Goal: Task Accomplishment & Management: Complete application form

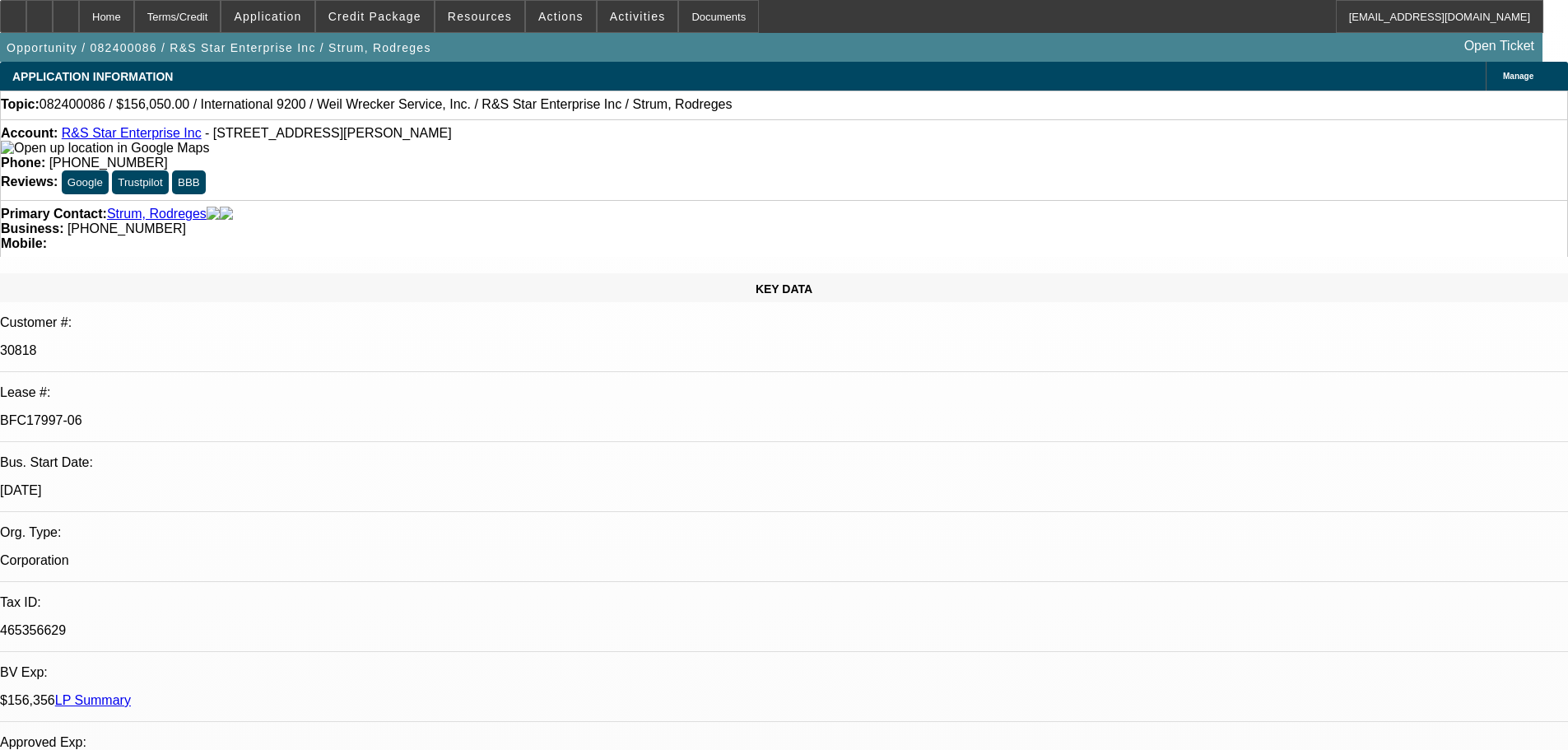
select select "0"
select select "2"
select select "0"
select select "6"
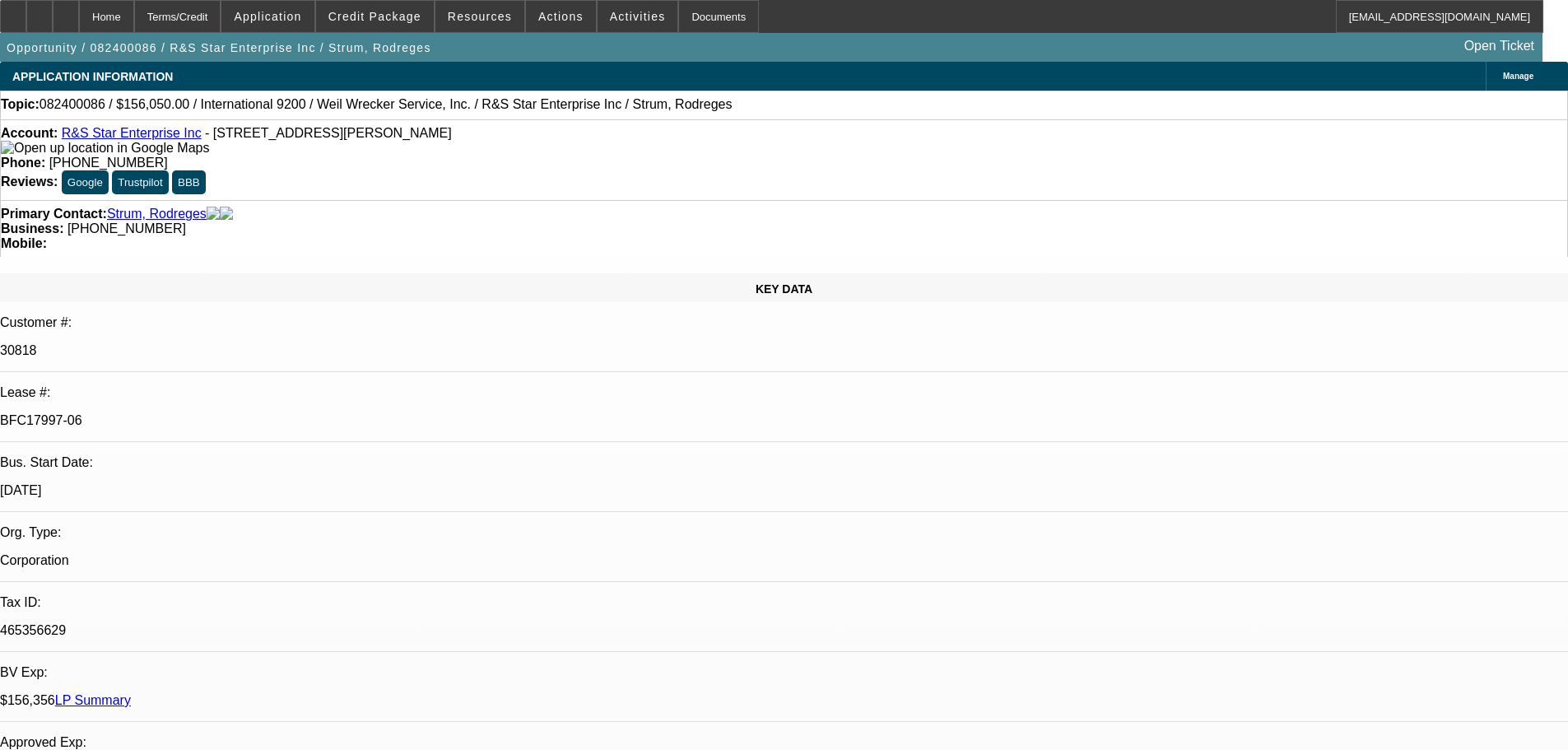
select select "0"
select select "2"
select select "0"
select select "6"
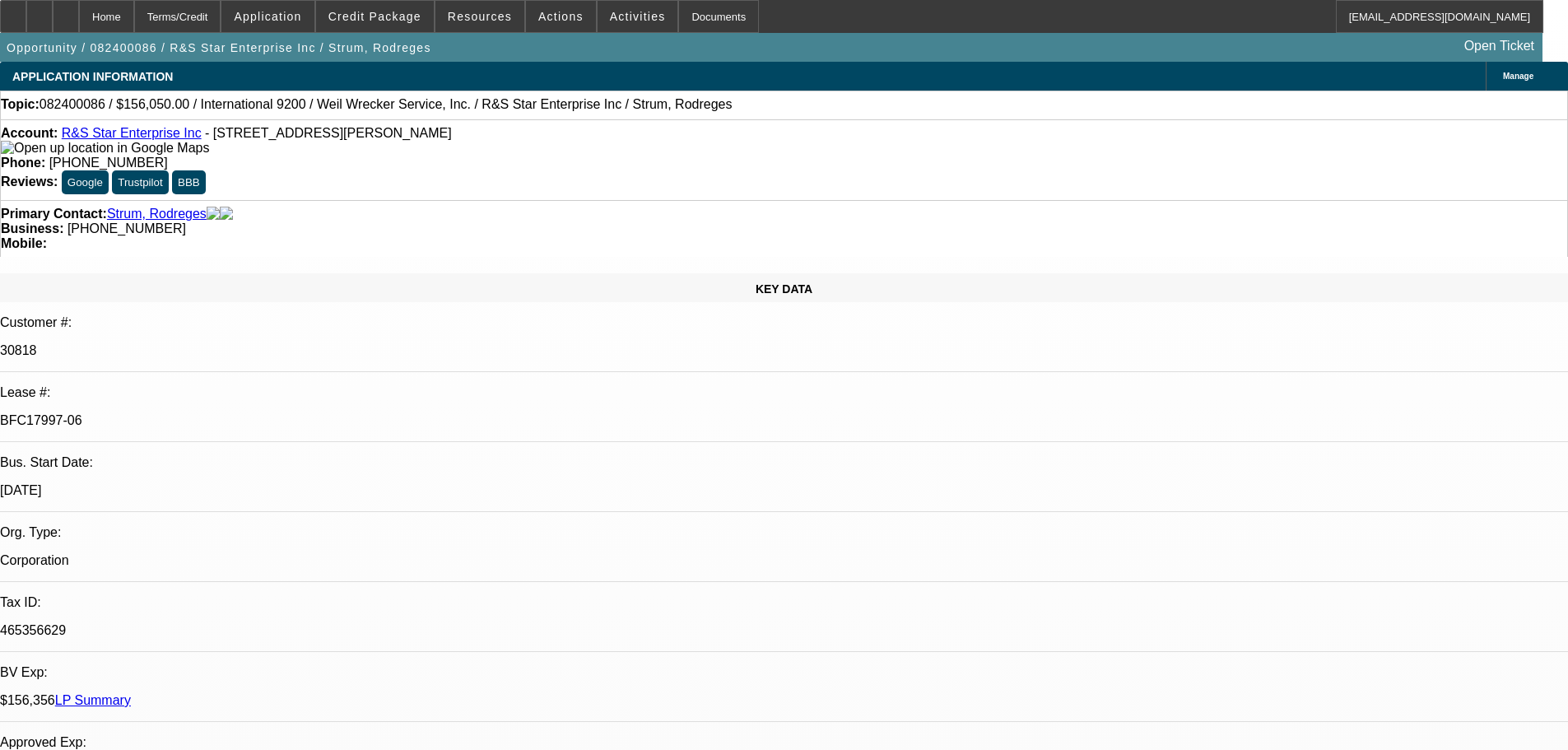
select select "0"
select select "2"
select select "0"
select select "6"
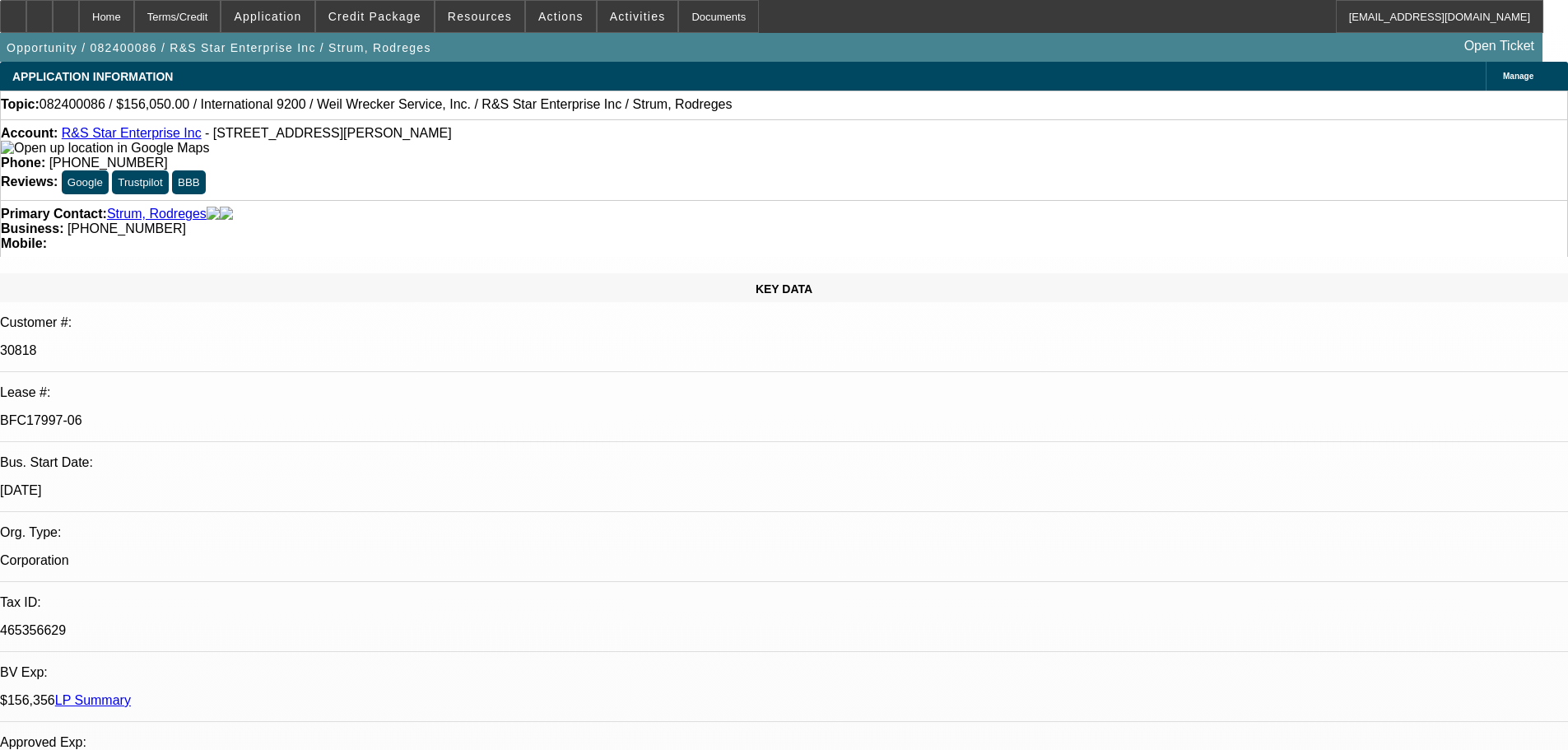
select select "0"
select select "2"
select select "0"
select select "6"
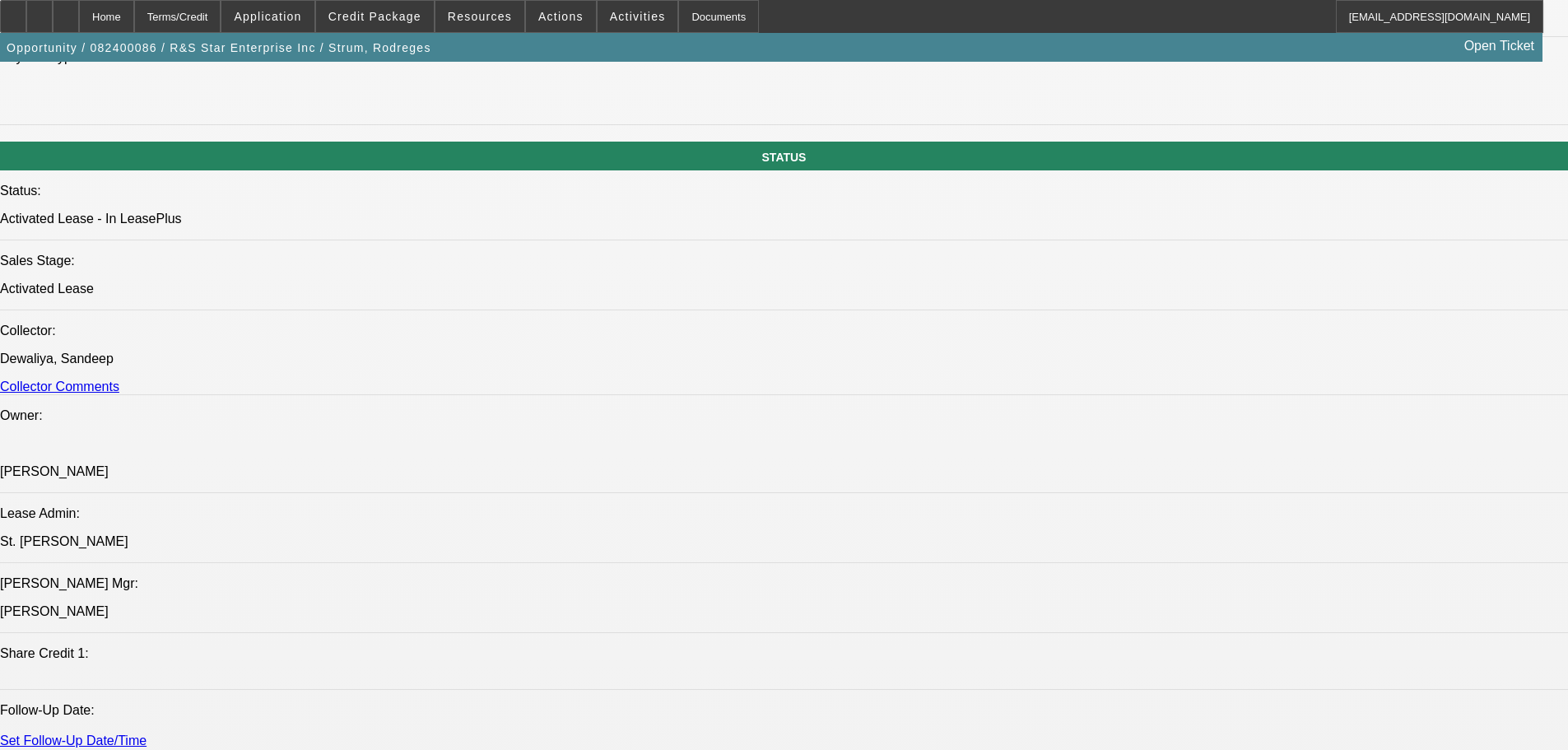
scroll to position [1975, 0]
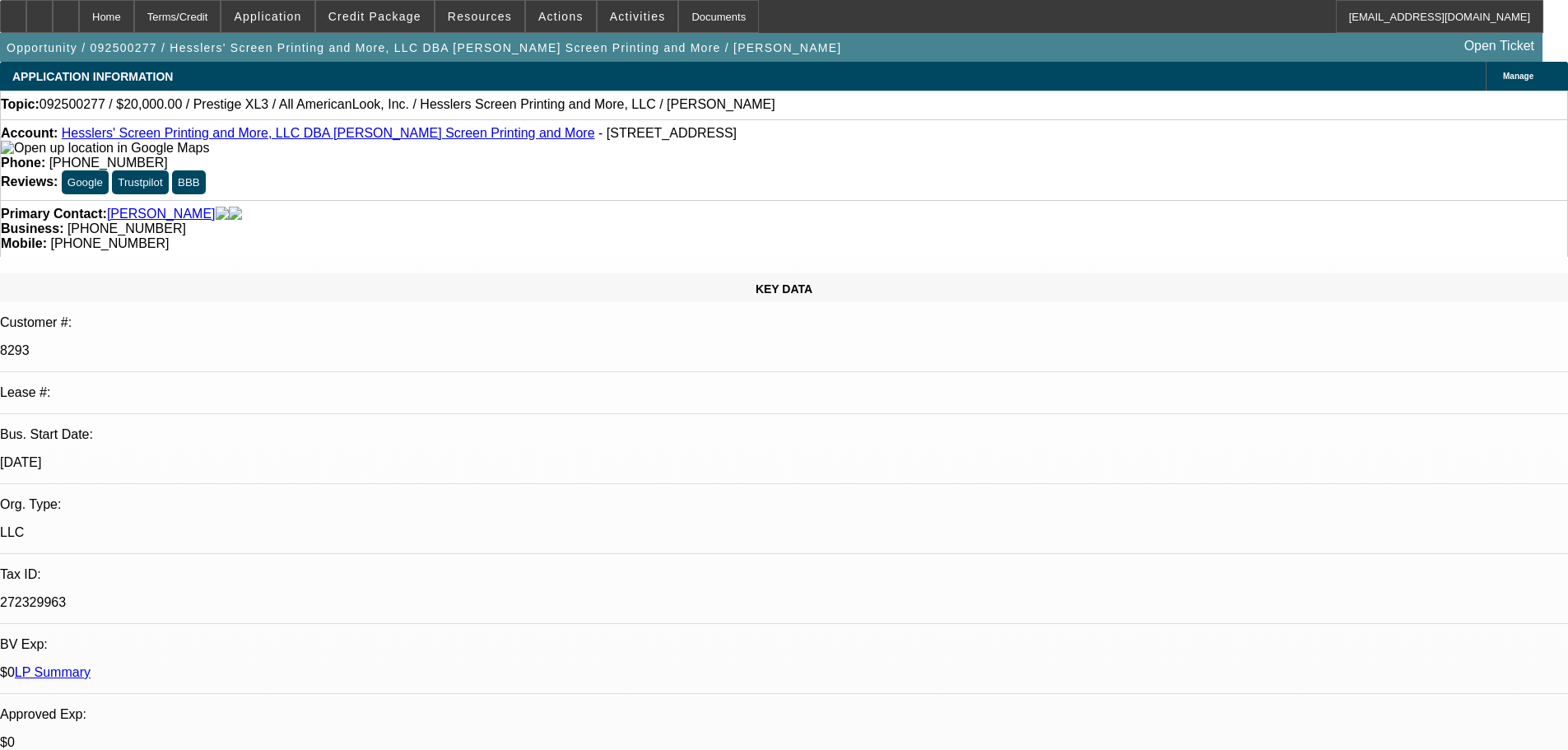
select select "0"
select select "2"
select select "0.1"
select select "4"
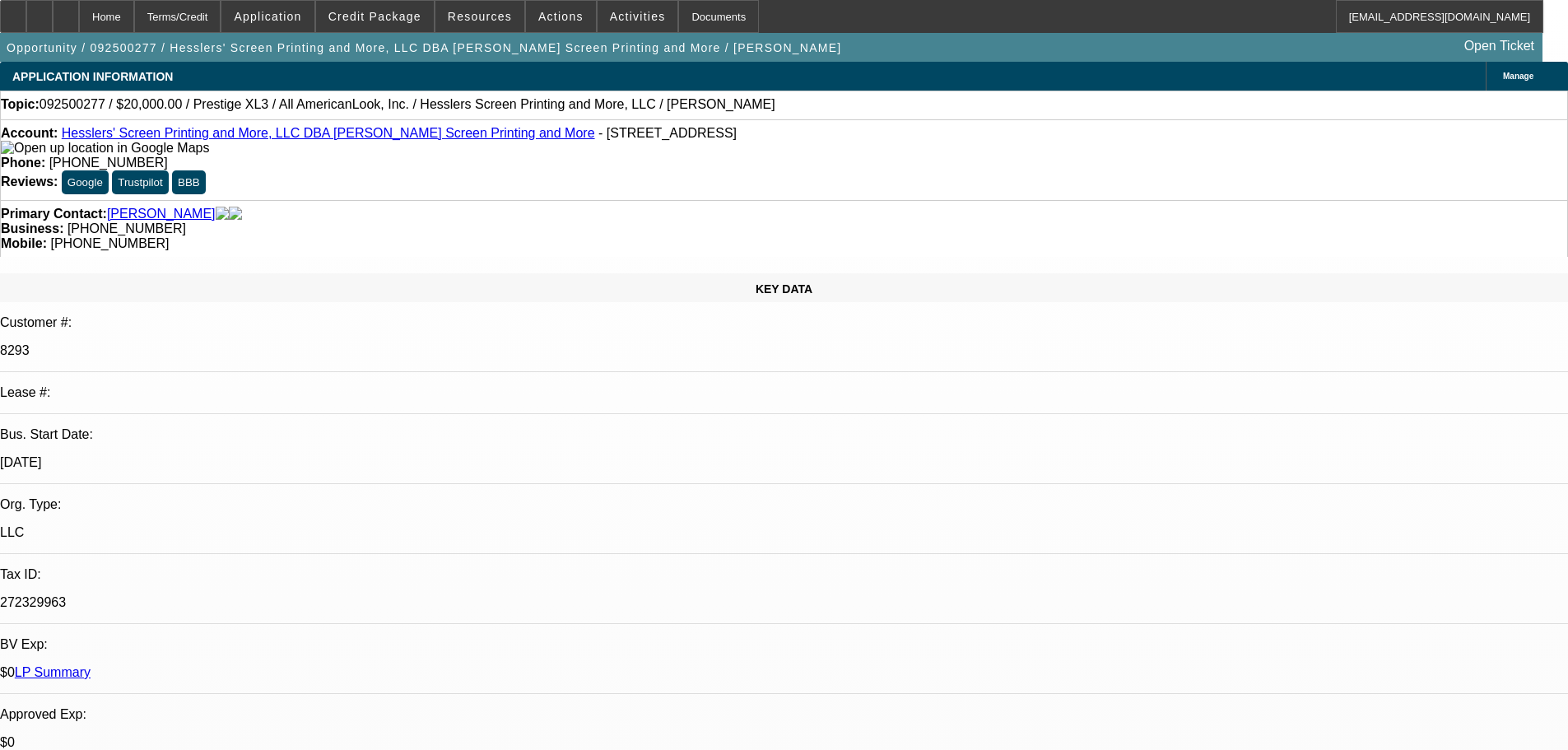
select select "0"
select select "2"
select select "0"
select select "6"
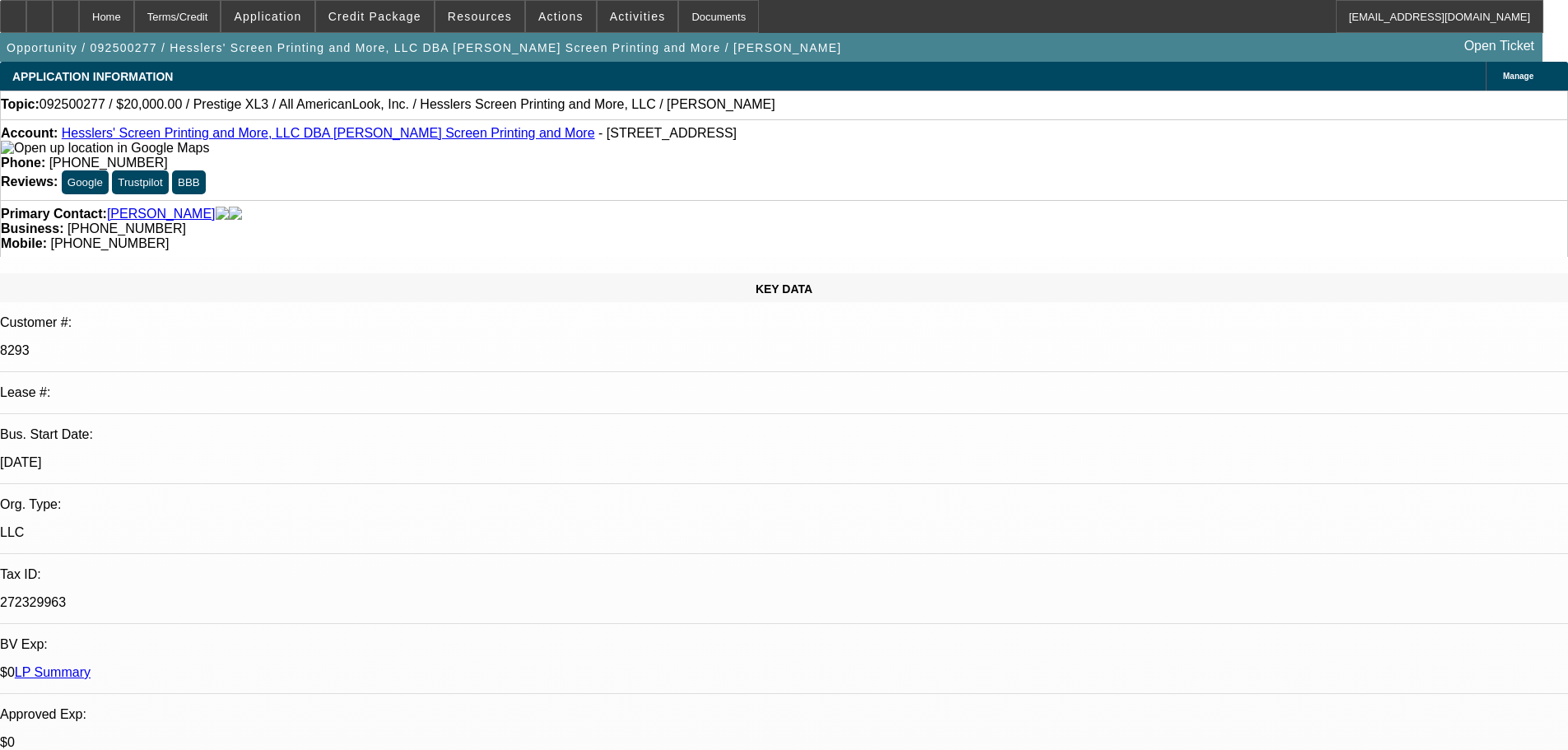
select select "0"
select select "2"
select select "0.1"
select select "4"
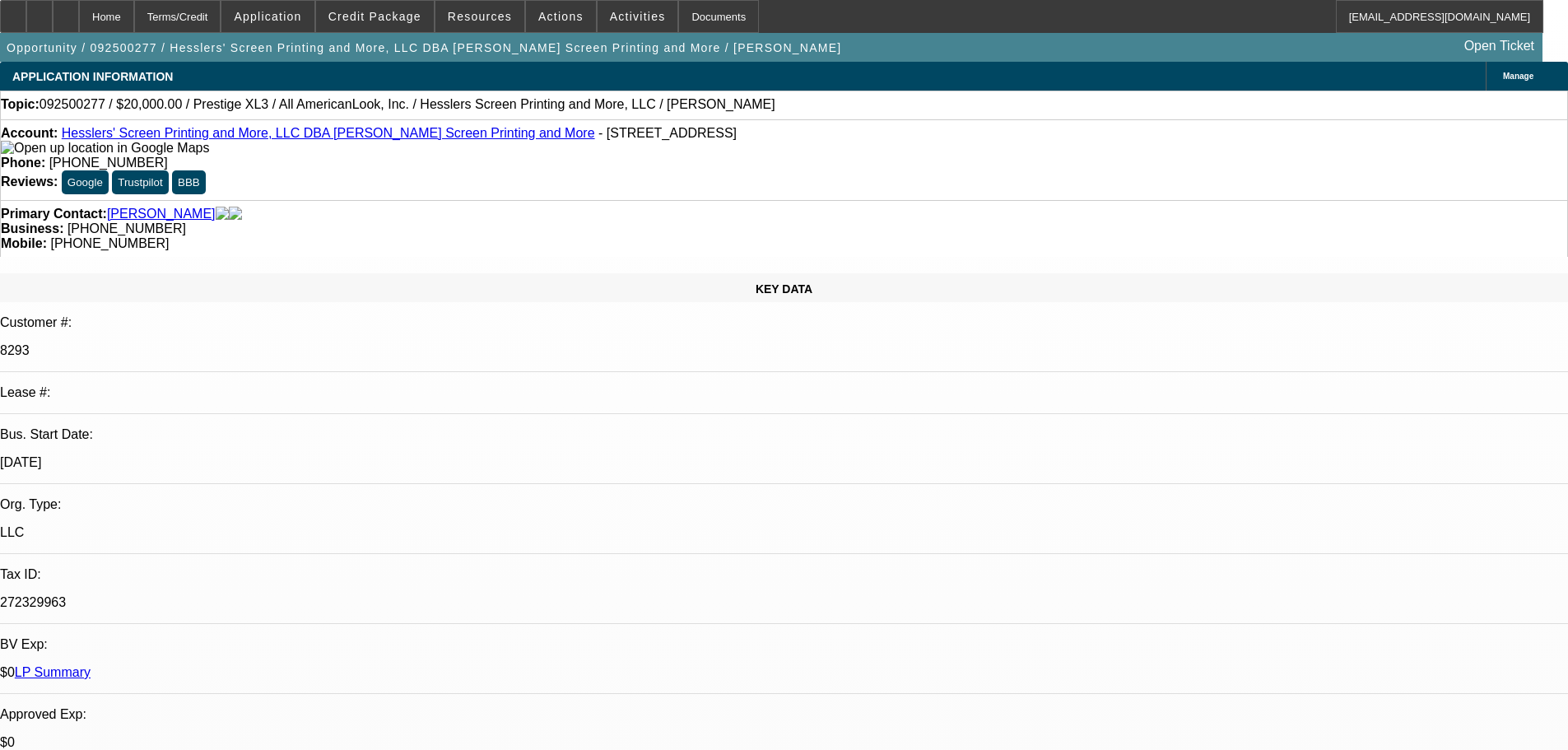
select select "0"
select select "2"
select select "0"
select select "6"
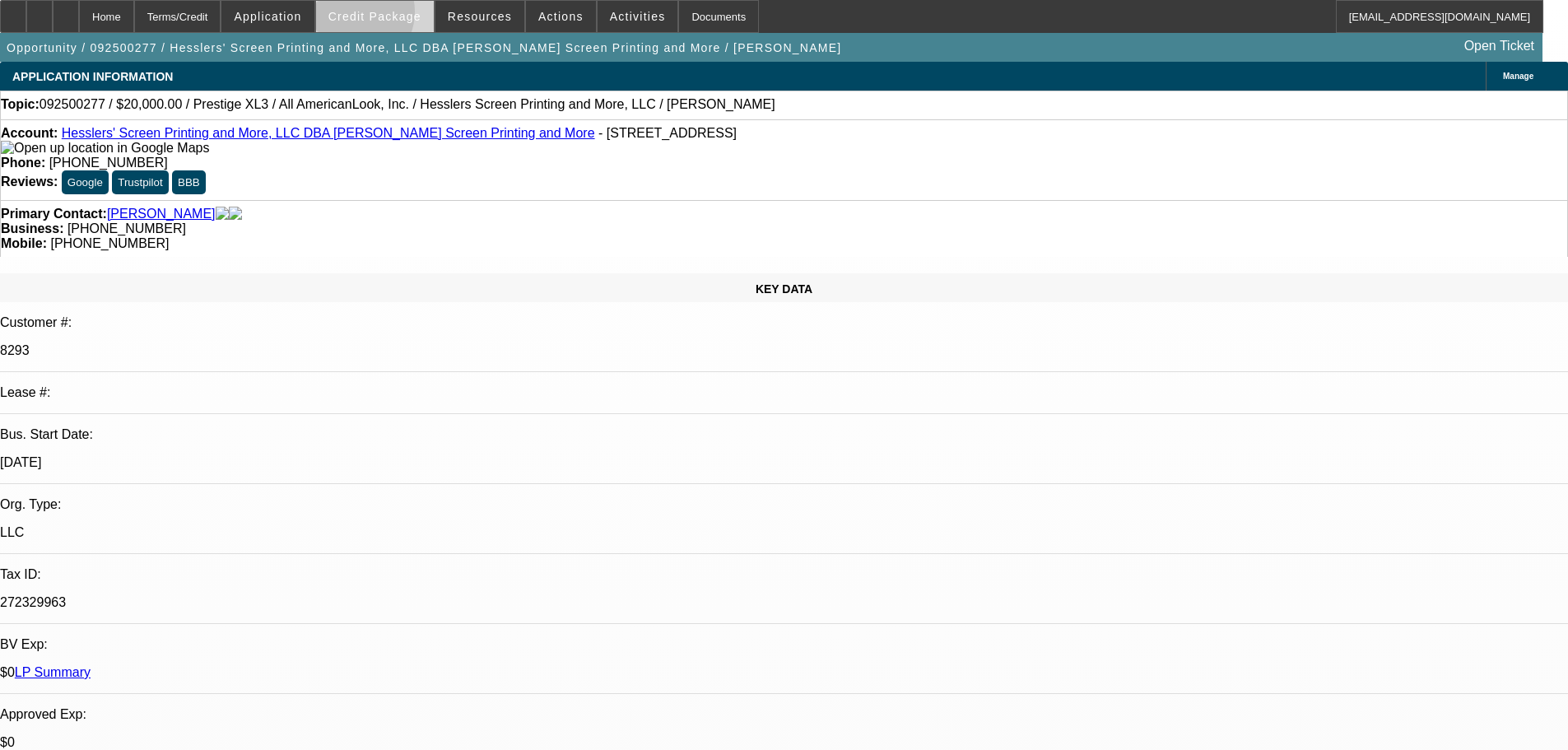
click at [378, 15] on span "Credit Package" at bounding box center [375, 17] width 93 height 13
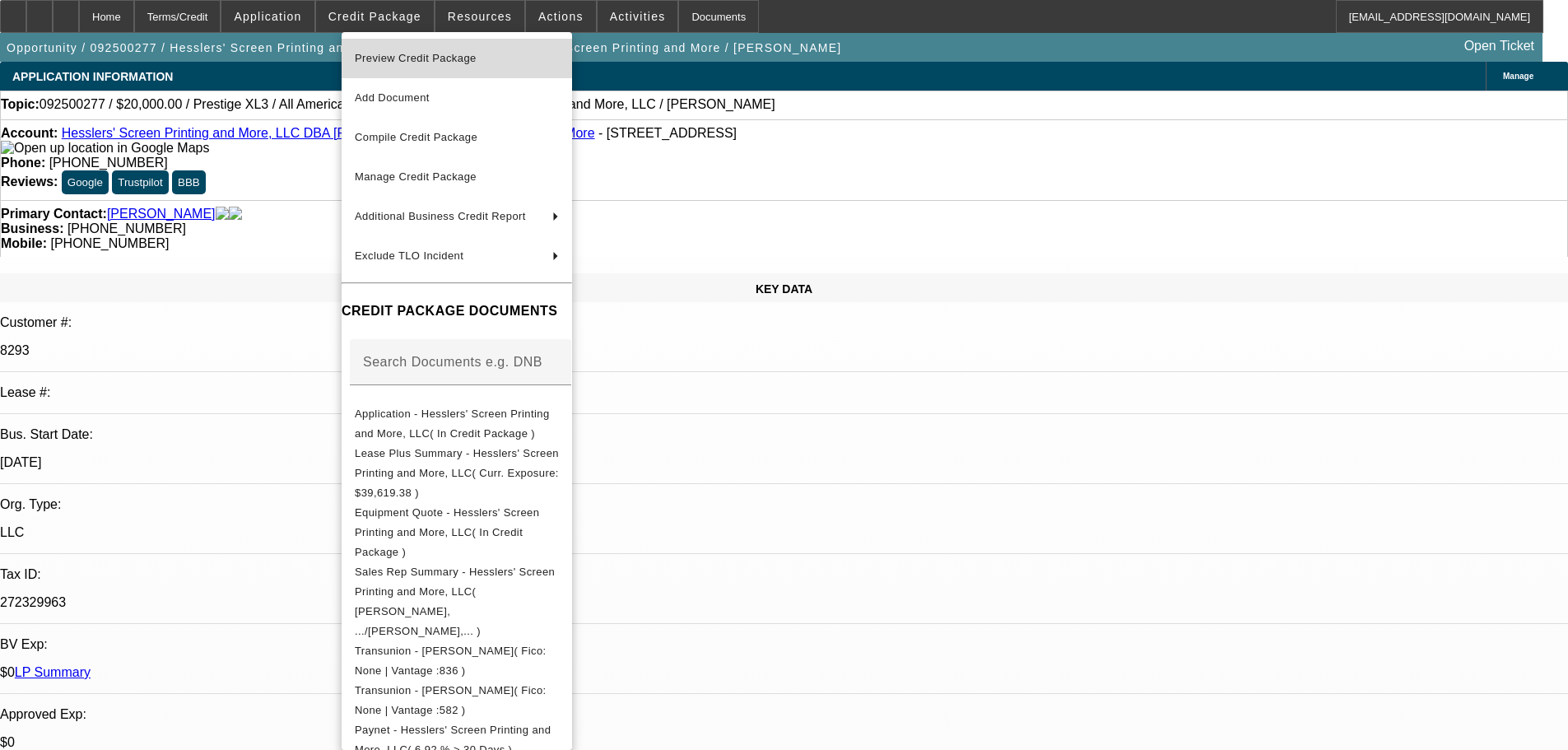
click at [404, 58] on span "Preview Credit Package" at bounding box center [415, 57] width 122 height 12
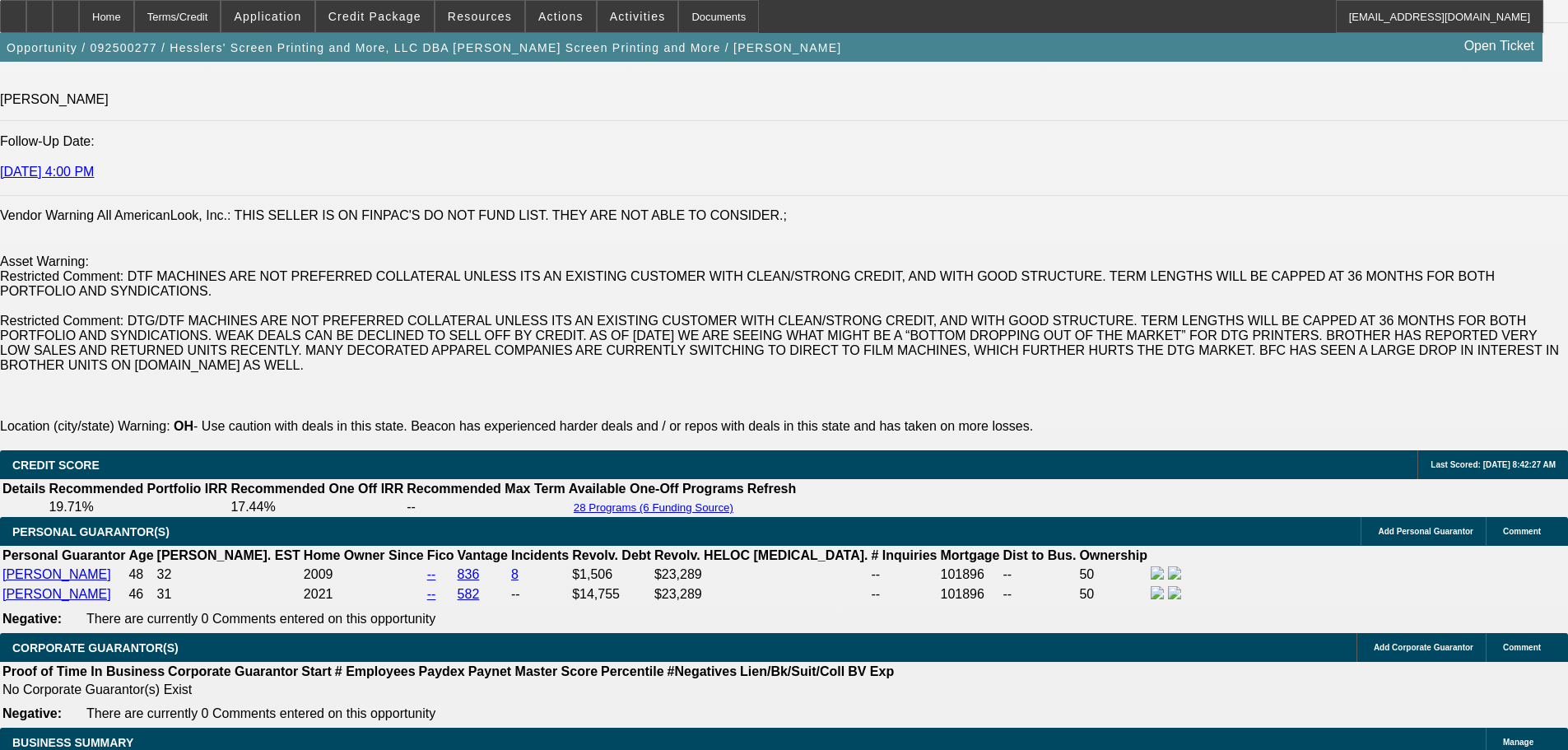
scroll to position [2387, 0]
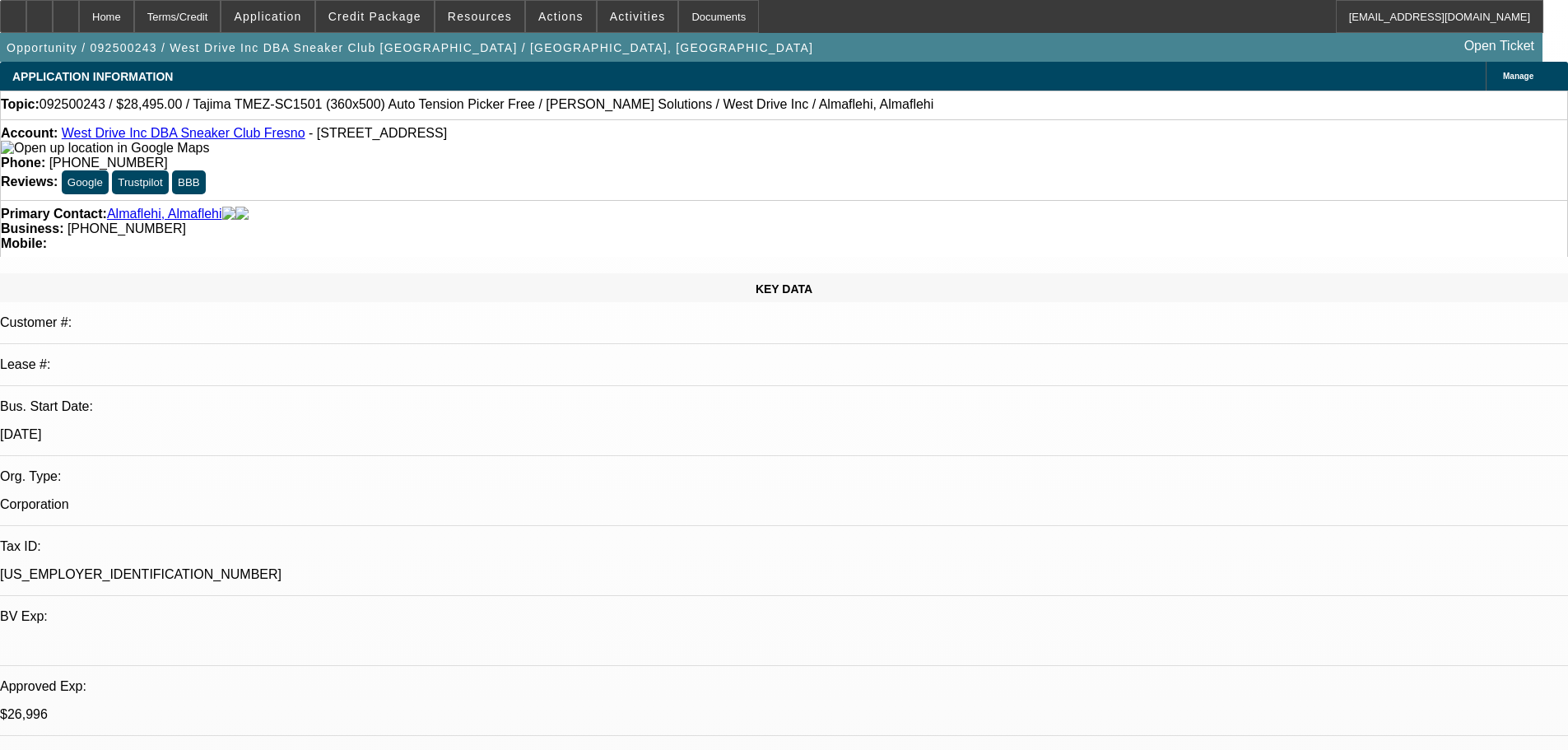
select select "0"
select select "2"
select select "0.1"
select select "0"
select select "2"
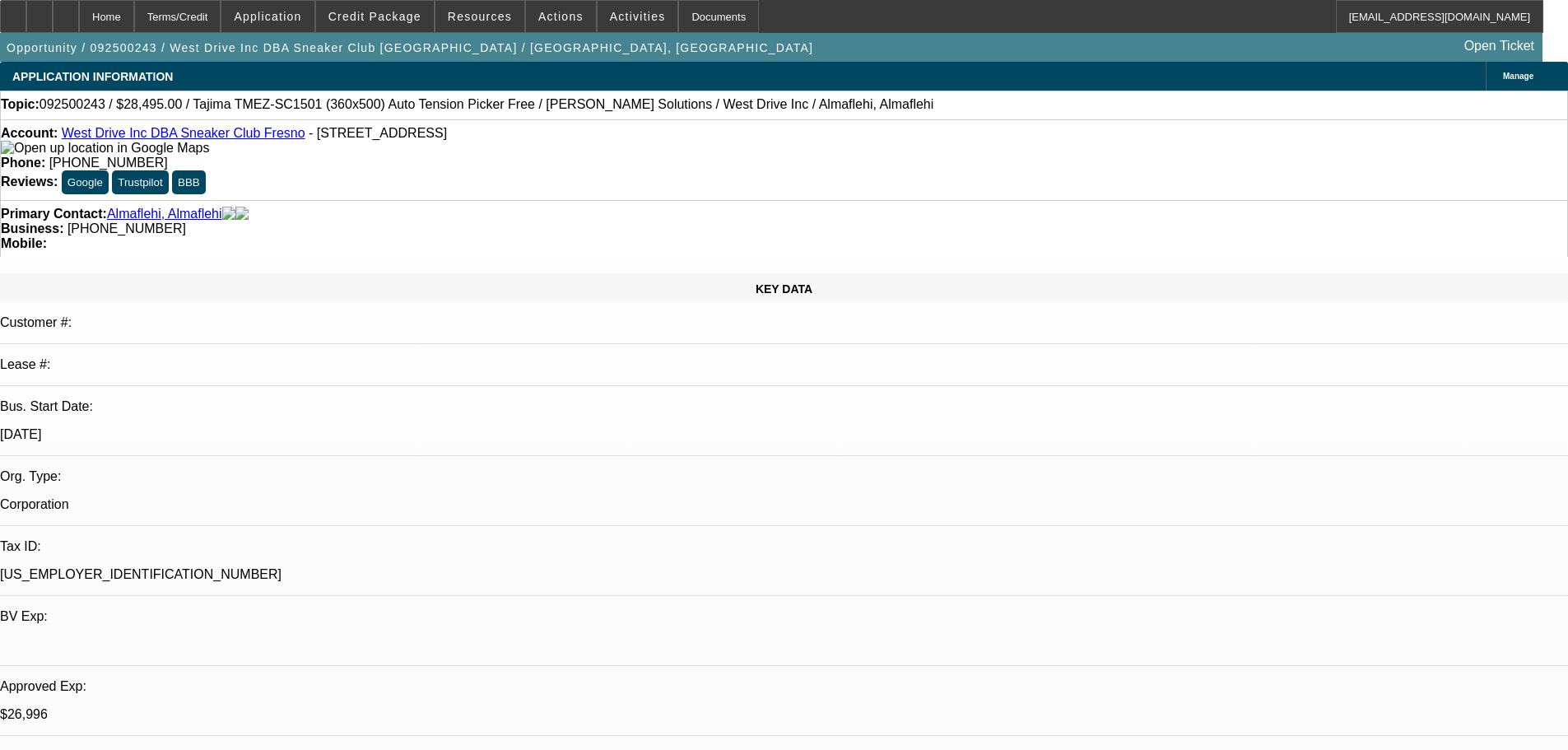
select select "0.1"
select select "0"
select select "2"
select select "0.1"
select select "0"
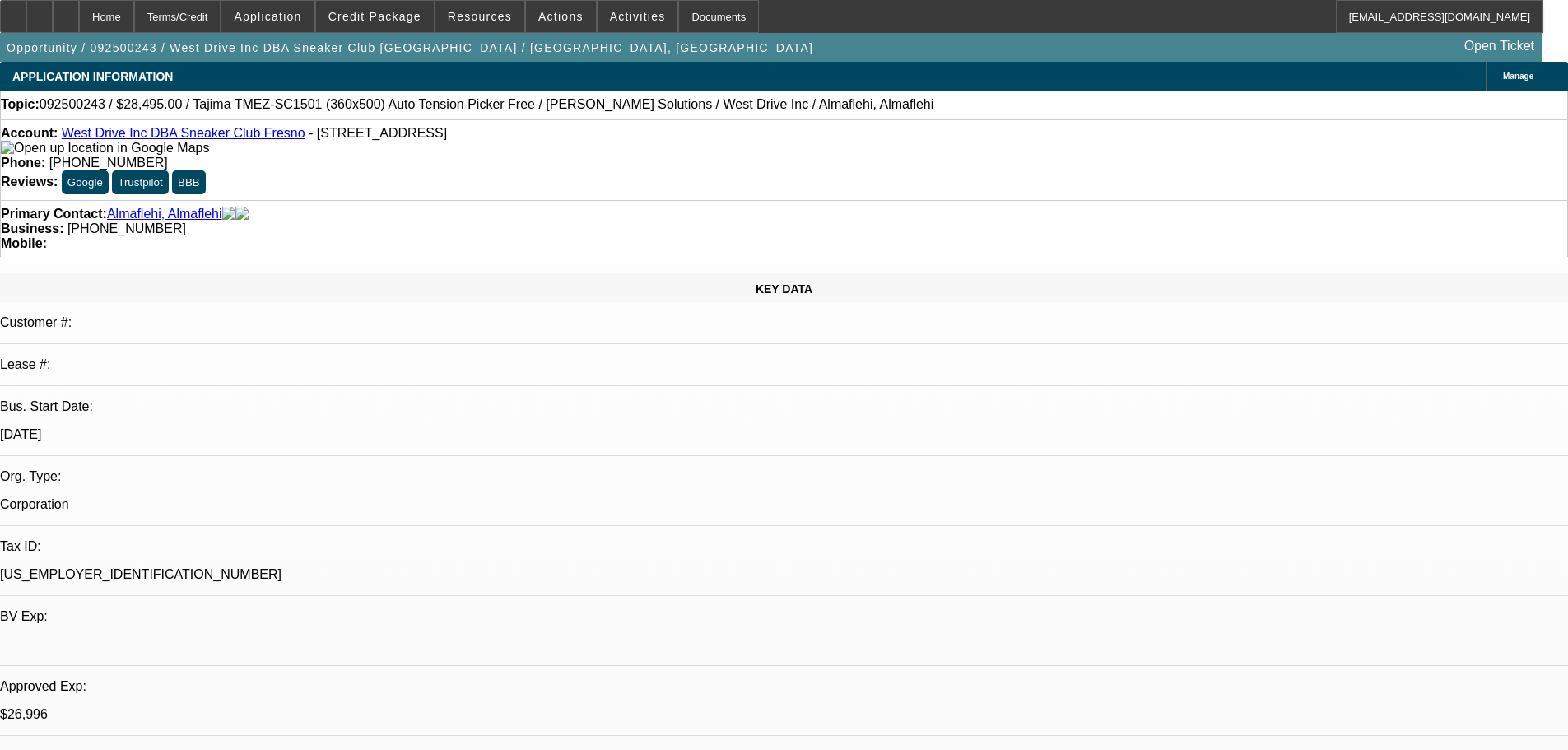
select select "2"
select select "0.1"
select select "1"
select select "2"
select select "4"
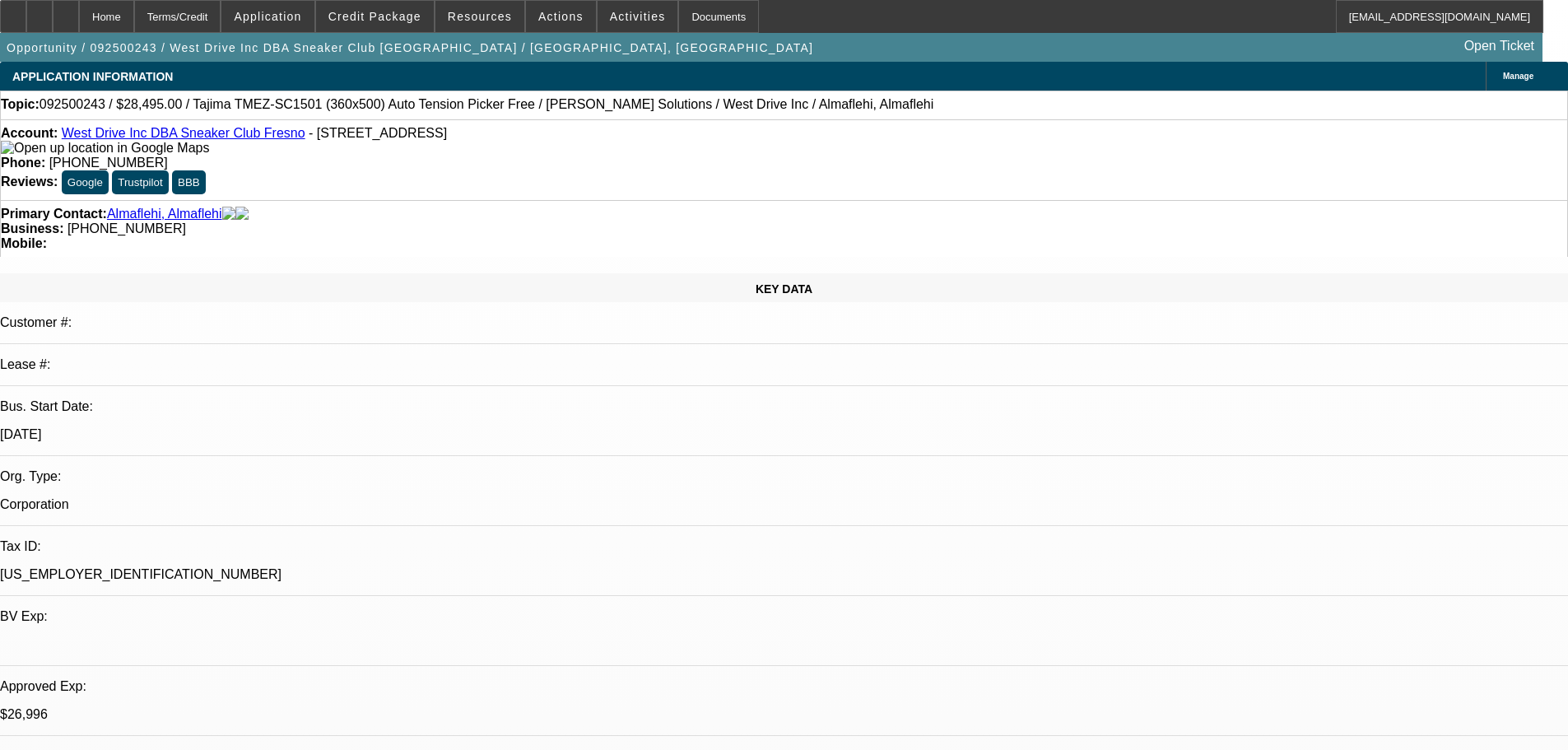
select select "1"
select select "2"
select select "4"
select select "1"
select select "2"
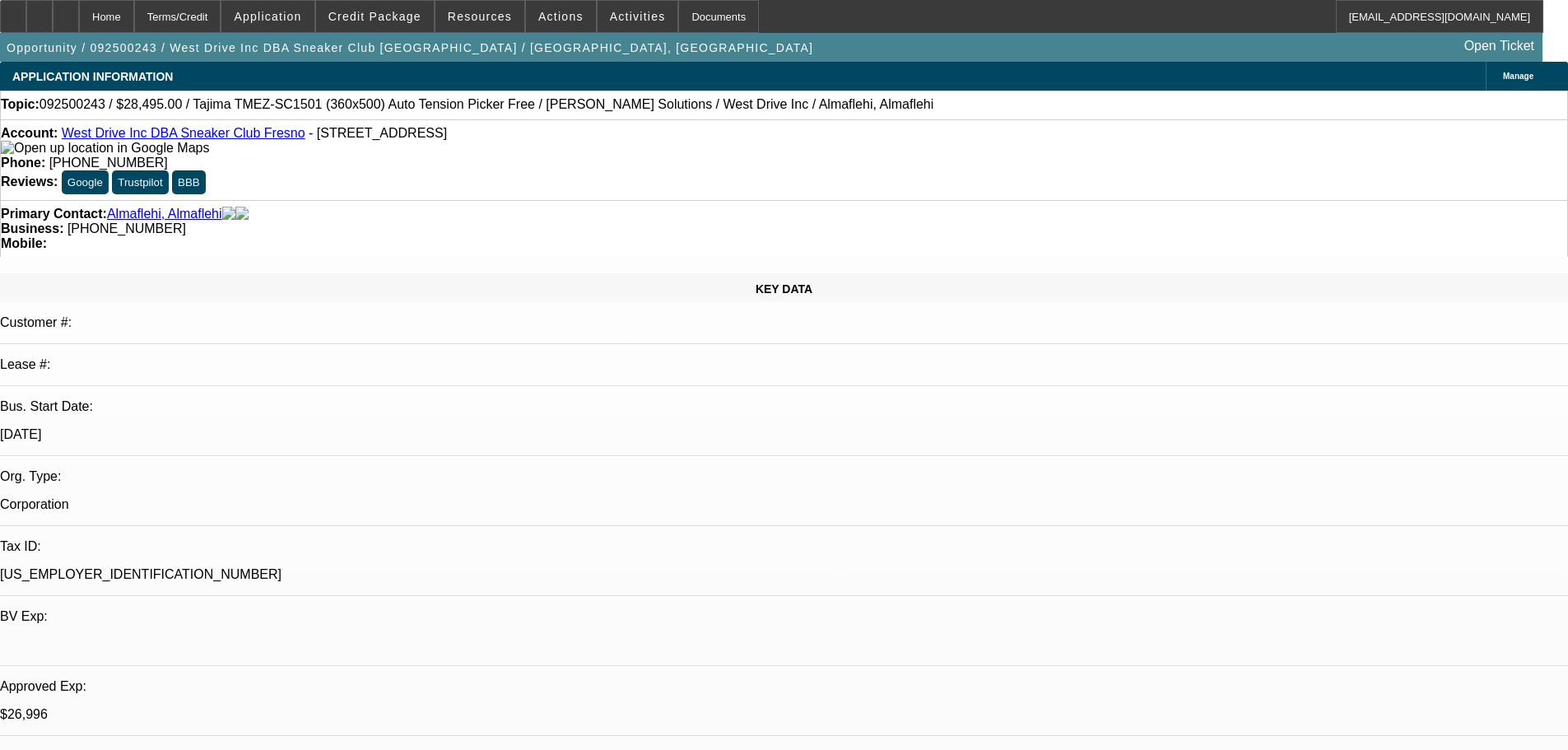
select select "4"
select select "1"
select select "2"
select select "4"
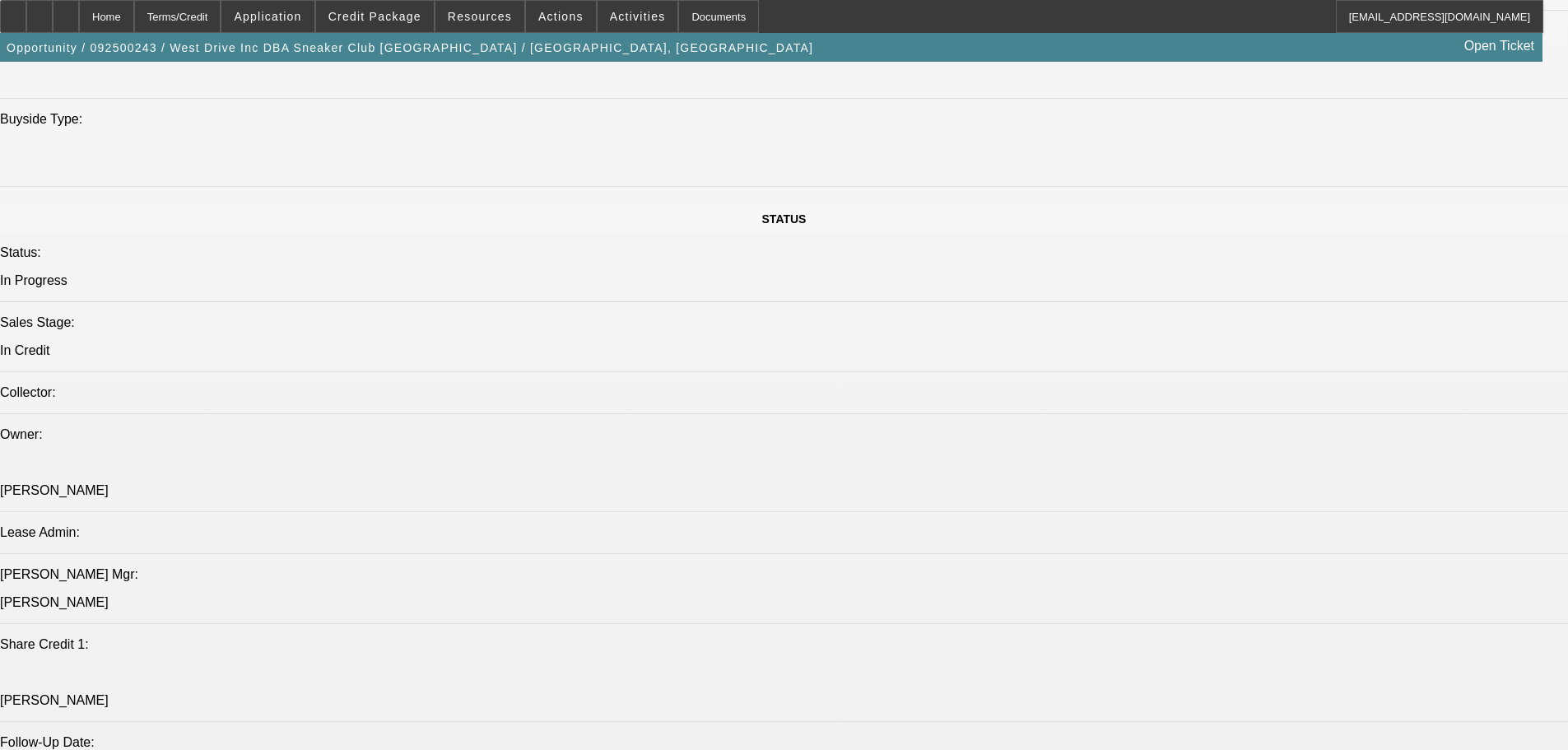
scroll to position [2057, 0]
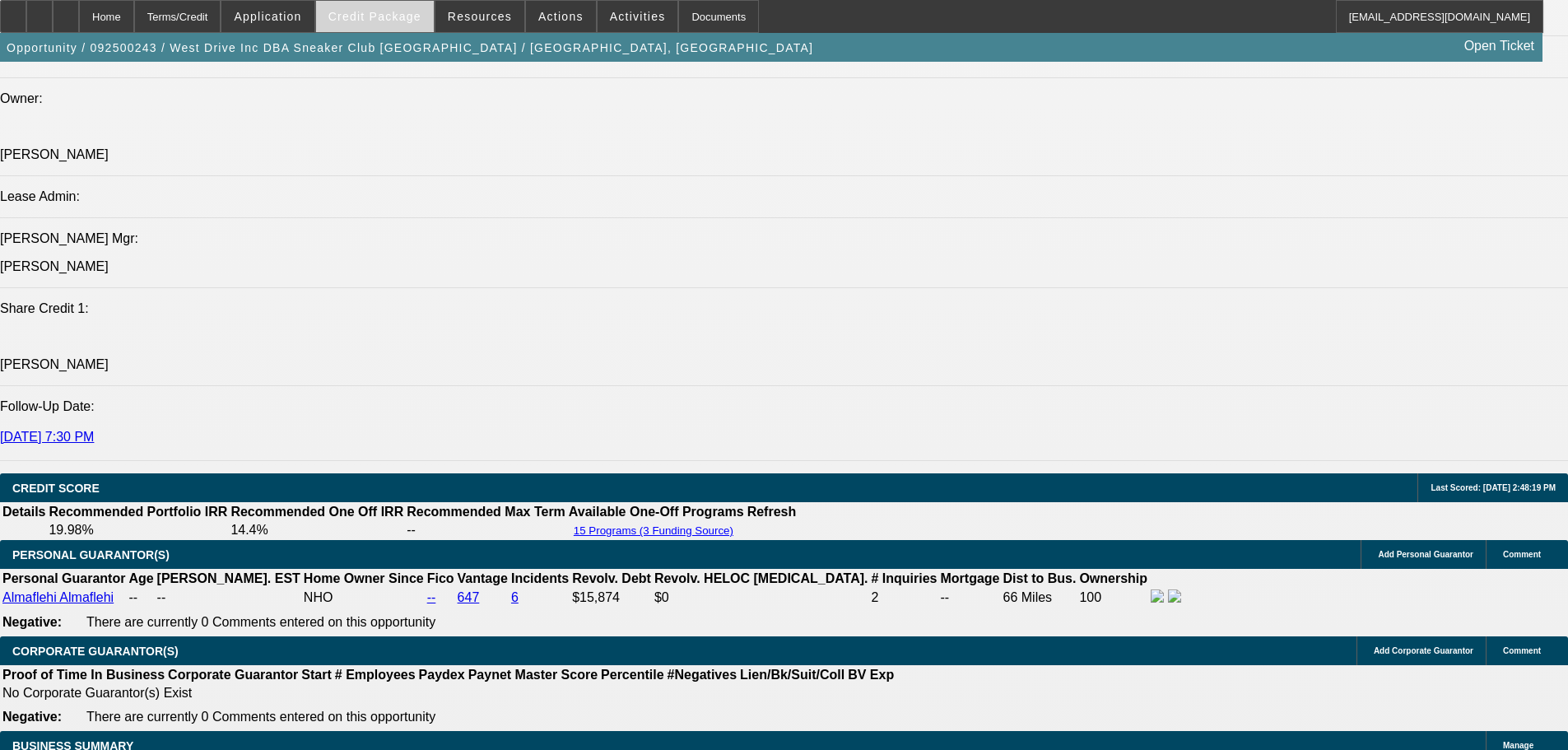
click at [409, 6] on span at bounding box center [376, 16] width 118 height 40
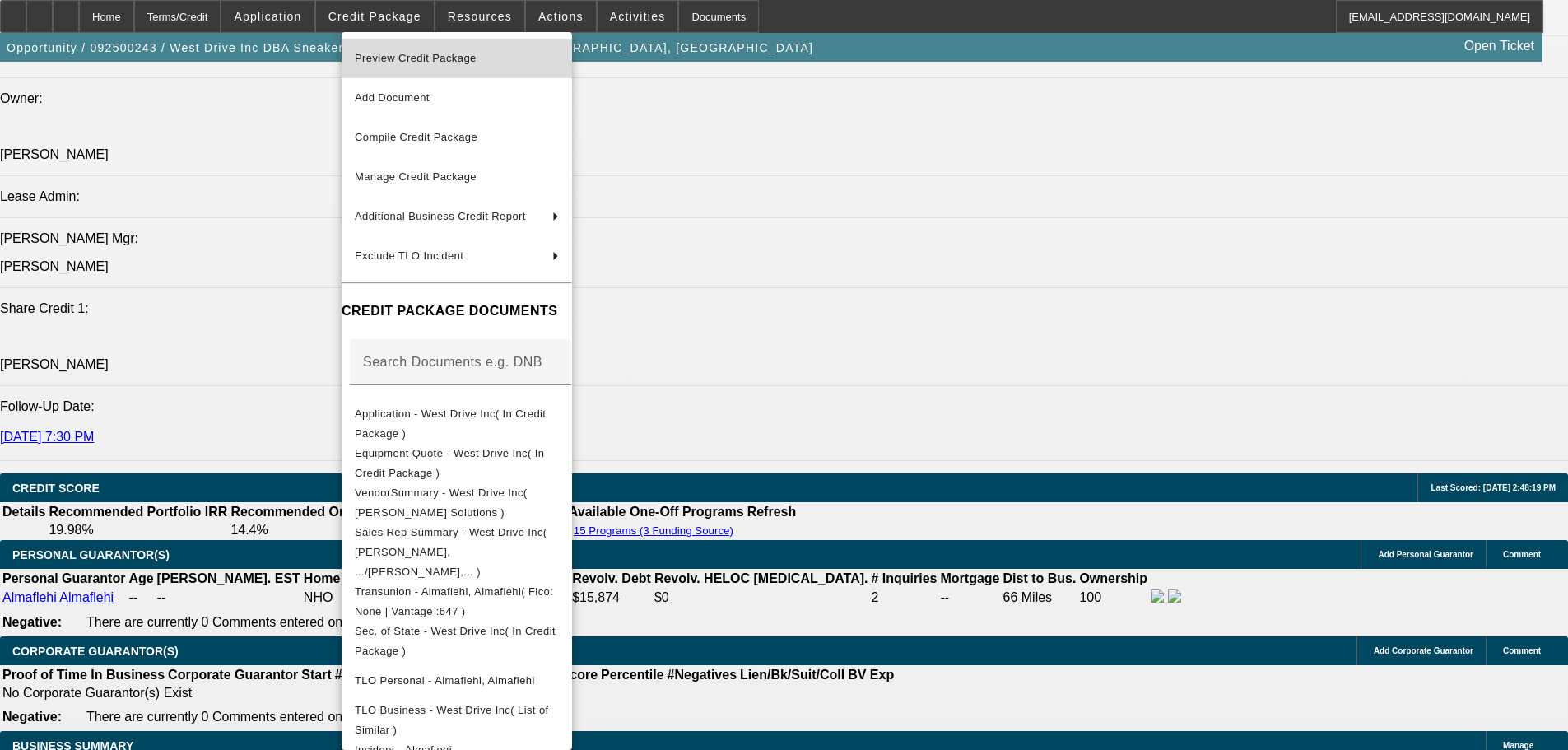
click at [403, 57] on span "Preview Credit Package" at bounding box center [415, 57] width 122 height 12
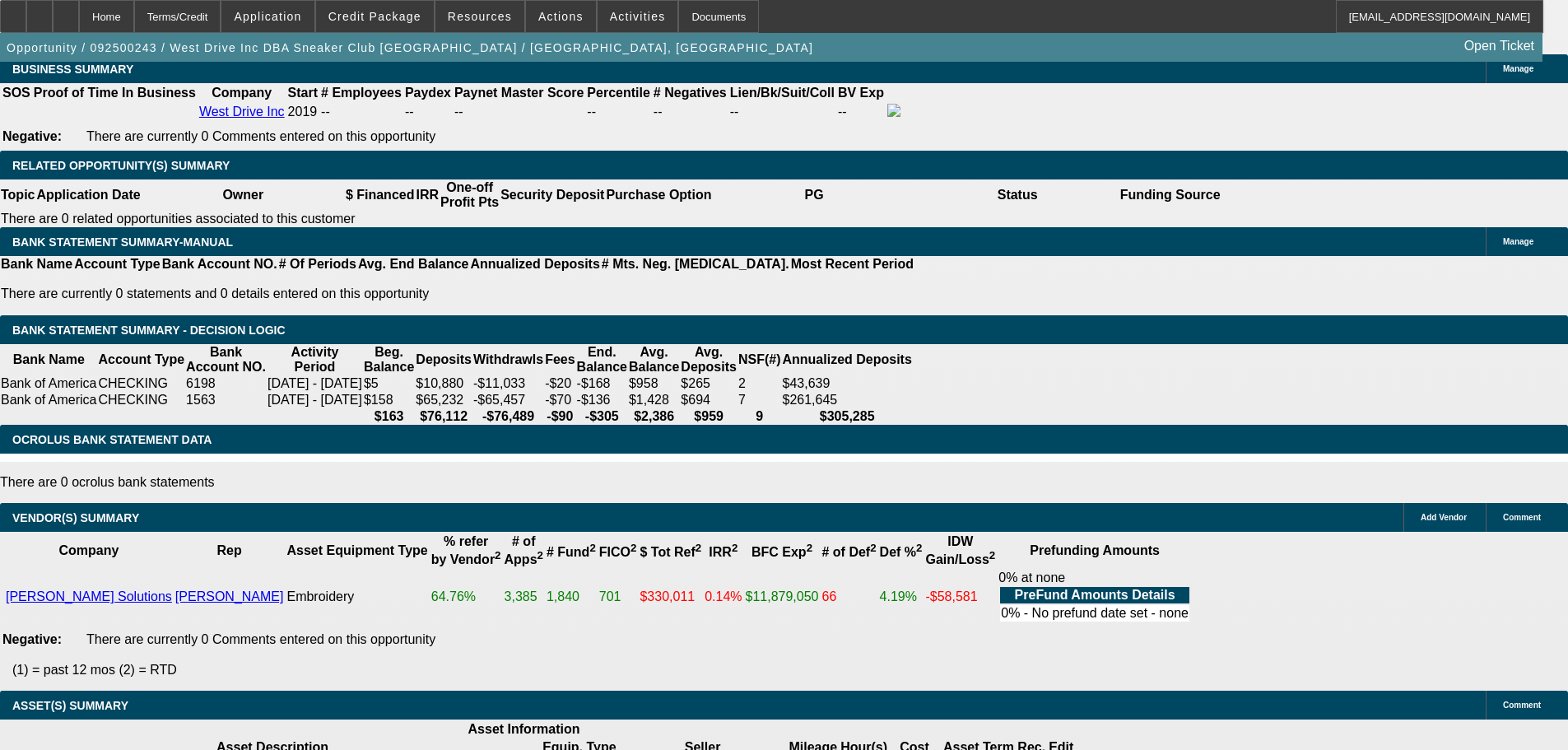
scroll to position [2880, 0]
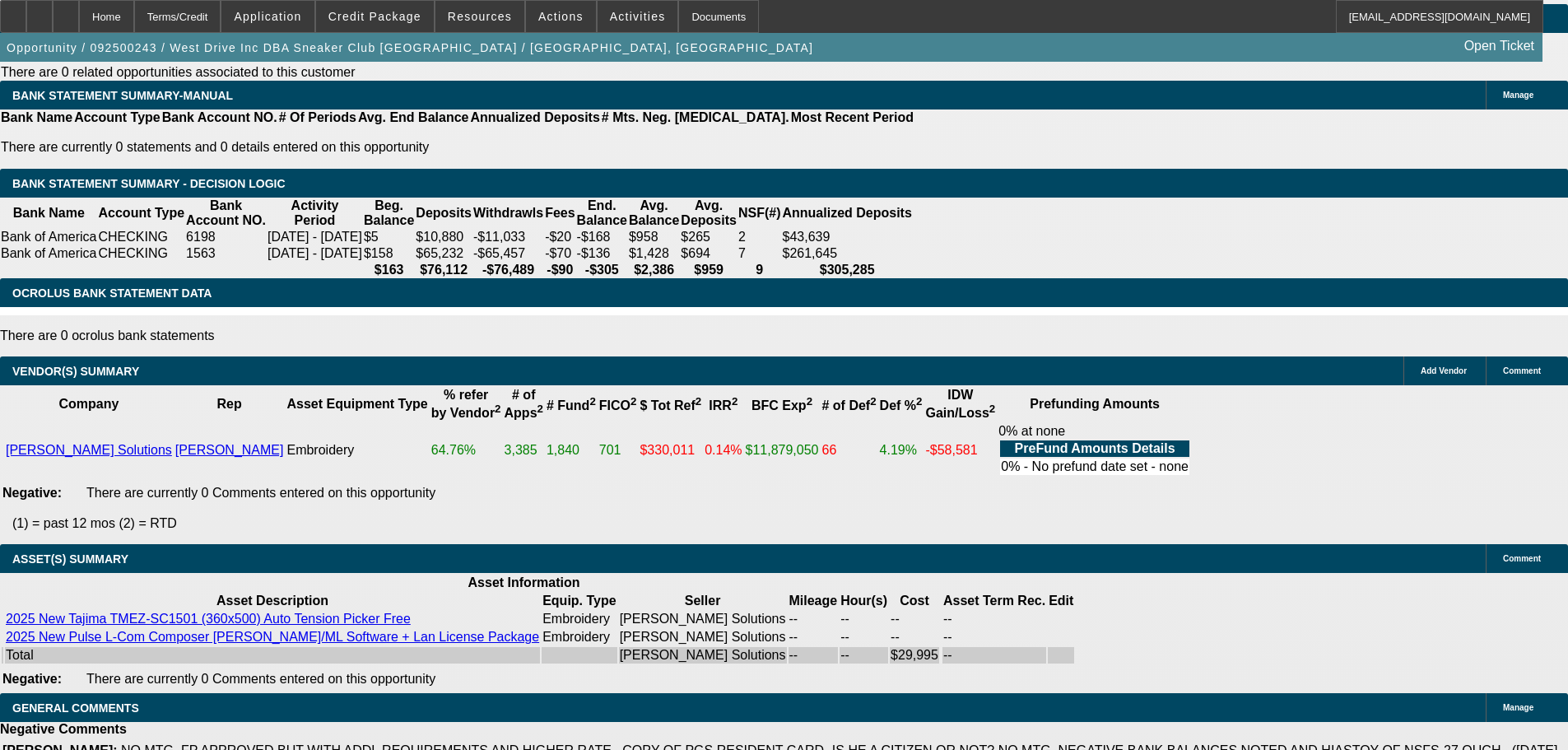
select select "5"
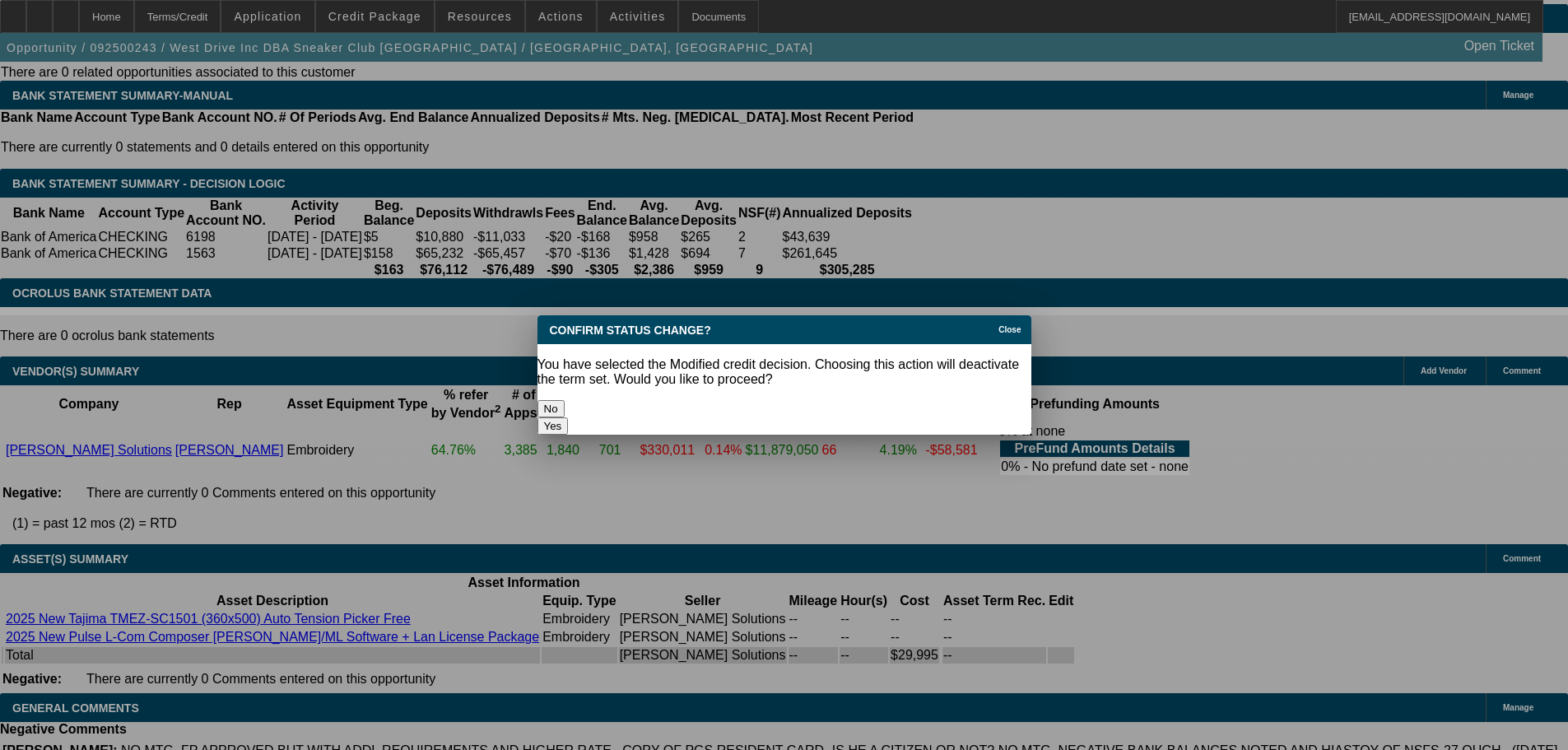
click at [569, 417] on button "Yes" at bounding box center [553, 425] width 31 height 18
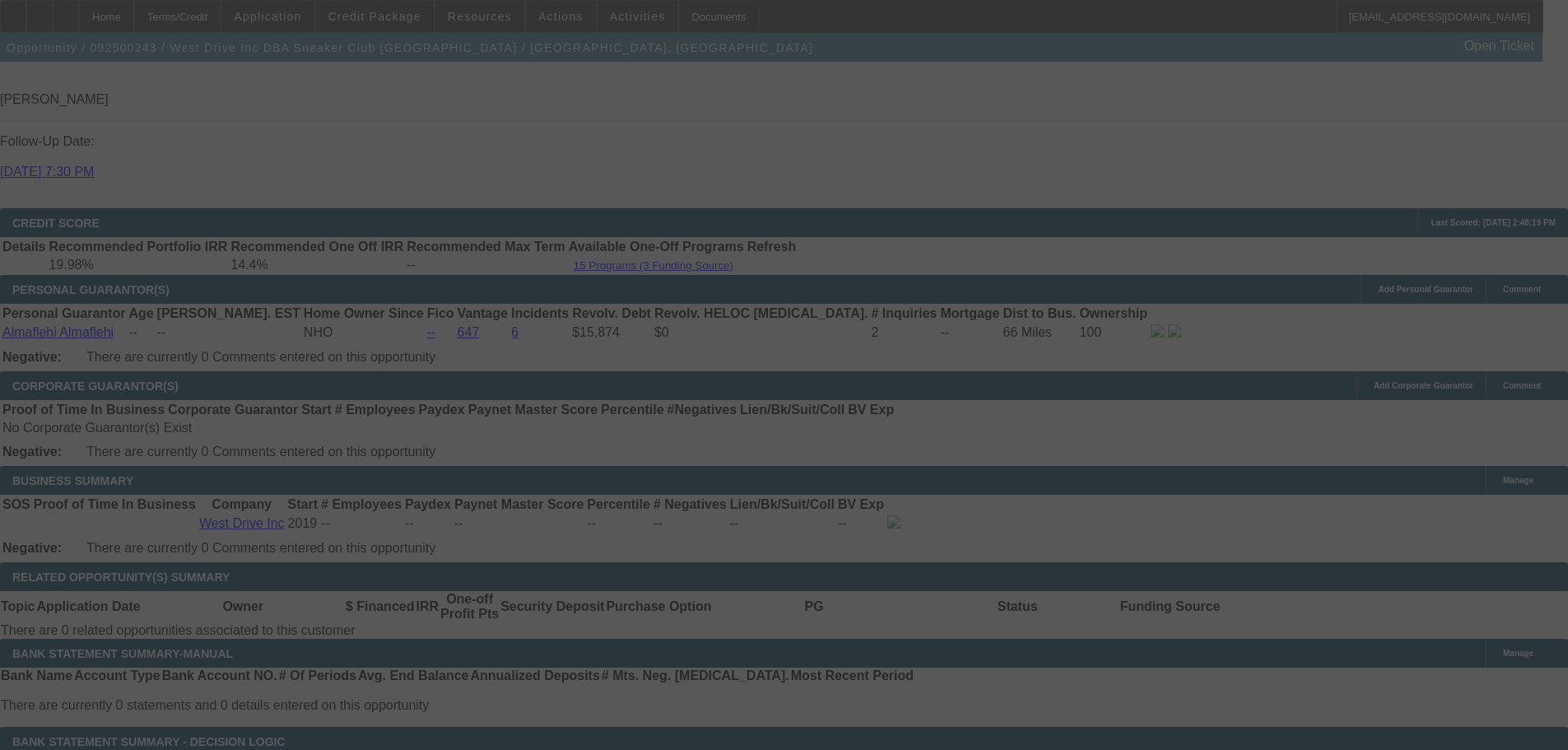
scroll to position [2304, 0]
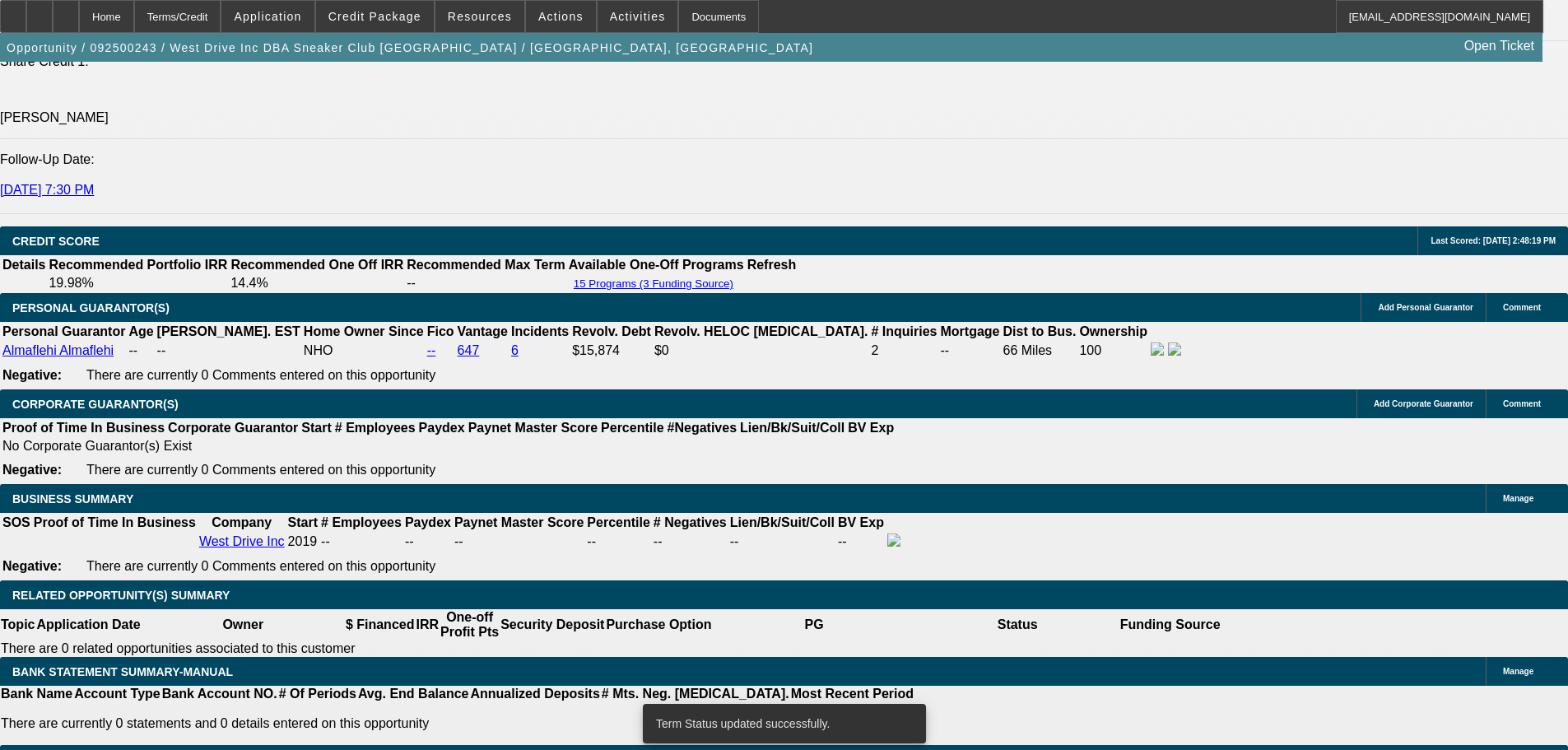
select select "0"
select select "2"
select select "0.1"
select select "4"
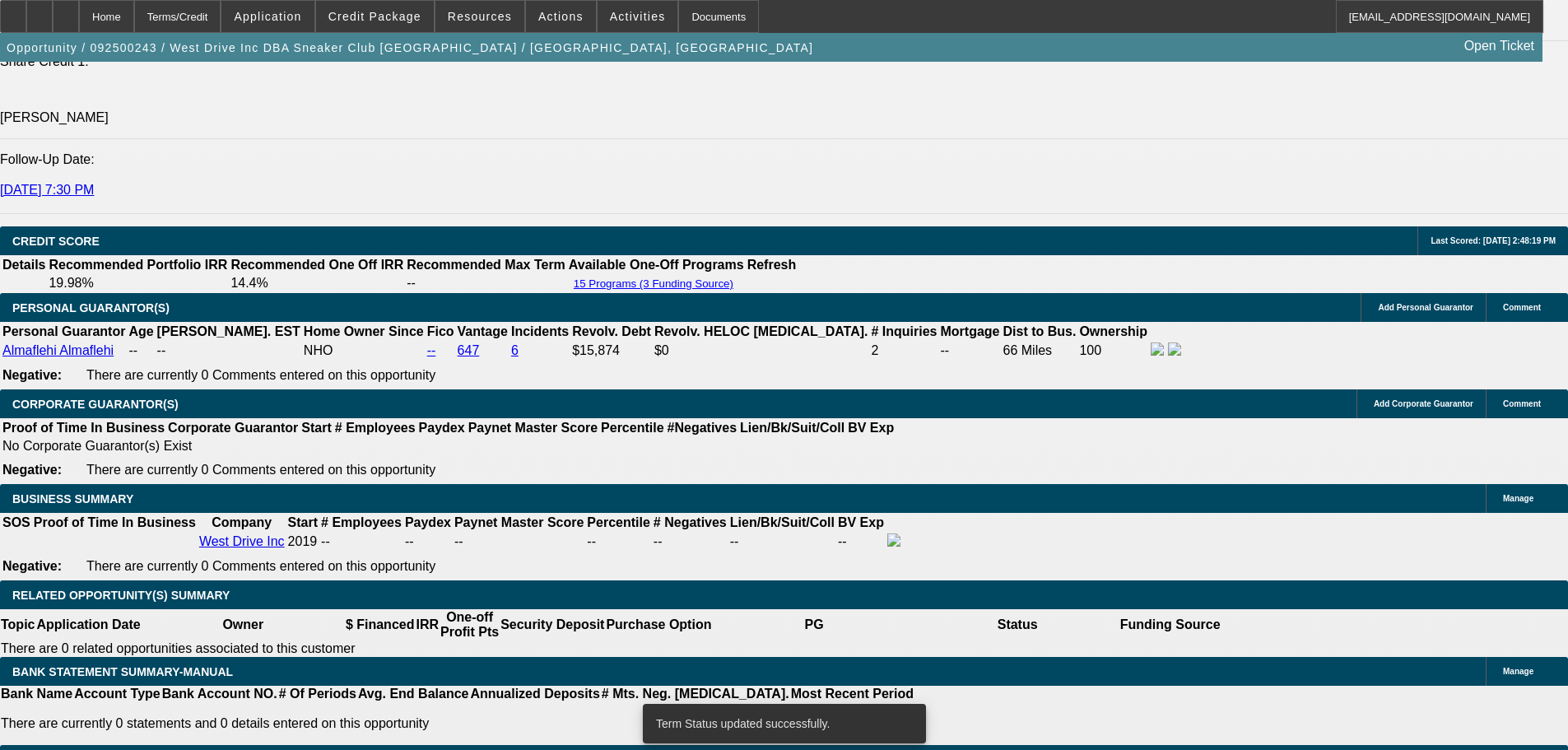
select select "0"
select select "2"
select select "0.1"
select select "4"
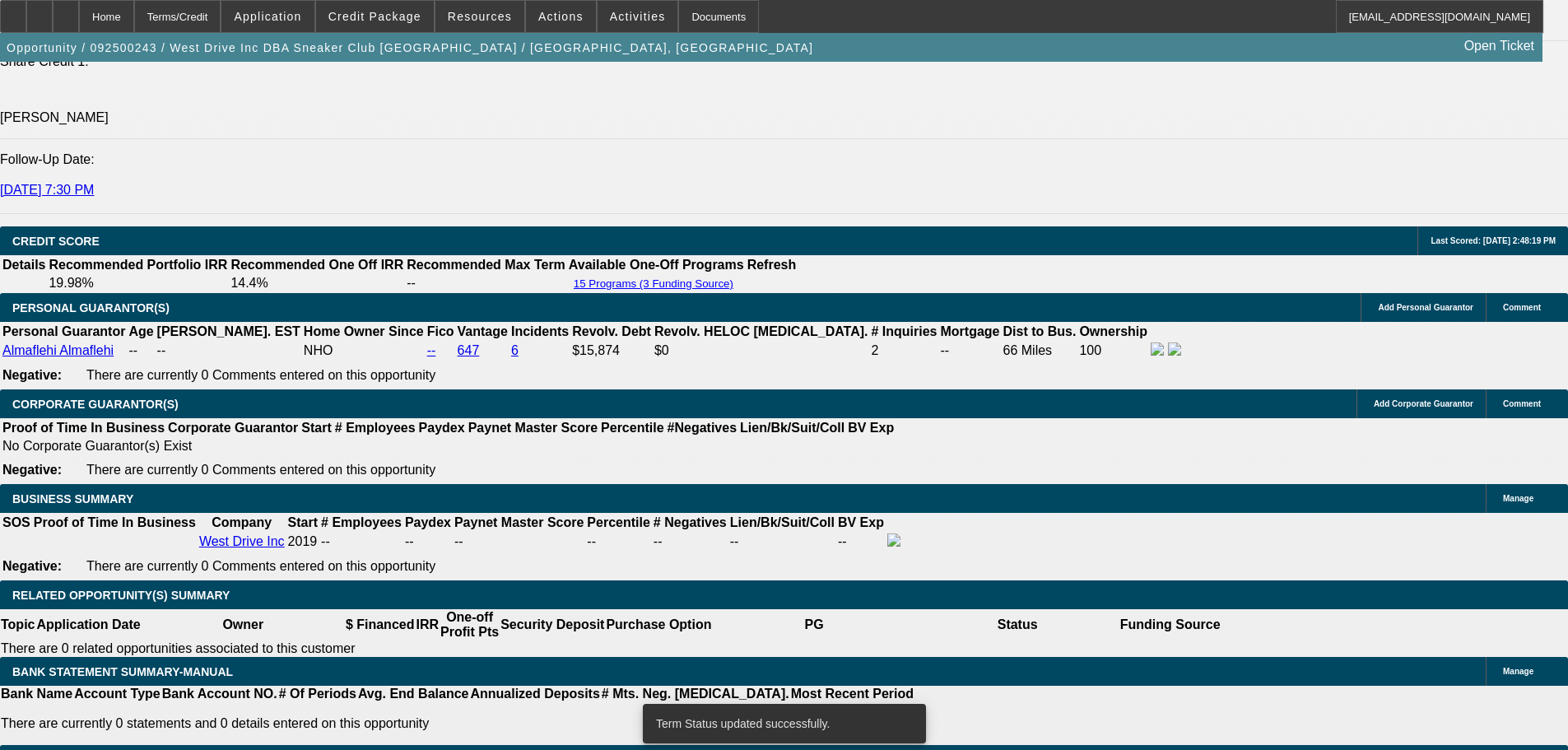
select select "0"
select select "2"
select select "0.1"
select select "4"
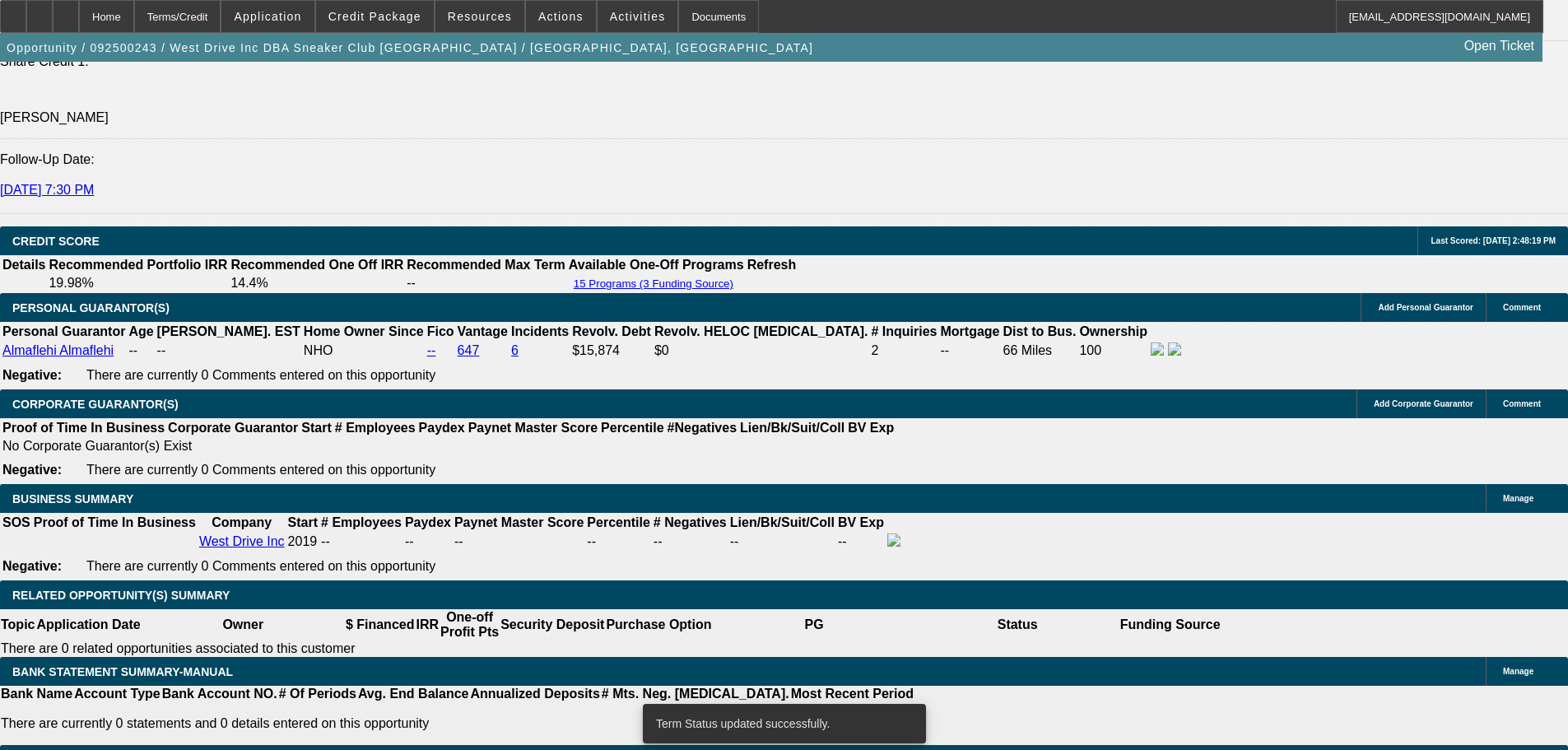
select select "0"
select select "2"
select select "0.1"
select select "4"
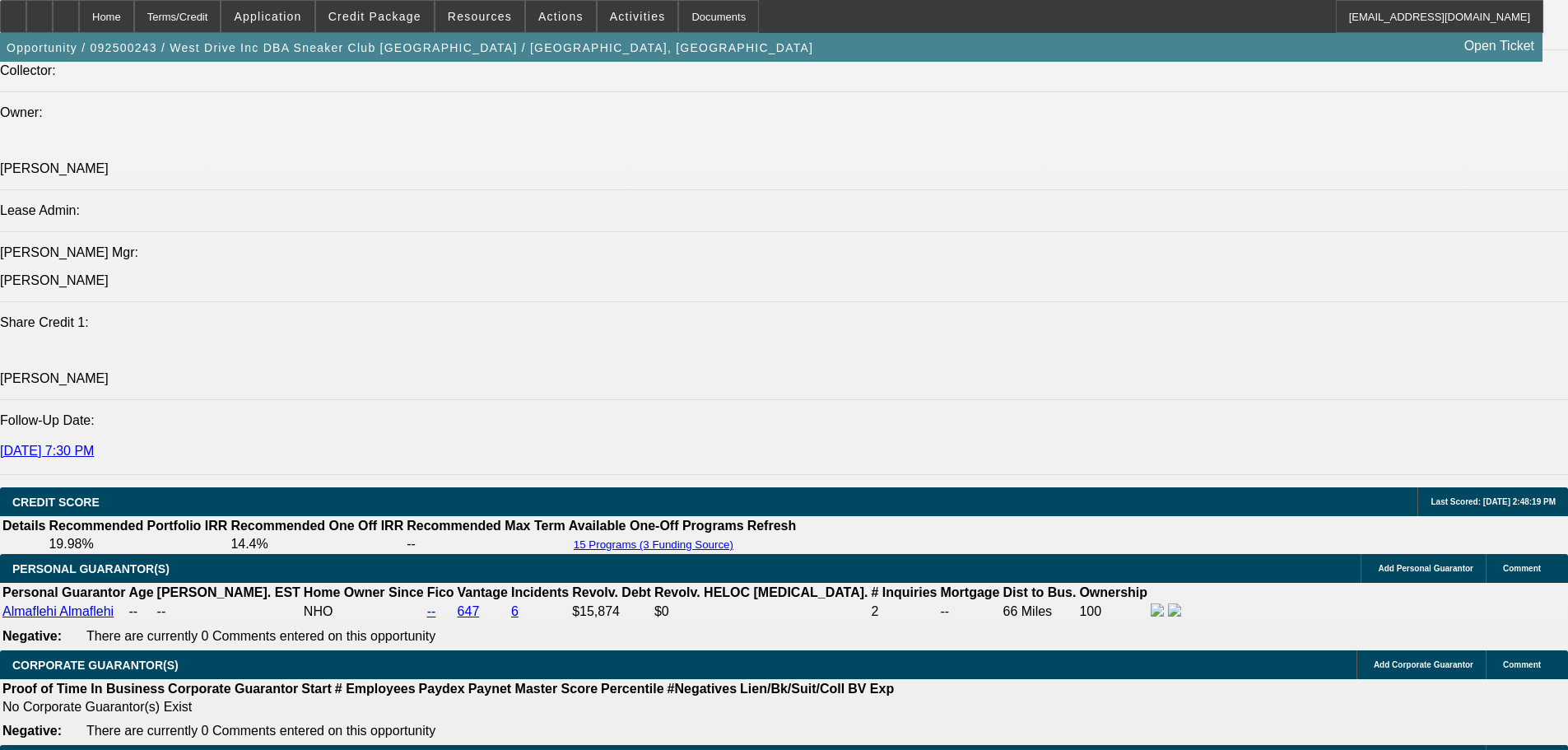
scroll to position [2057, 0]
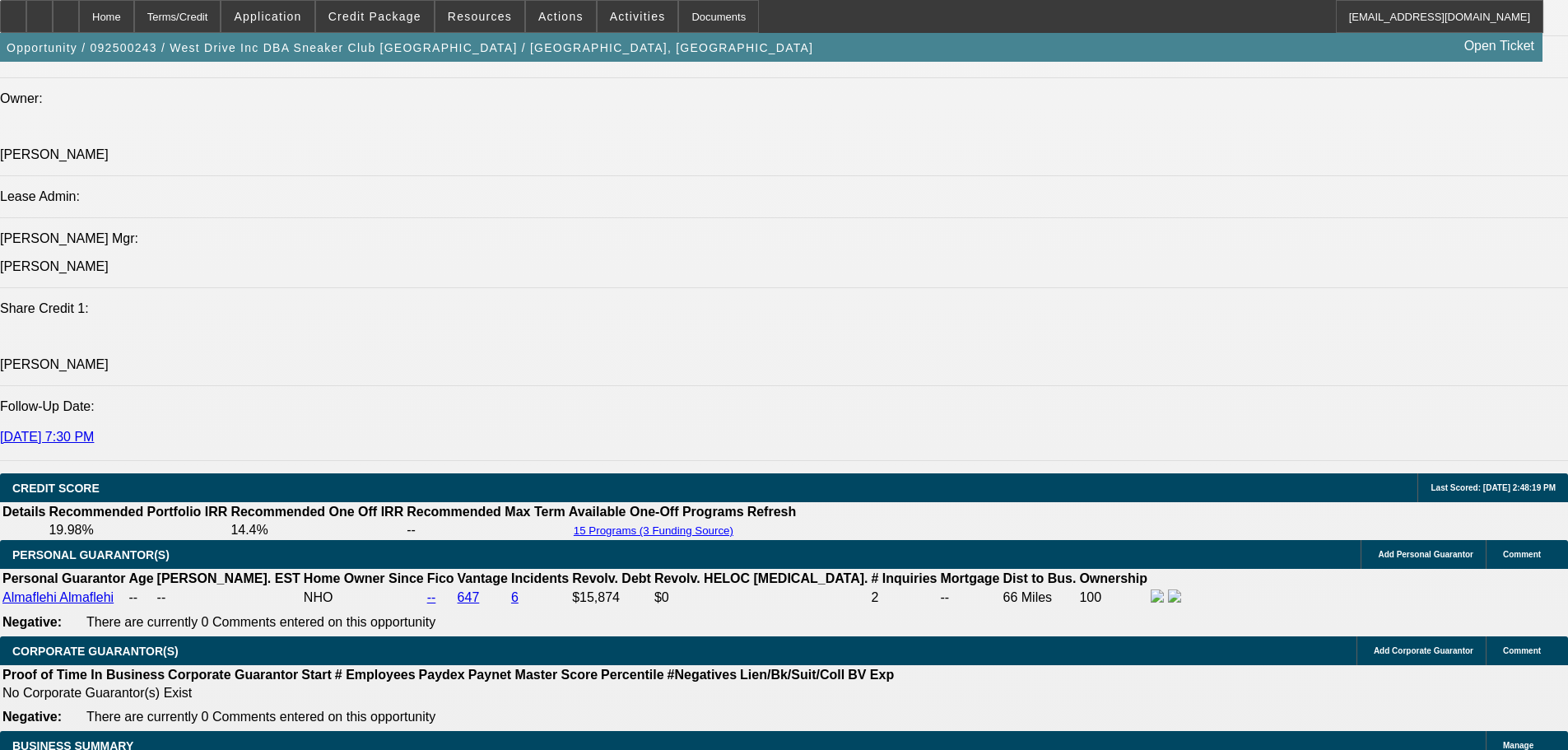
select select "0"
select select "2"
select select "0.1"
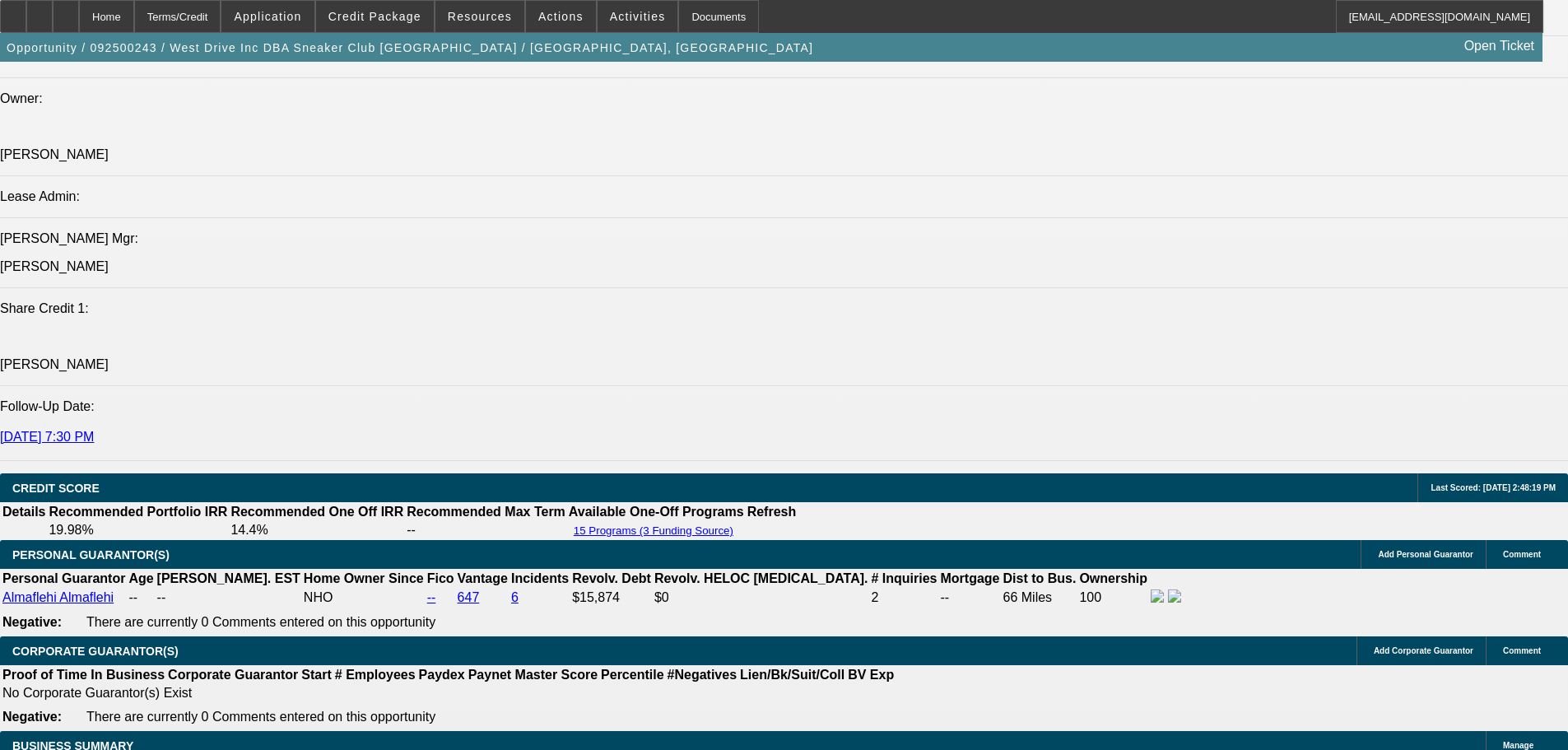
select select "4"
select select "0"
select select "2"
select select "0.1"
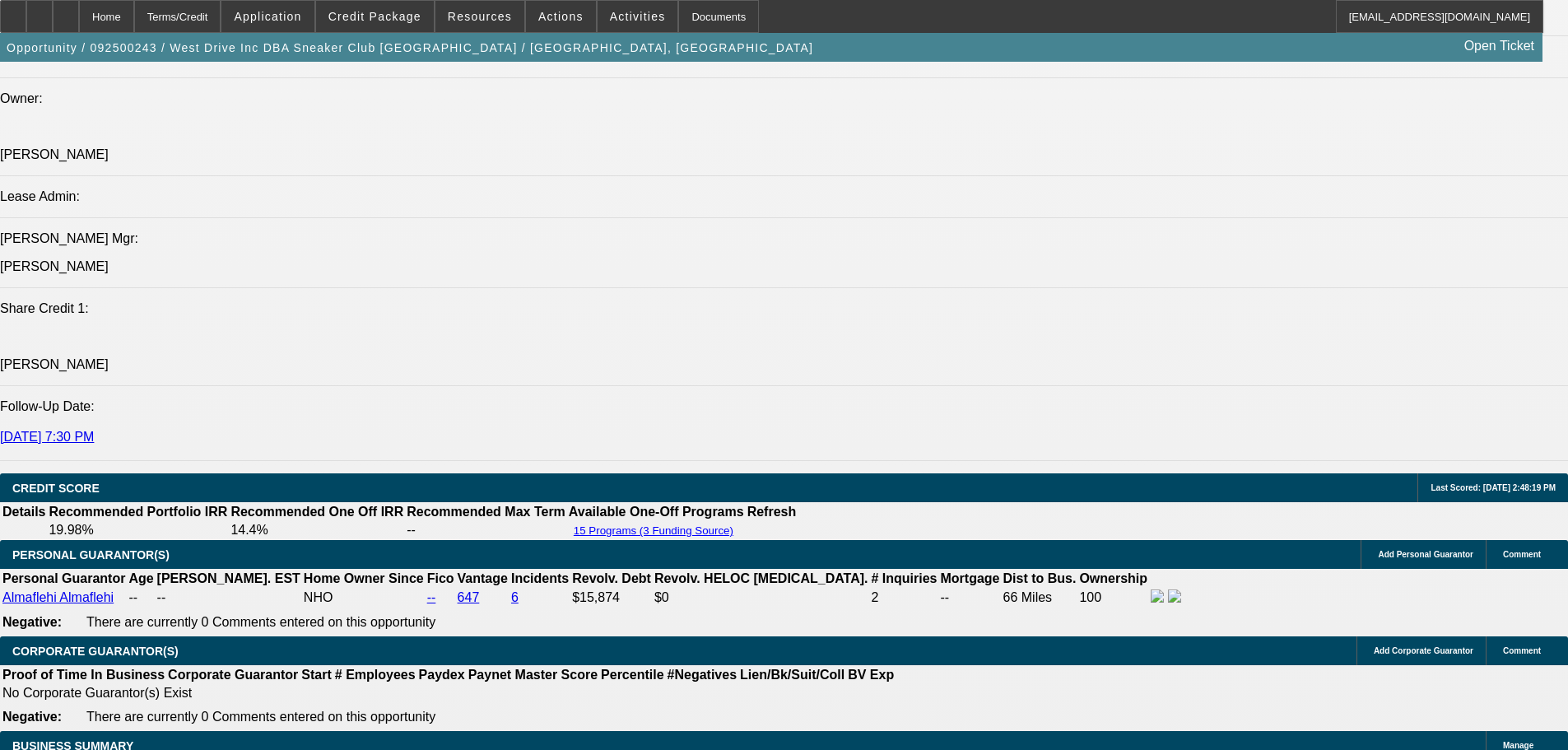
select select "4"
select select "0"
select select "0.1"
select select "5"
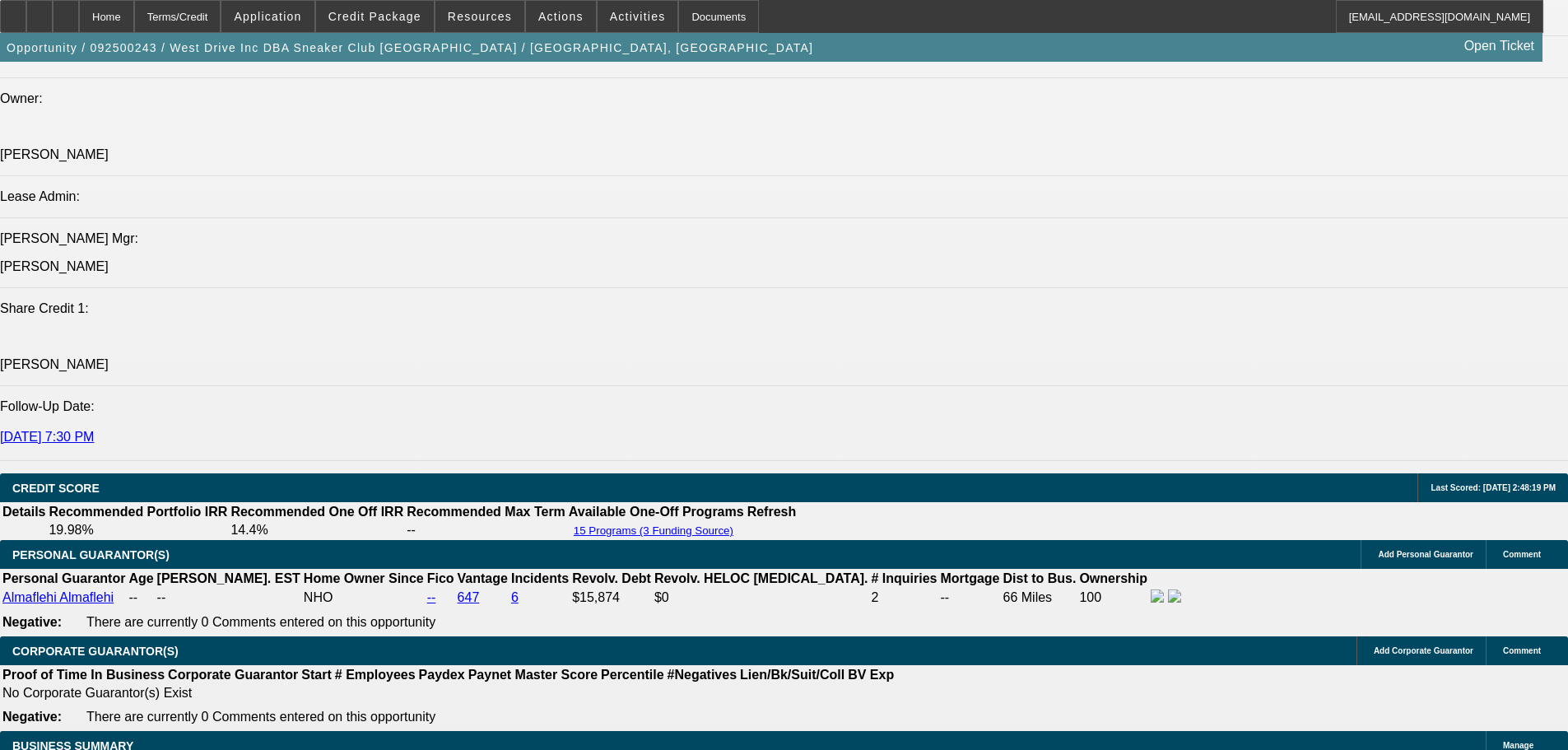
select select "0"
select select "2"
select select "0.1"
select select "4"
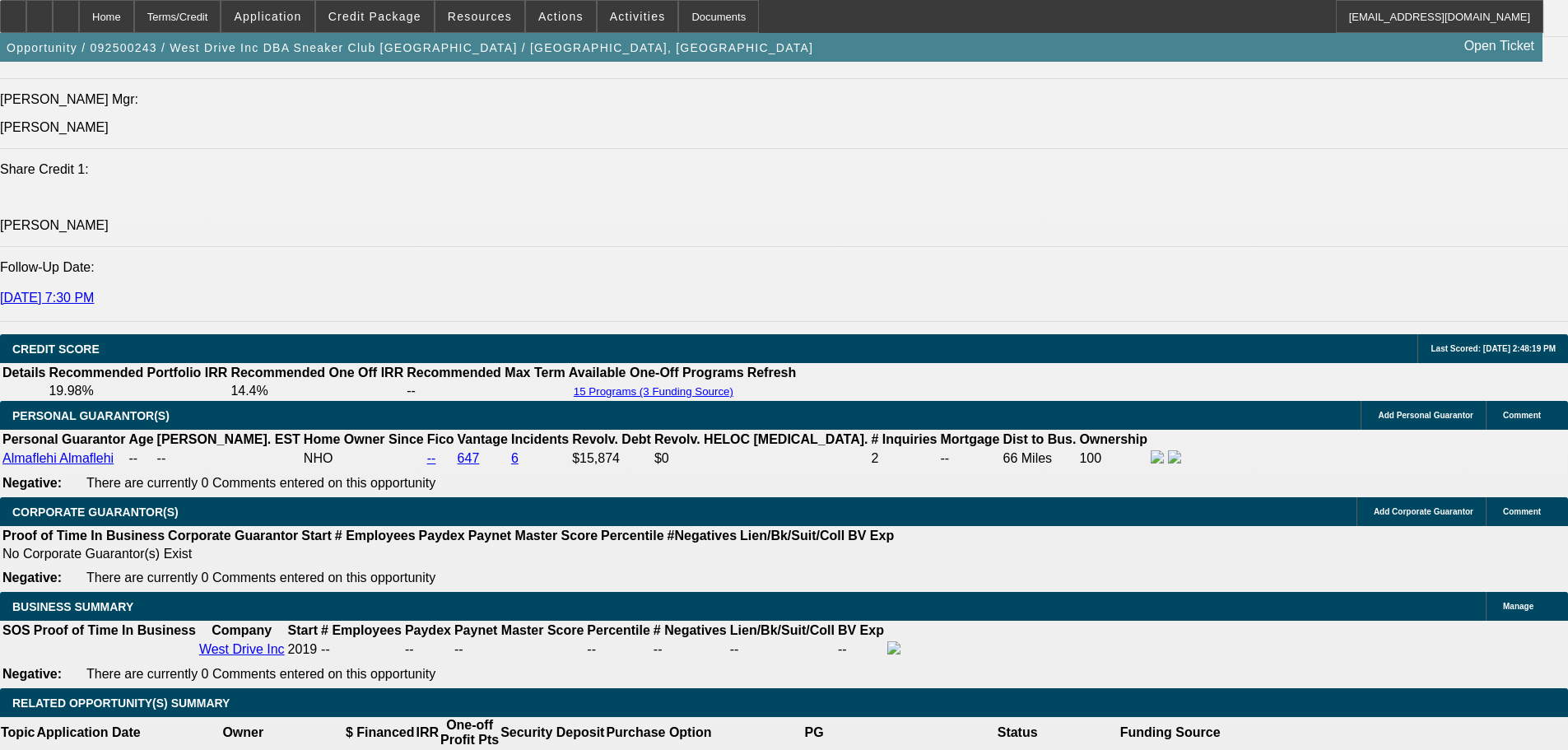
scroll to position [1892, 0]
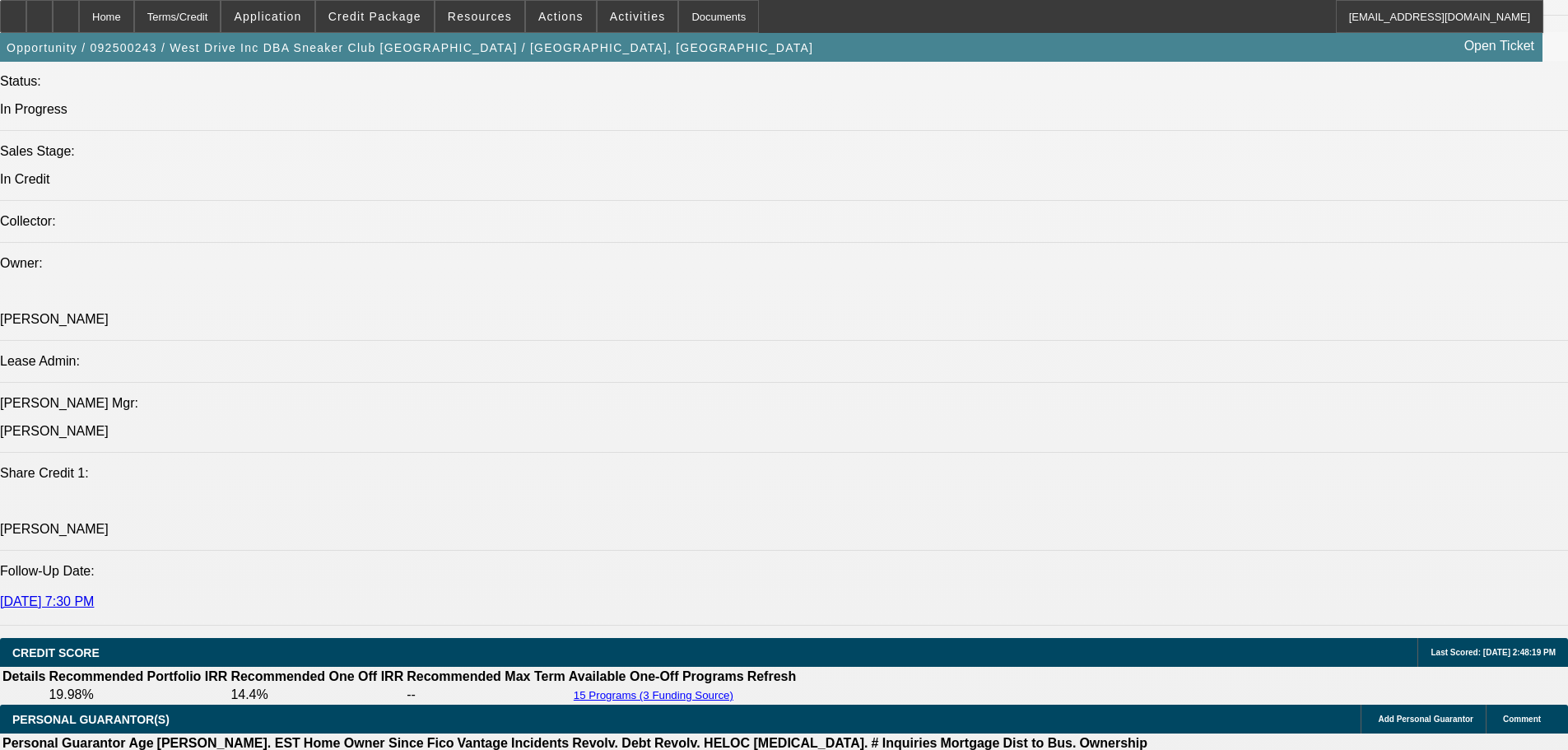
select select "0"
select select "2"
select select "0.1"
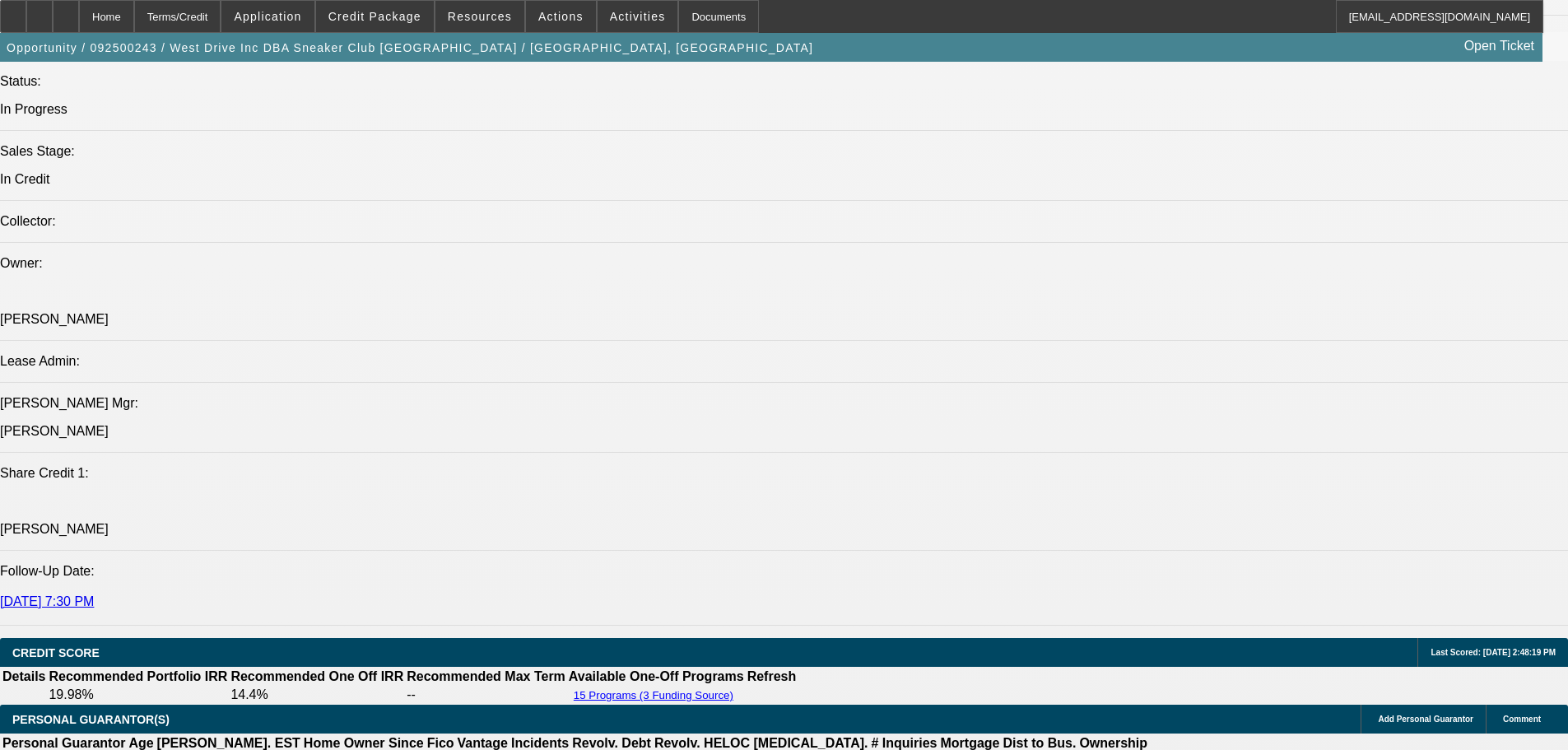
select select "4"
select select "0"
select select "2"
select select "0.1"
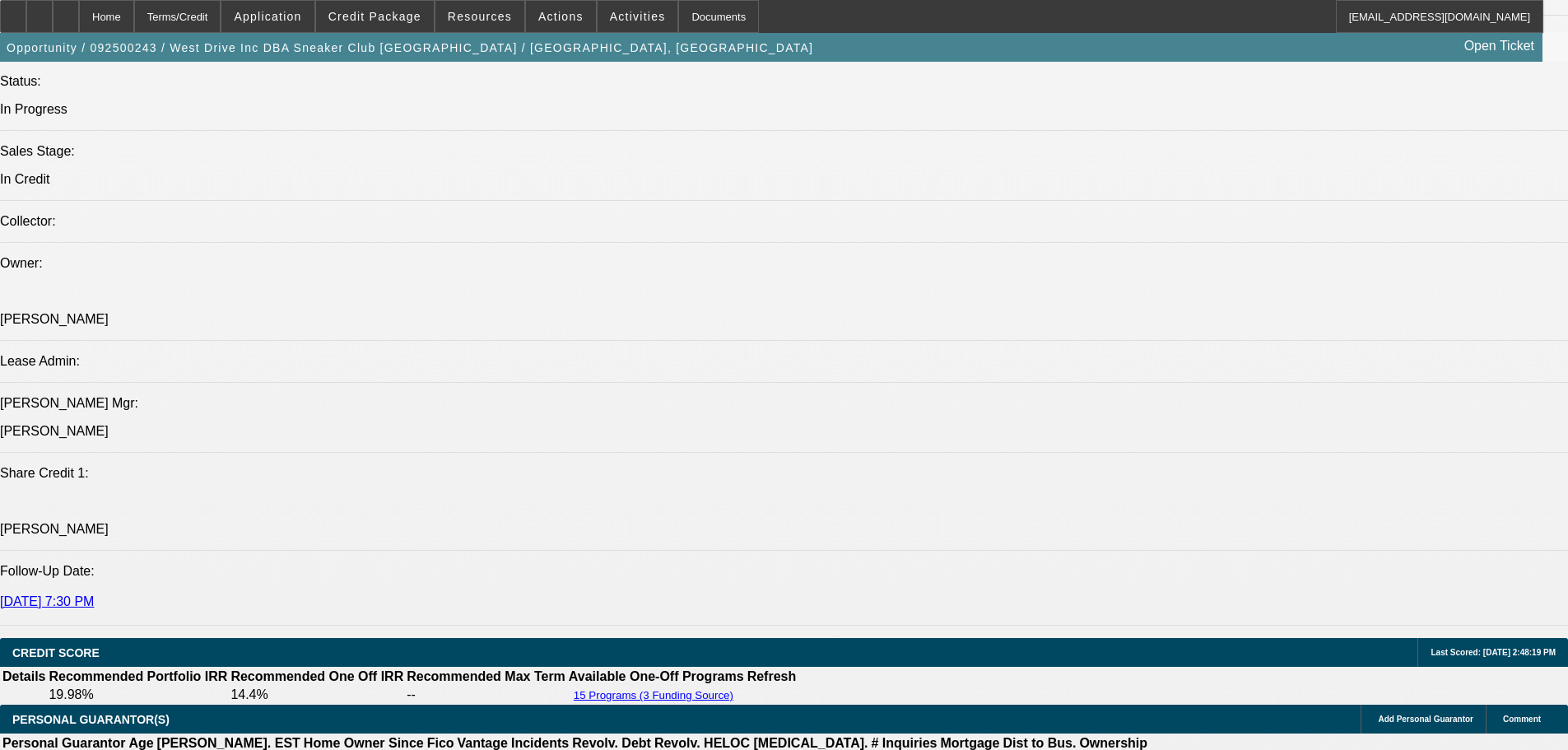
select select "4"
select select "0"
select select "2"
select select "0.1"
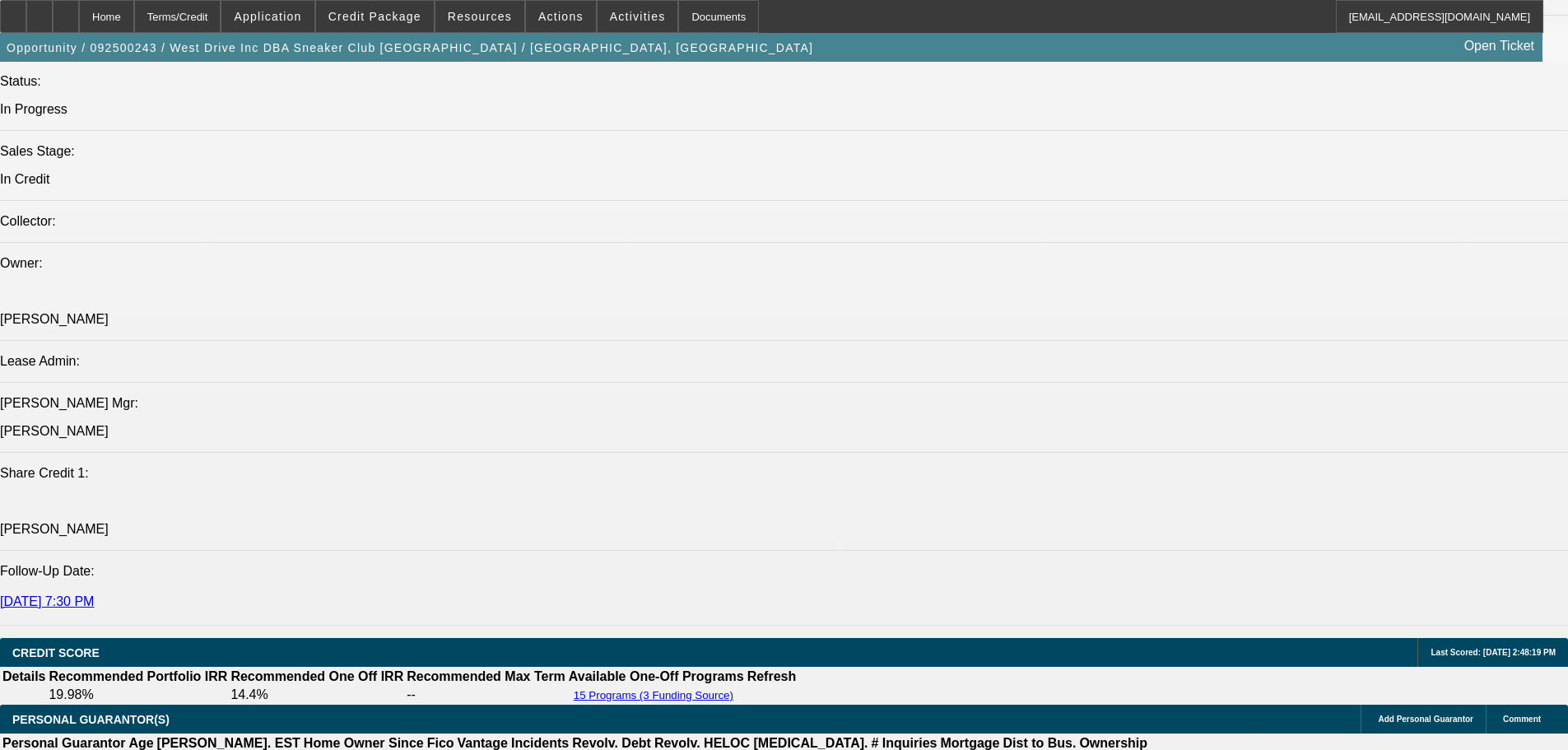
select select "4"
select select "0"
select select "2"
select select "0.1"
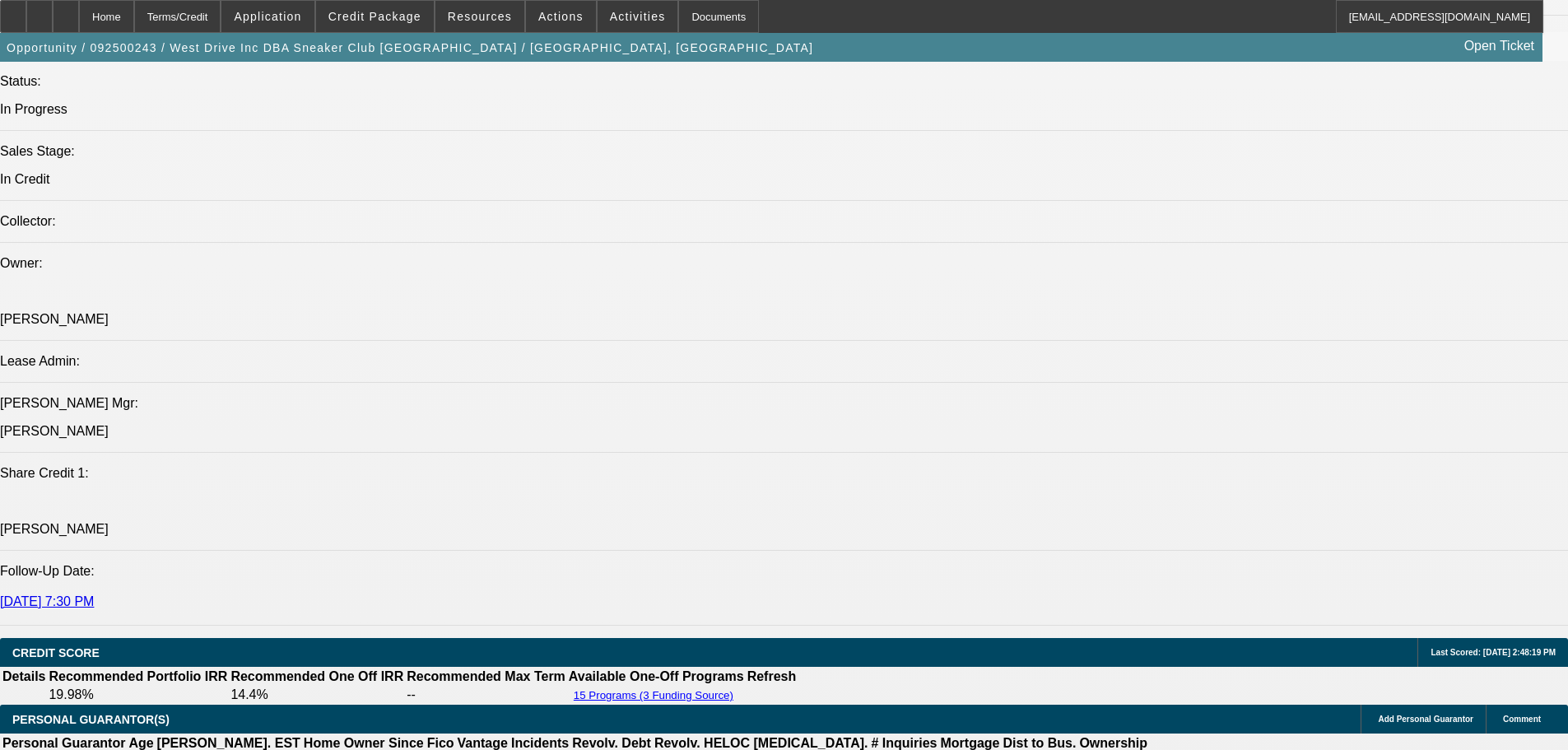
select select "4"
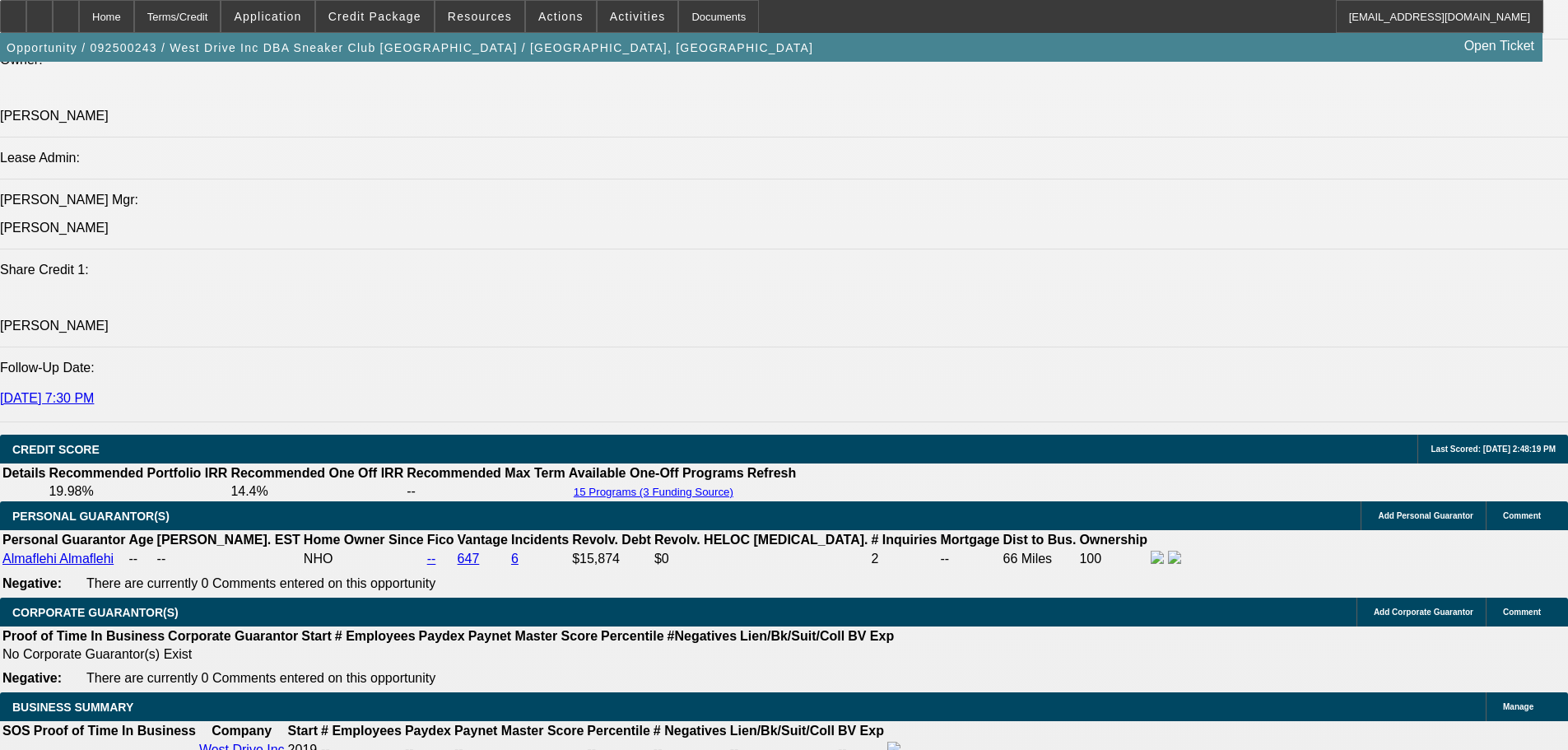
scroll to position [2304, 0]
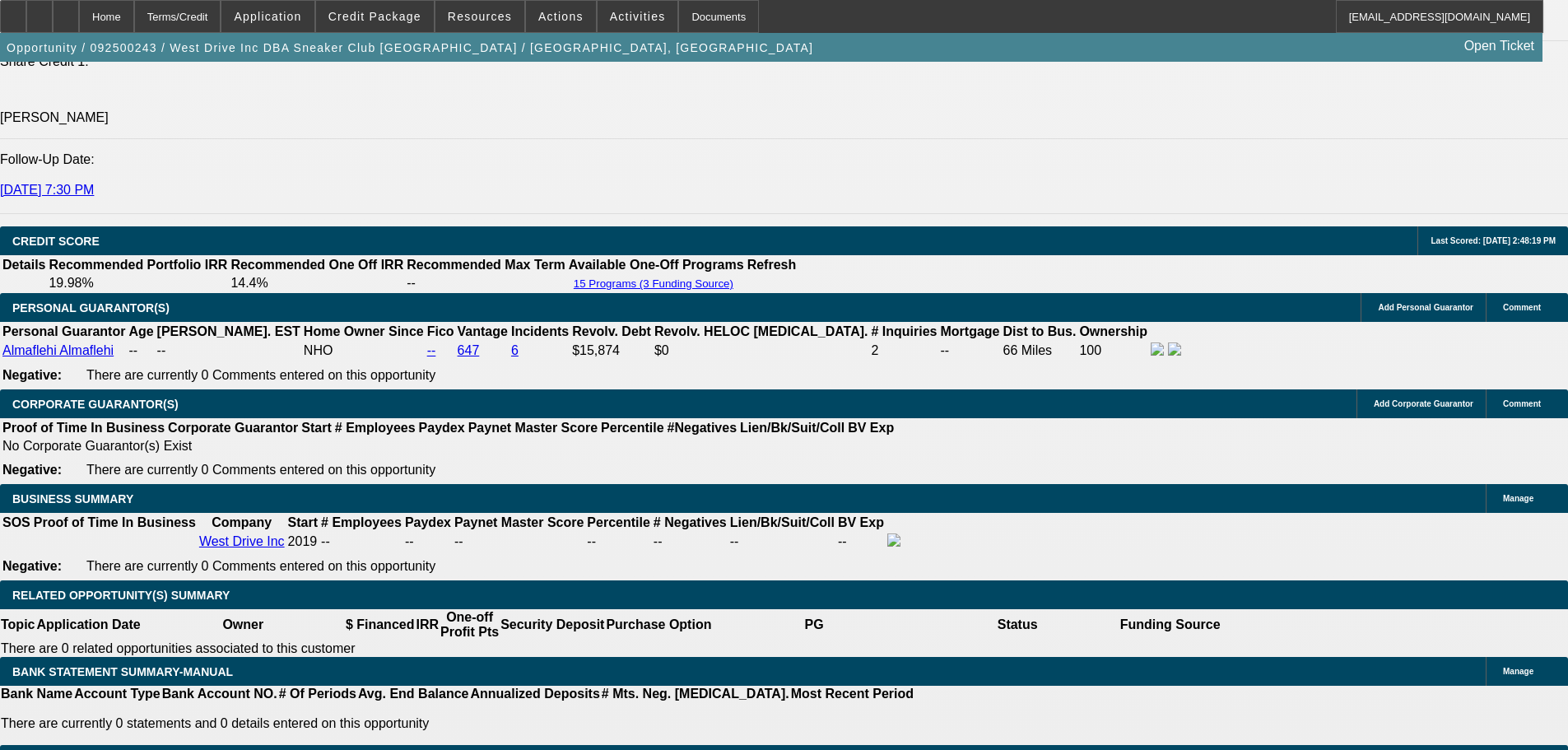
drag, startPoint x: 372, startPoint y: 399, endPoint x: 416, endPoint y: 404, distance: 44.3
type input "1"
type input "UNKNOWN"
type input "18"
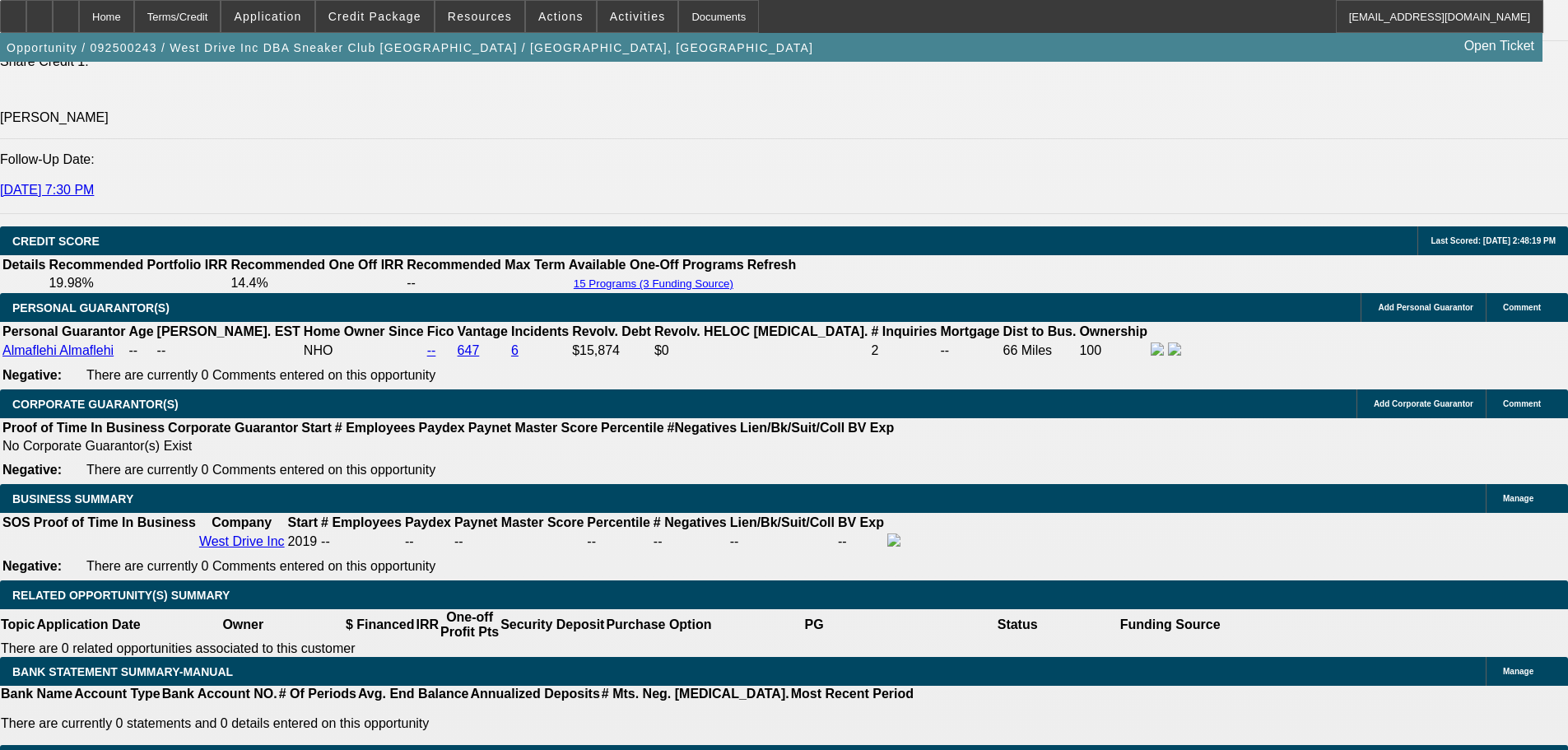
type input "$1,607.58"
type input "$803.79"
type input "$2,060.32"
type input "$1,030.16"
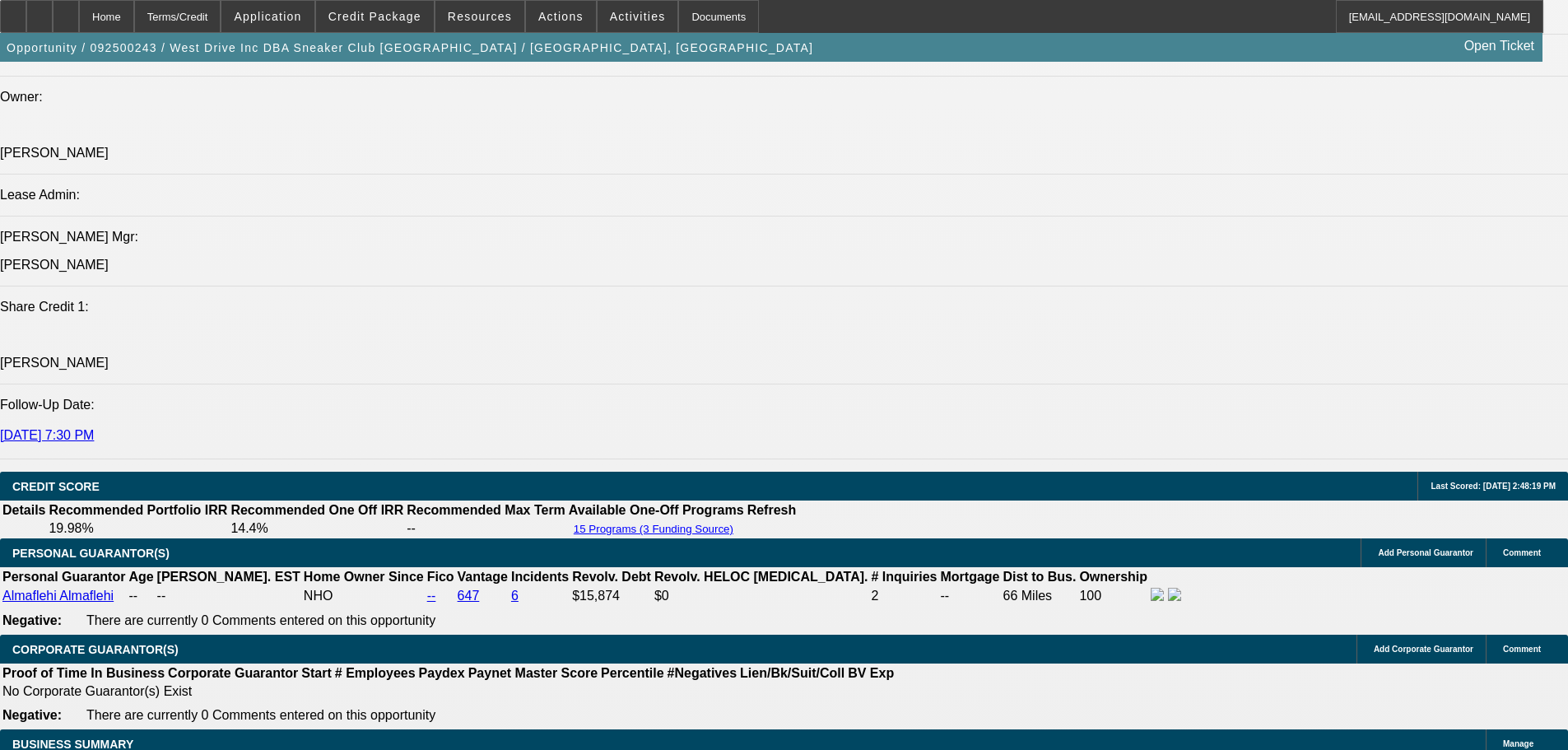
scroll to position [2057, 0]
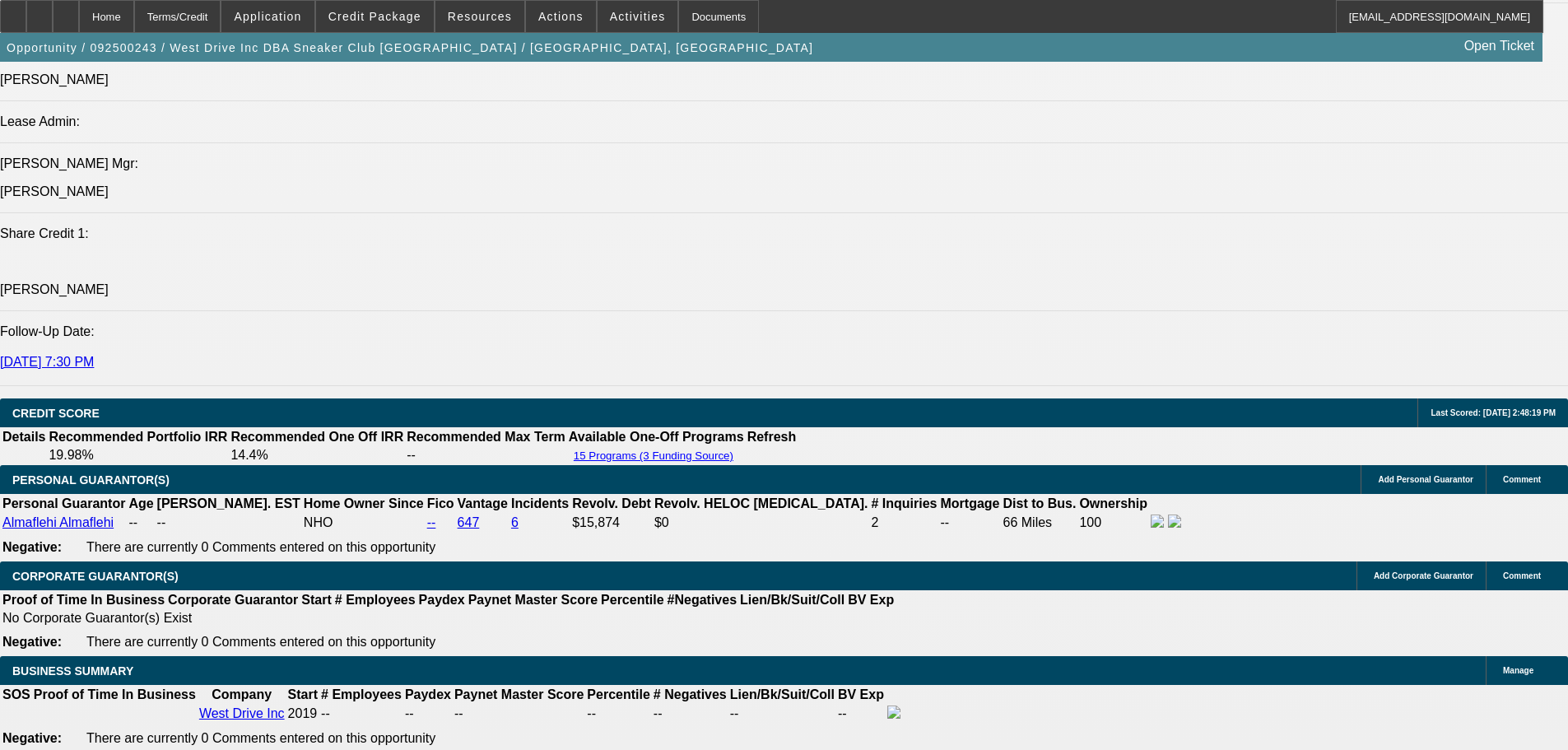
scroll to position [2221, 0]
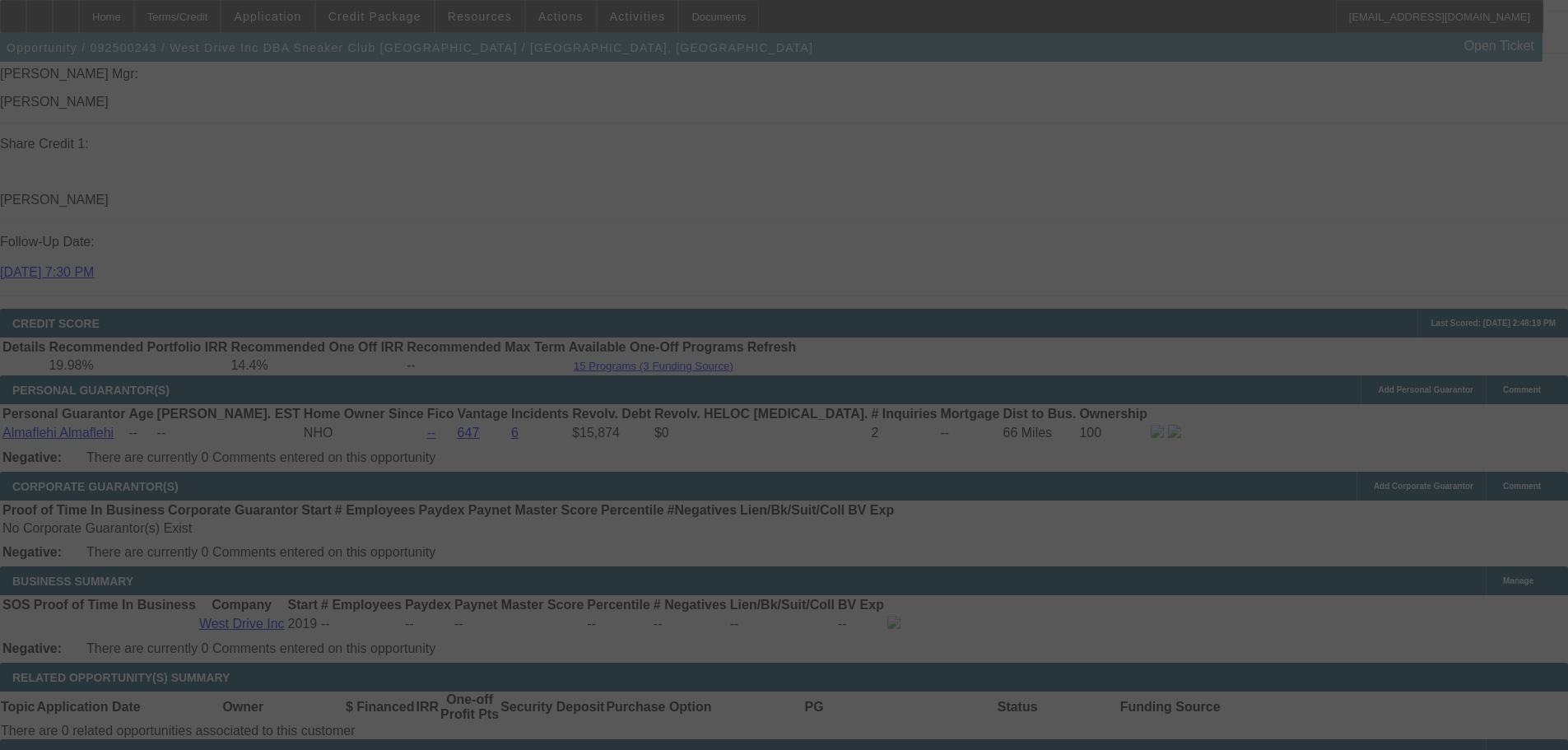
select select "0"
select select "2"
select select "0.1"
select select "4"
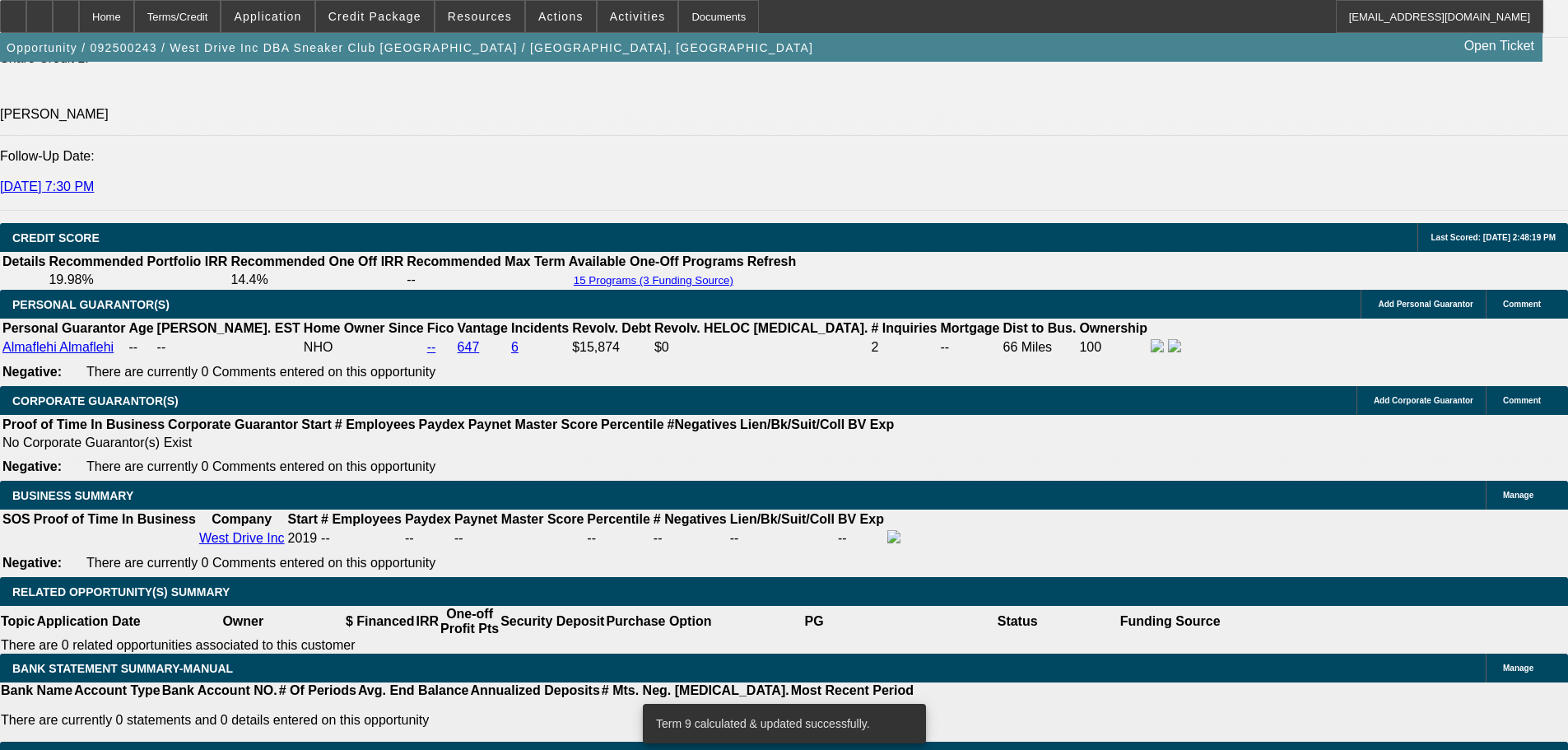
scroll to position [2387, 0]
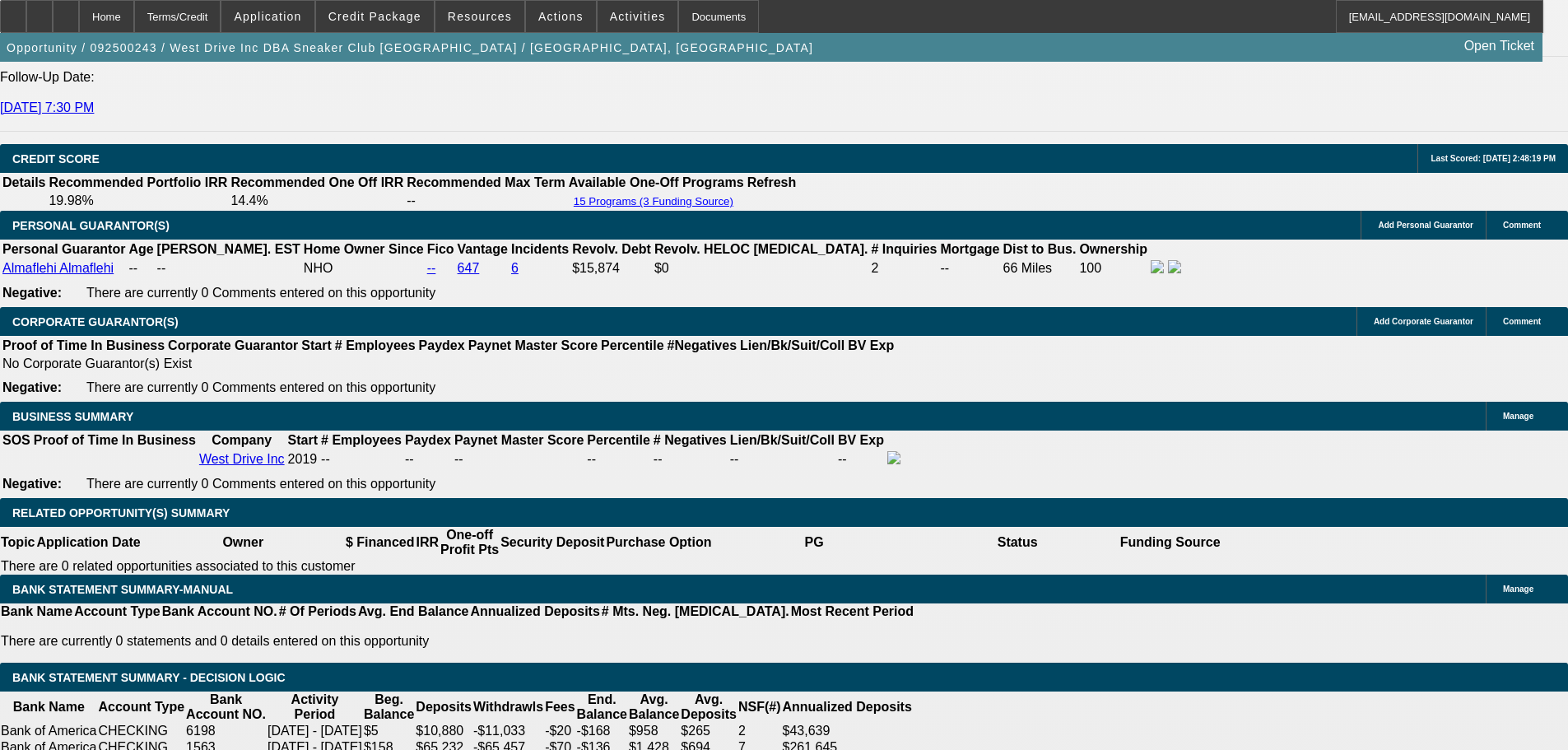
type input "$1,032.16"
type input "$2,064.32"
type input "UNKNOWN"
type input "18.1"
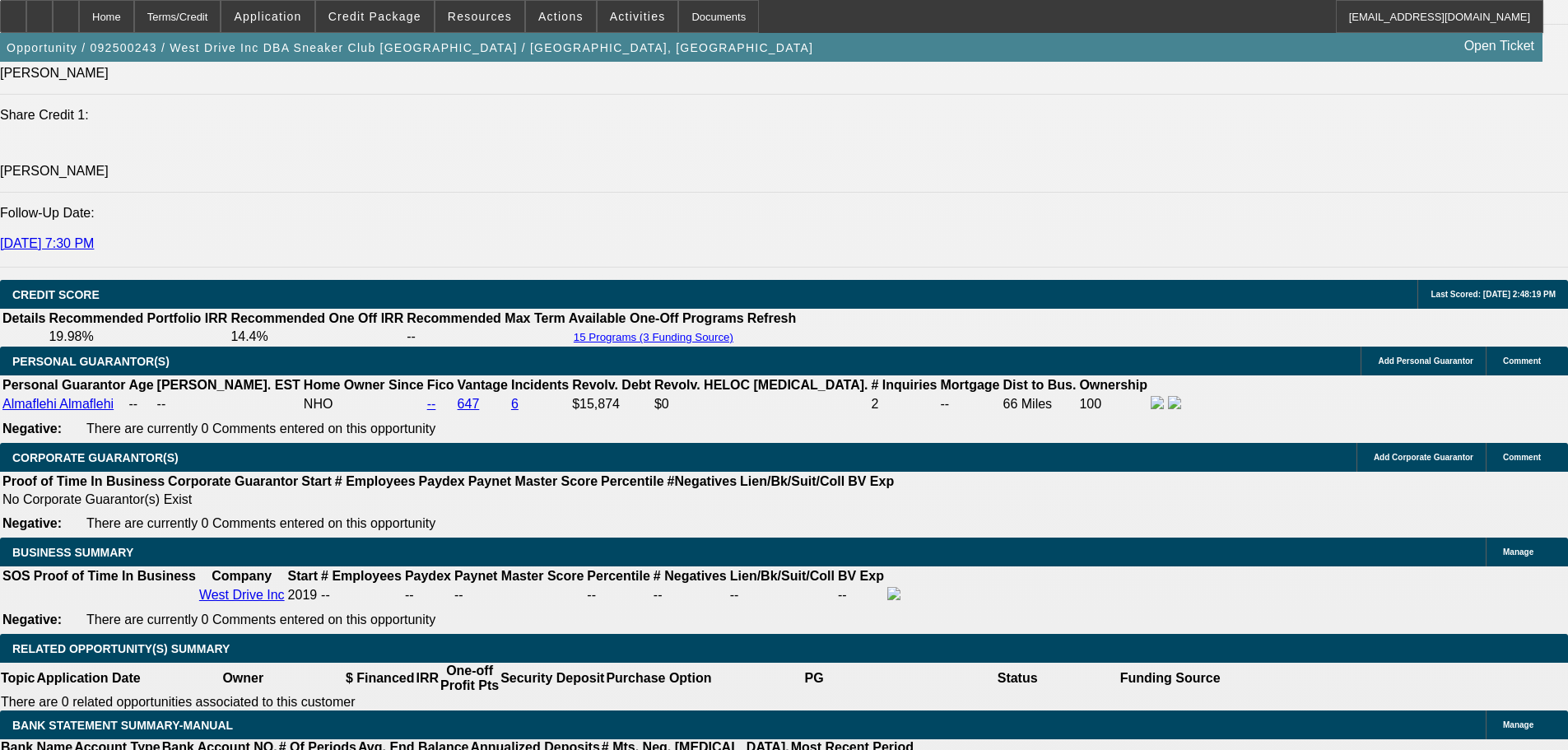
scroll to position [2221, 0]
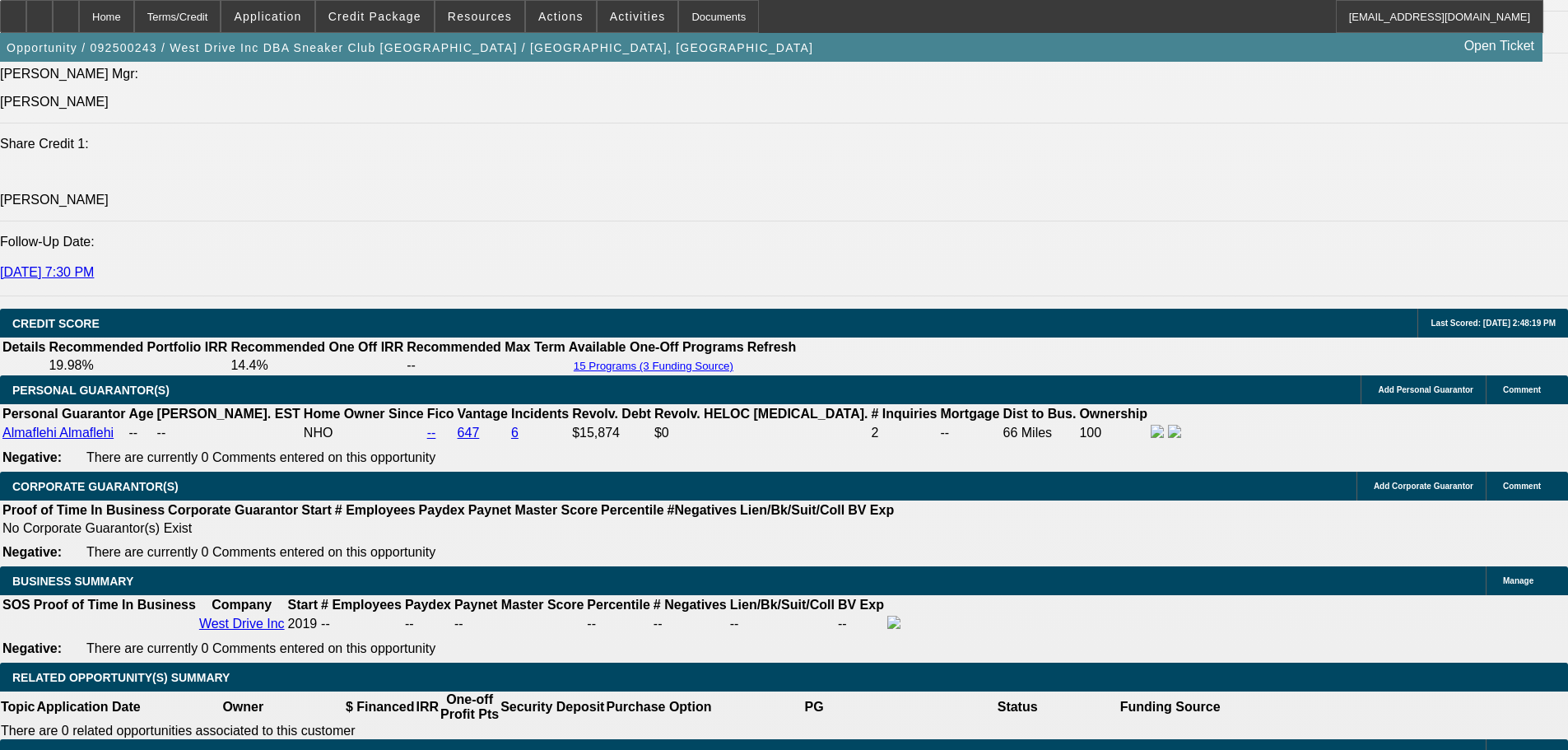
type input "1033.16"
type input "$2,066.32"
type input "18.2"
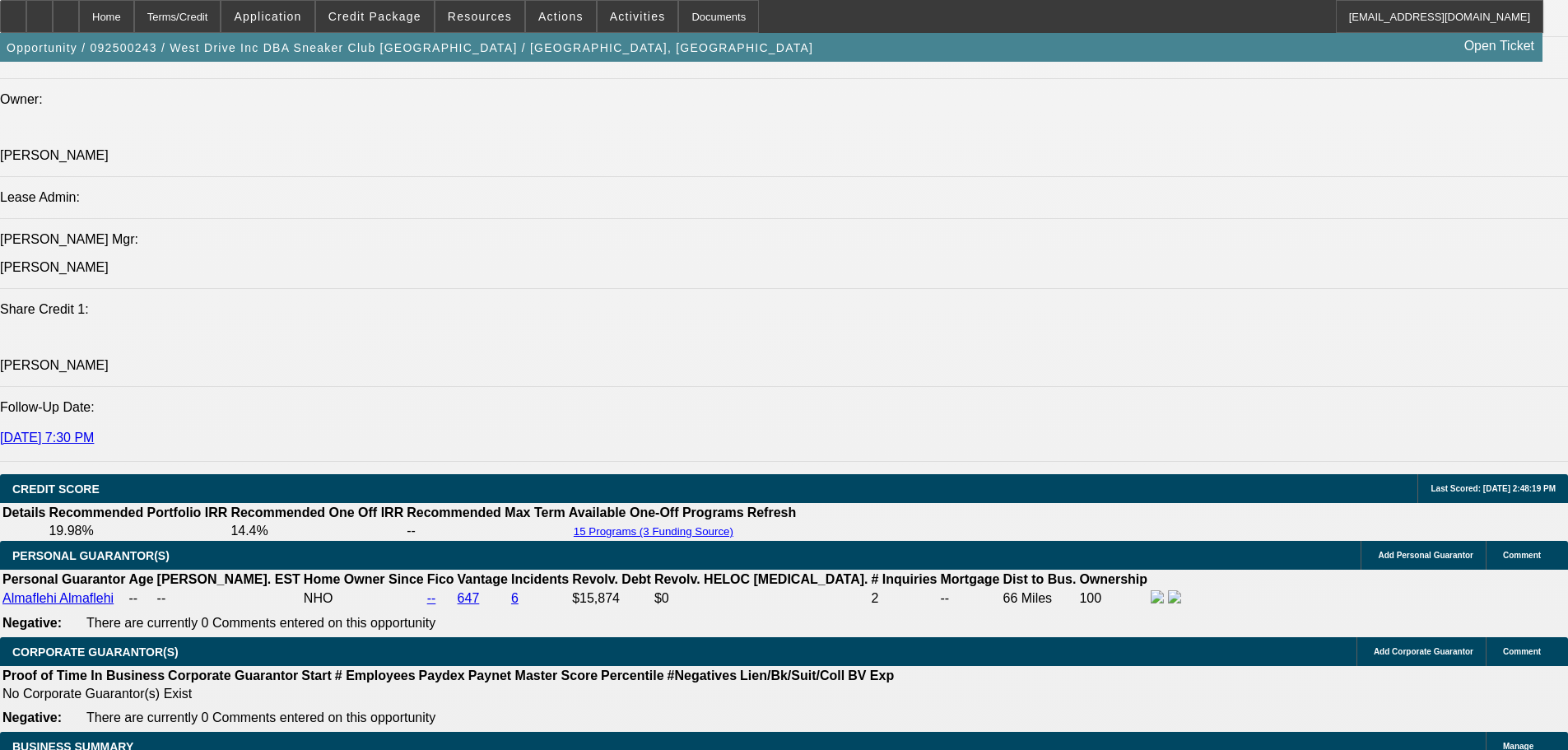
scroll to position [1975, 0]
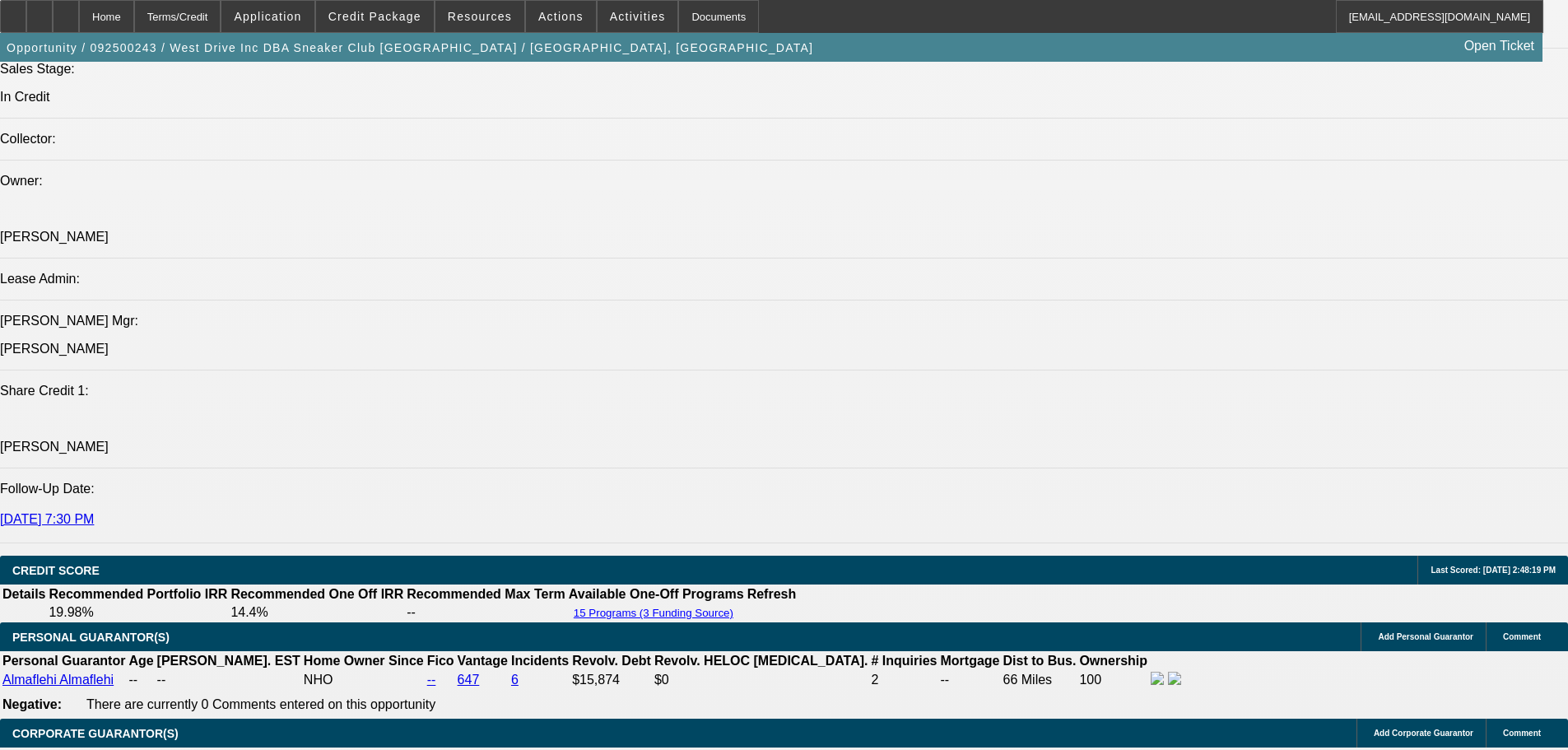
type input "$1,033.16"
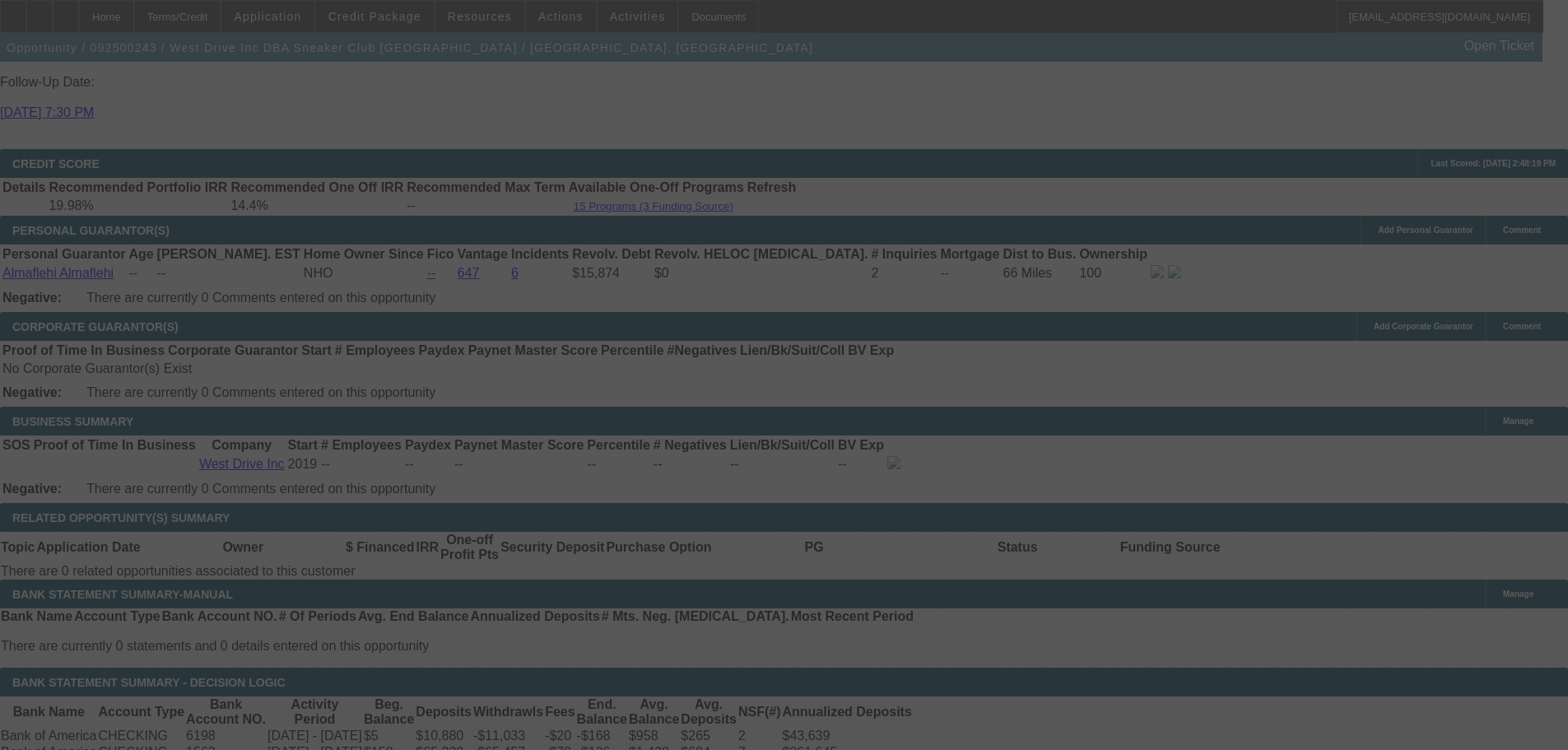
scroll to position [2387, 0]
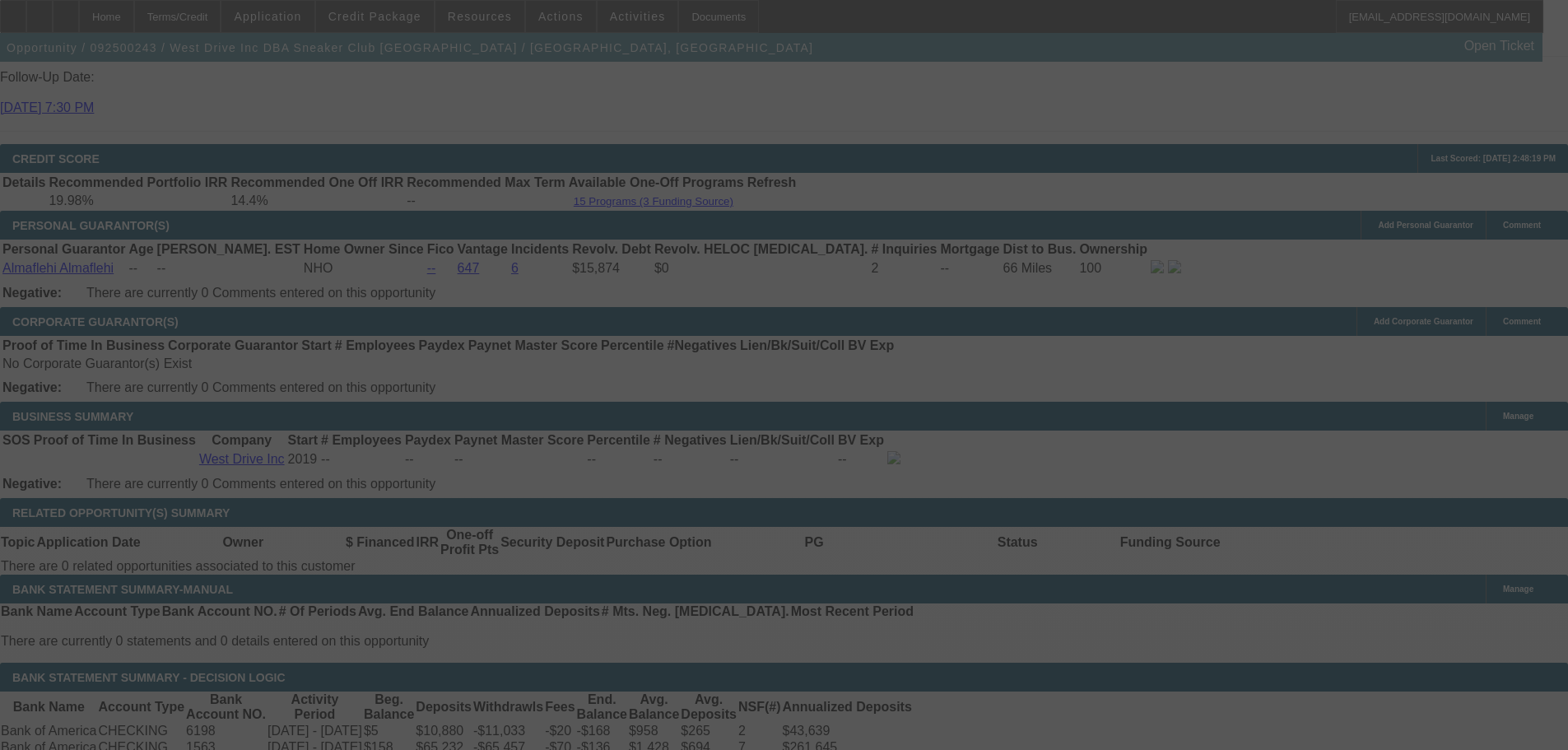
select select "0"
select select "2"
select select "0.1"
select select "4"
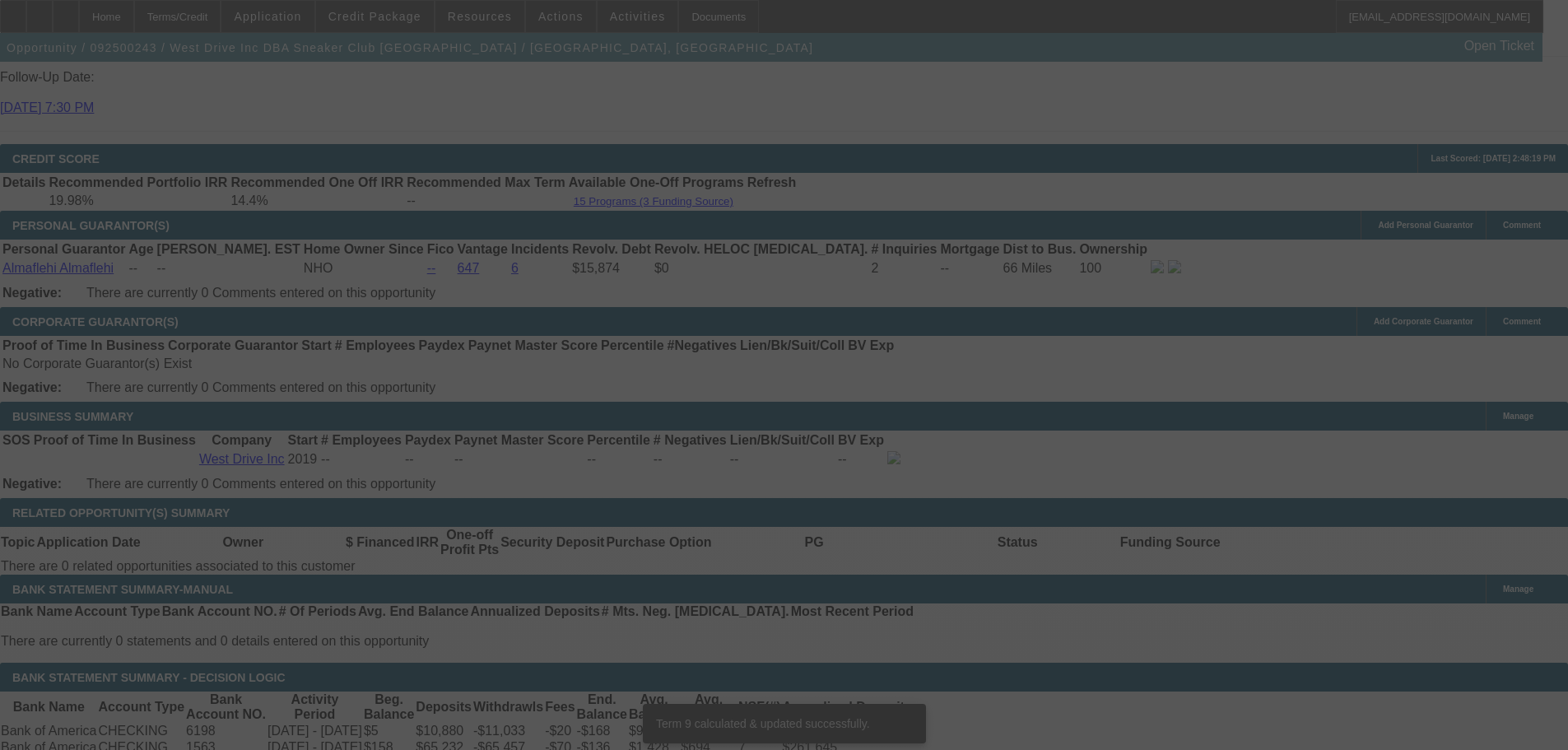
scroll to position [2372, 0]
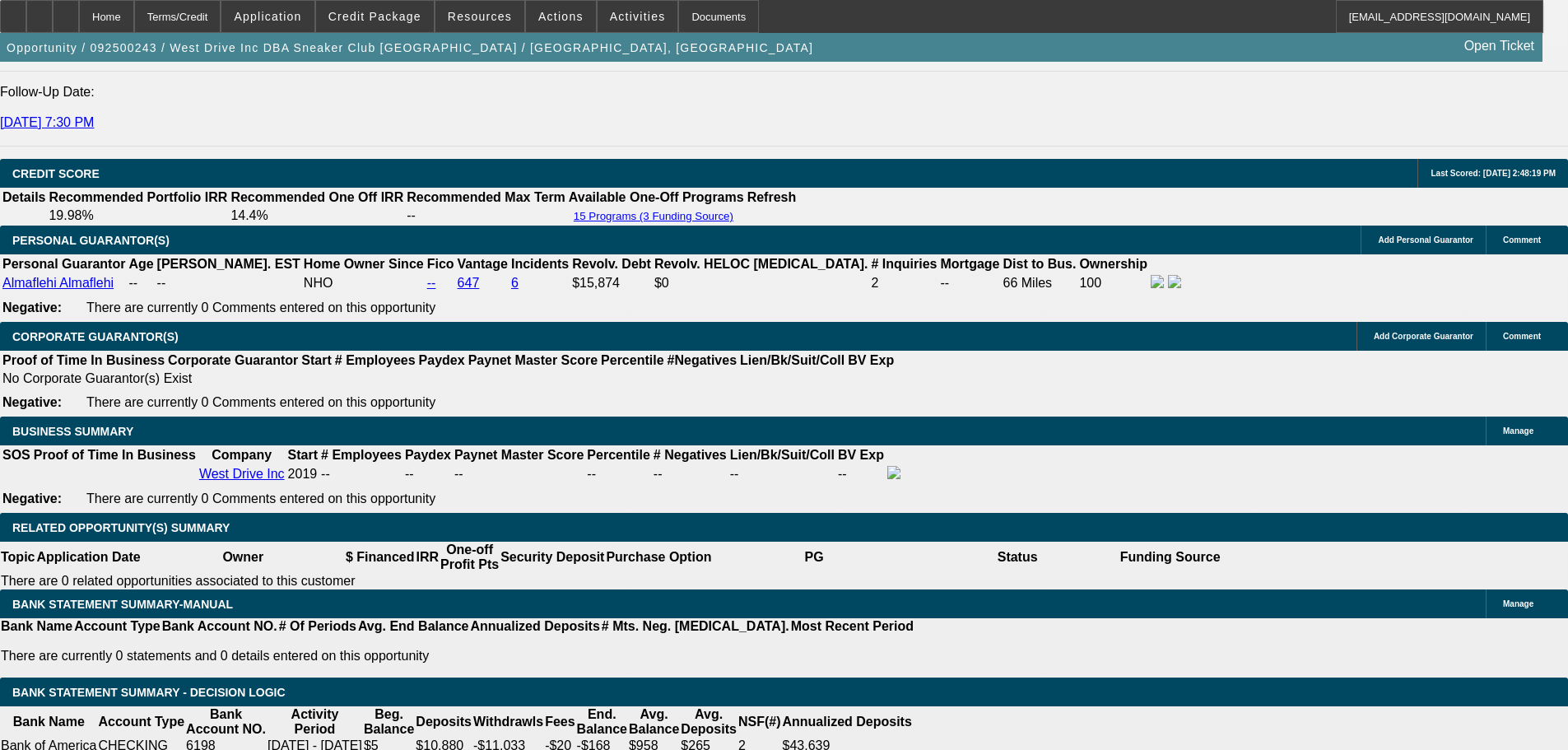
type input "103.16"
type input "$206.32"
type input "UNKNOWN"
type input "1034.16"
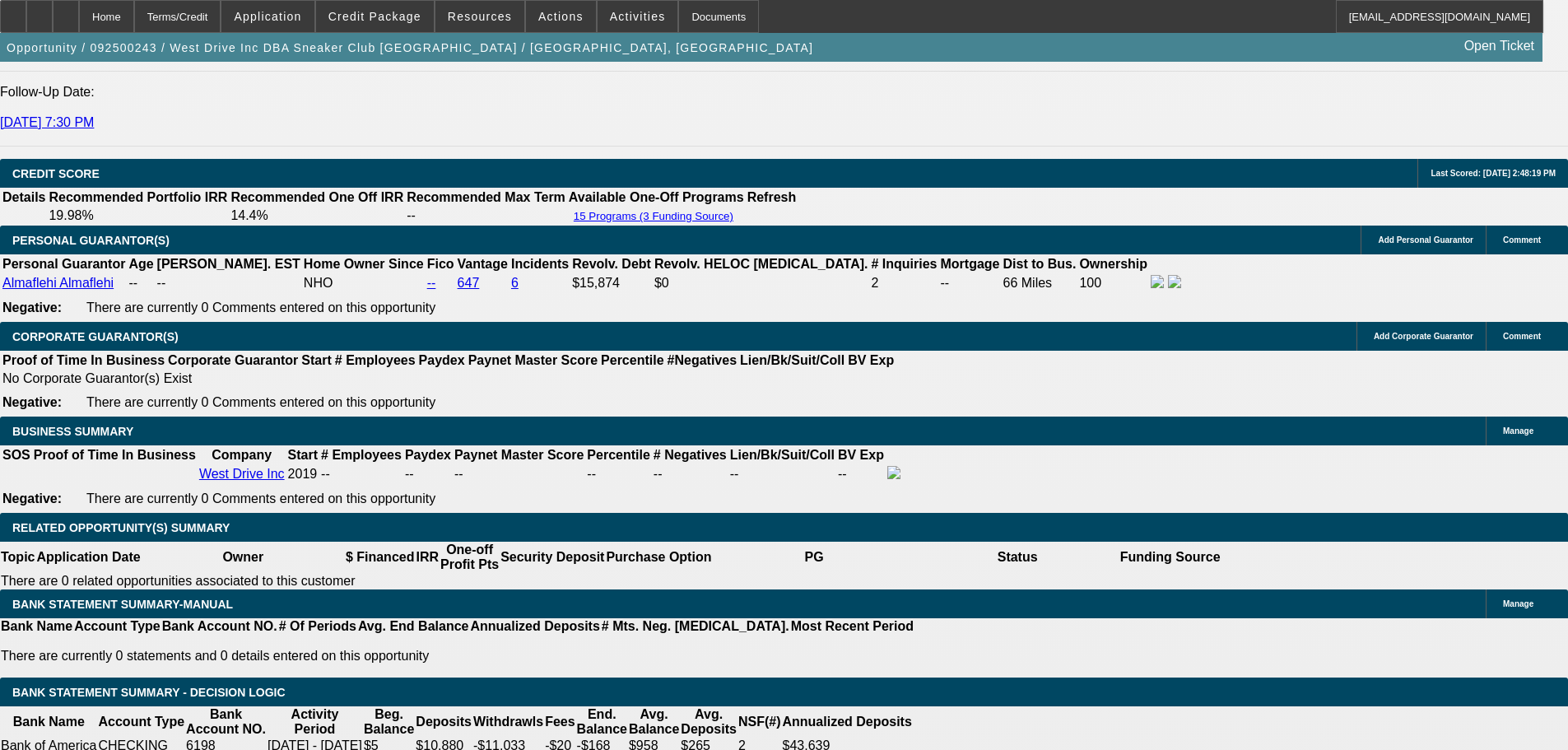
type input "$2,068.32"
type input "18.3"
type input "$1,034.16"
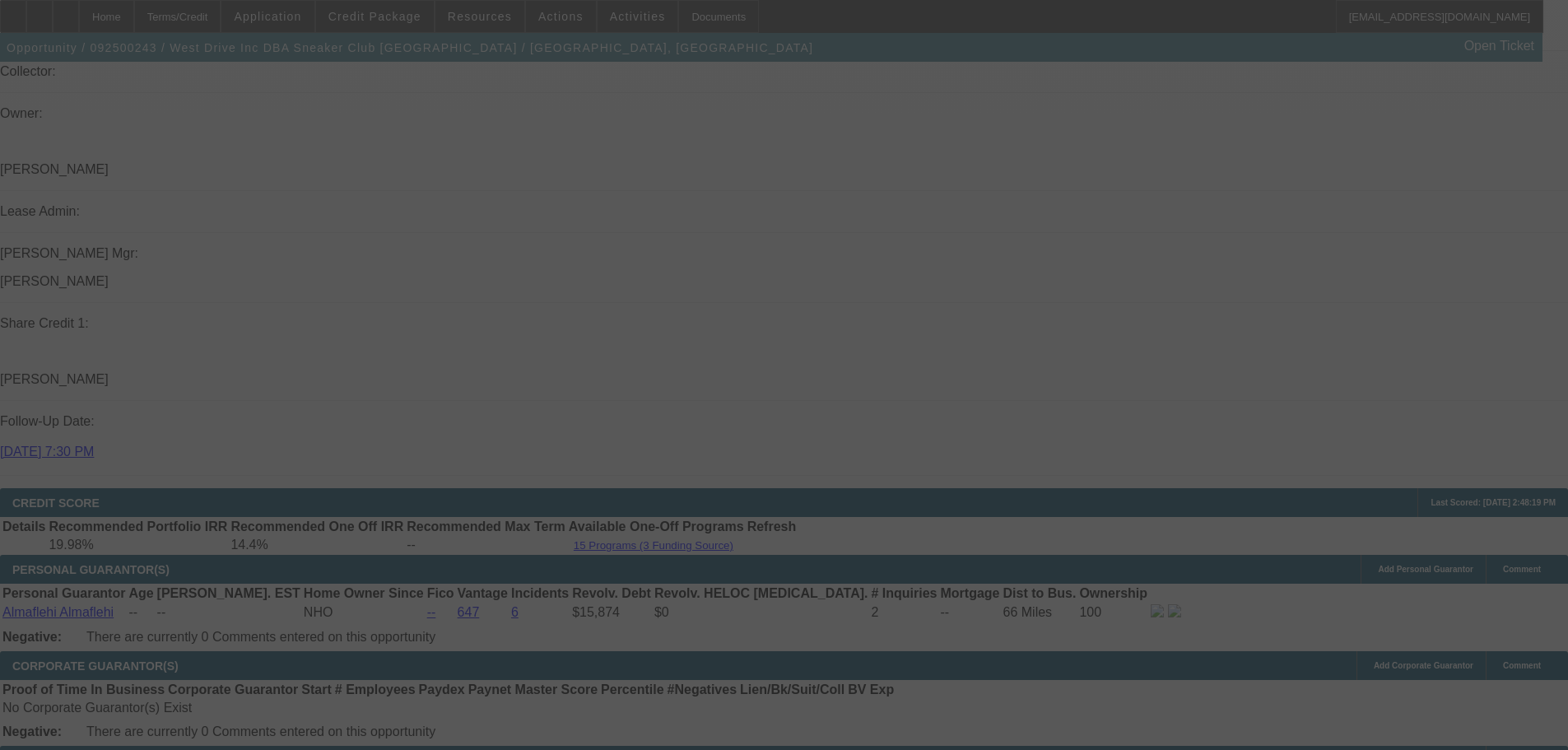
select select "0"
select select "2"
select select "0.1"
select select "4"
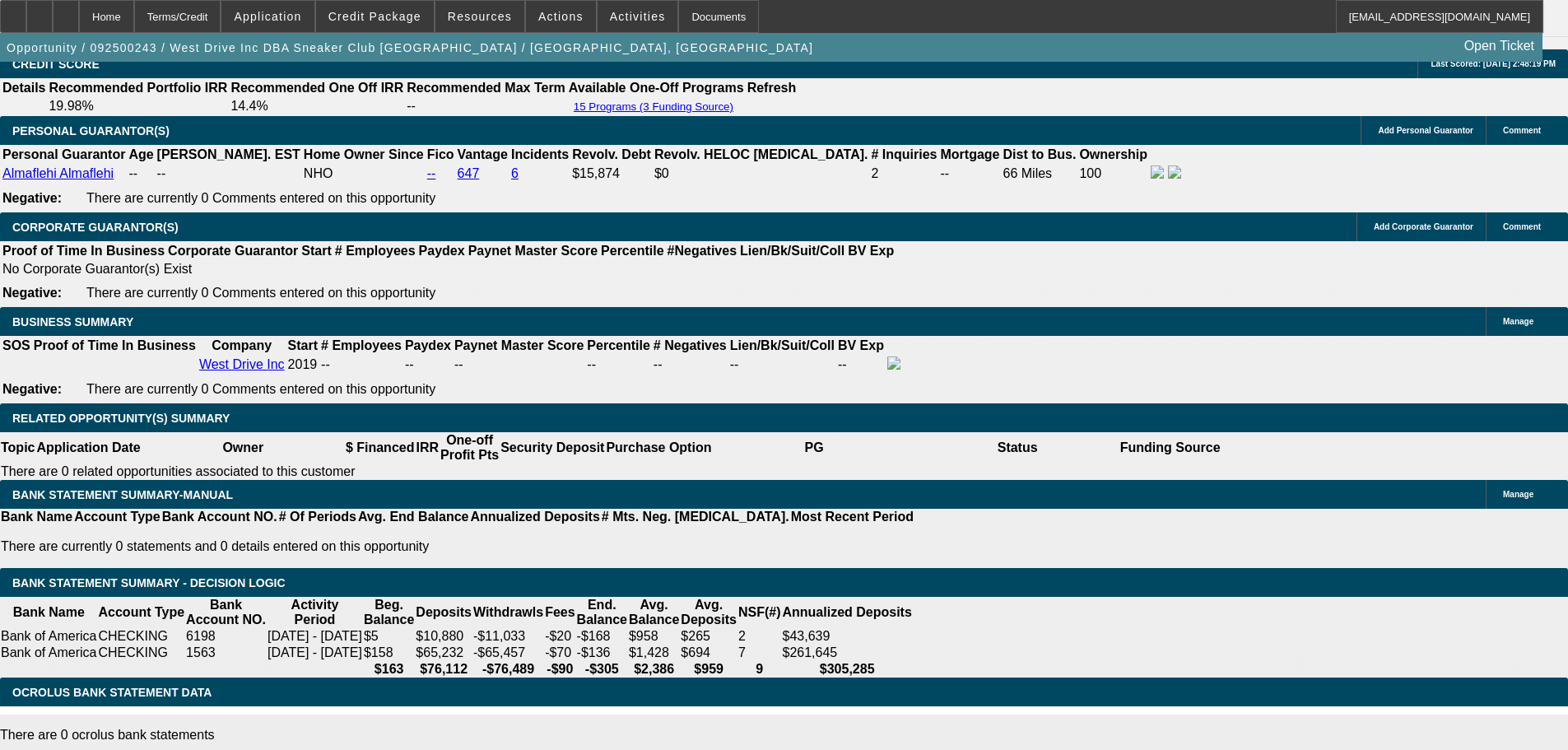
scroll to position [2618, 0]
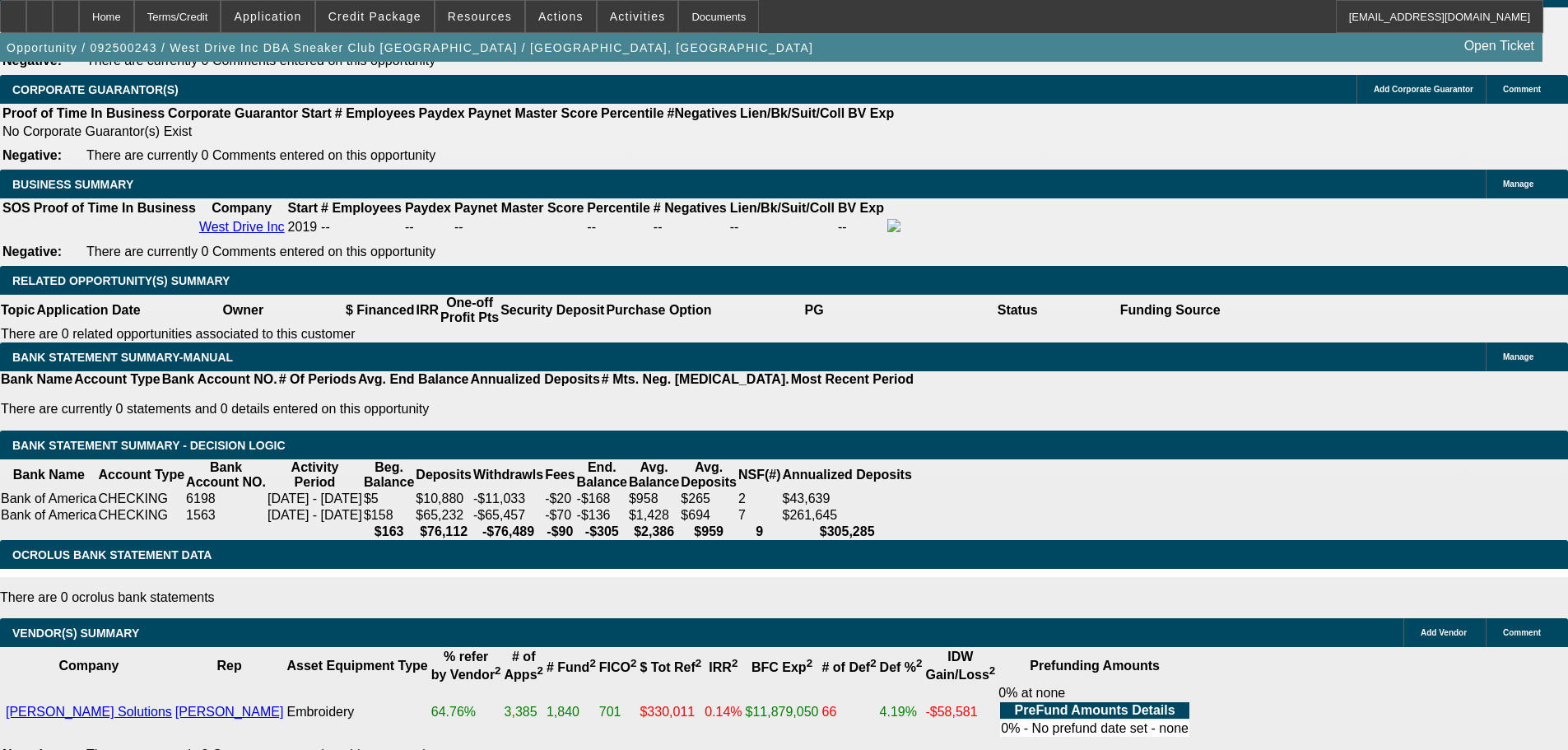
select select "3"
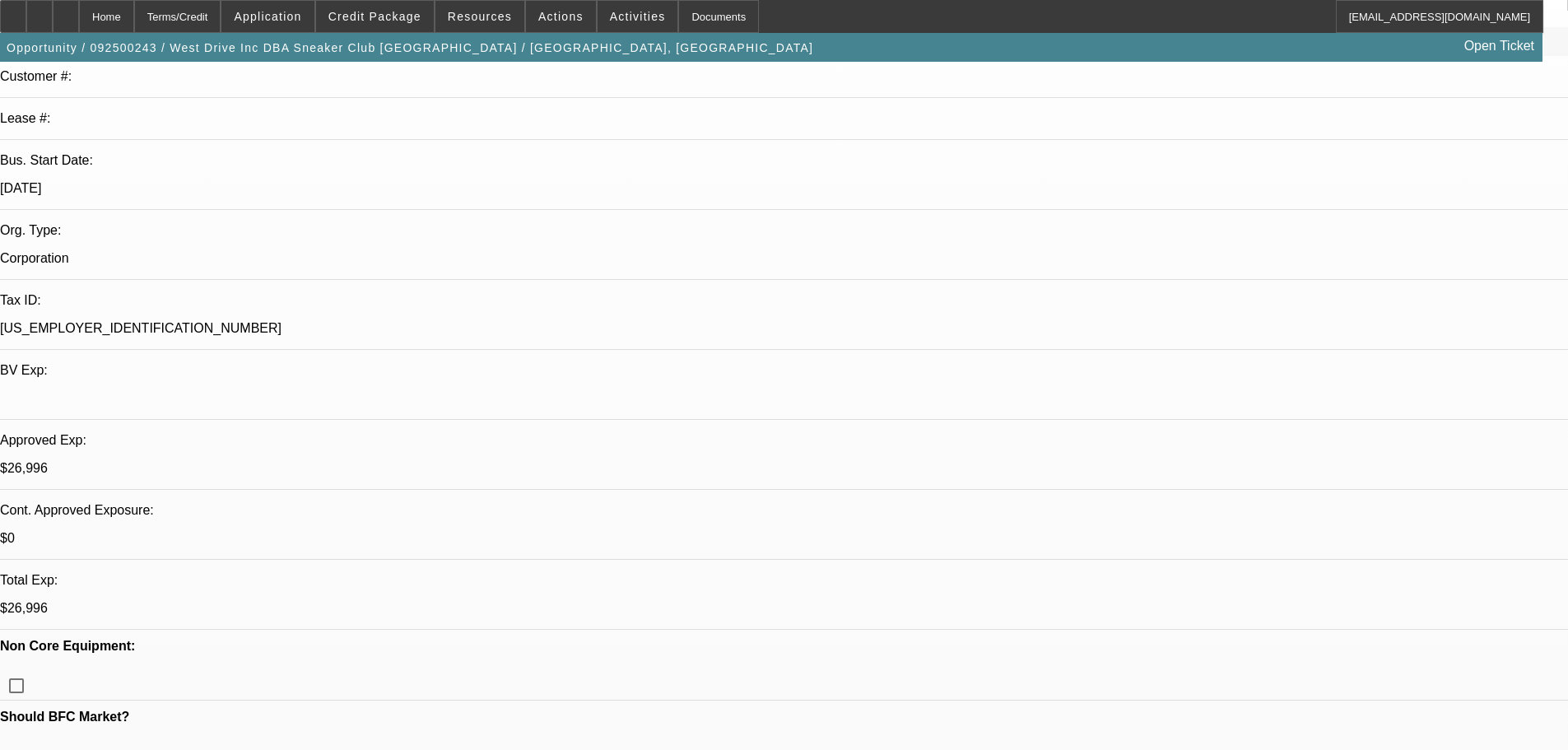
scroll to position [247, 0]
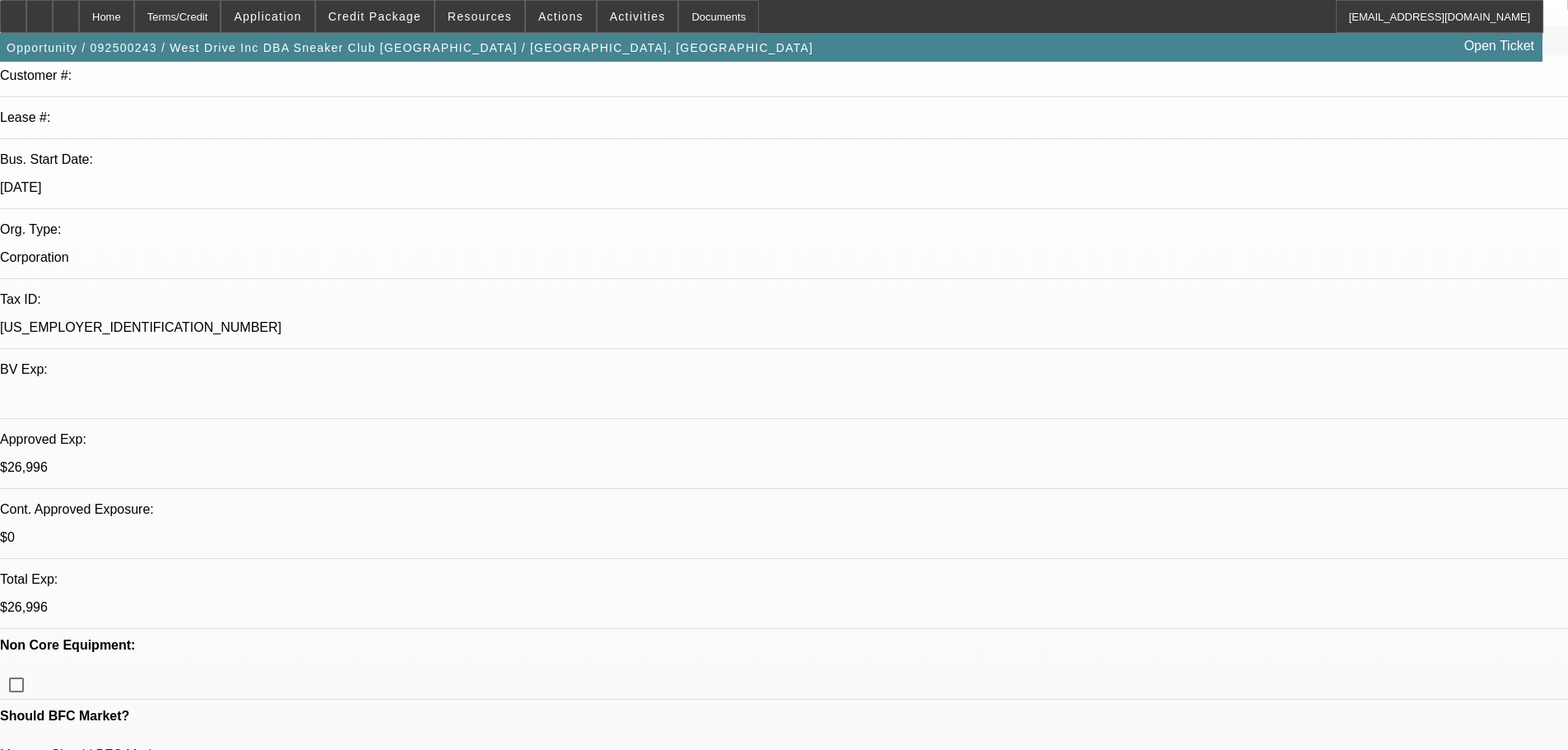
type textarea "WHY WOULD WE TAKE LESS DOWN AND BASICALLY KEEP SAME IRR GIVEN THE NEGATIVES? HE…"
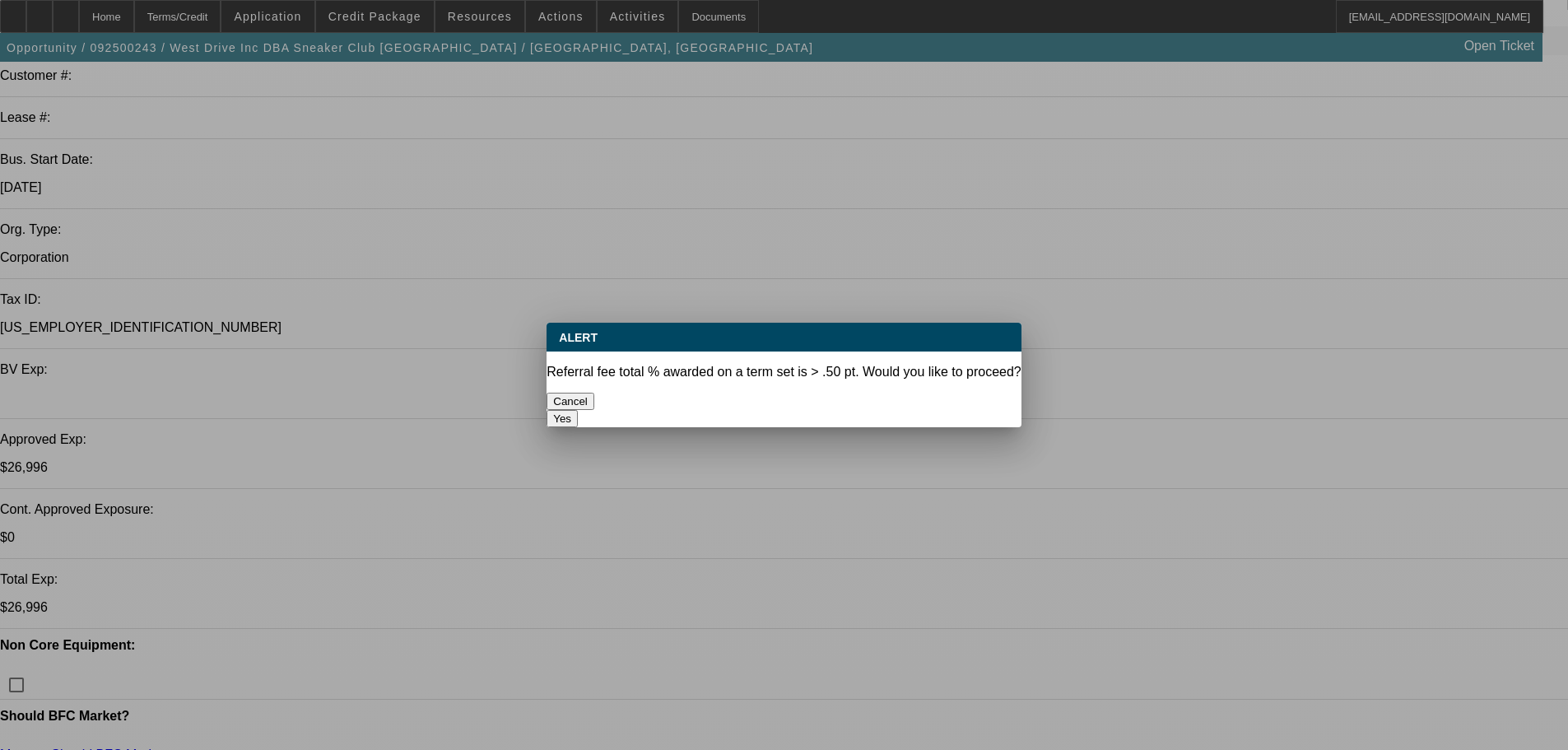
click at [578, 410] on button "Yes" at bounding box center [562, 418] width 31 height 18
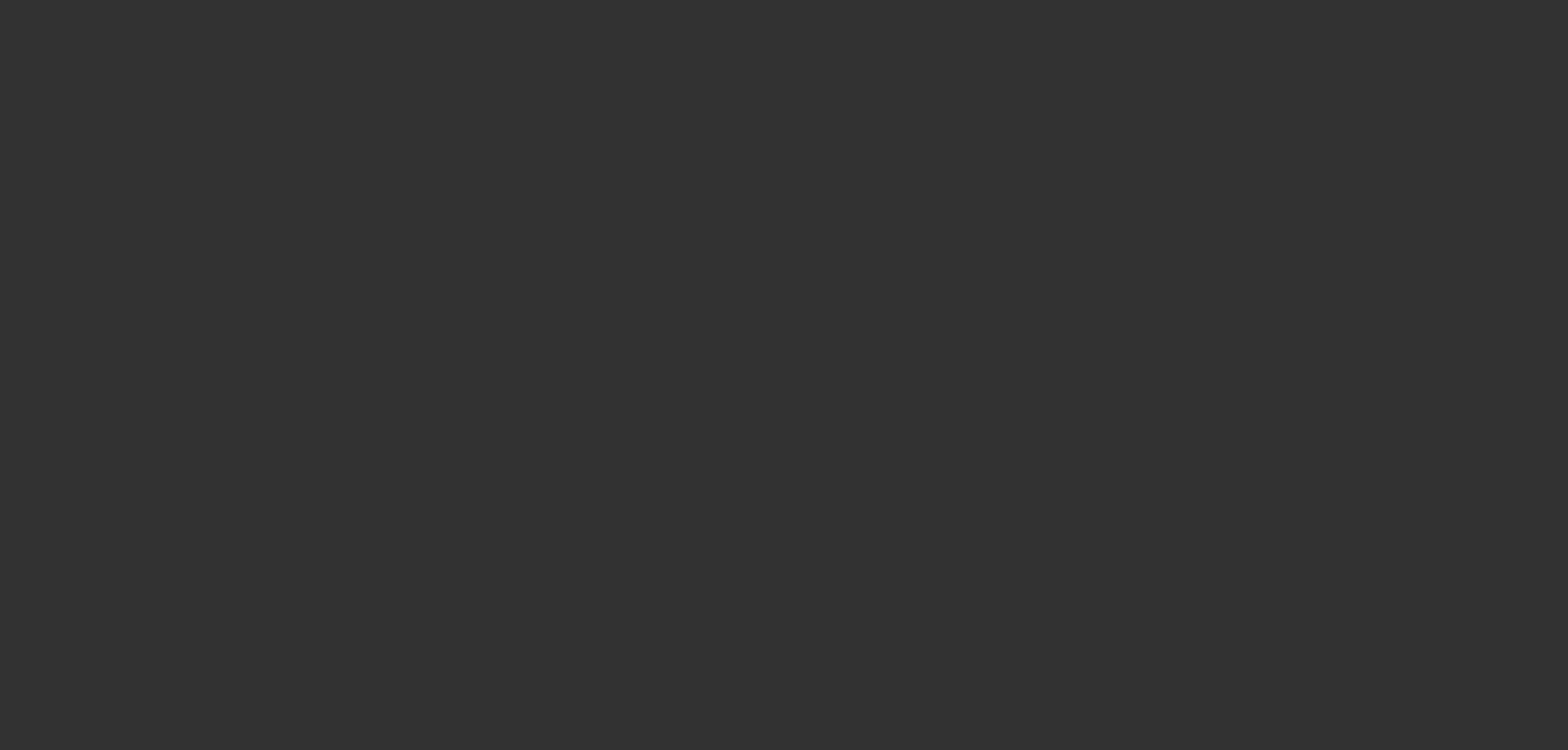
select select "0"
select select "2"
select select "0.1"
select select "4"
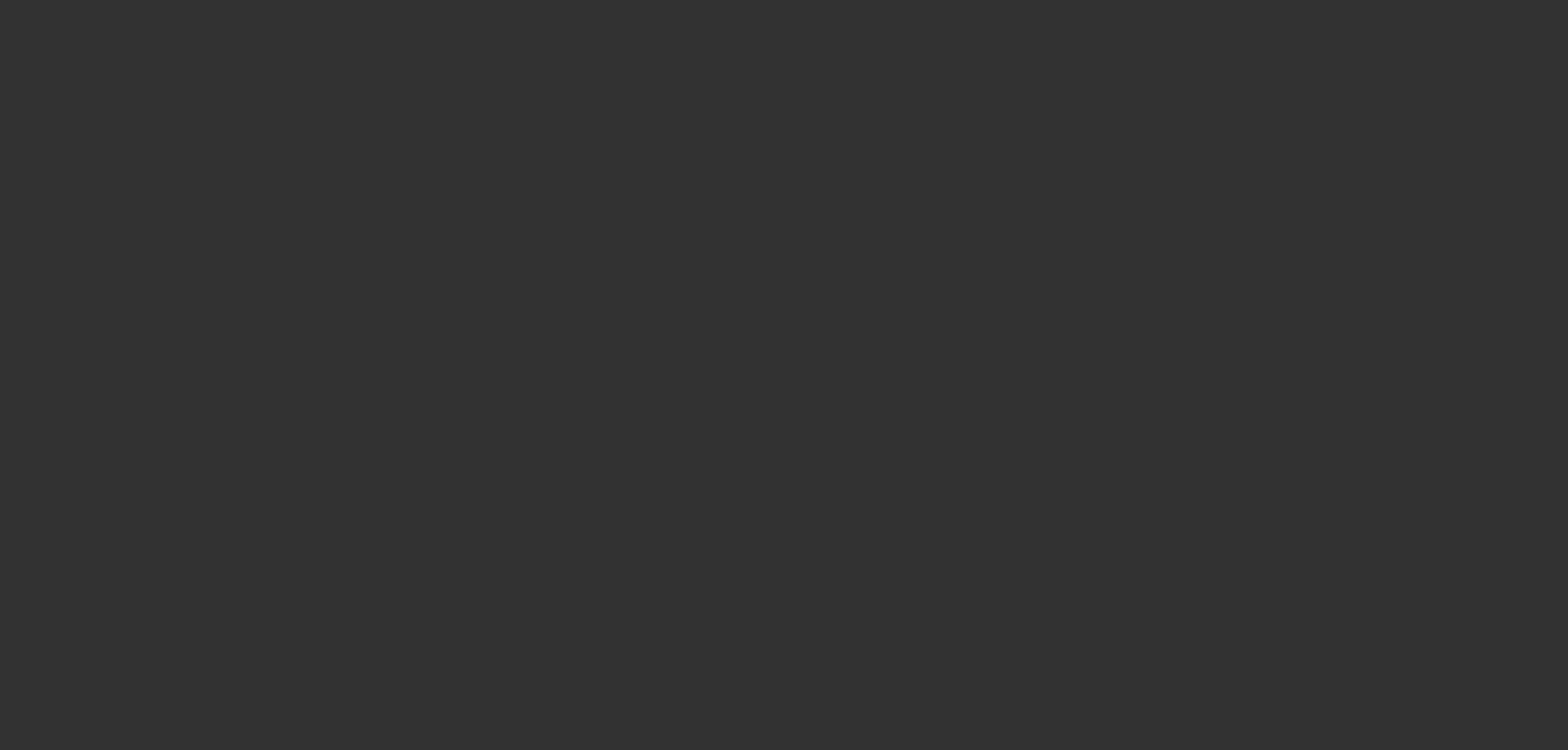
select select "0"
select select "2"
select select "0.1"
select select "4"
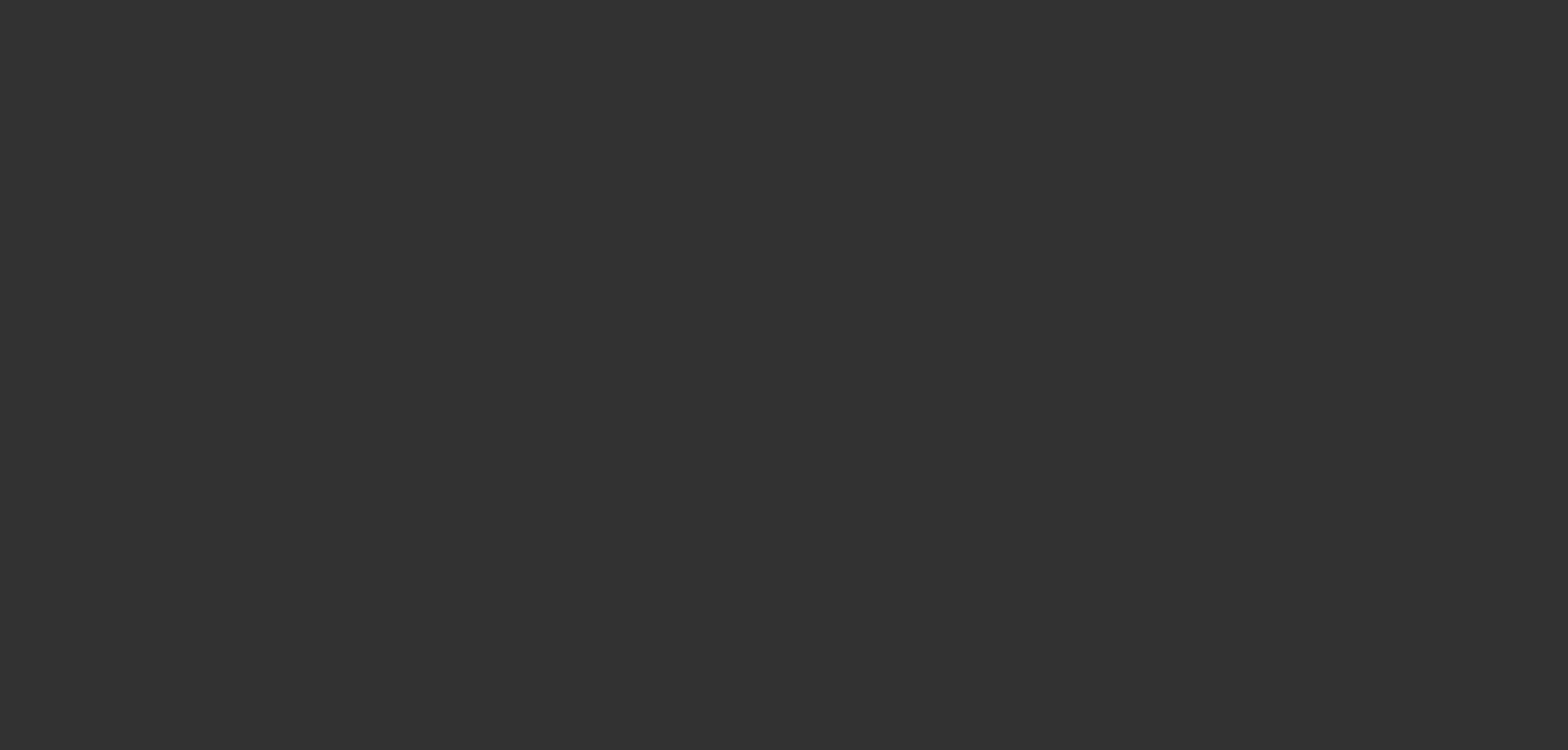
select select "0"
select select "2"
select select "0.1"
select select "4"
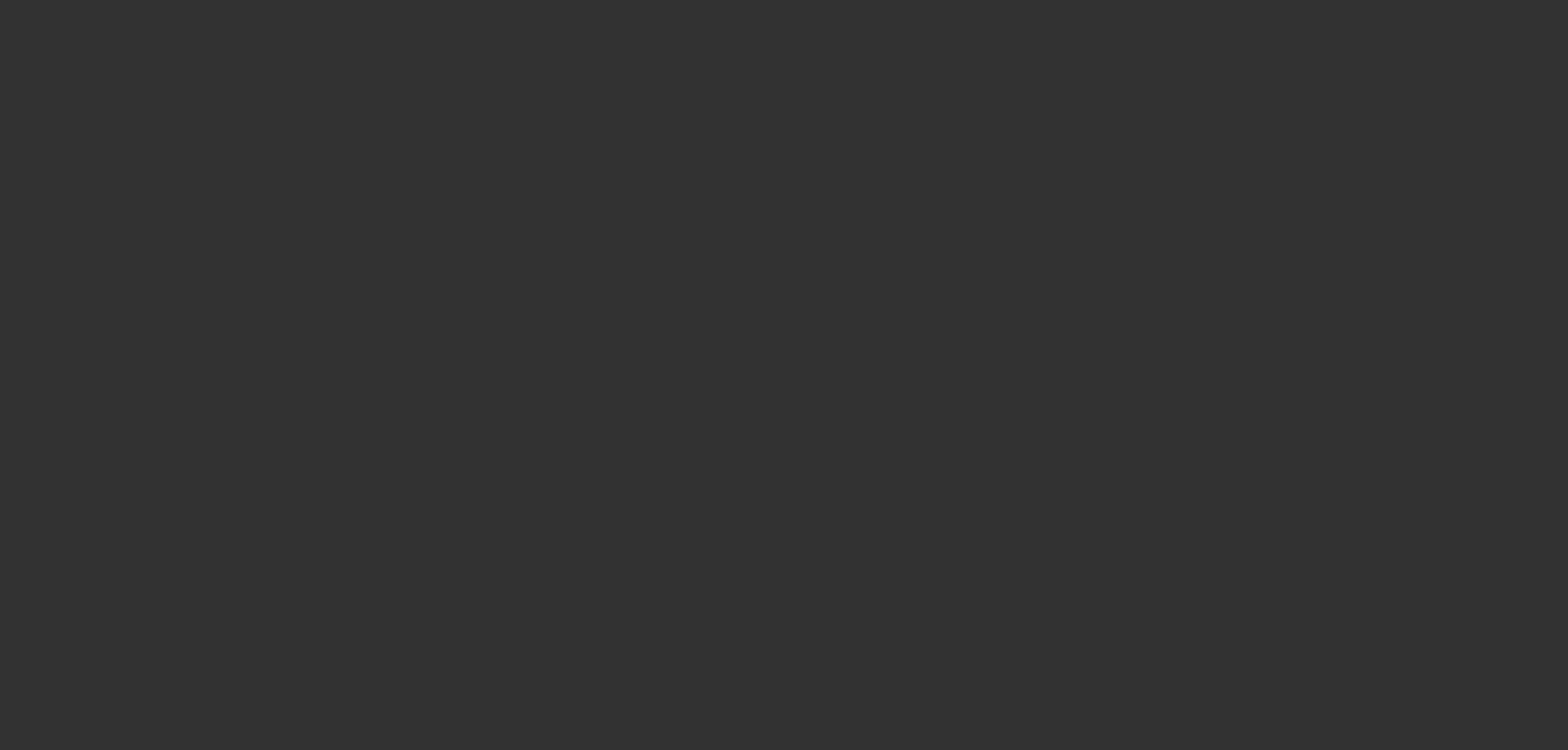
select select "0"
select select "2"
select select "0.1"
select select "4"
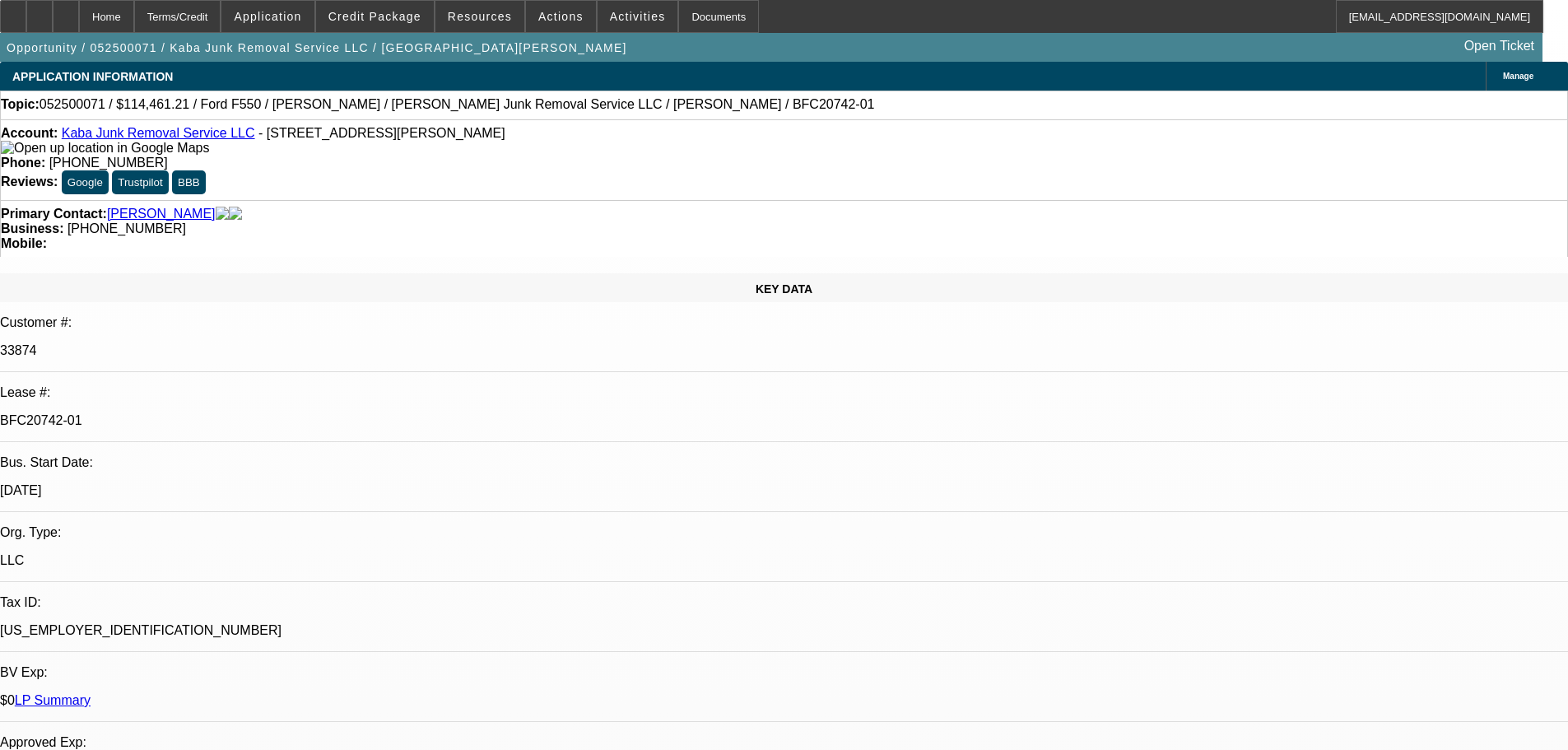
select select "0"
select select "6"
select select "0"
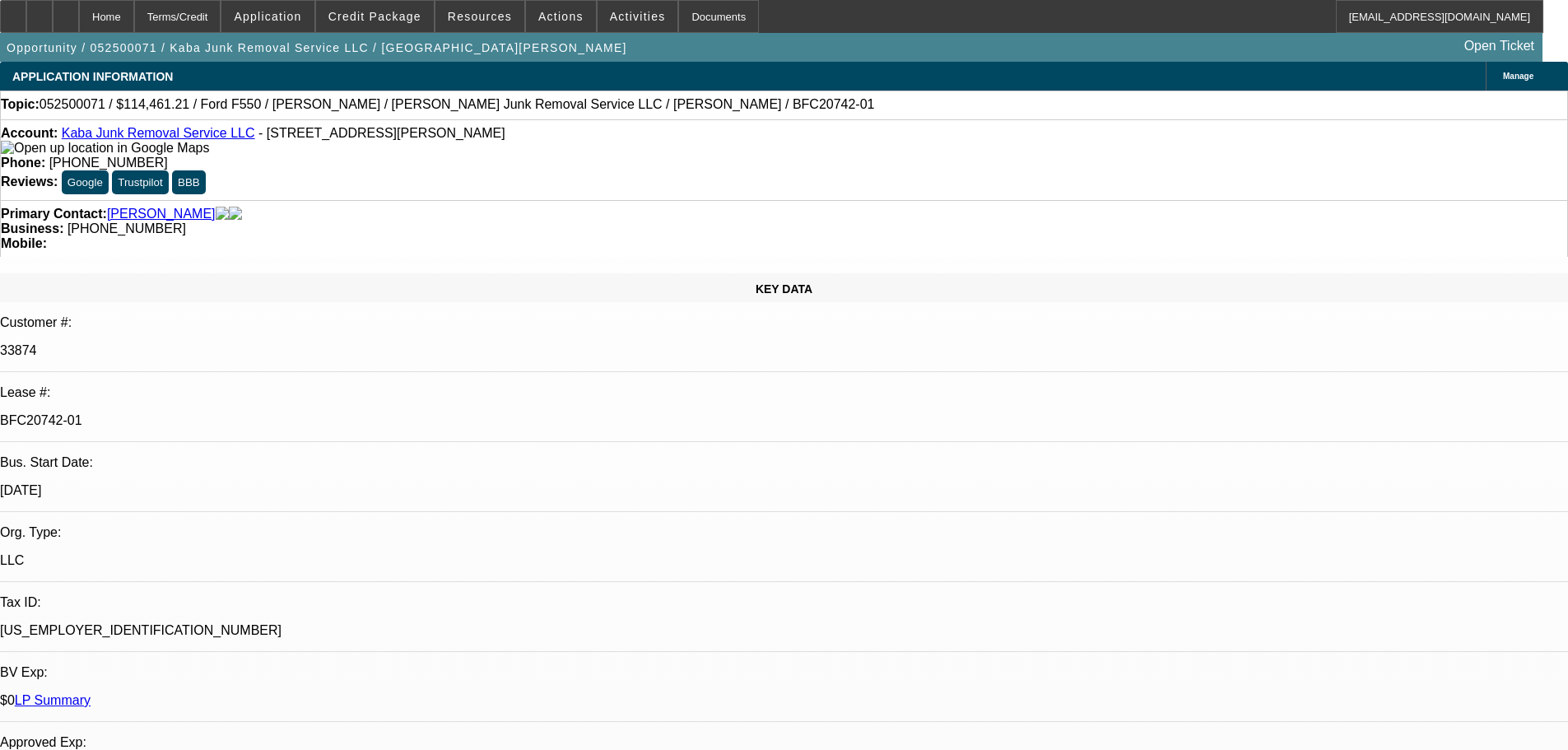
select select "0"
select select "6"
select select "0"
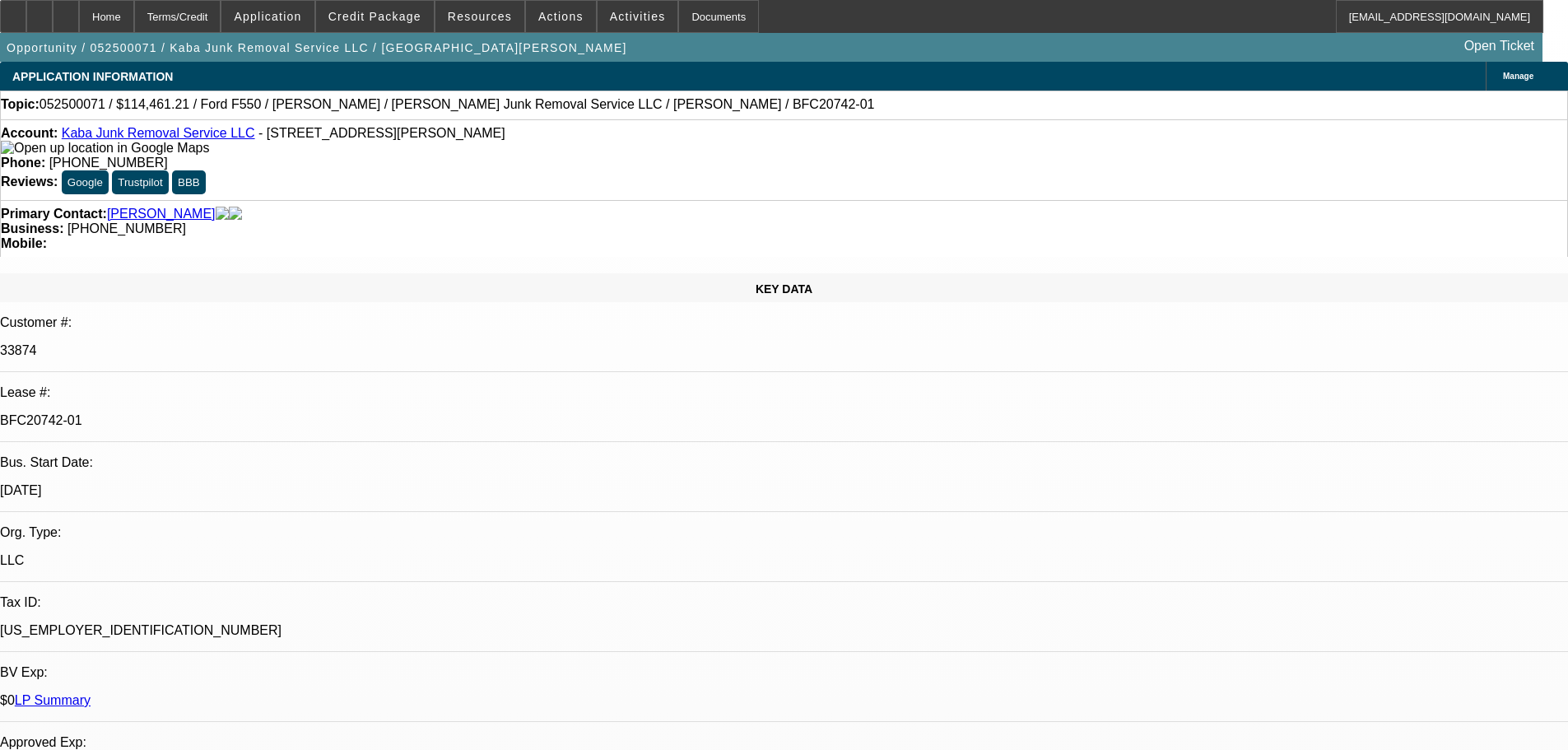
select select "0"
select select "6"
select select "0"
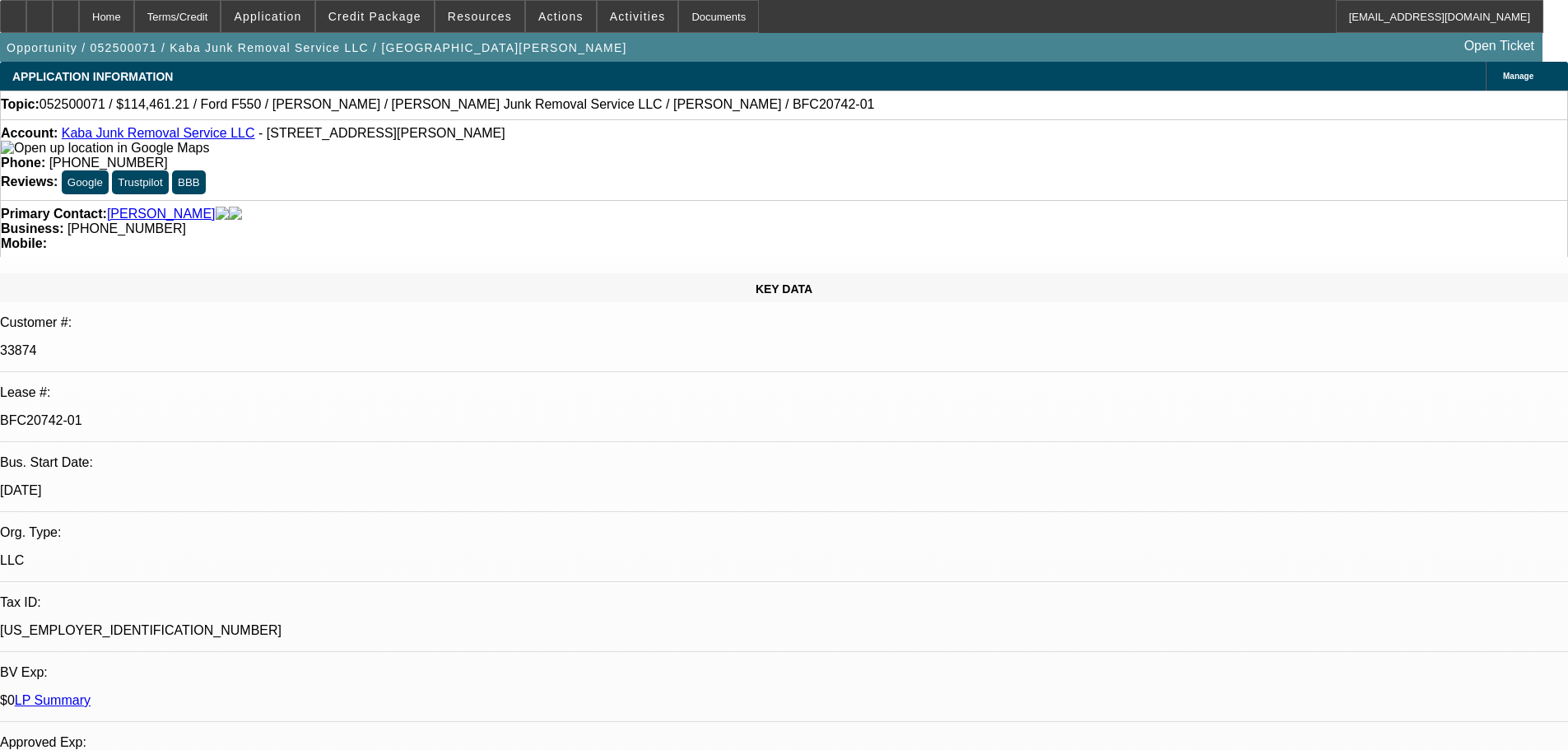
select select "6"
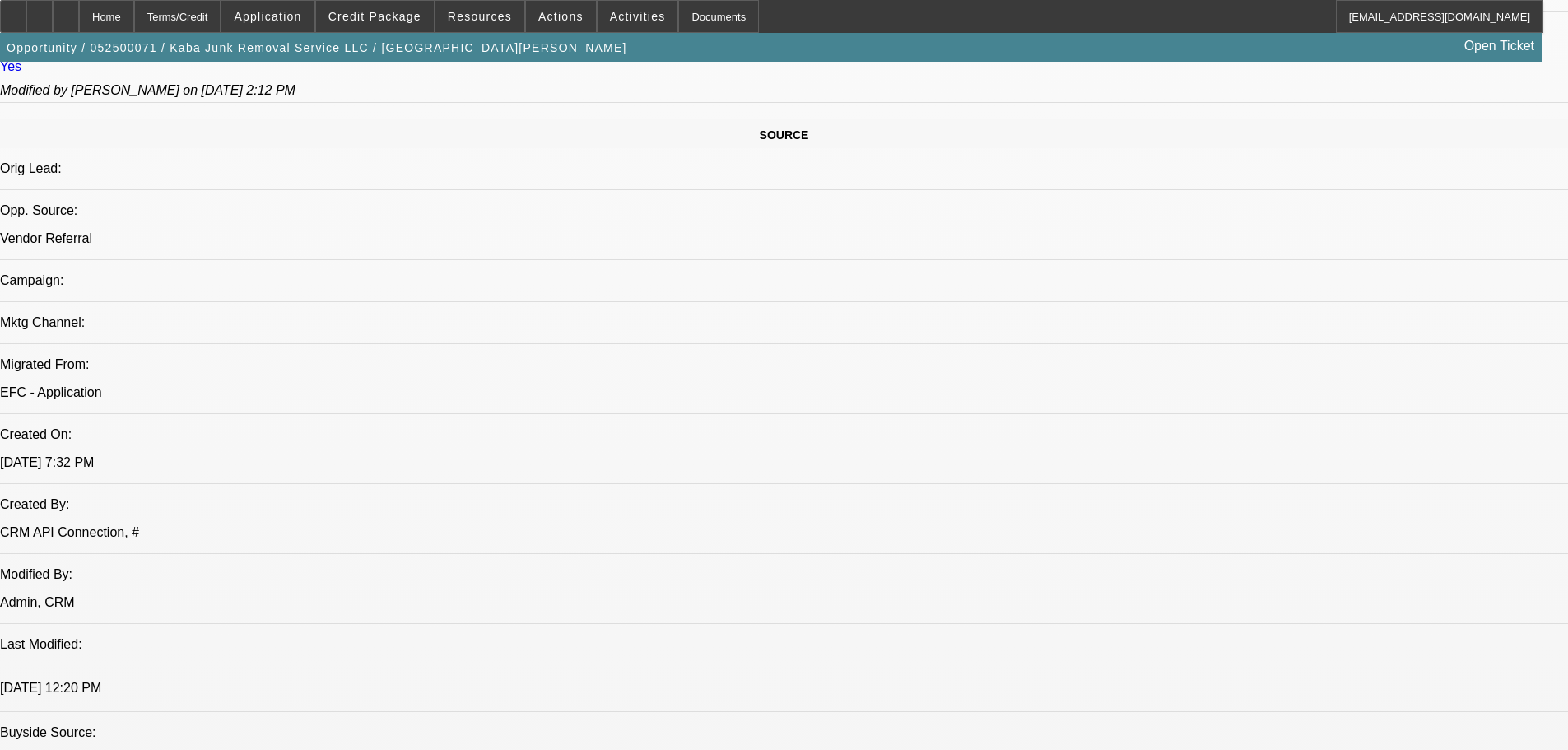
scroll to position [576, 0]
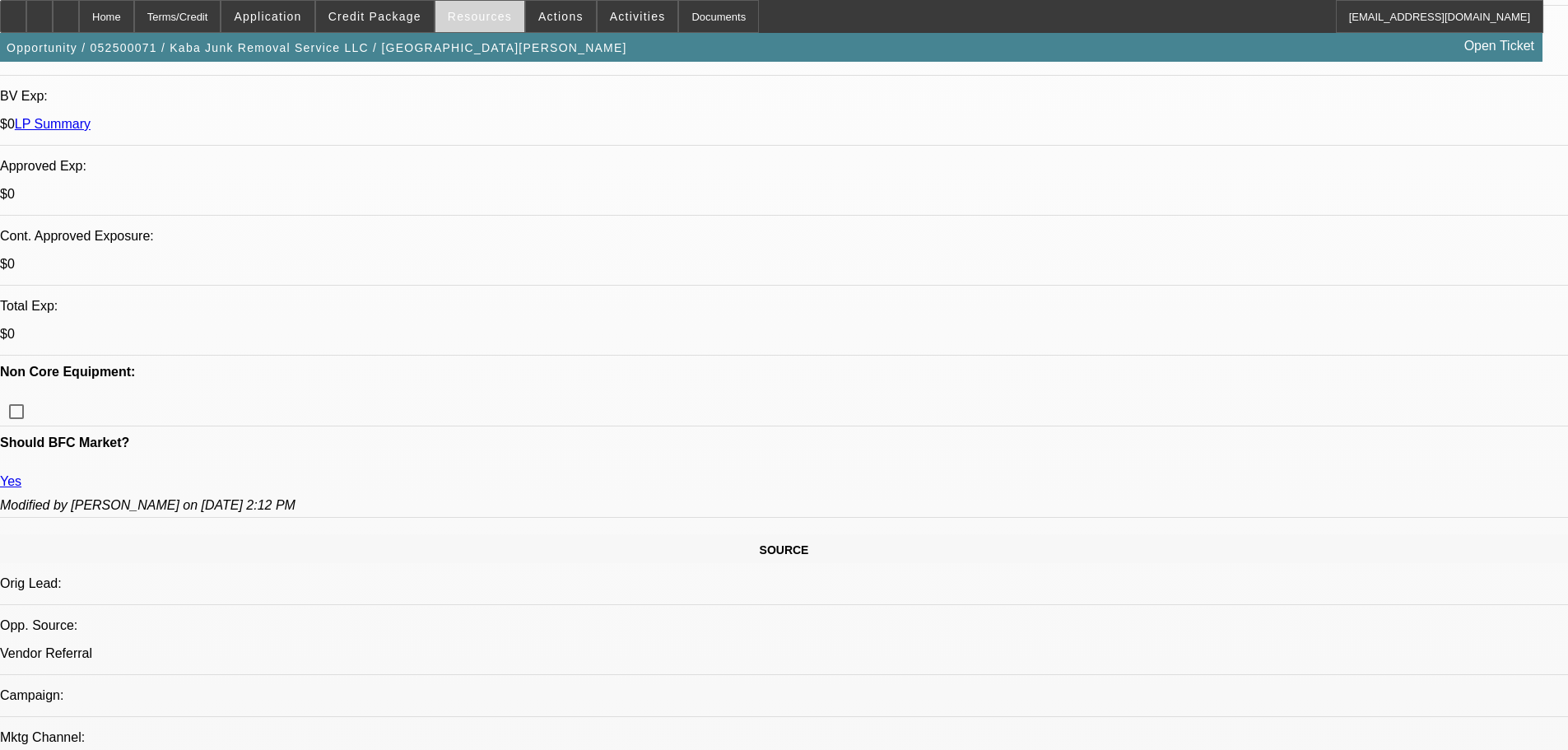
click at [467, 11] on span "Resources" at bounding box center [480, 17] width 65 height 13
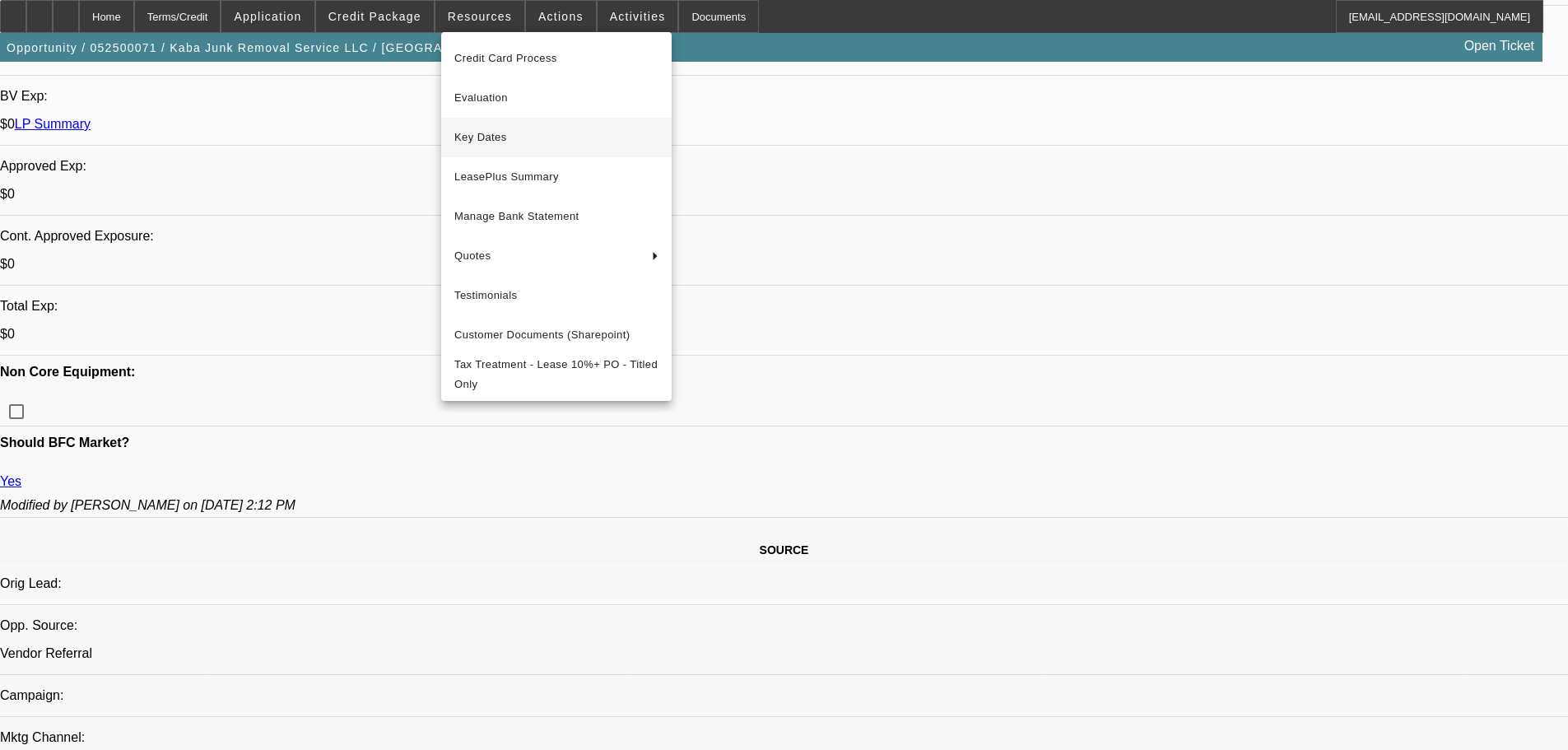
click at [488, 141] on span "Key Dates" at bounding box center [556, 137] width 204 height 19
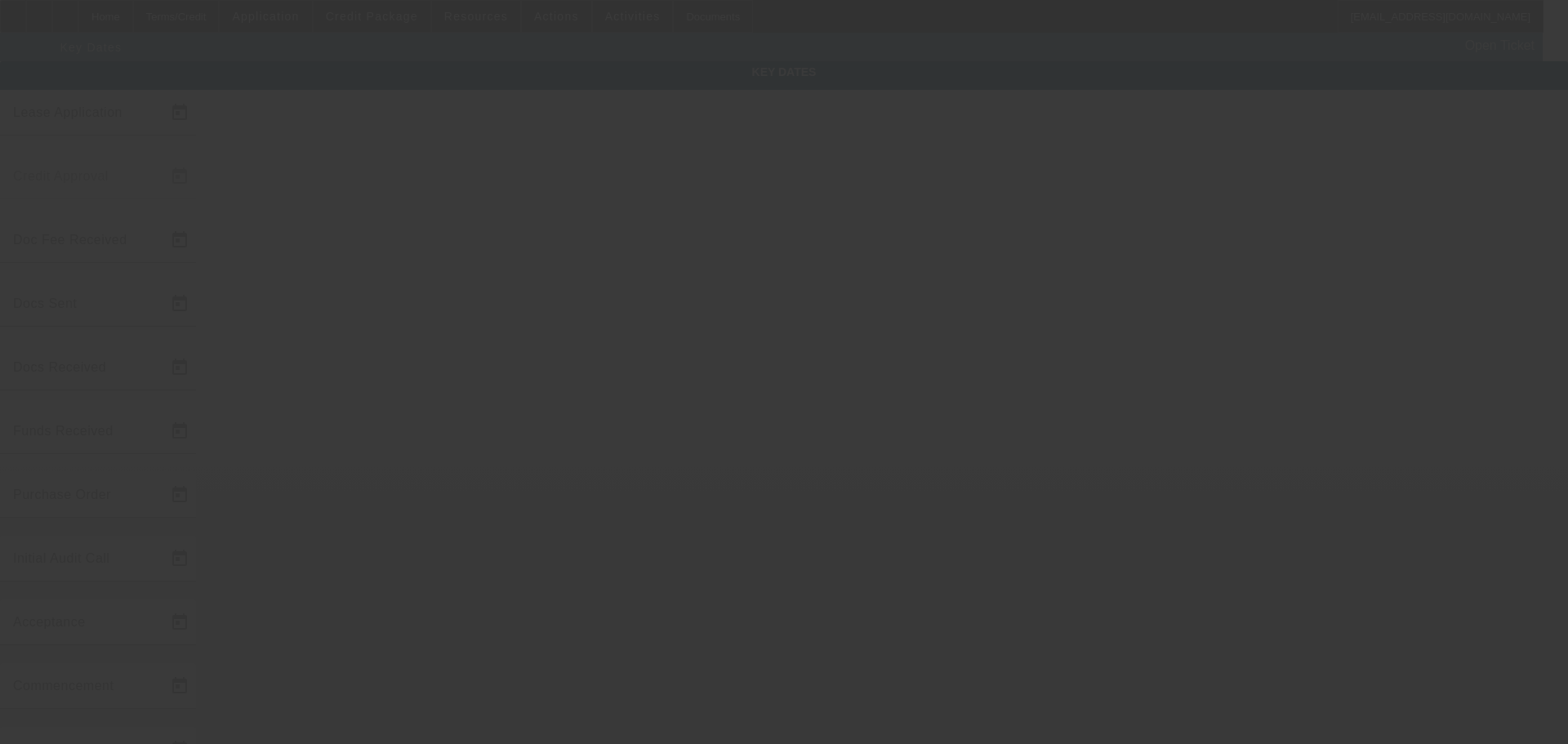
type input "5/3/2025"
type input "5/19/2025"
type input "5/21/2025"
type input "5/19/2025"
type input "5/20/2025"
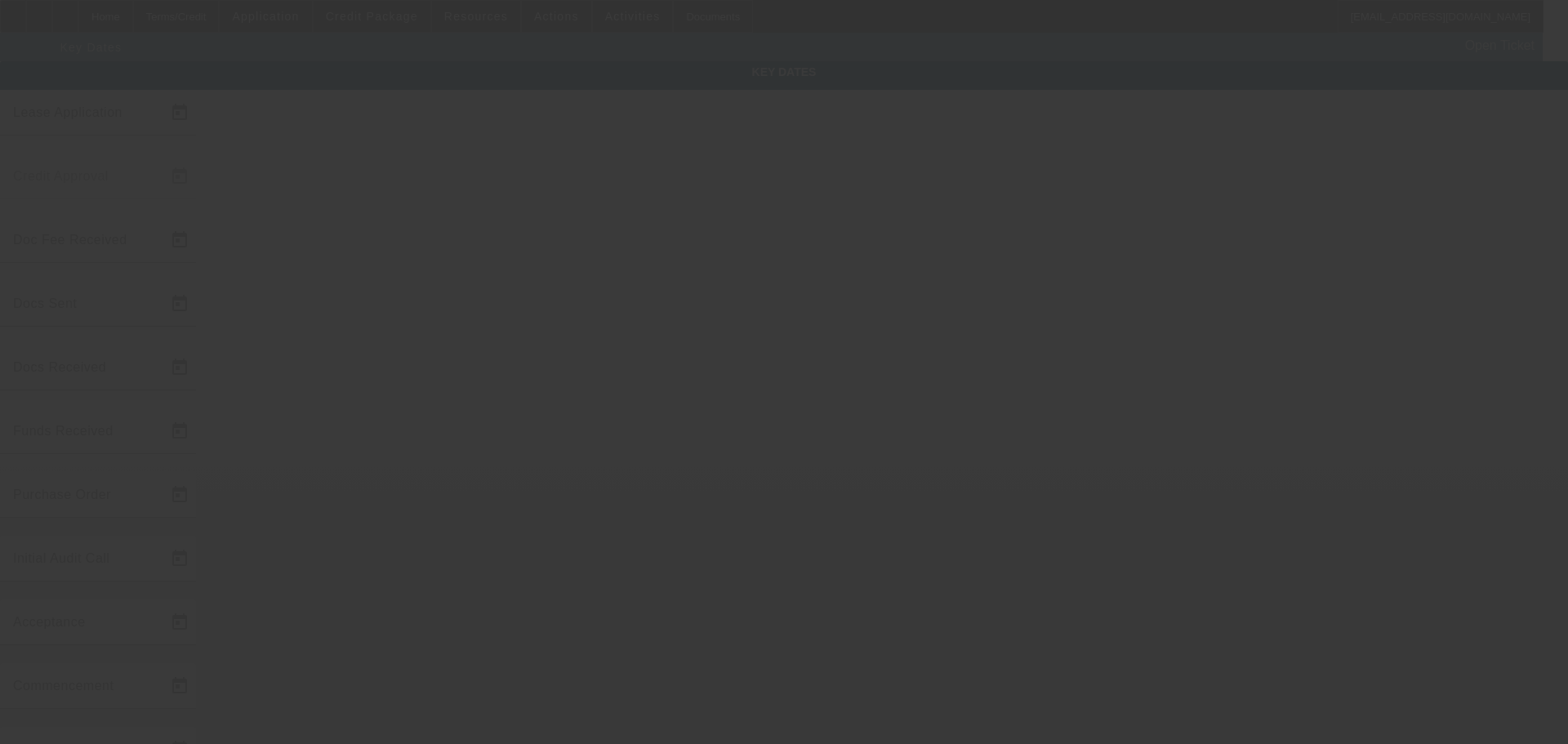
type input "5/21/2025"
type input "5/27/2025"
type input "6/1/2025"
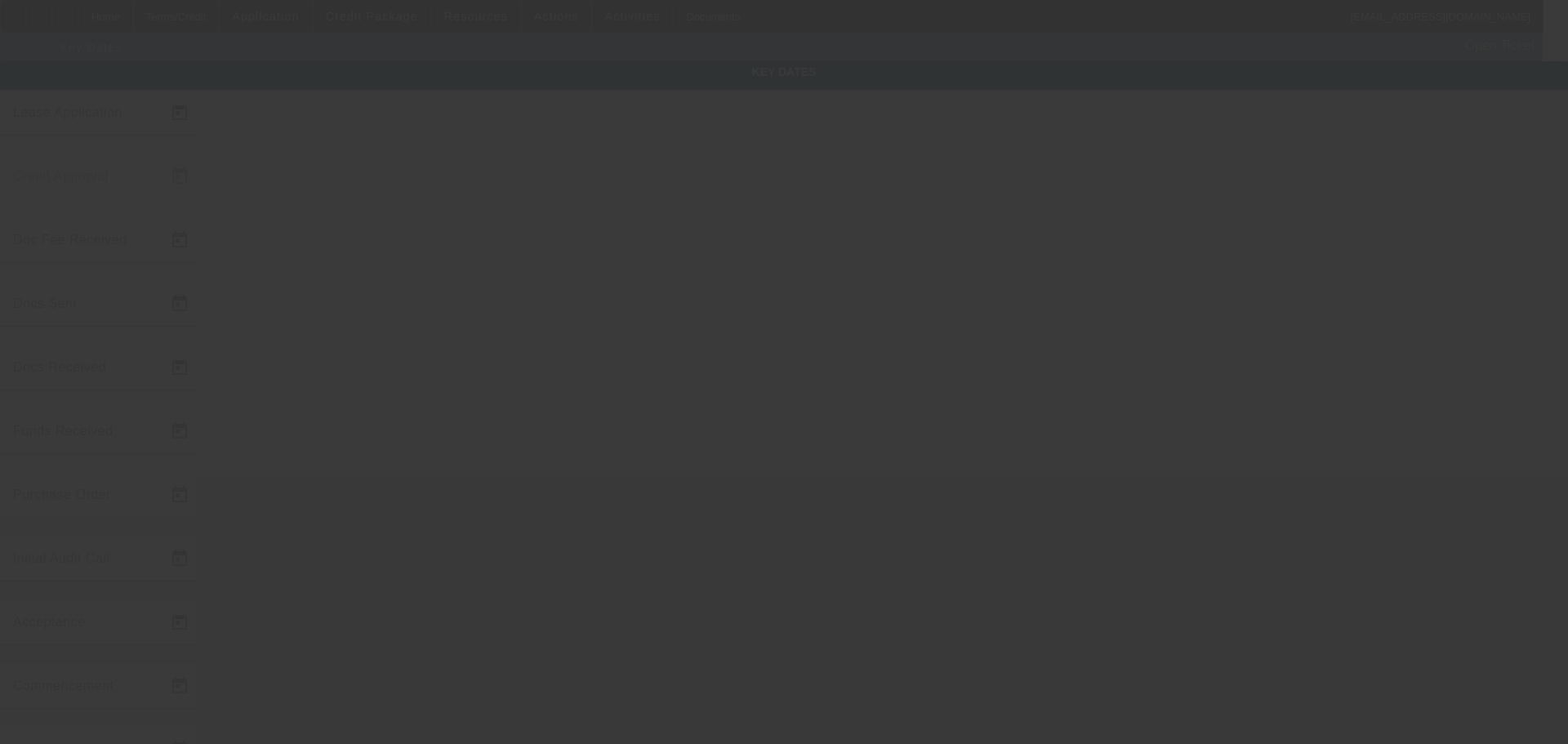
type input "5/30/2025"
type input "7/1/2025"
type input "5/29/2025"
type input "5/28/2025"
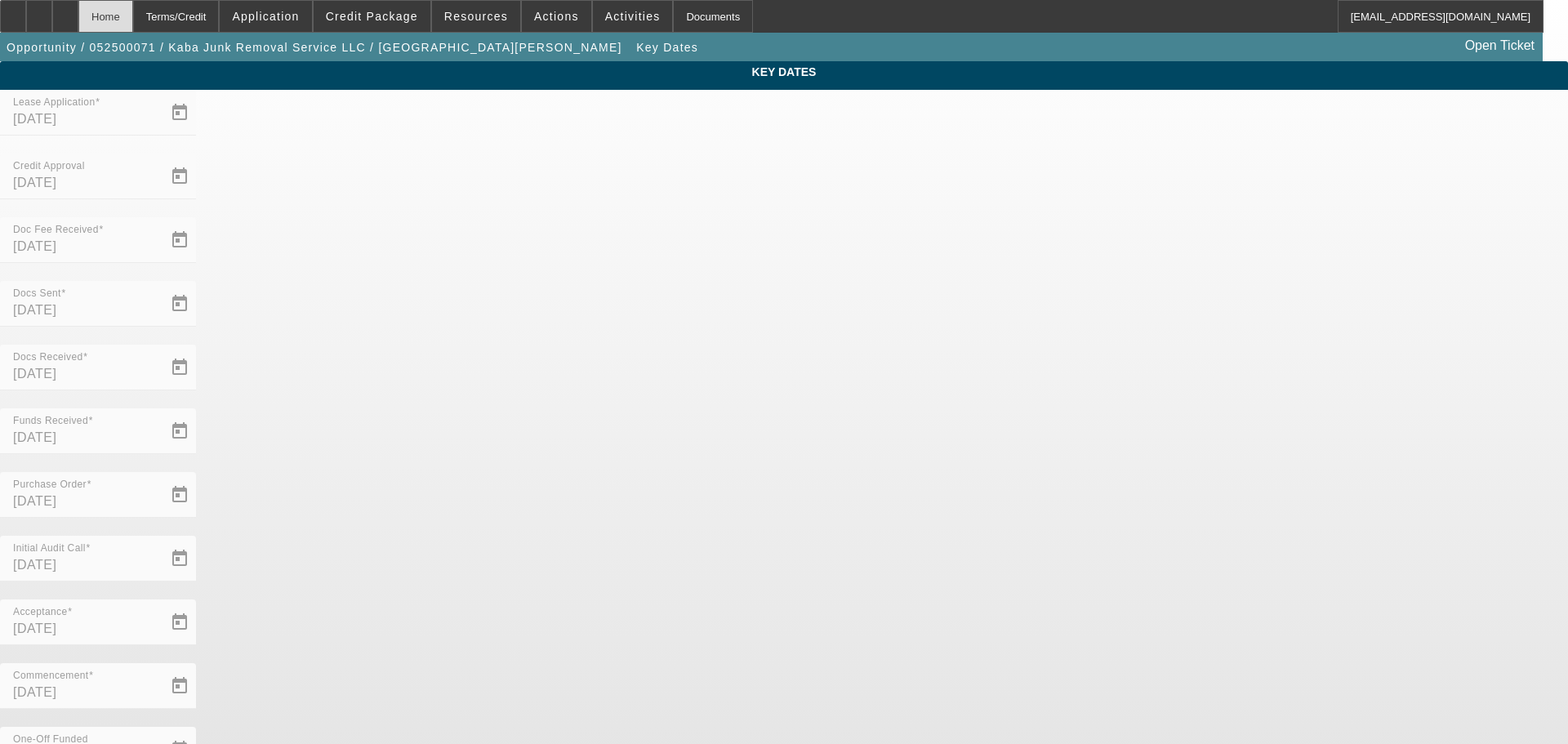
click at [133, 11] on div "Home" at bounding box center [106, 16] width 55 height 33
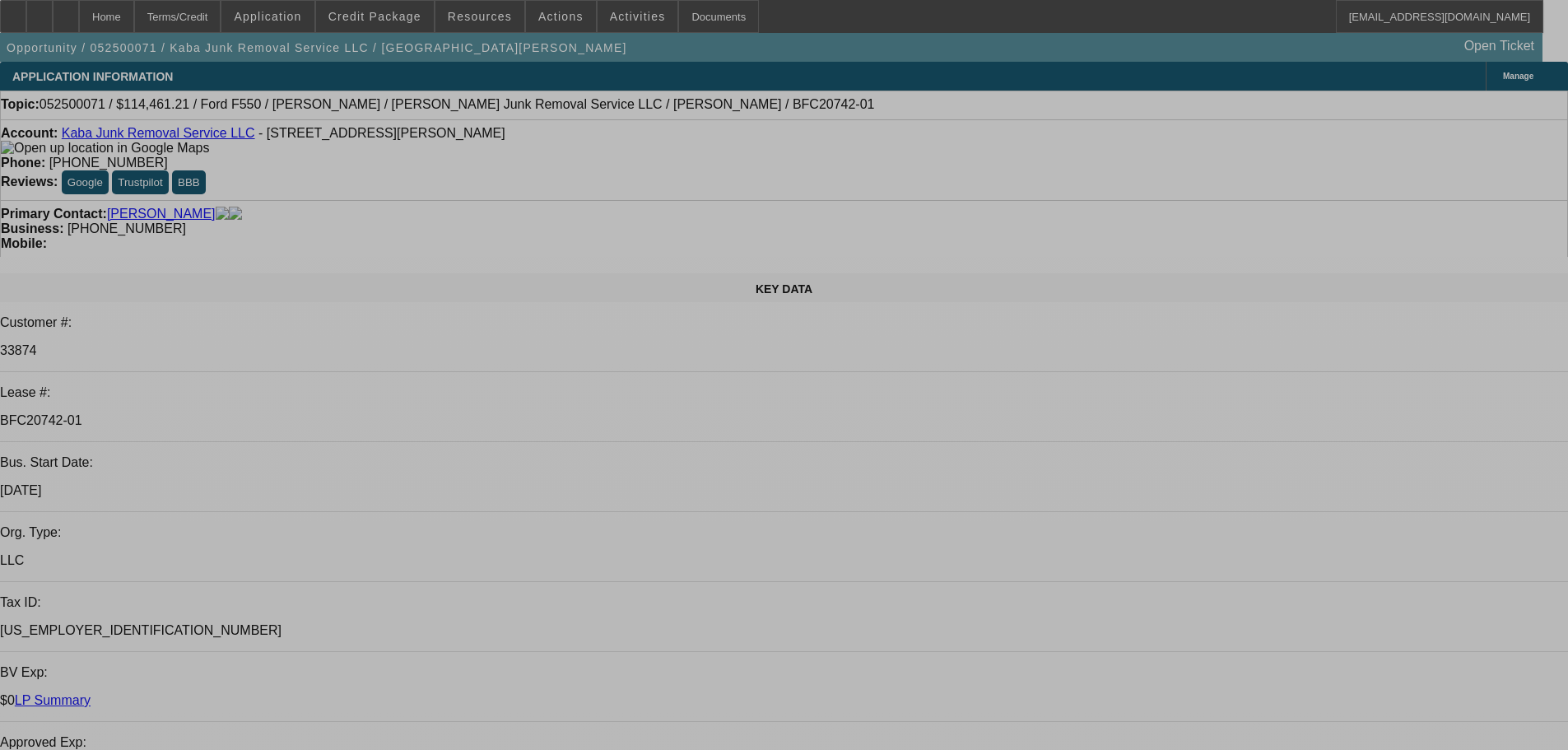
select select "0"
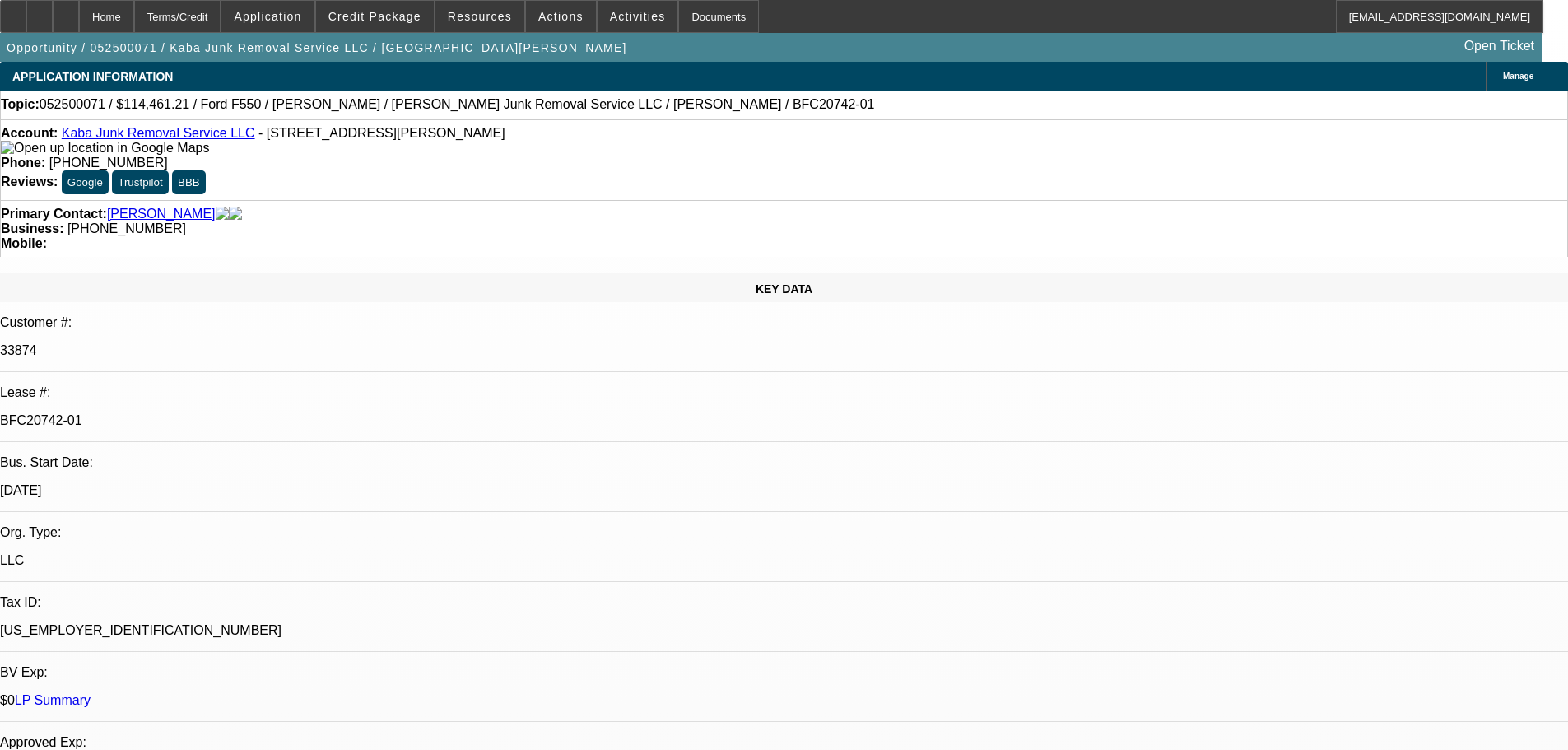
select select "0"
select select "6"
select select "0"
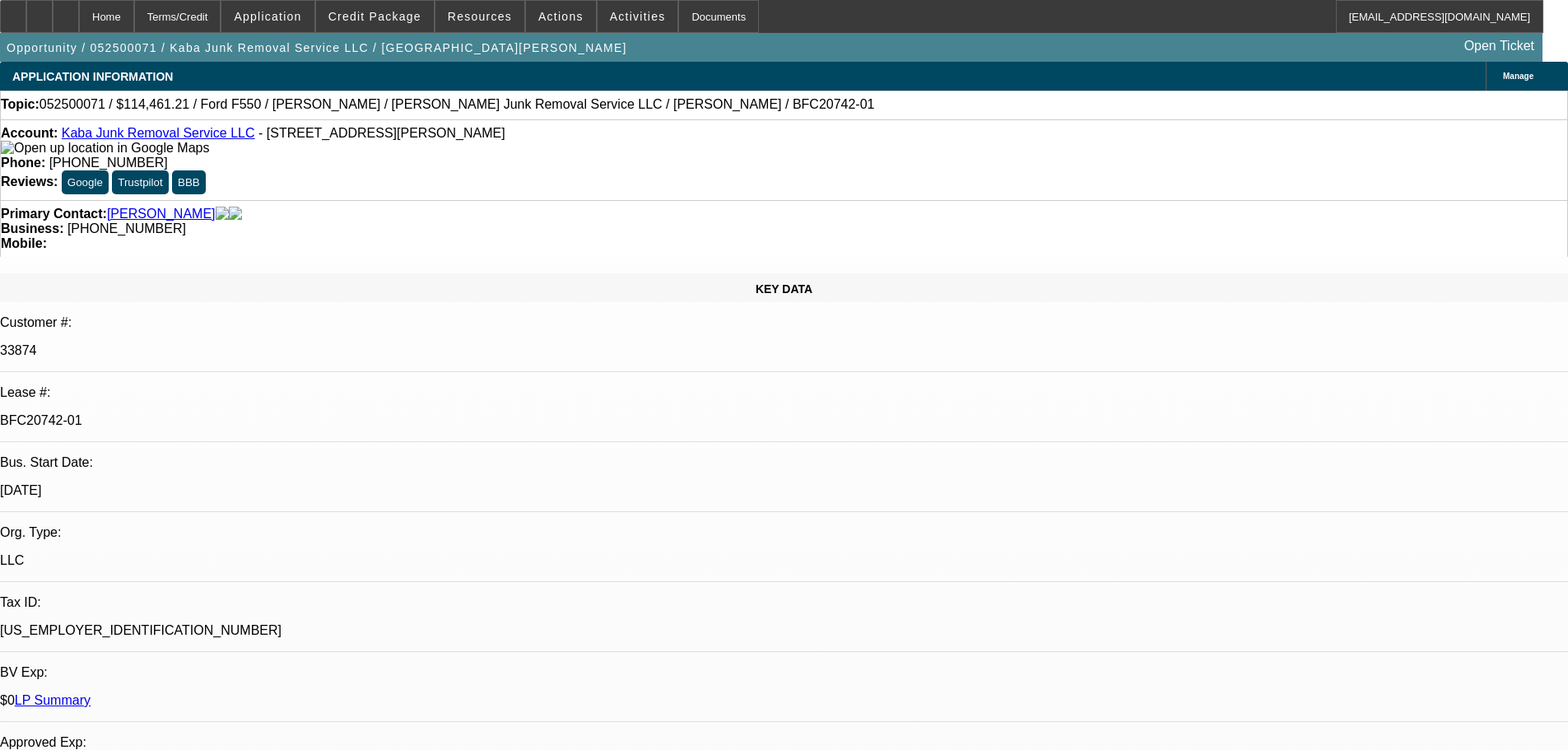
select select "6"
select select "0"
select select "6"
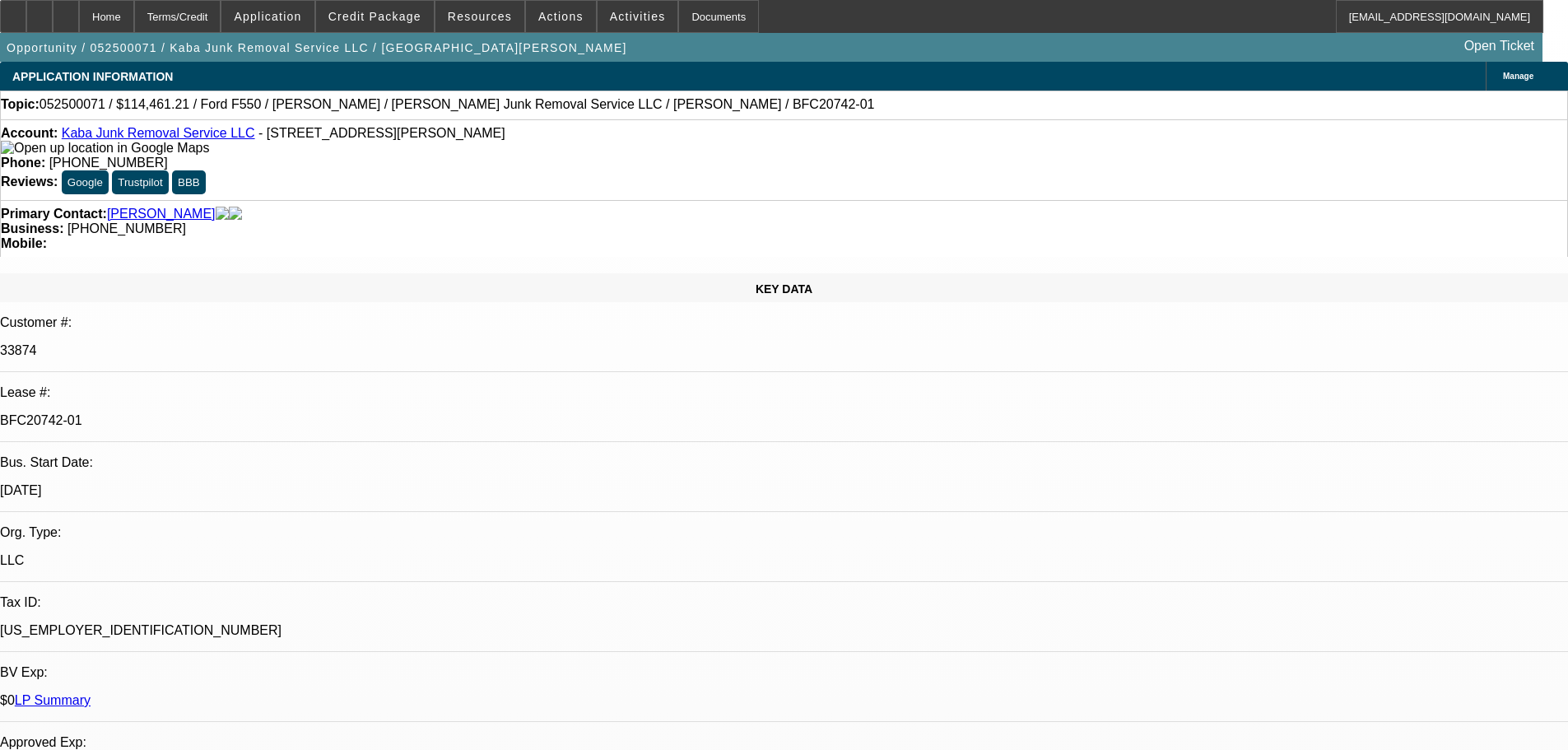
select select "0"
select select "6"
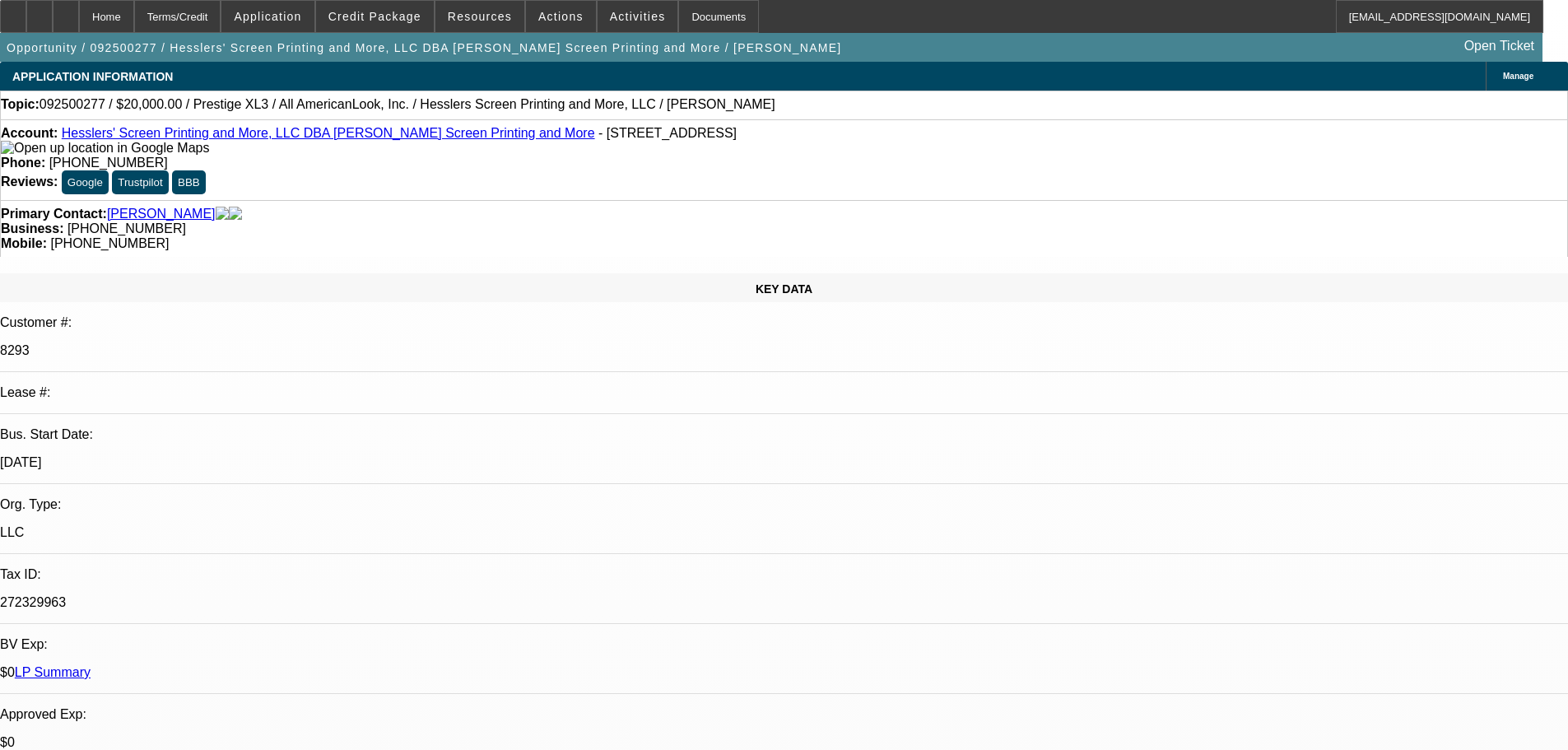
select select "0"
select select "2"
select select "0.1"
select select "4"
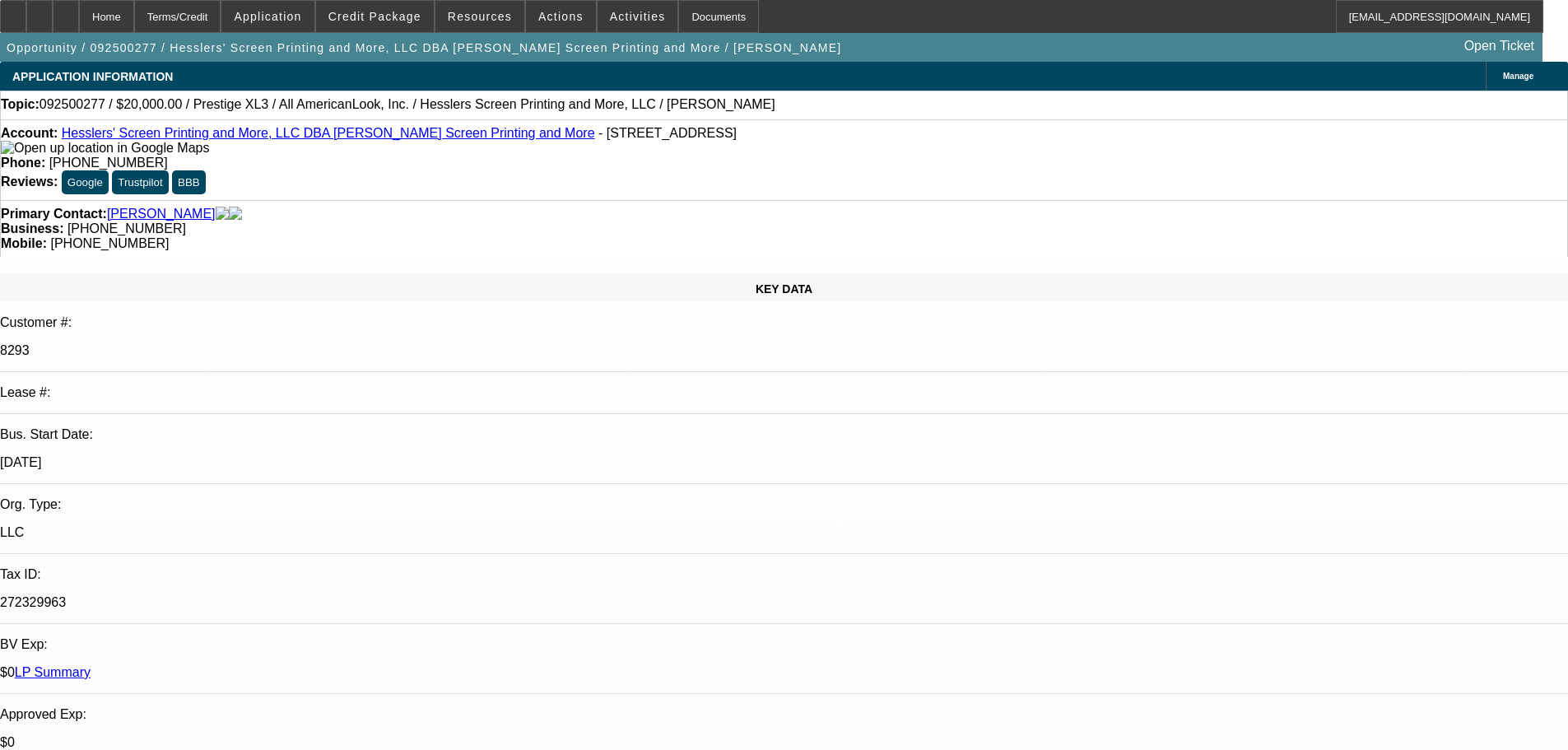
select select "0"
select select "2"
select select "0"
select select "6"
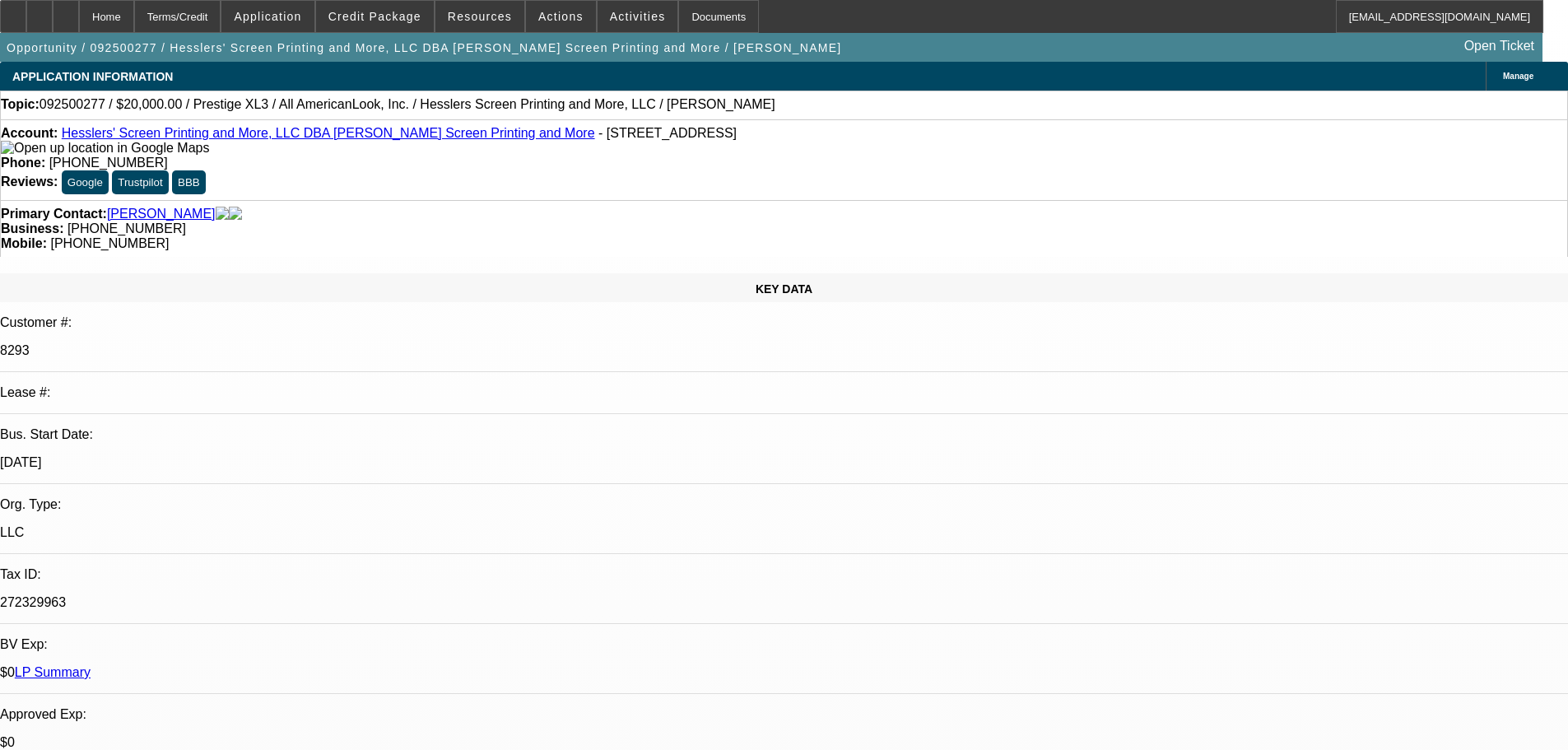
select select "0"
select select "2"
select select "0.1"
select select "4"
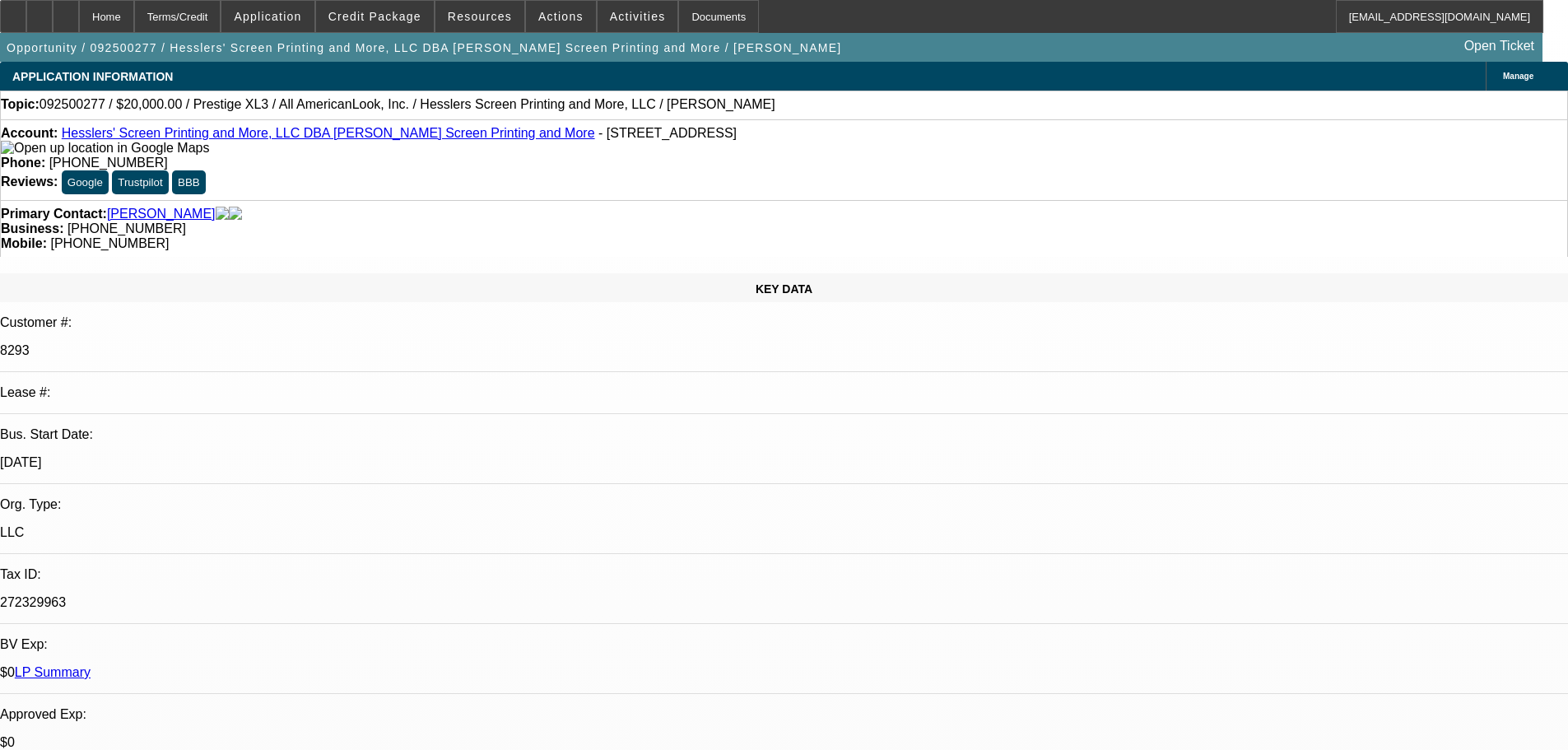
select select "0"
select select "2"
select select "0"
select select "6"
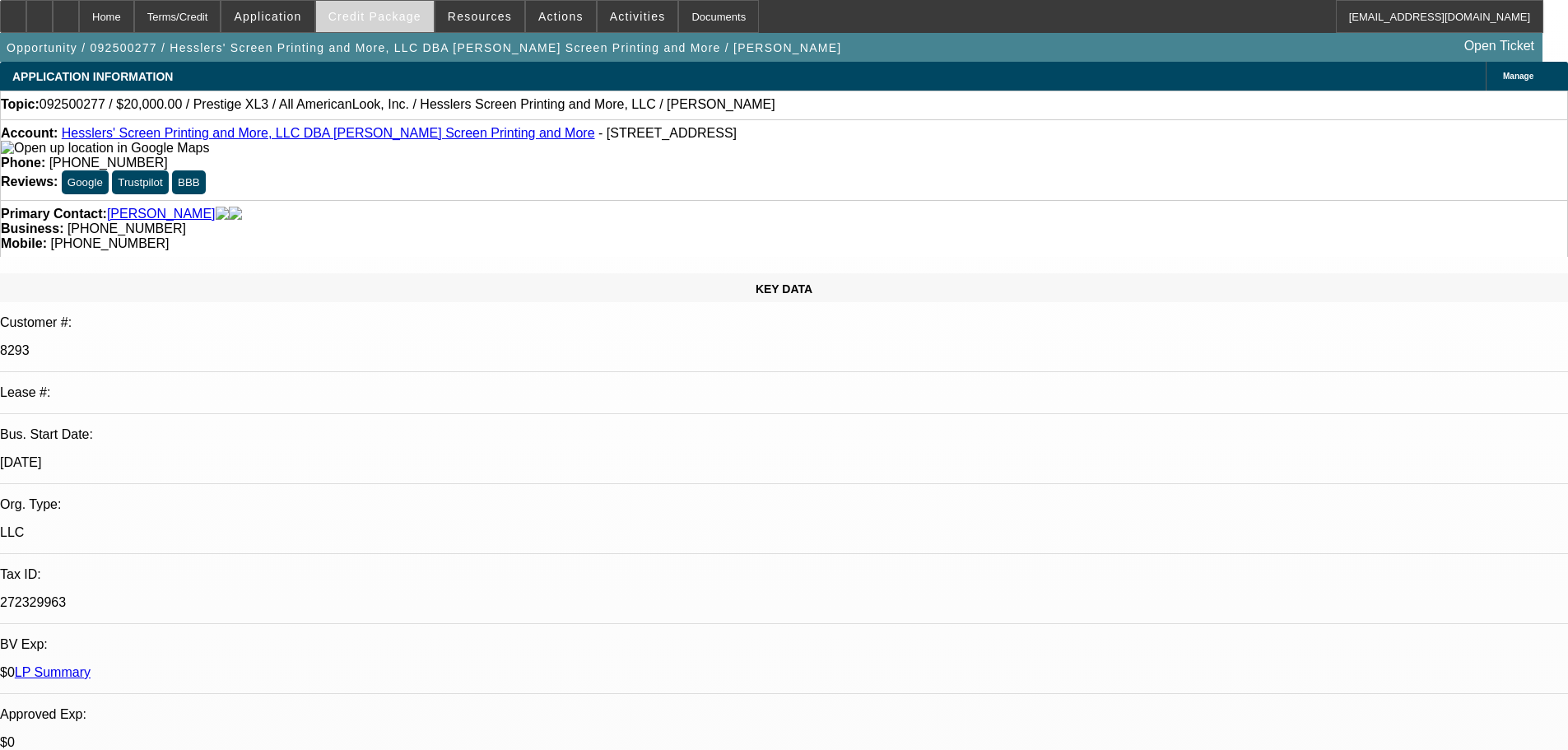
click at [384, 19] on span "Credit Package" at bounding box center [375, 17] width 93 height 13
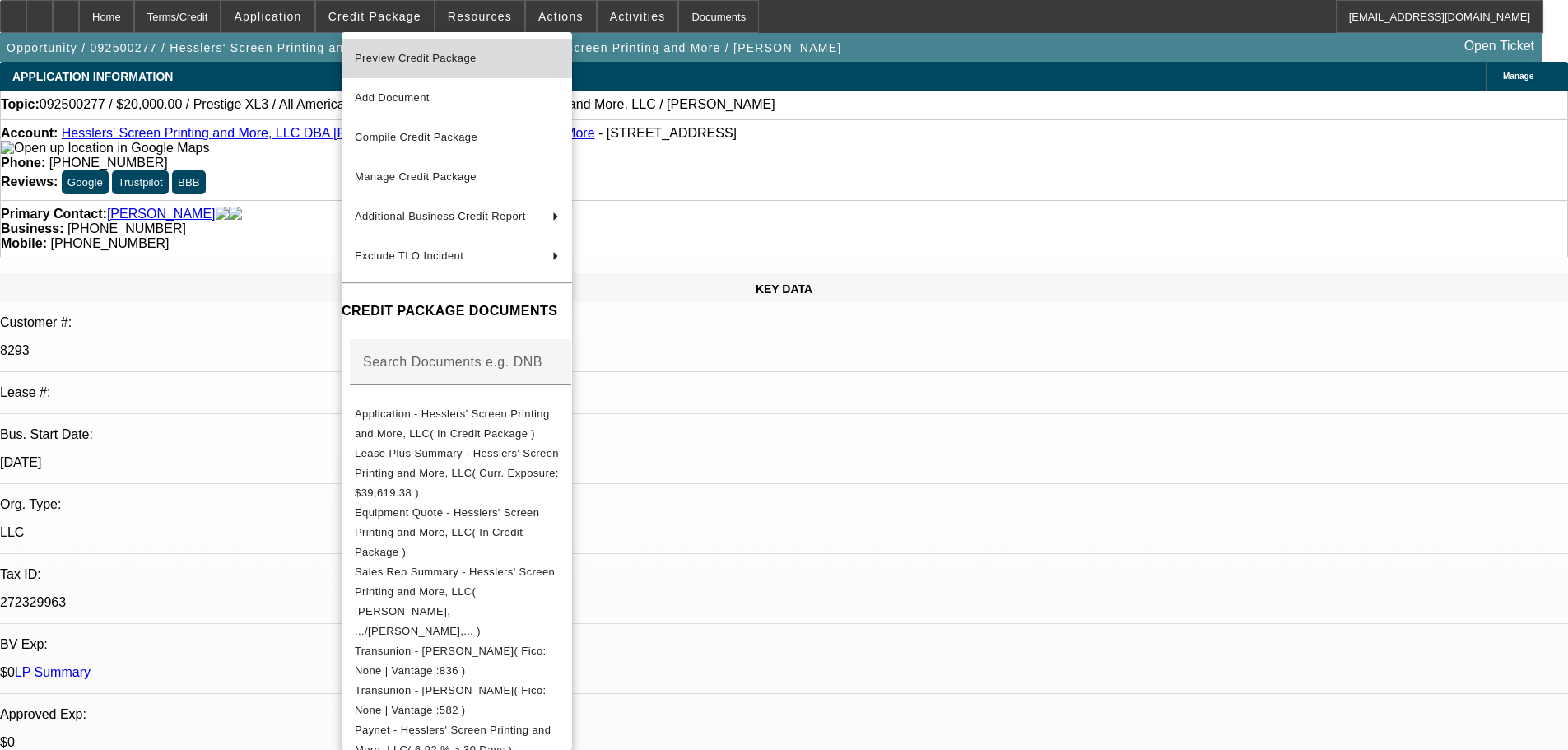
click at [412, 62] on span "Preview Credit Package" at bounding box center [415, 57] width 122 height 12
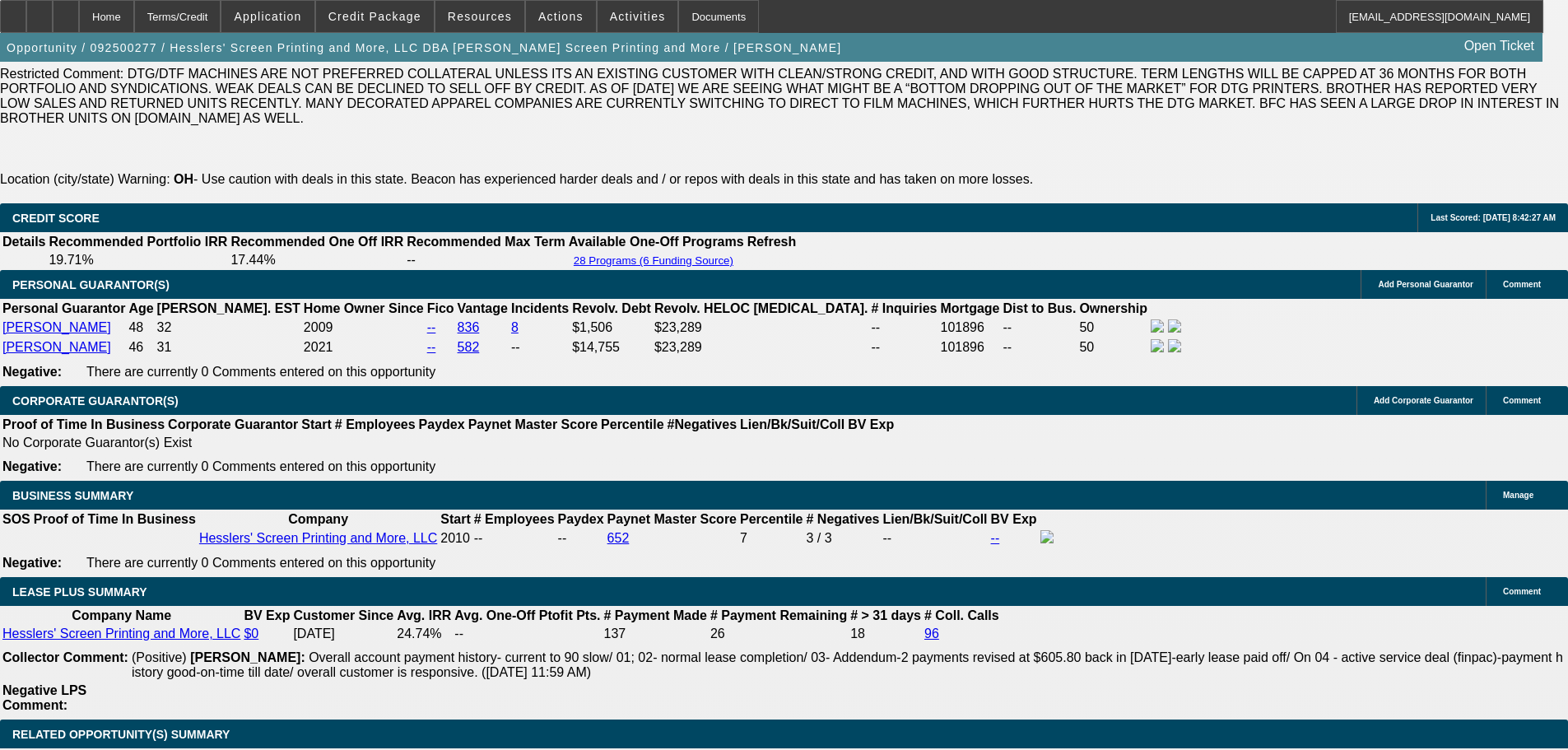
scroll to position [2633, 0]
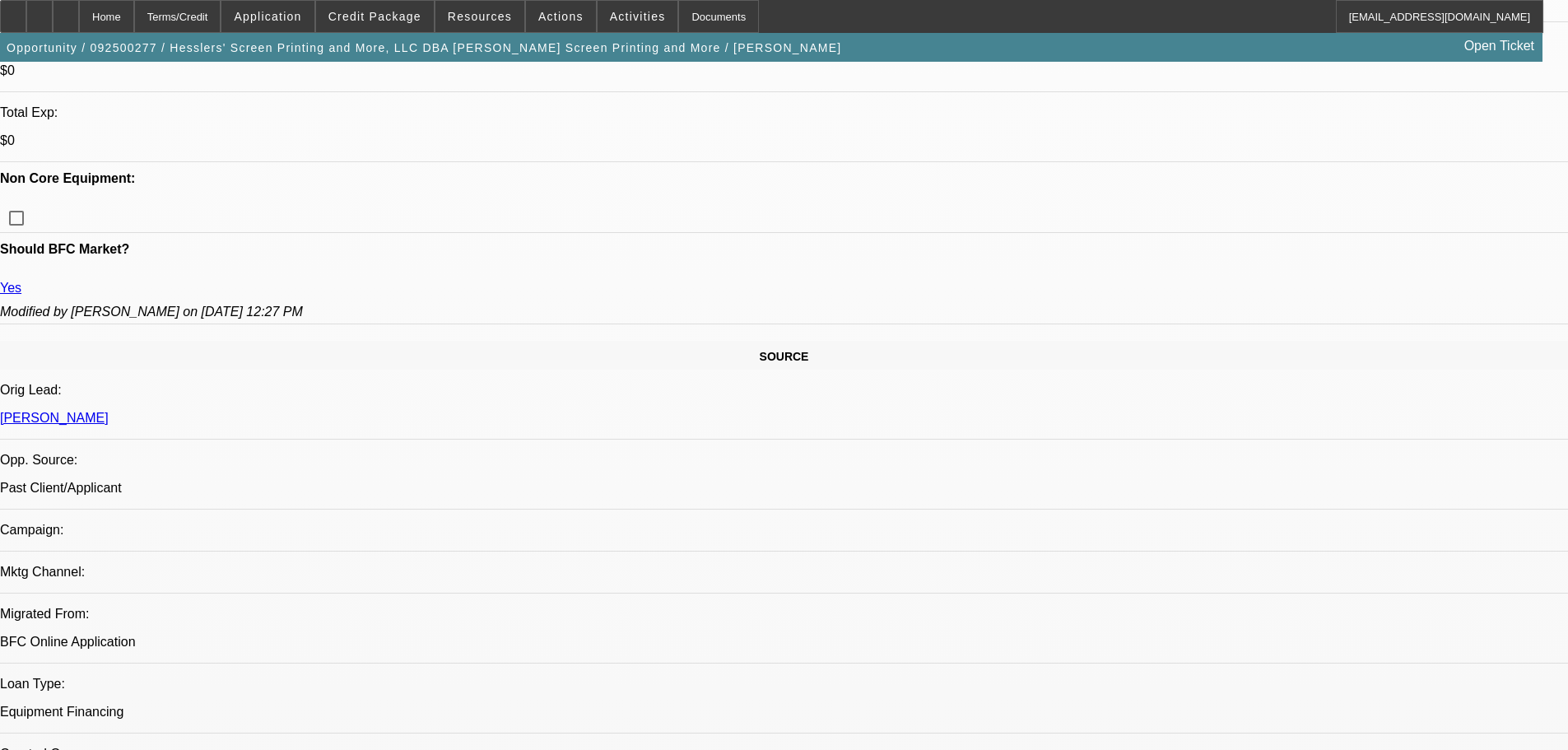
scroll to position [741, 0]
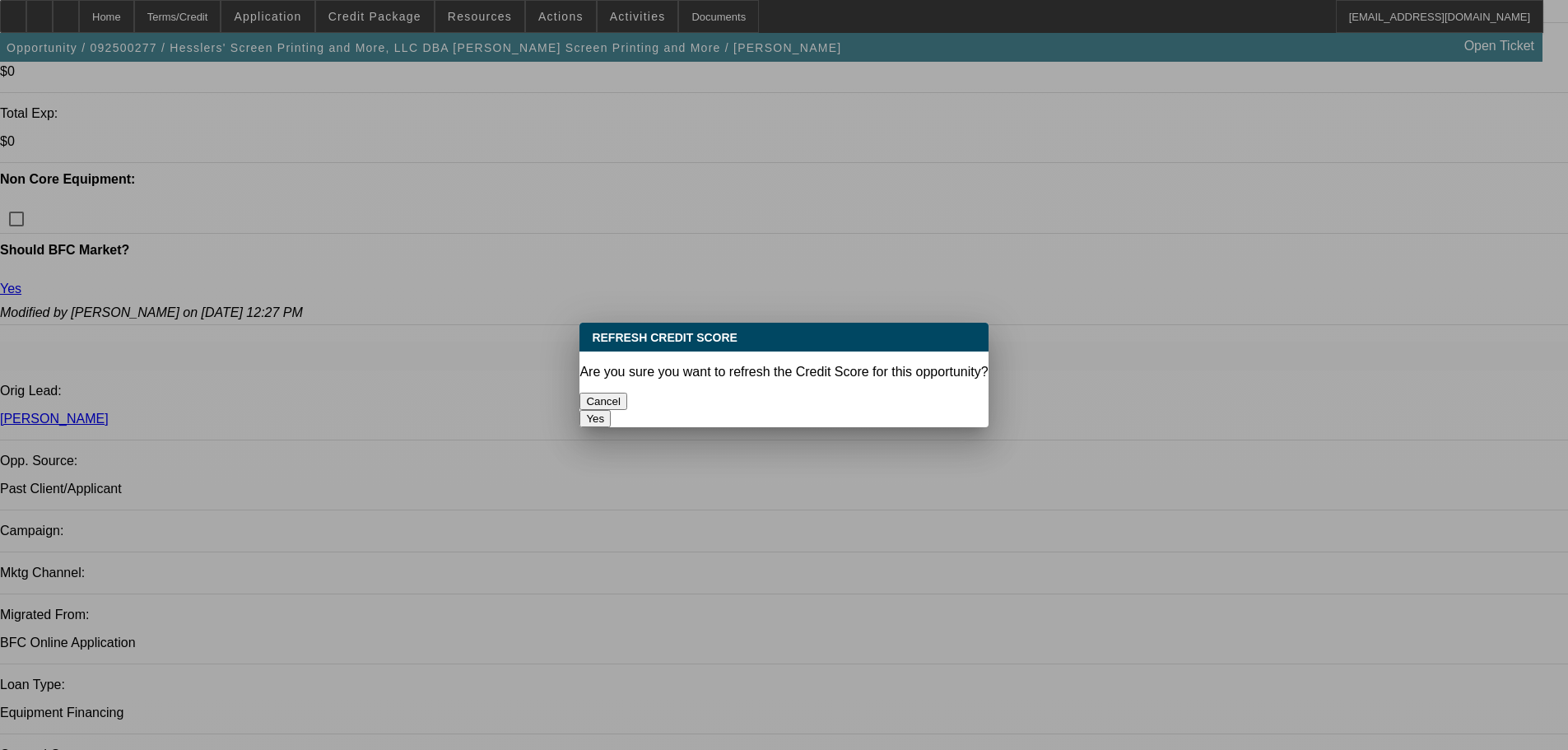
click at [611, 410] on button "Yes" at bounding box center [595, 418] width 31 height 18
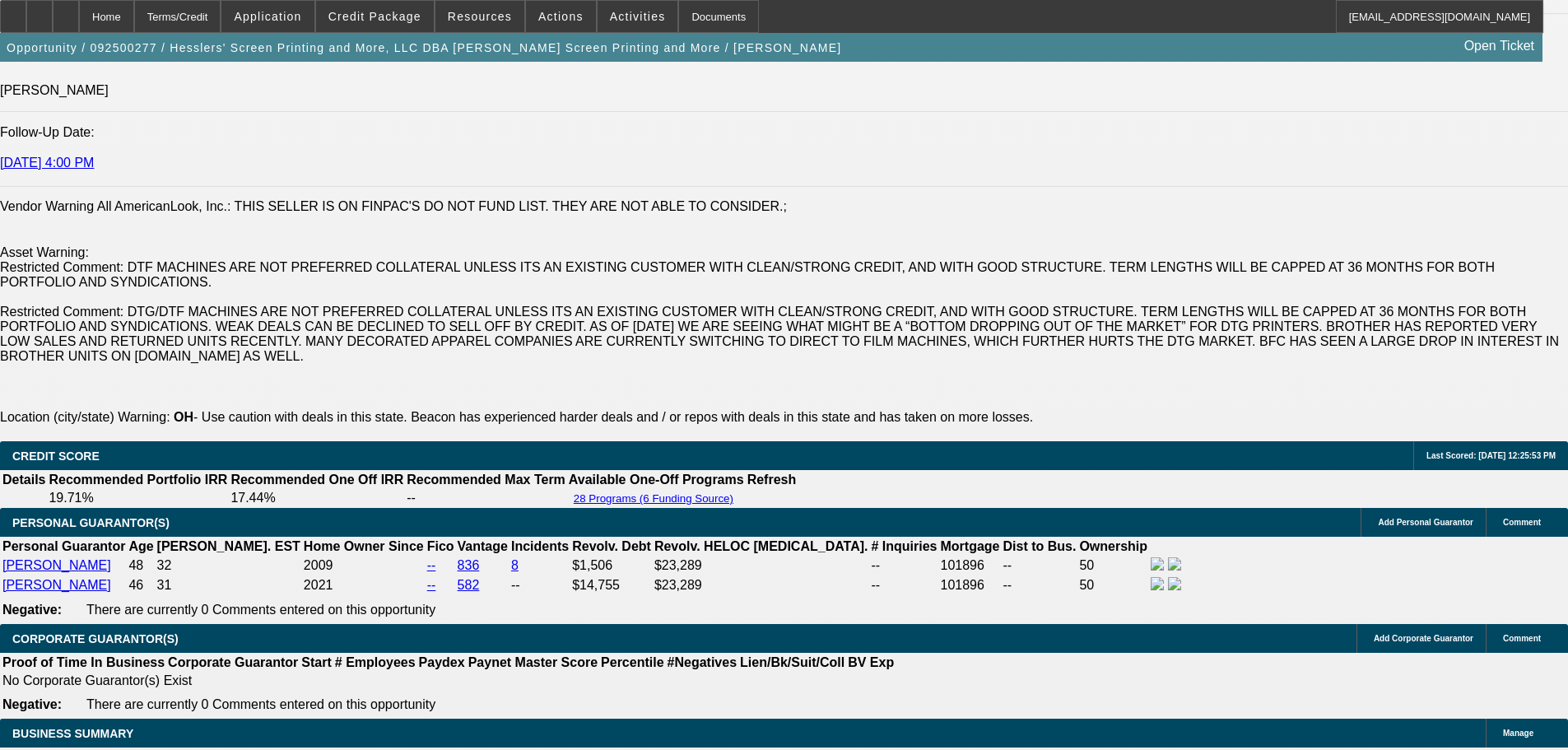
scroll to position [2880, 0]
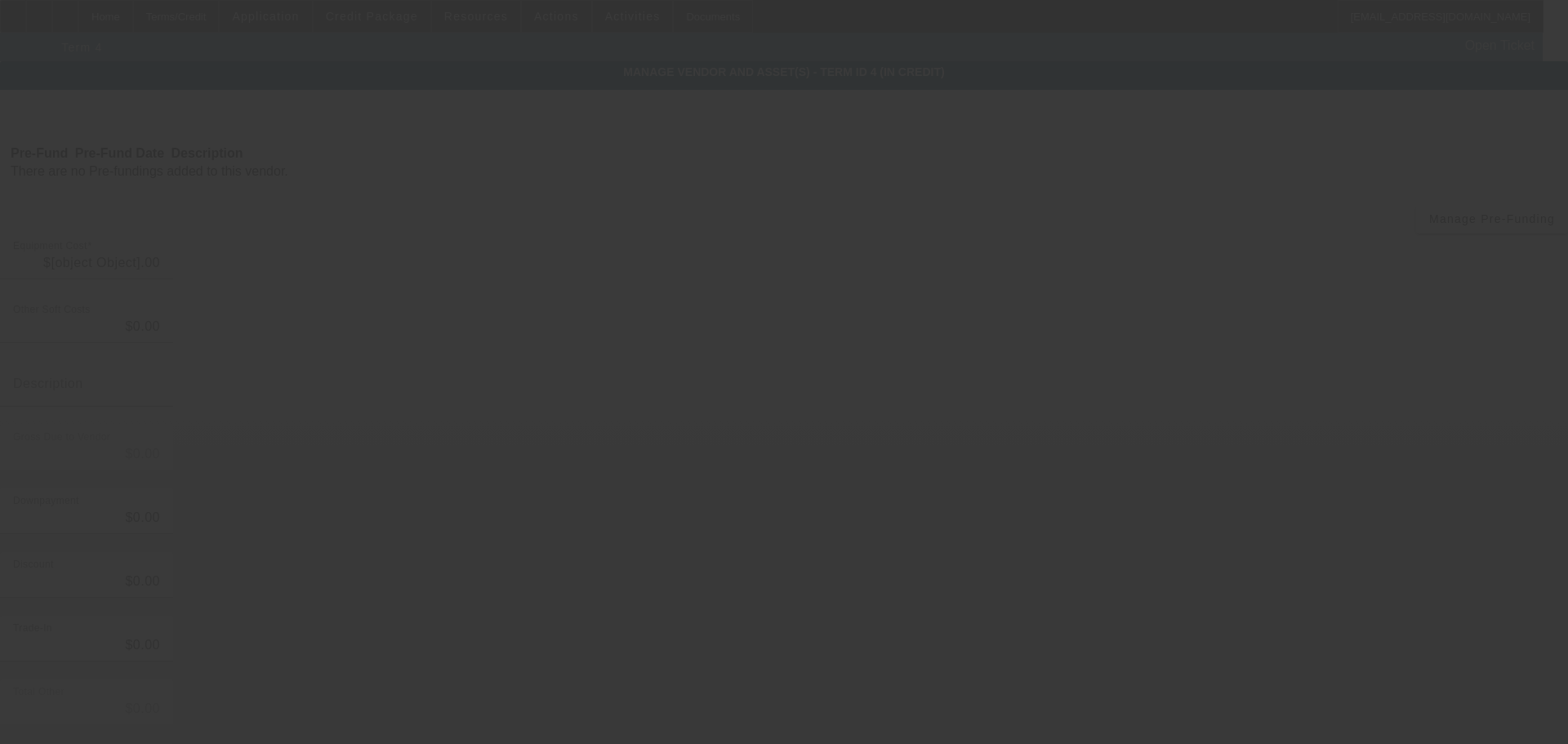
type input "$28,631.09"
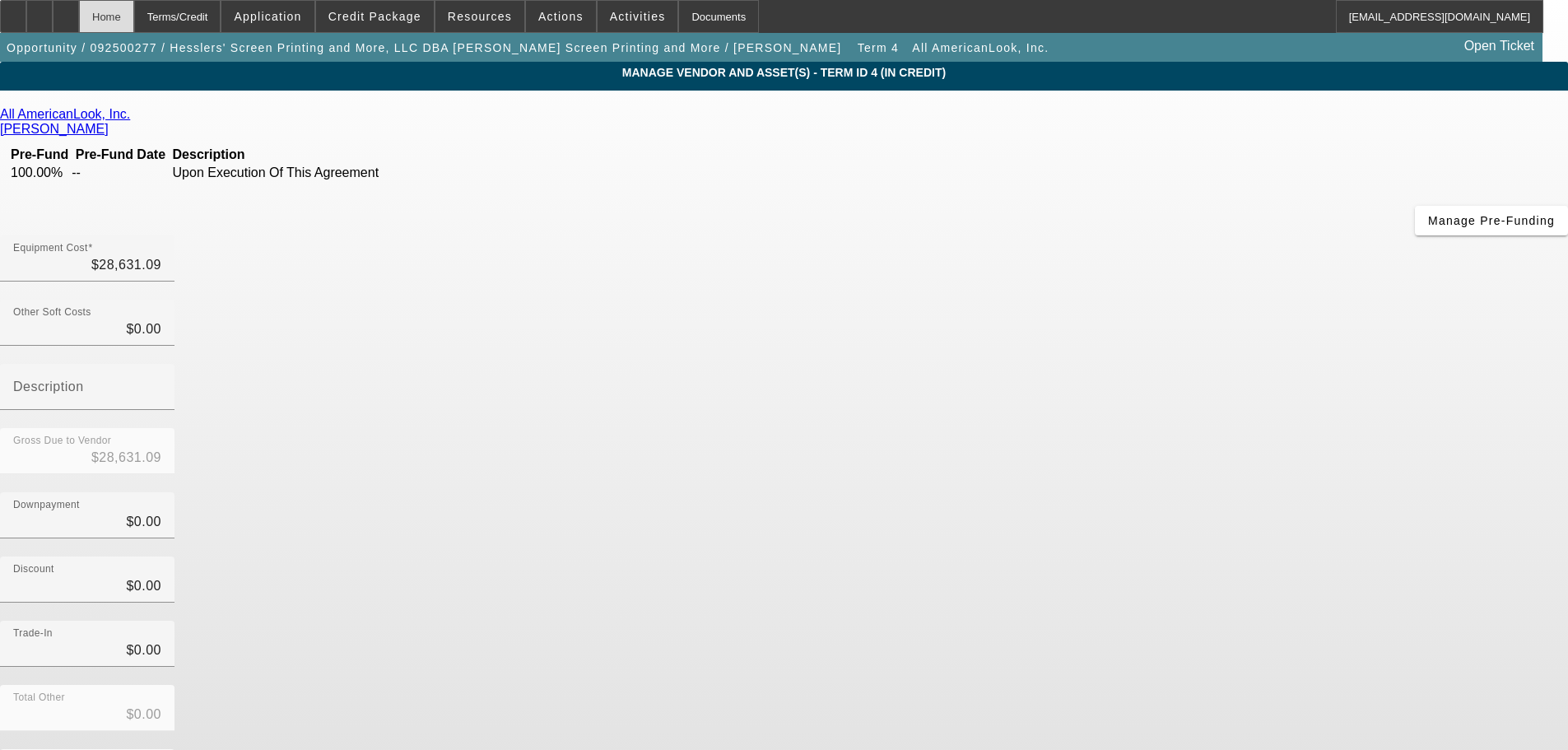
click at [134, 18] on div "Home" at bounding box center [107, 17] width 55 height 33
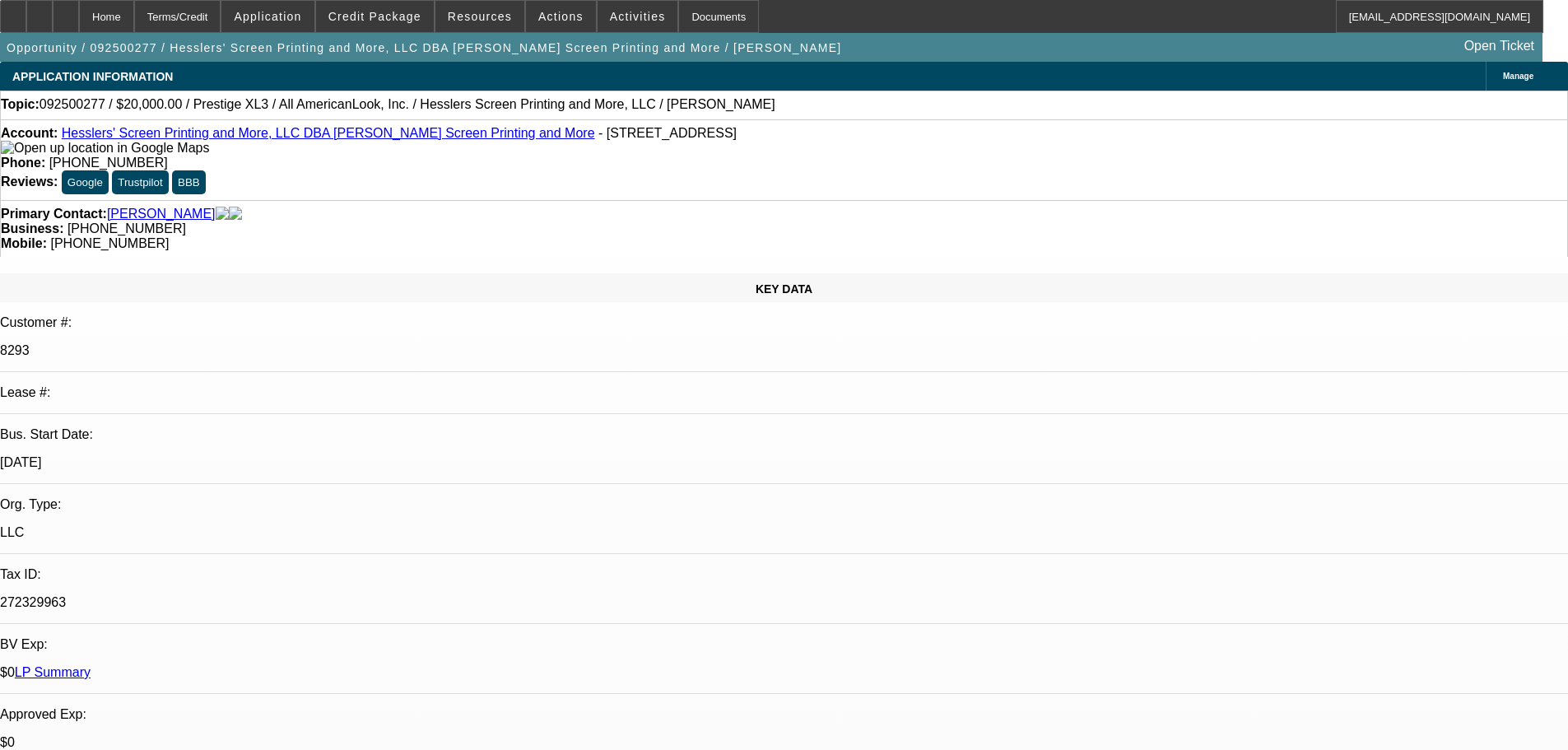
select select "0"
select select "2"
select select "0.1"
select select "4"
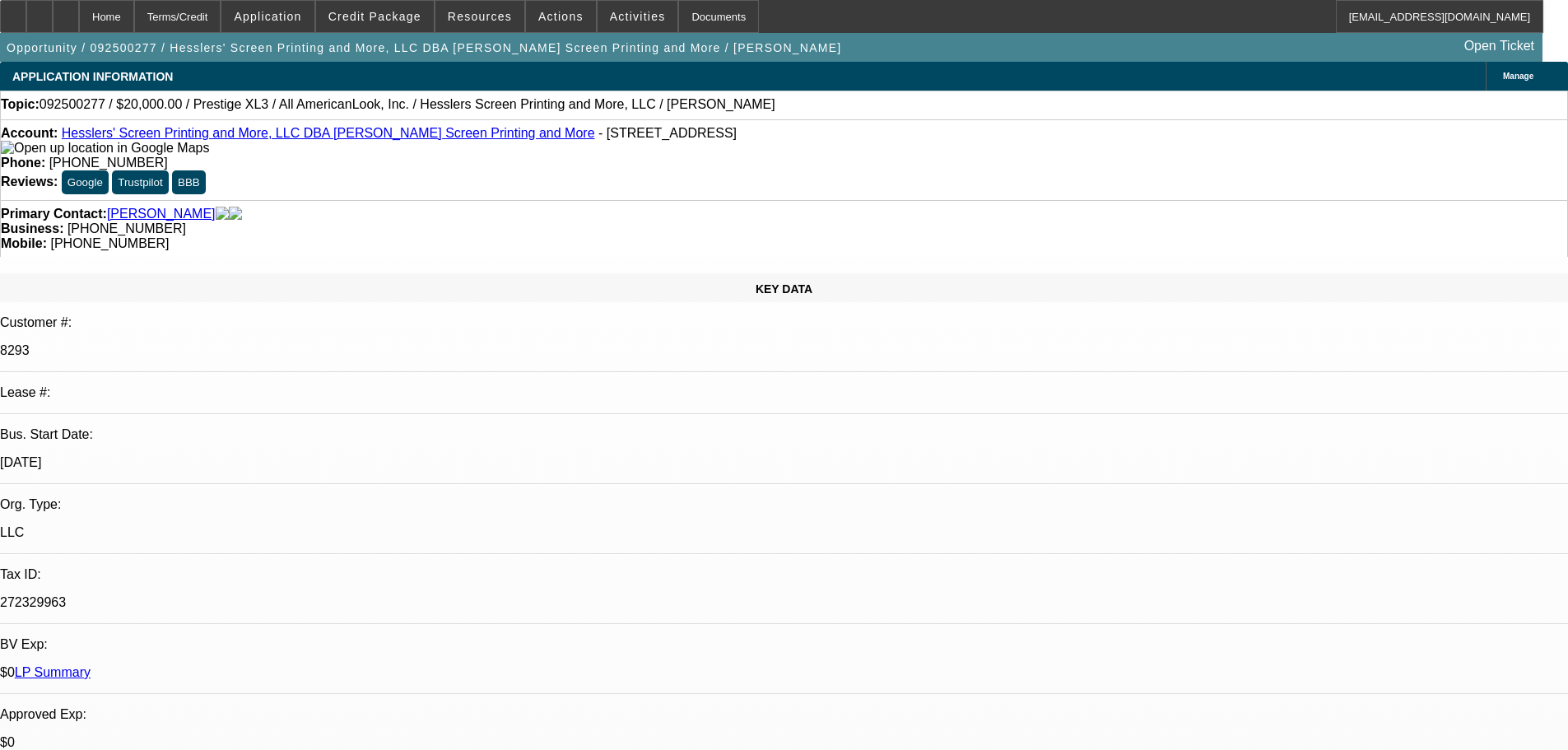
select select "0"
select select "2"
select select "0"
select select "6"
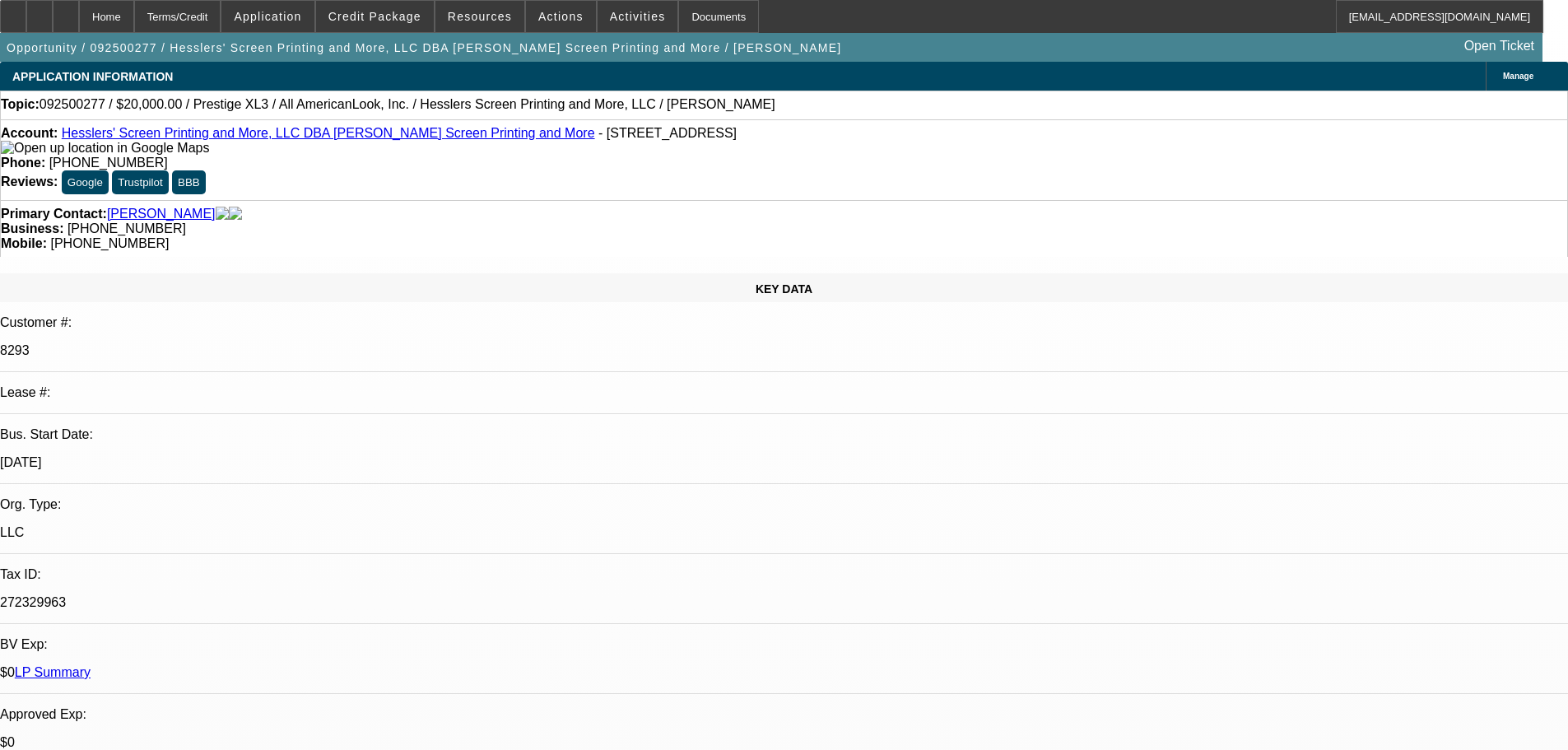
select select "0"
select select "2"
select select "0.1"
select select "4"
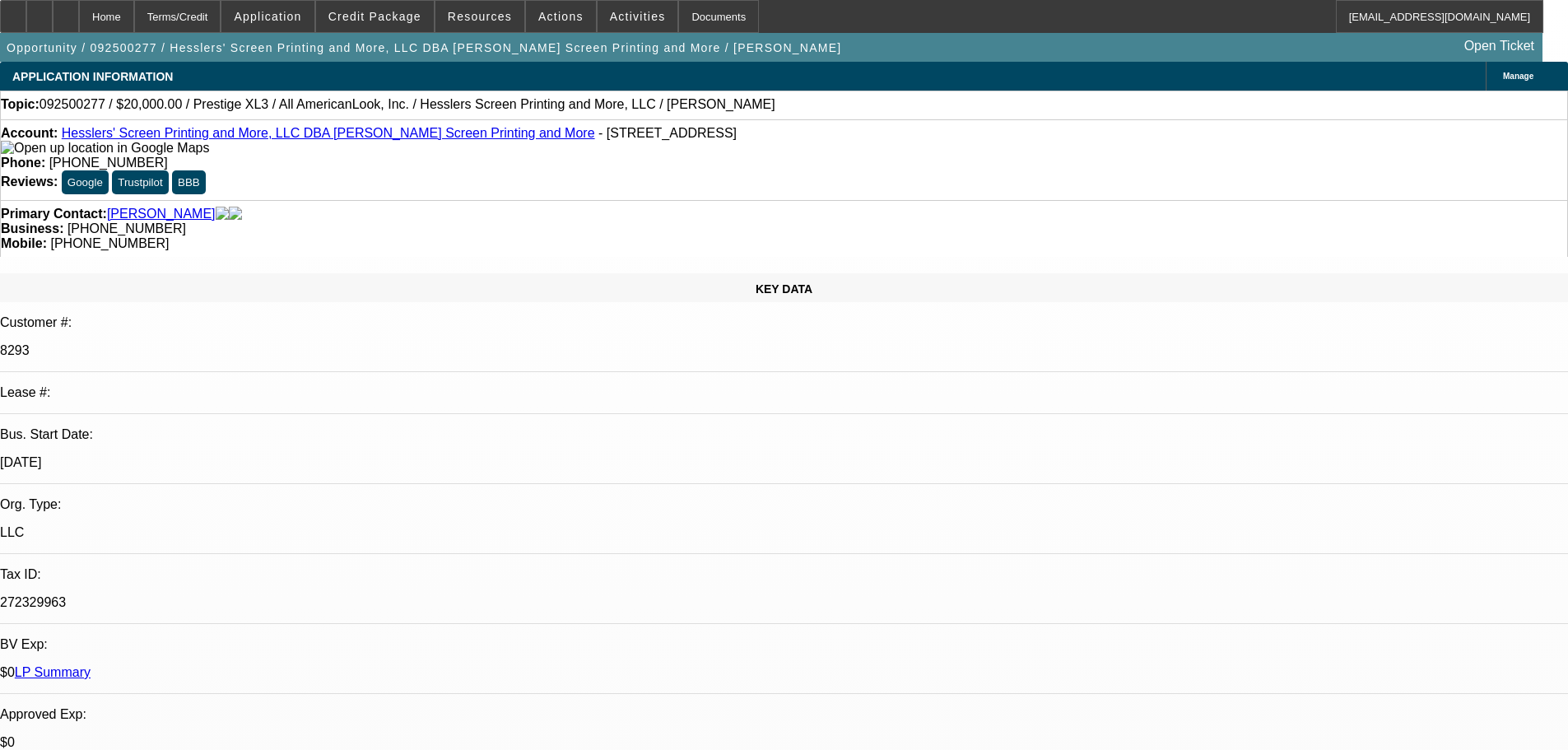
select select "0"
select select "2"
select select "0"
select select "6"
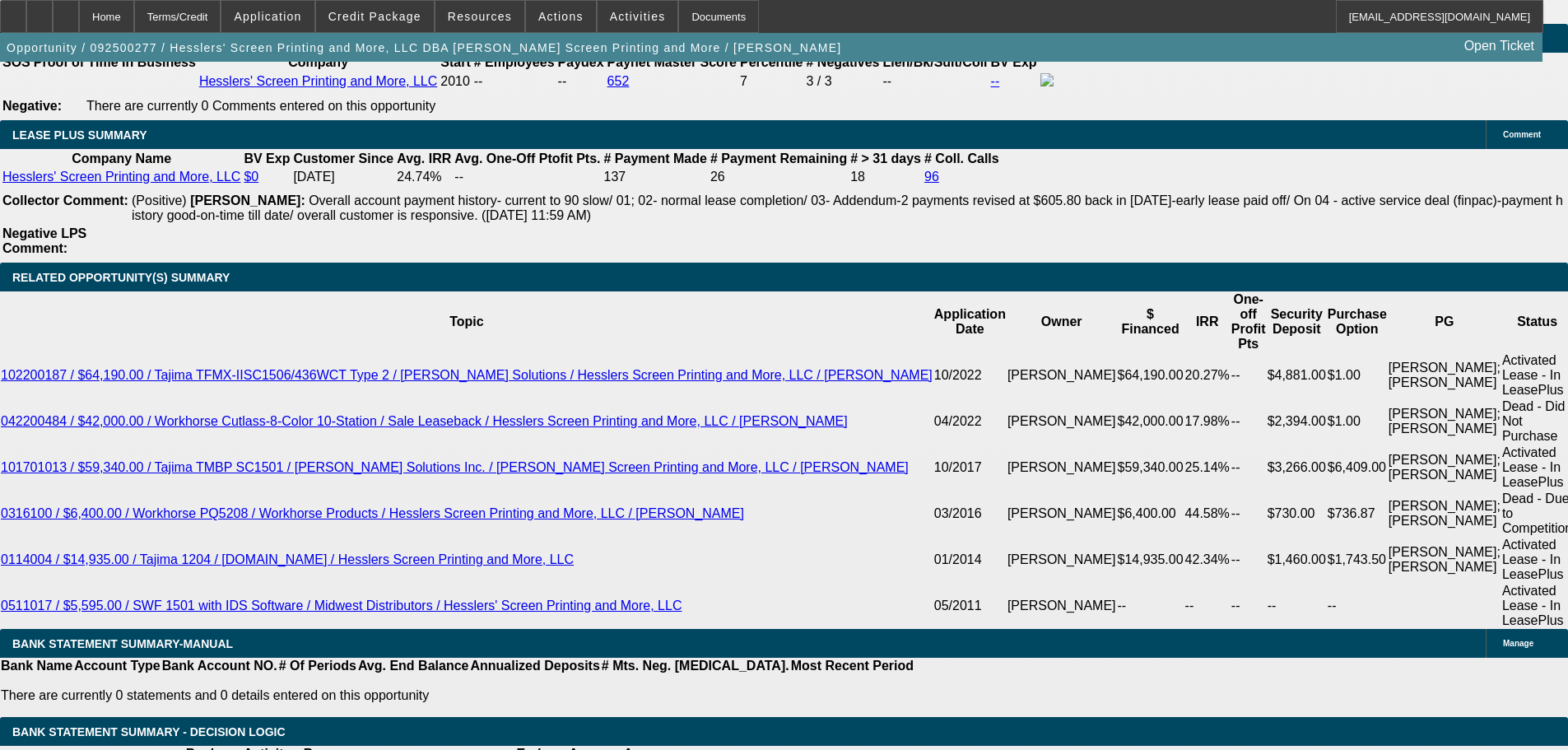
scroll to position [3821, 0]
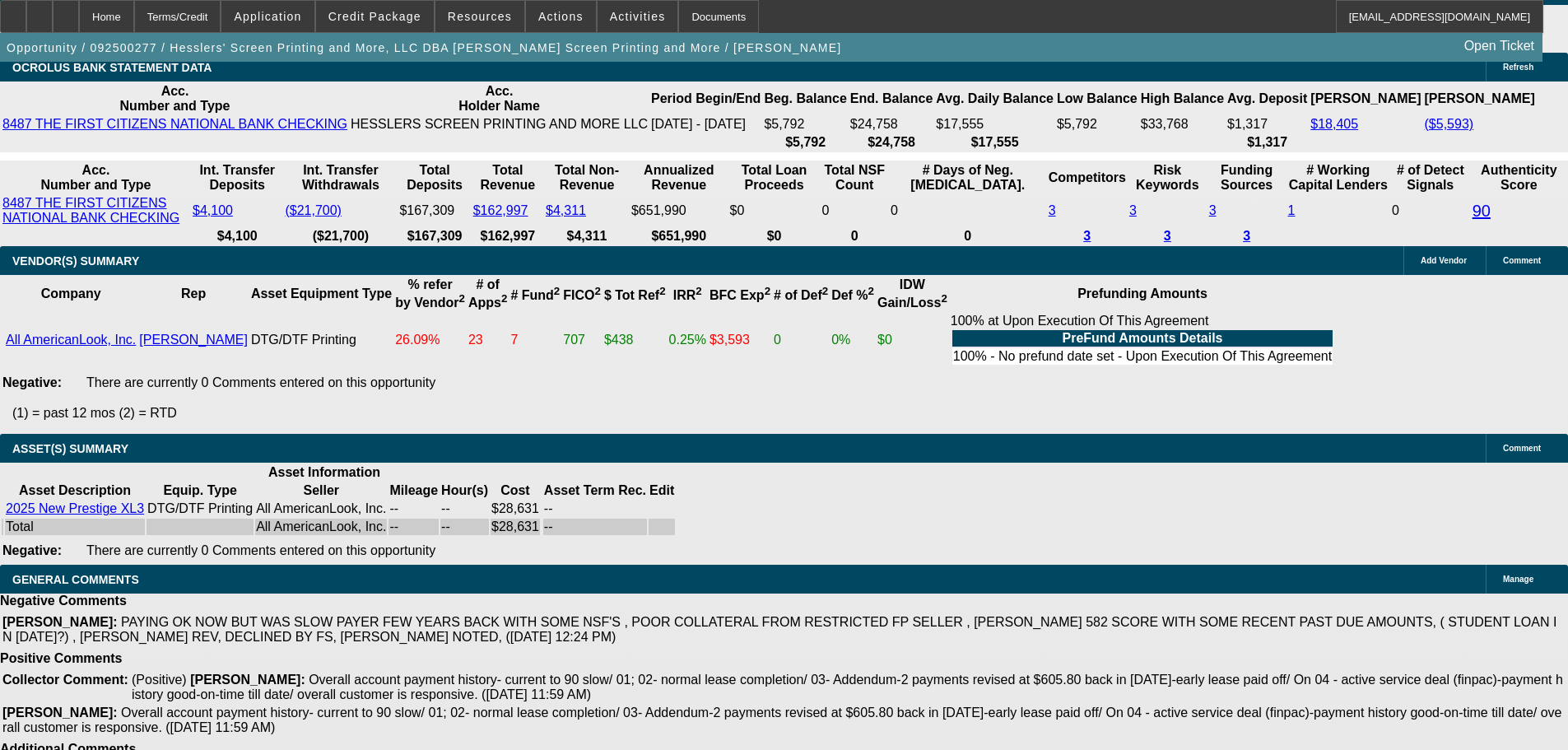
select select "5"
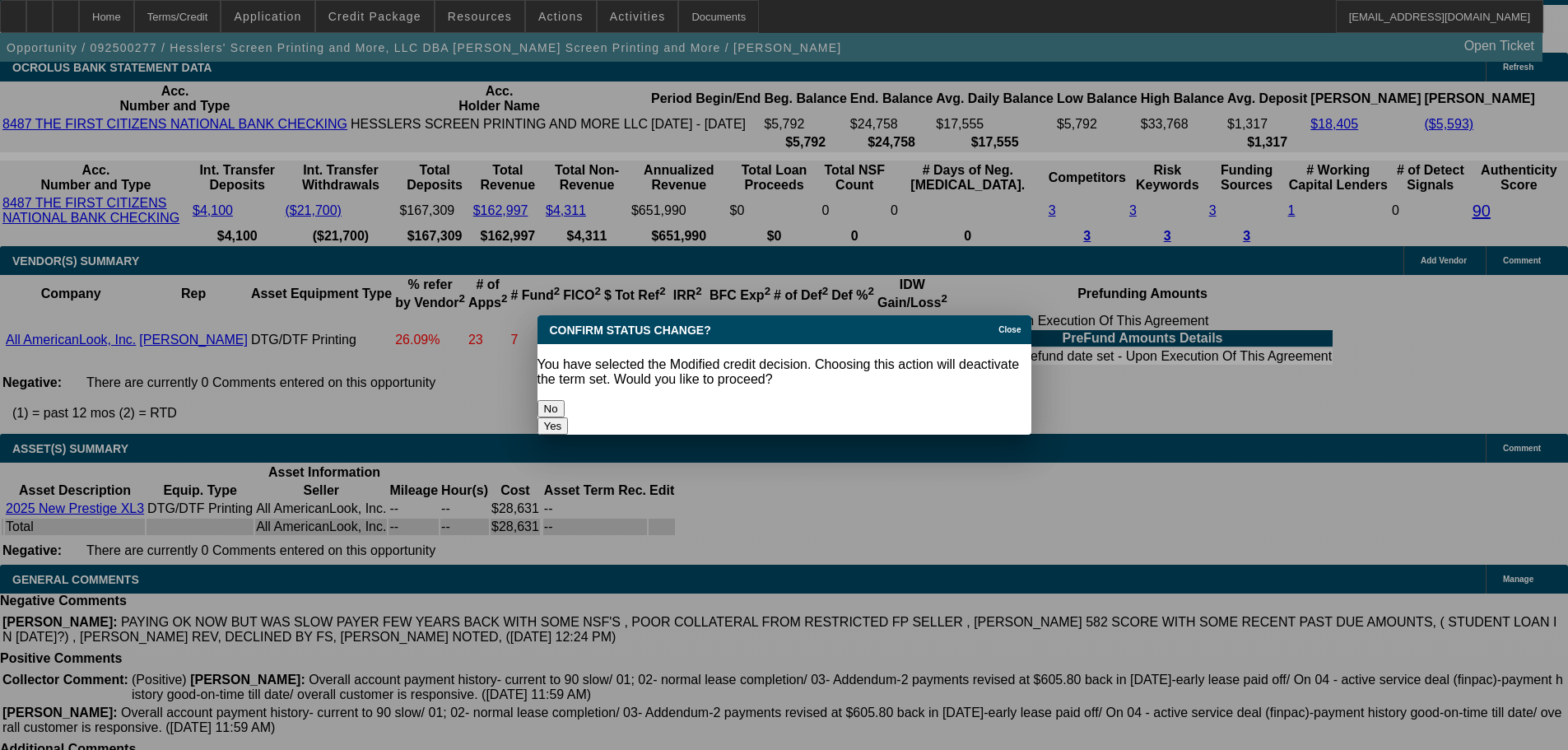
scroll to position [0, 0]
click at [569, 417] on button "Yes" at bounding box center [553, 425] width 31 height 18
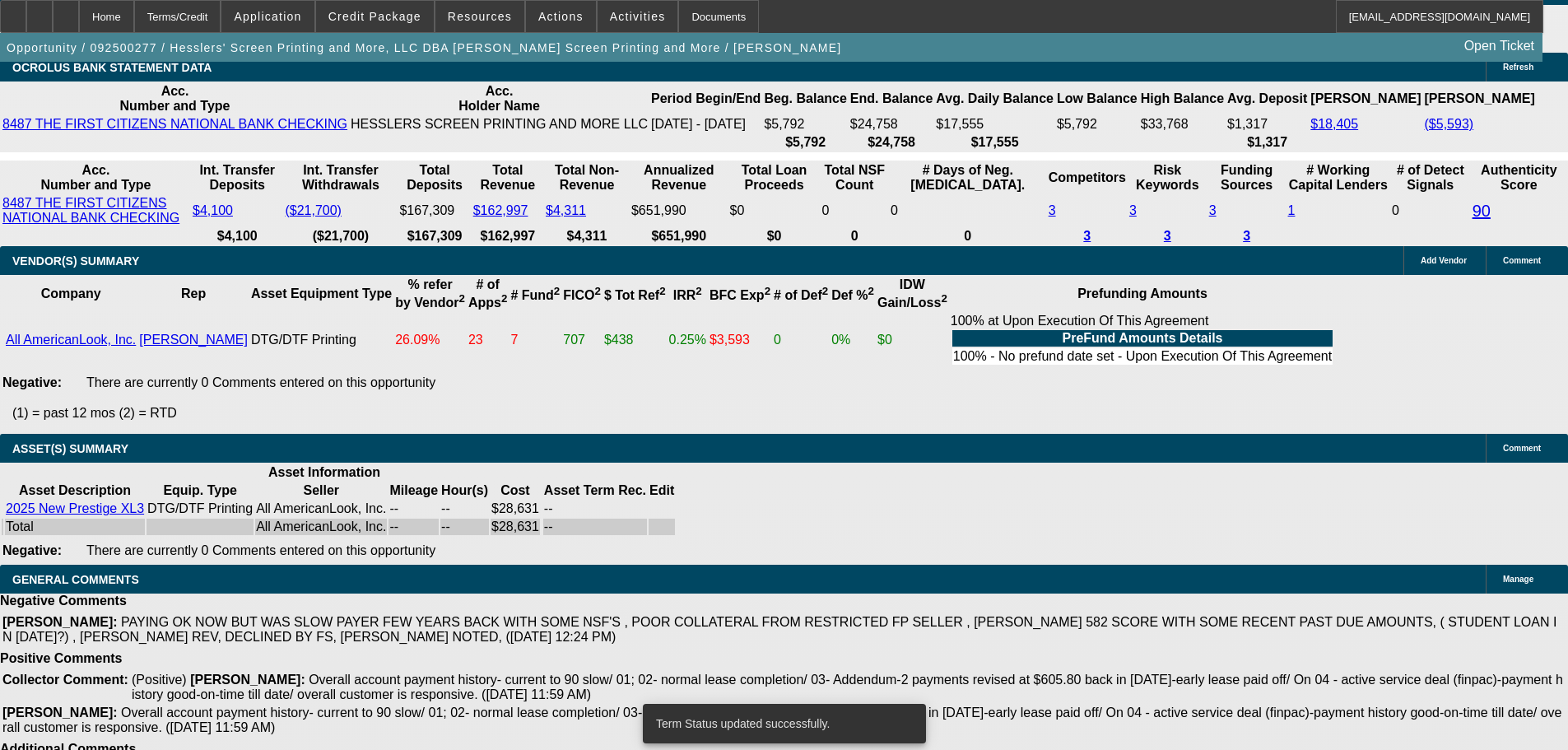
scroll to position [3785, 0]
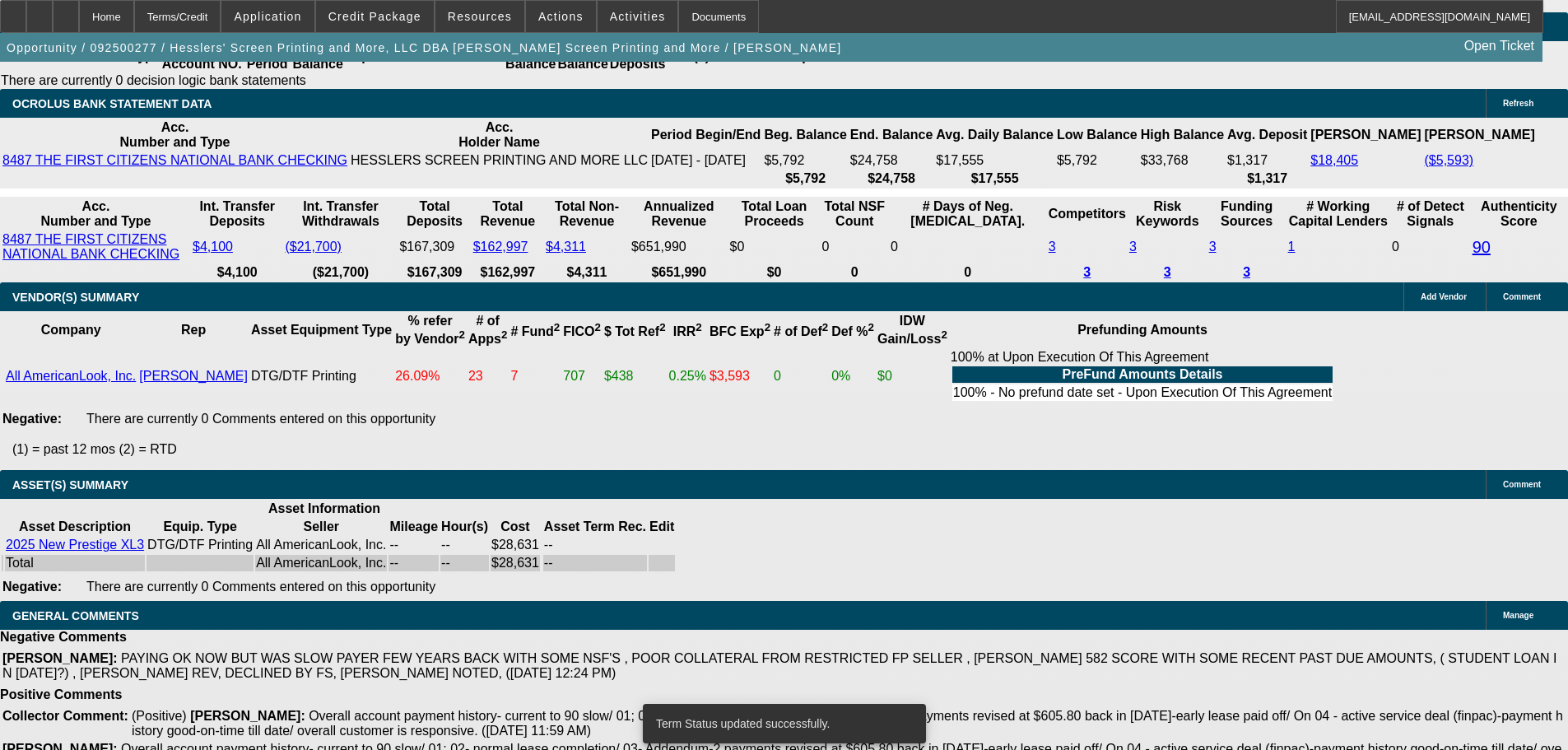
select select "0"
select select "2"
select select "0.1"
select select "4"
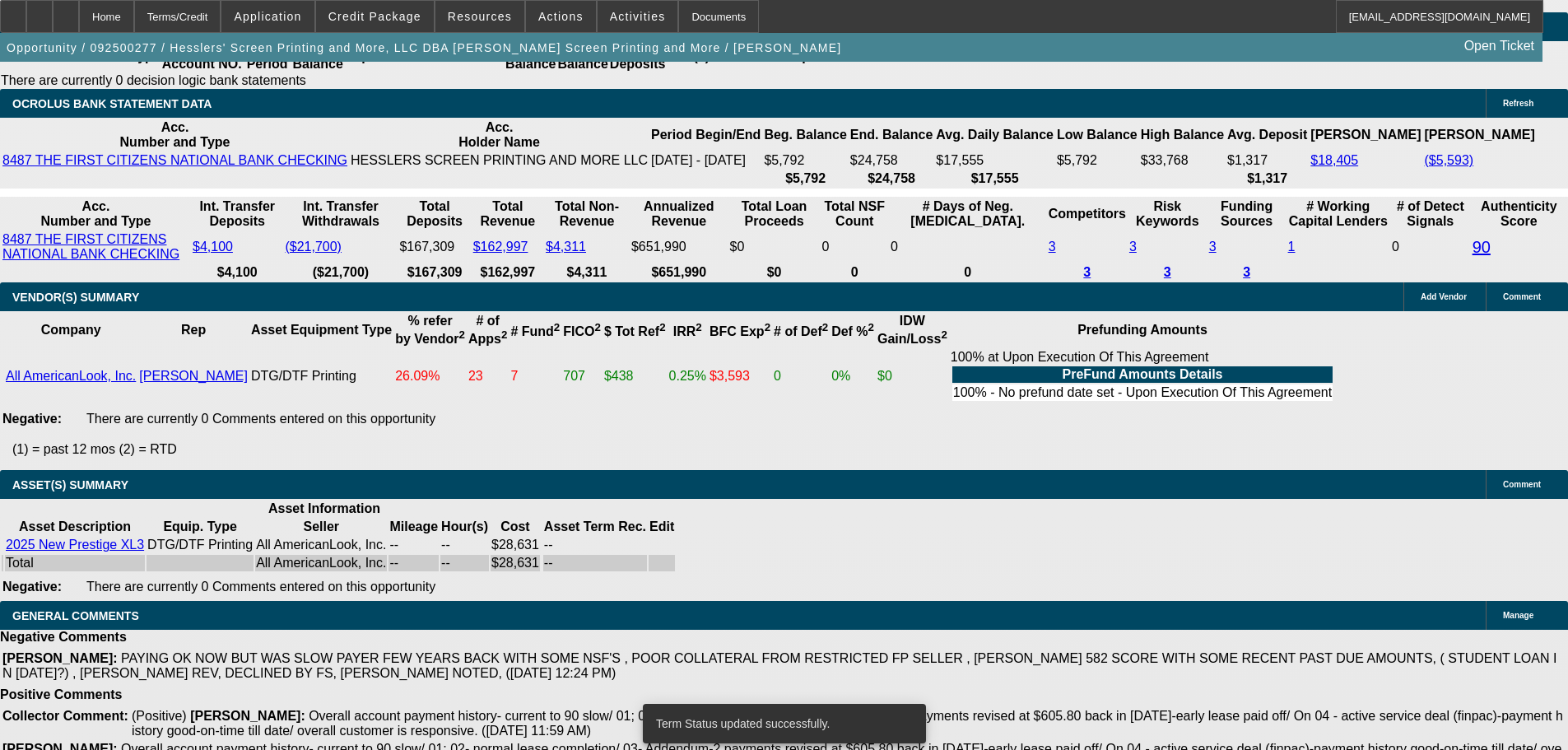
select select "0"
select select "2"
select select "0.1"
select select "4"
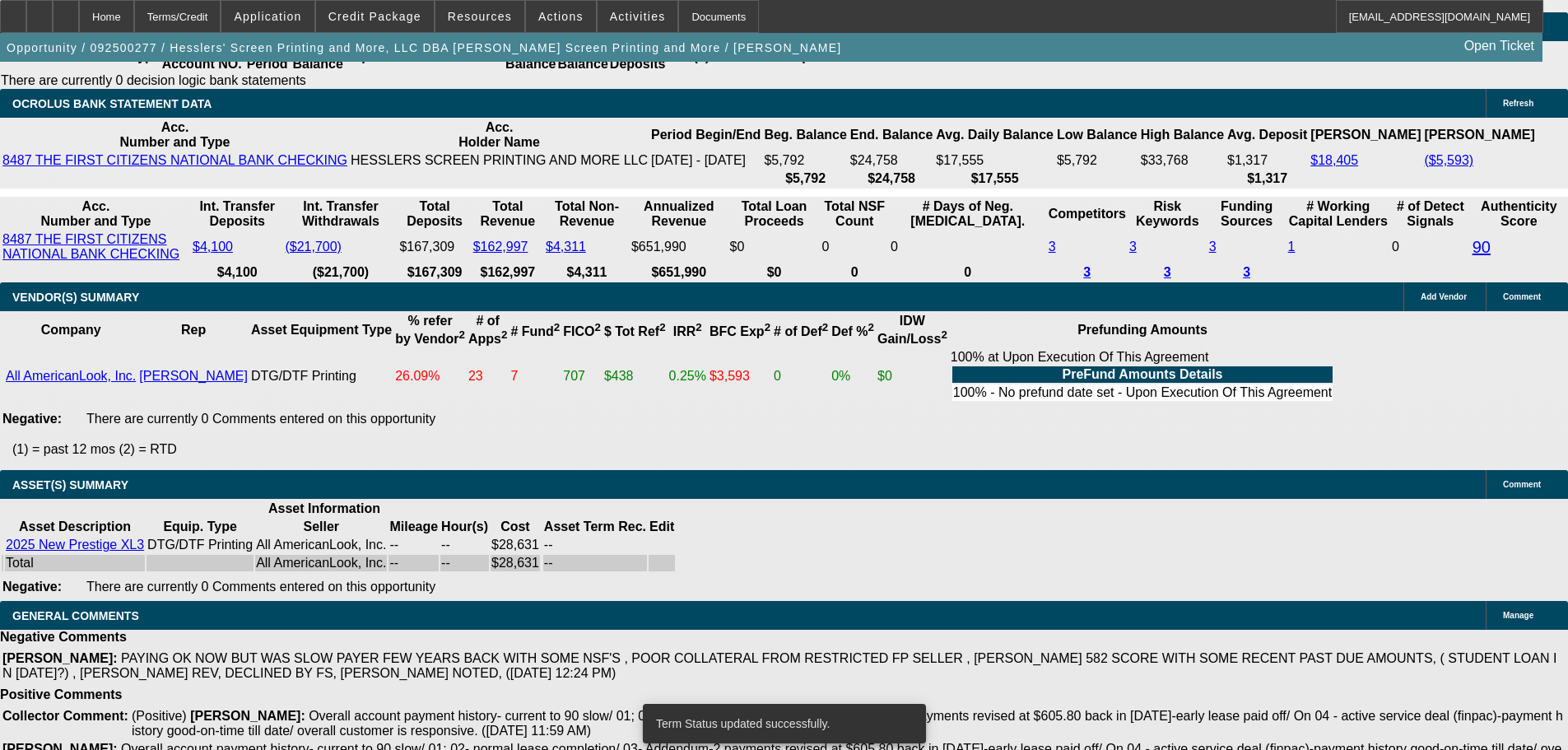
select select "0"
select select "2"
select select "0"
select select "6"
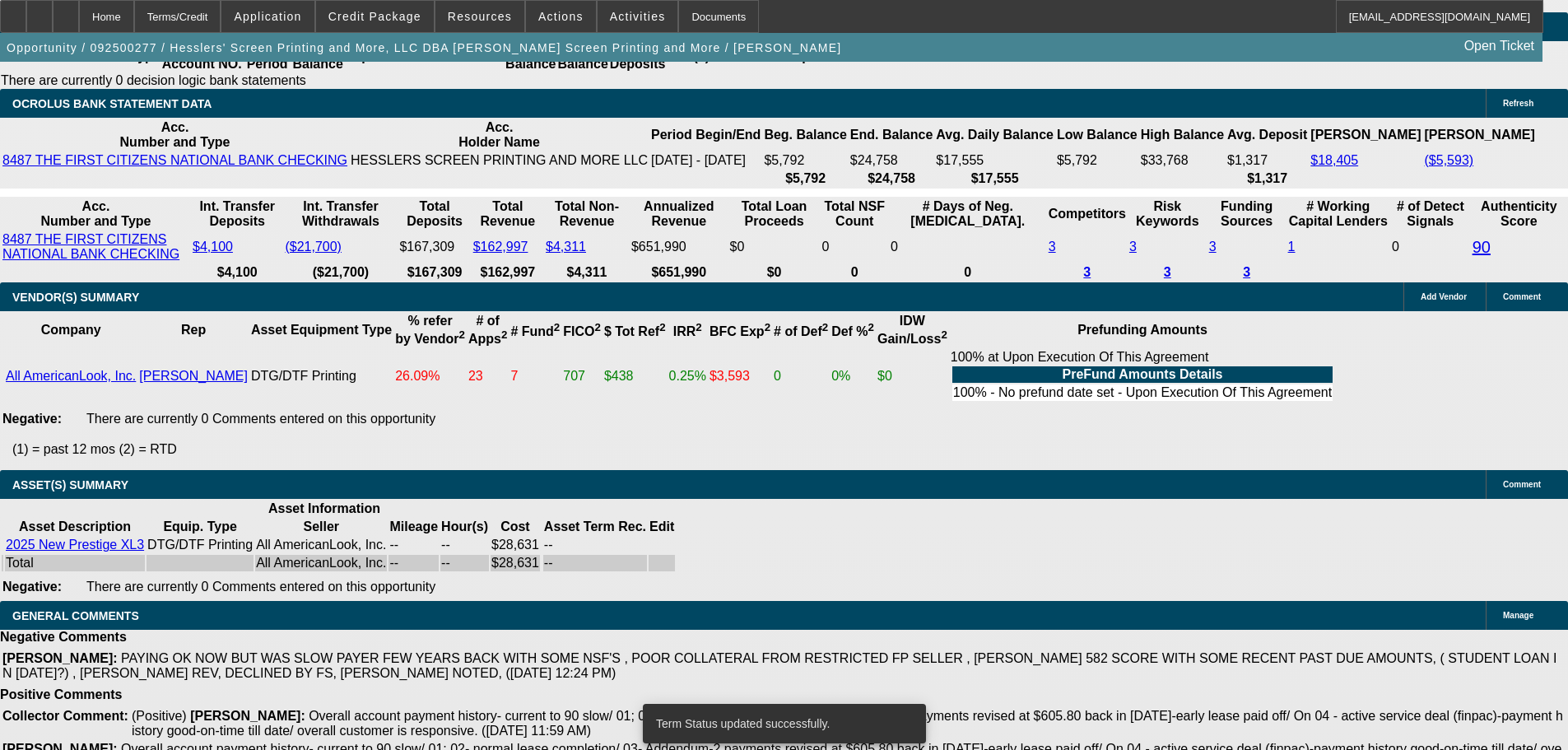
select select "0"
select select "2"
select select "0.1"
select select "4"
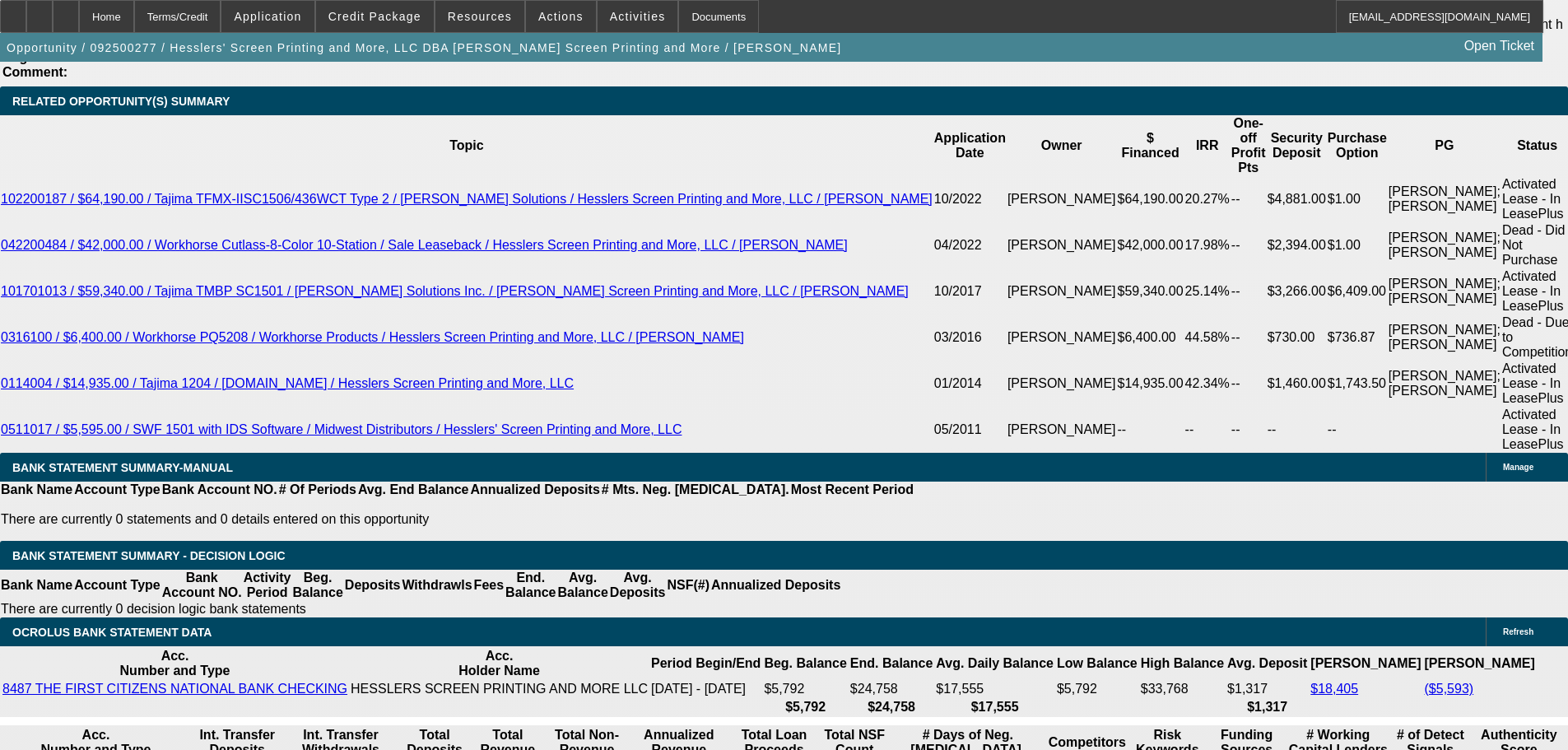
scroll to position [3244, 0]
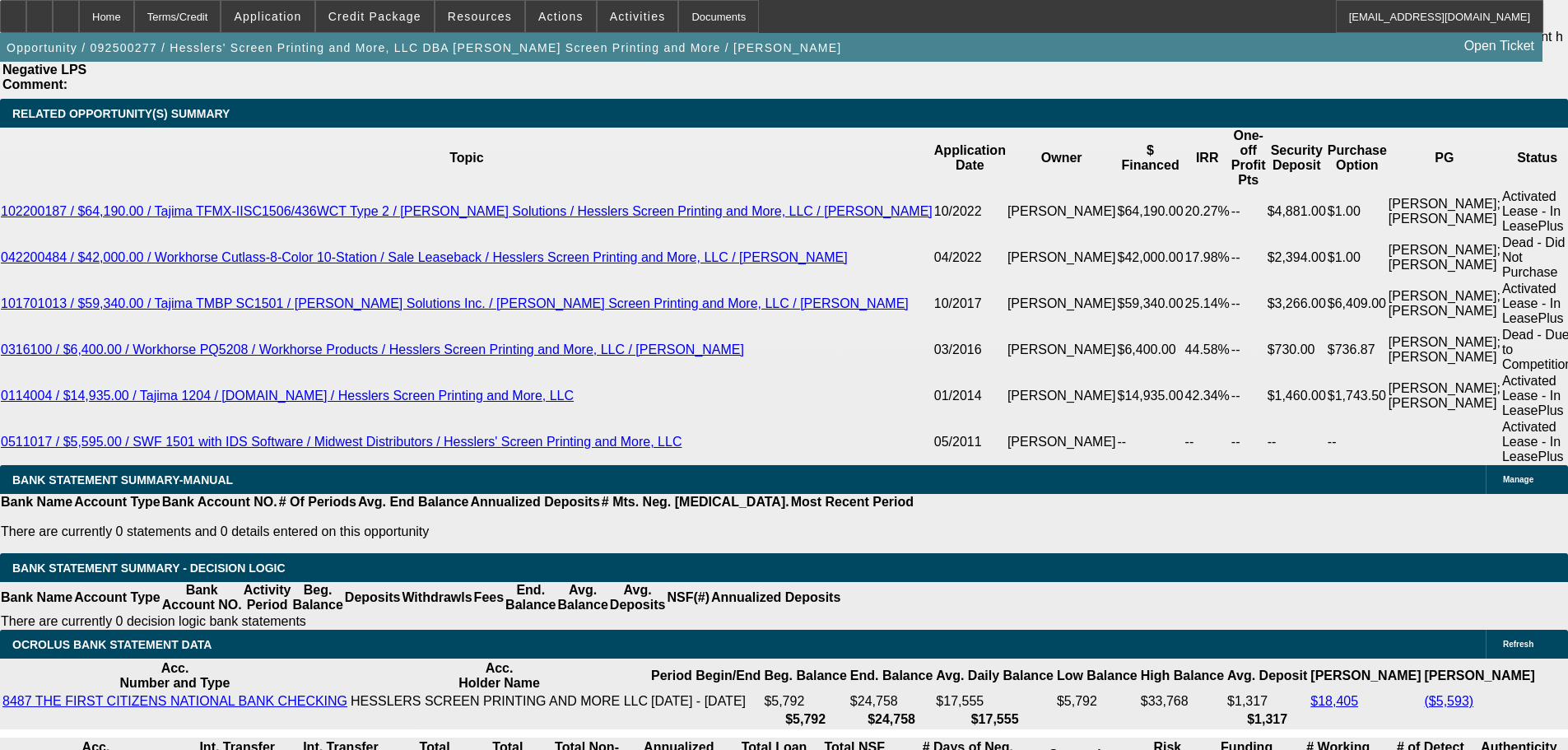
drag, startPoint x: 349, startPoint y: 467, endPoint x: 396, endPoint y: 474, distance: 47.5
type input "UNKNOWN"
type input "12"
type input "$1,128.32"
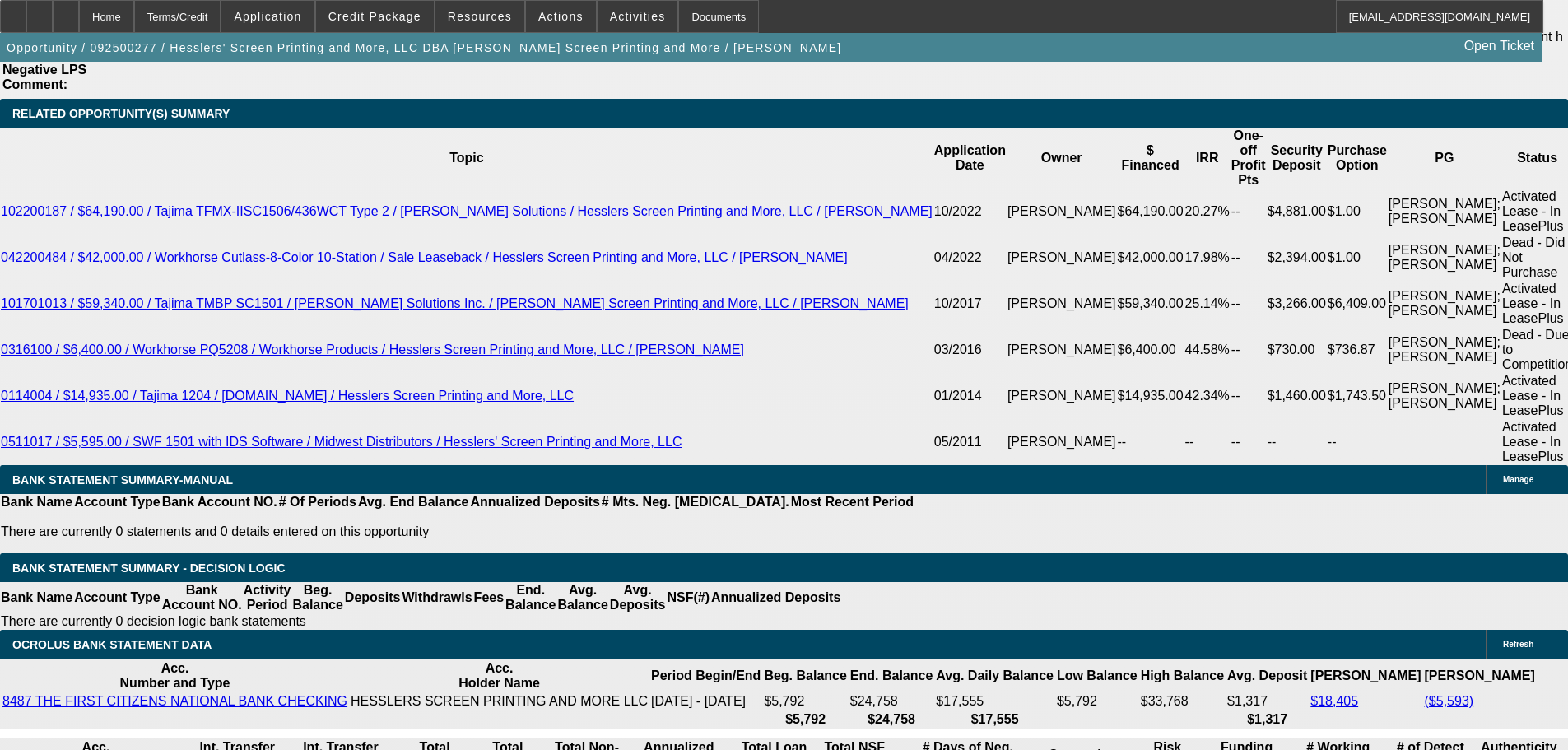
type input "$564.16"
type input "12"
type input "$1,328.58"
type input "$664.29"
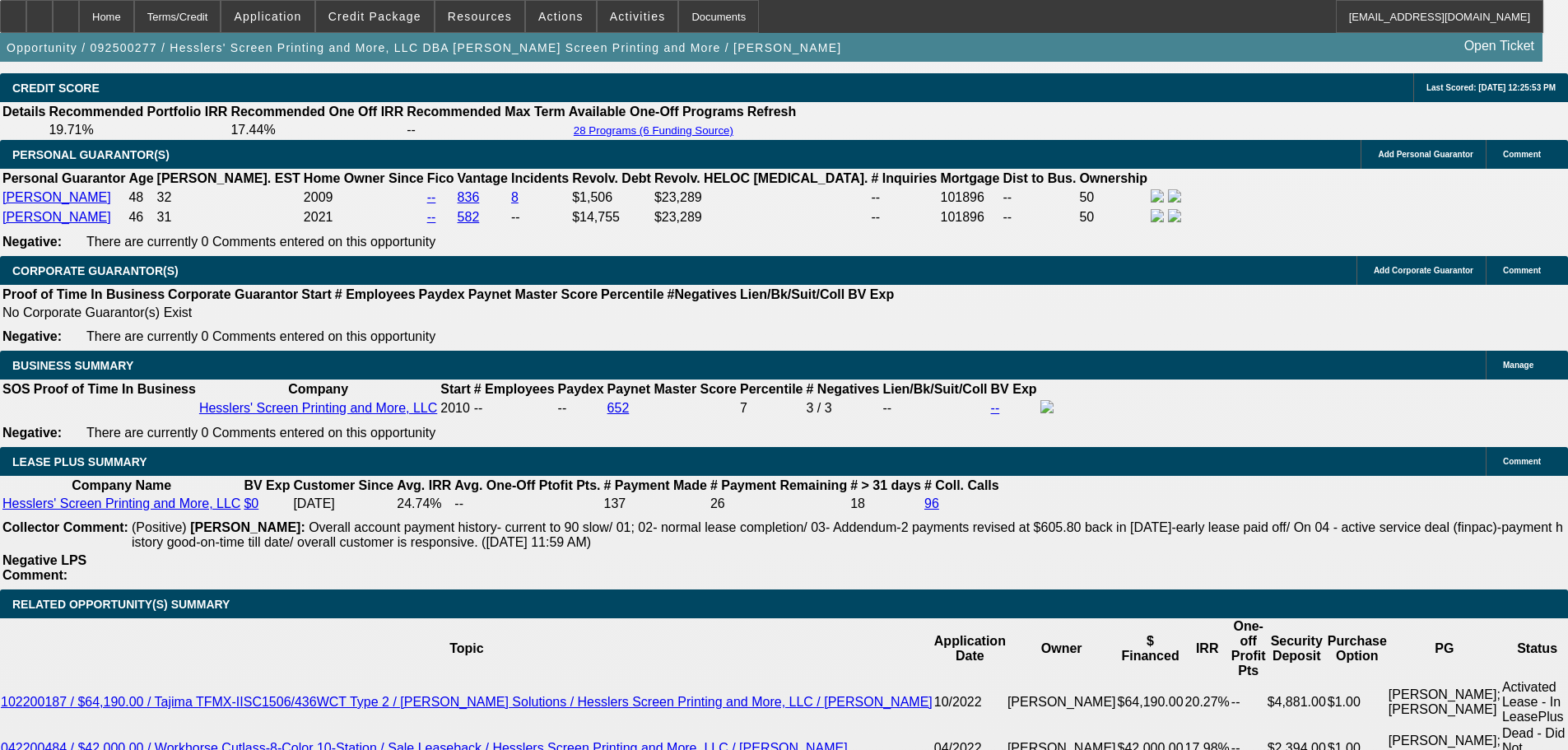
scroll to position [2751, 0]
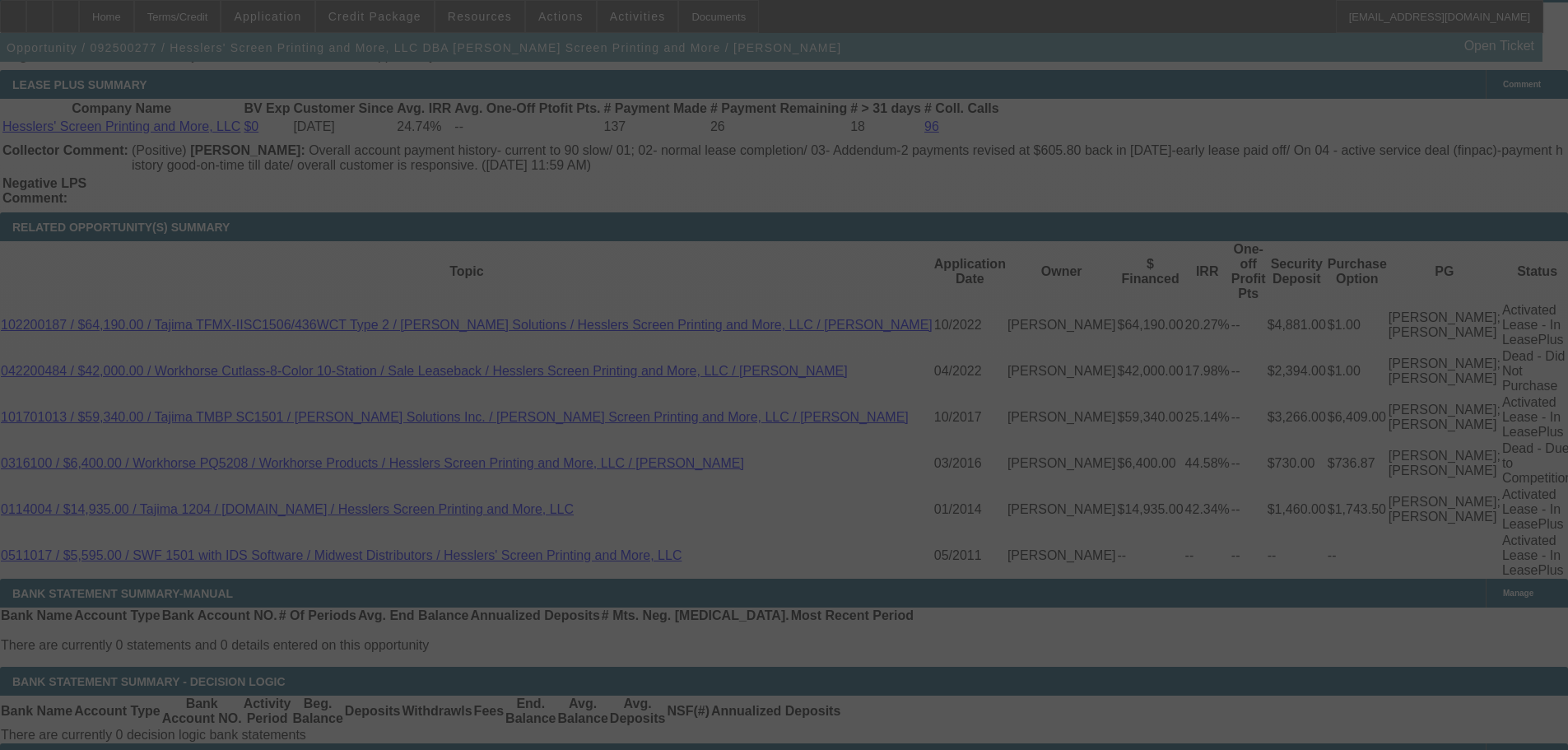
scroll to position [3409, 0]
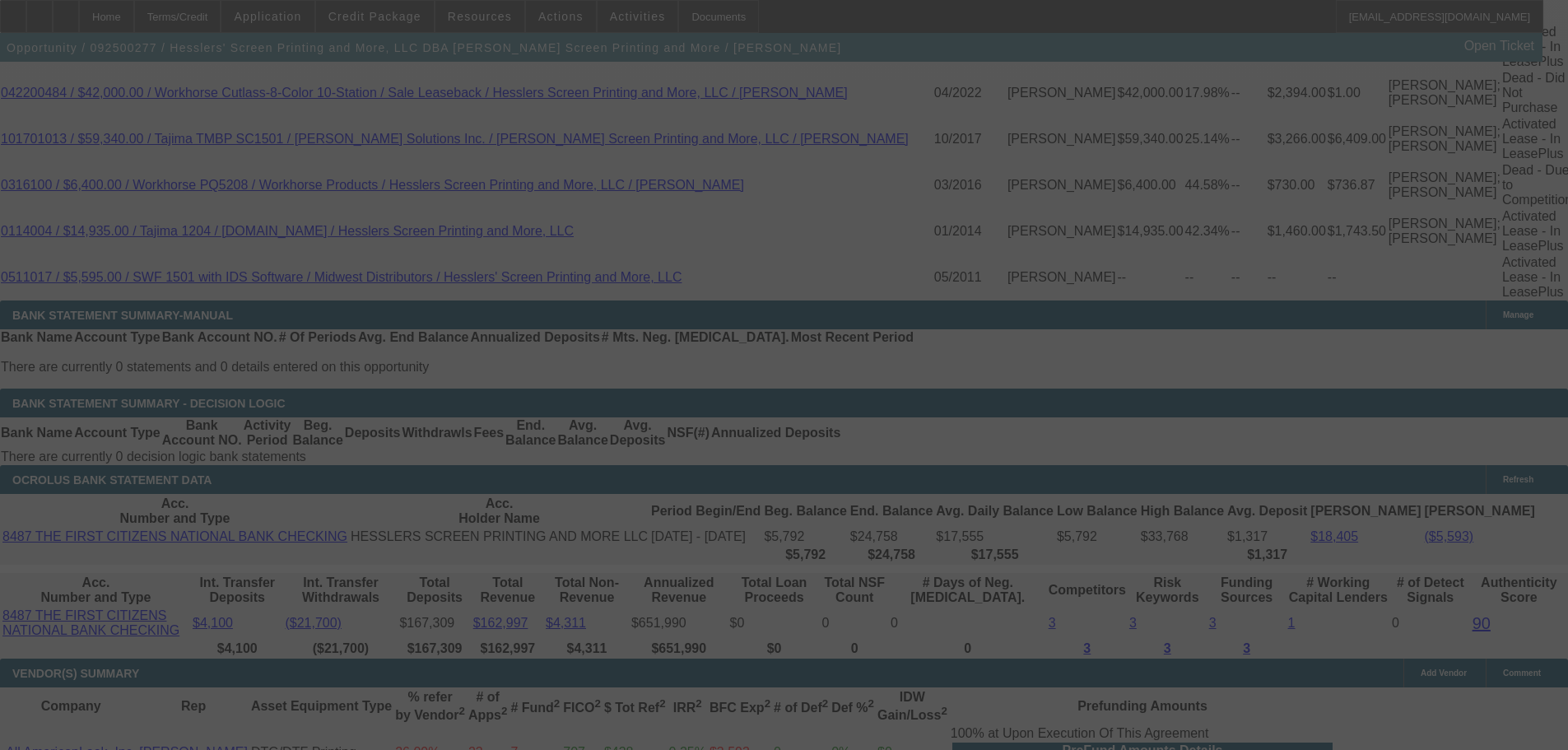
select select "0"
select select "2"
select select "0.1"
select select "4"
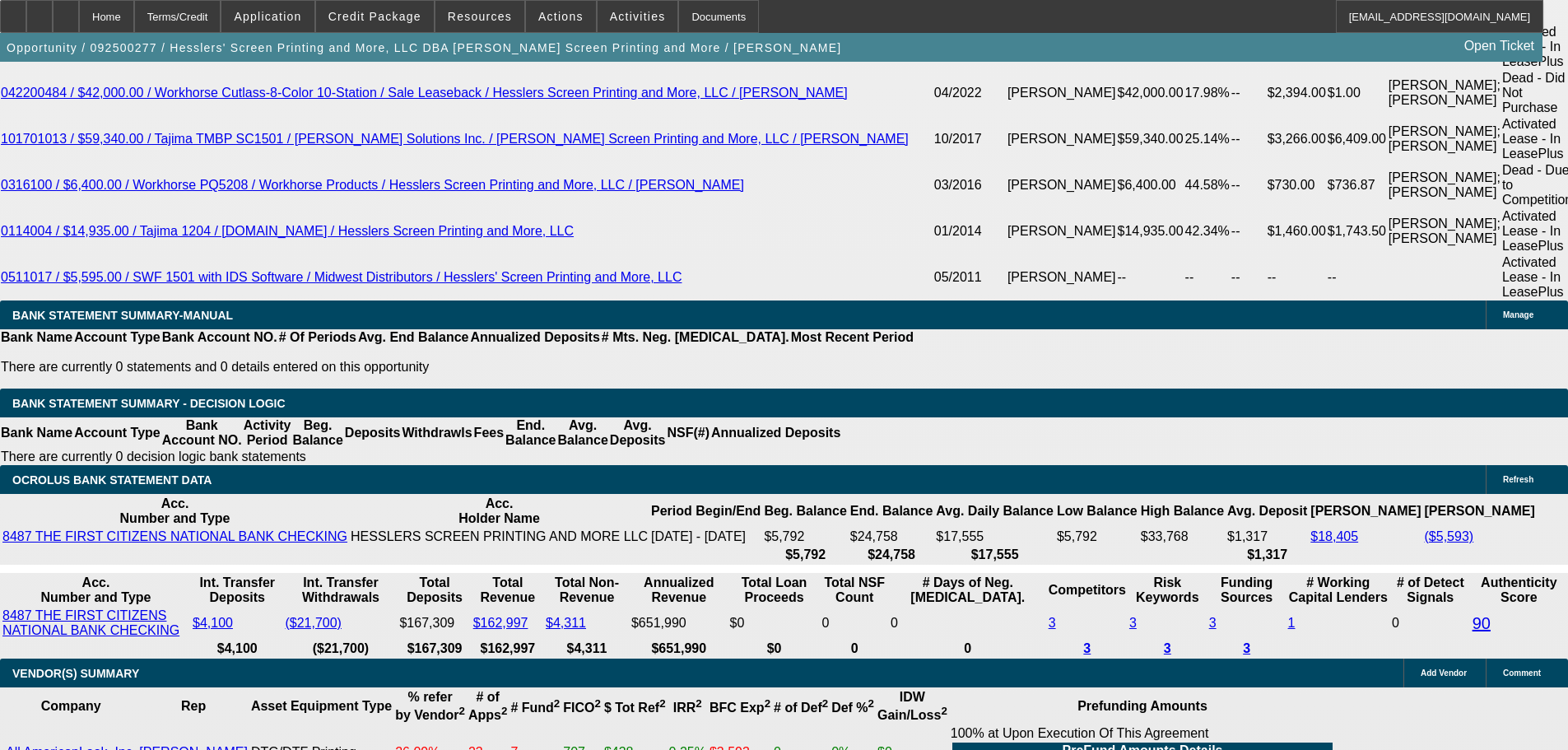
drag, startPoint x: 318, startPoint y: 300, endPoint x: 354, endPoint y: 297, distance: 36.1
type input "UNKNOWN"
type input "3"
type input "$13,600.88"
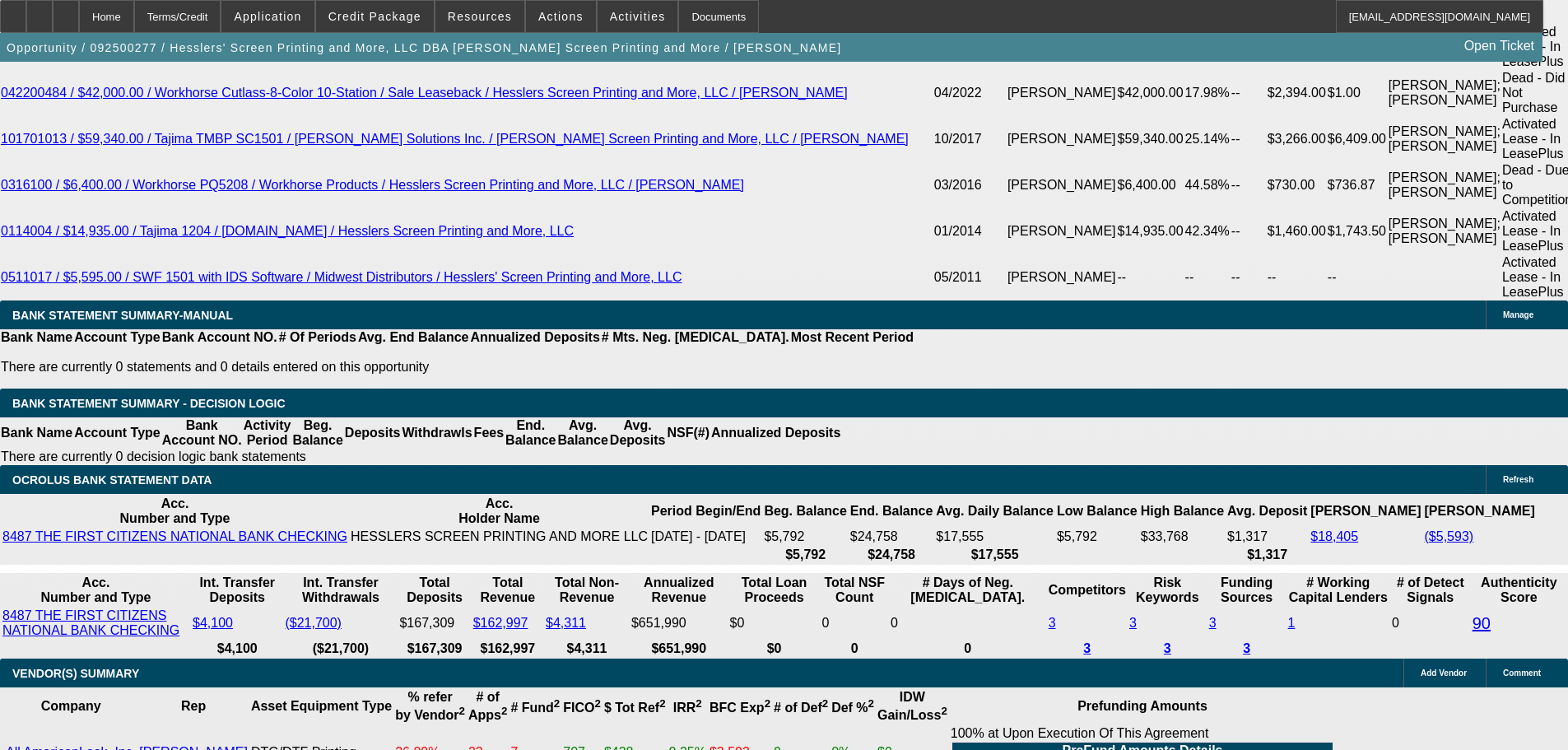
type input "$6,800.44"
type input "30"
type input "$1,549.92"
type input "$774.96"
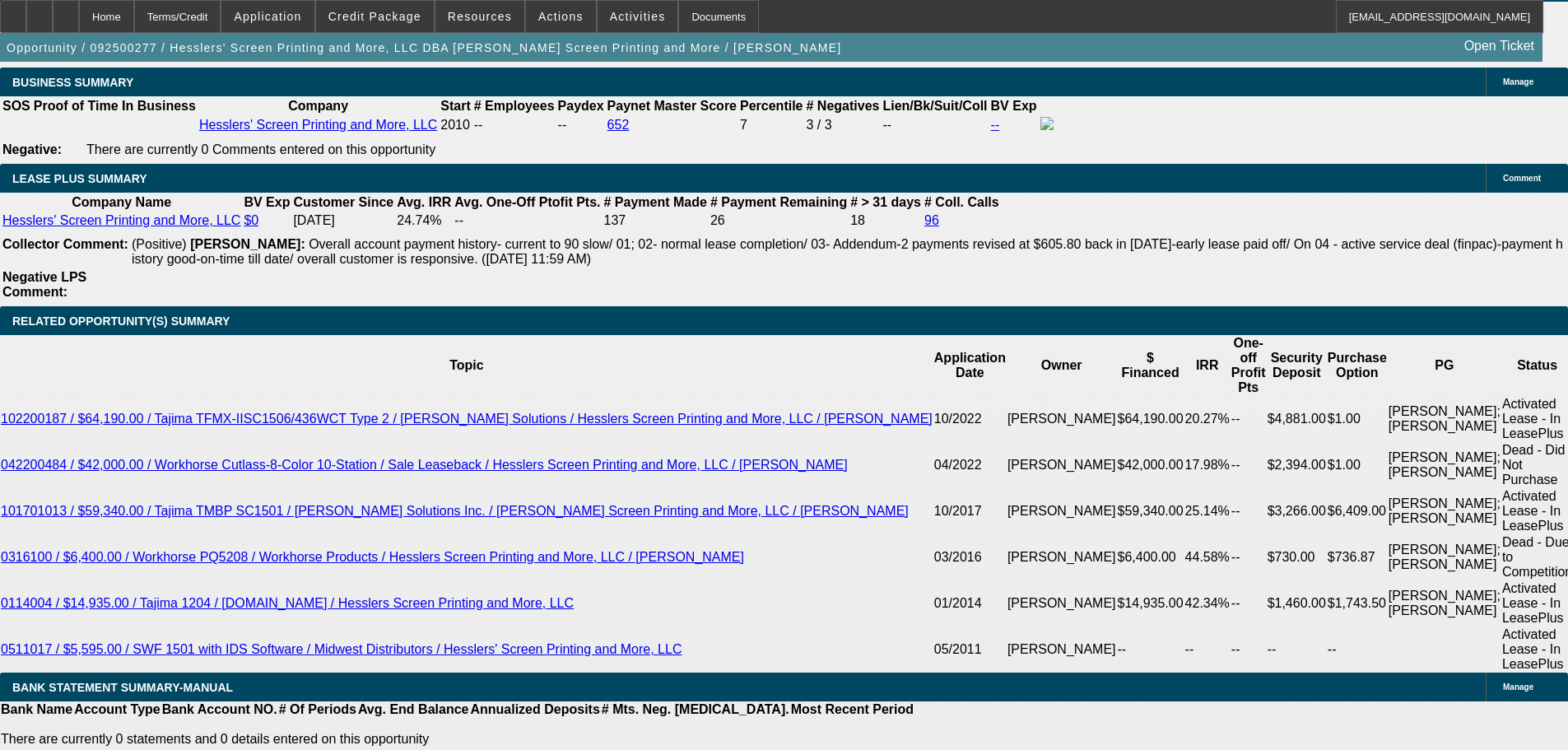
scroll to position [2997, 0]
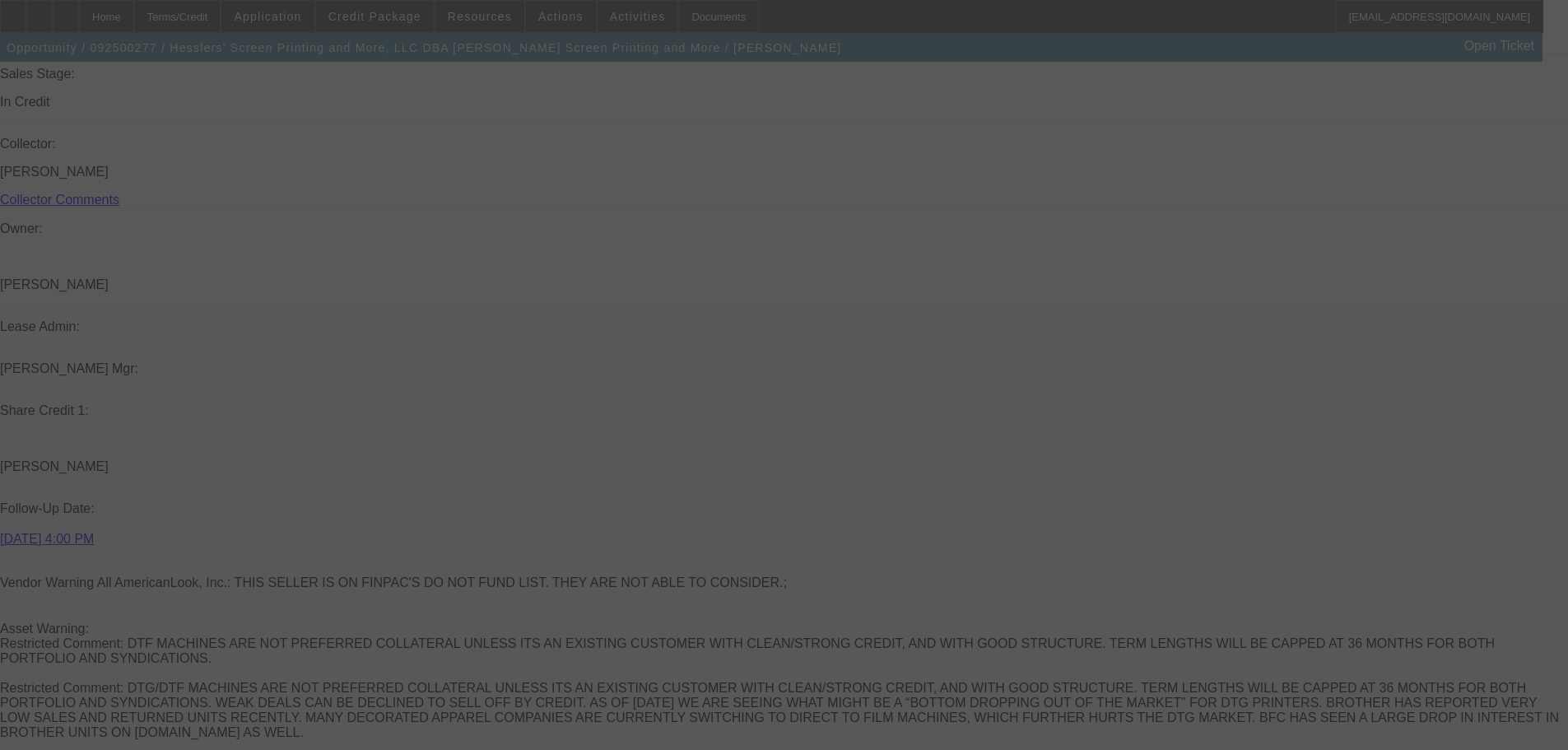
scroll to position [1517, 0]
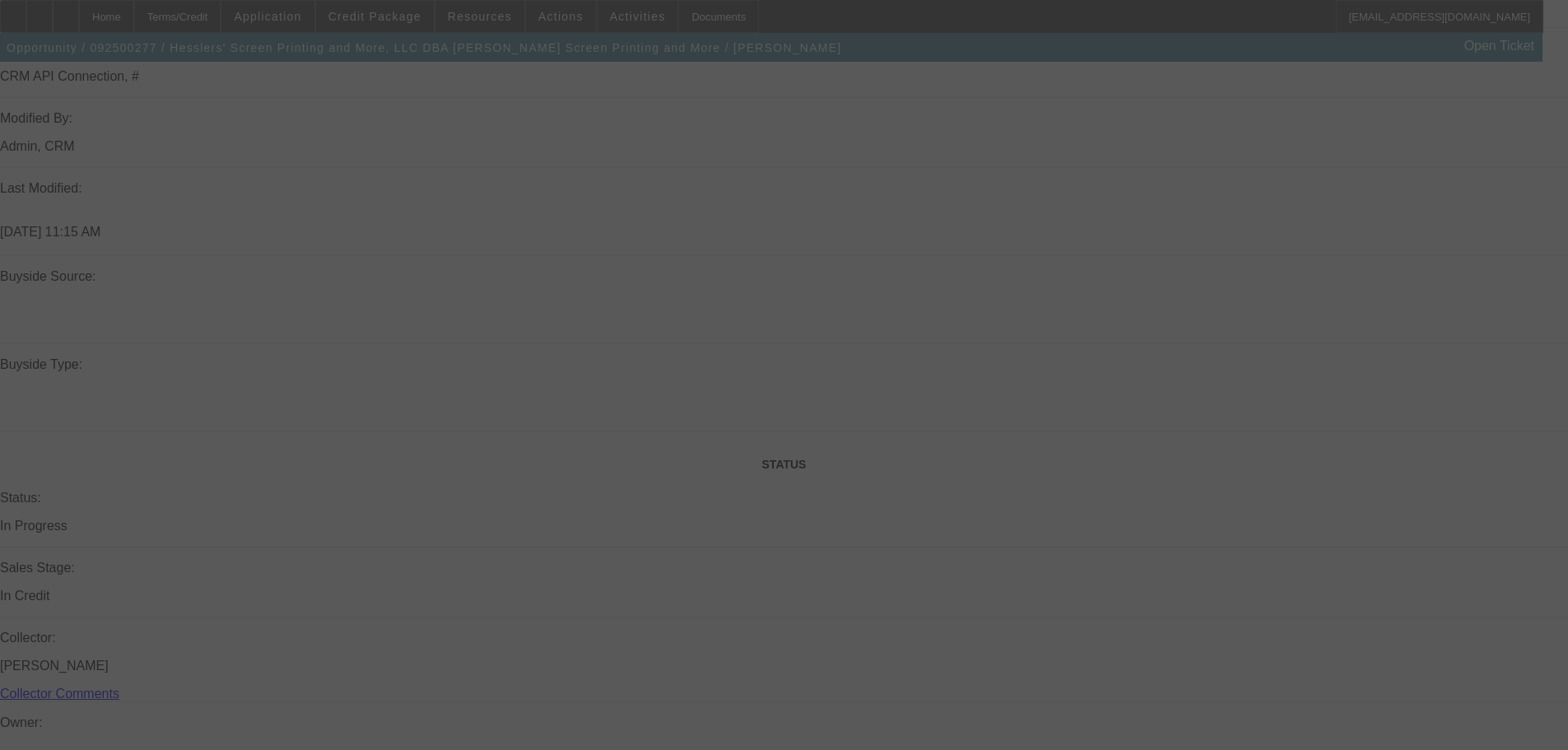
select select "0"
select select "2"
select select "0.1"
select select "4"
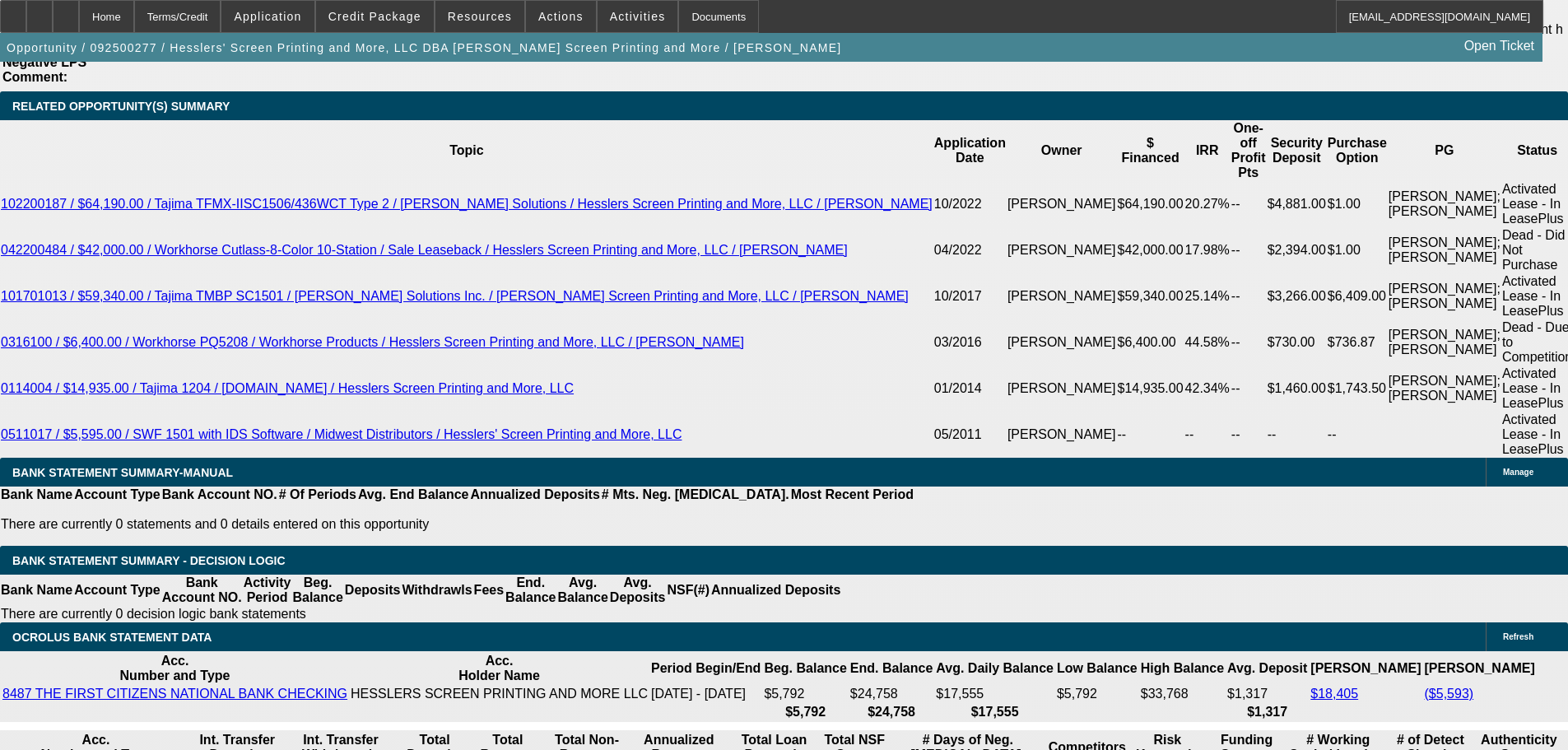
scroll to position [3245, 0]
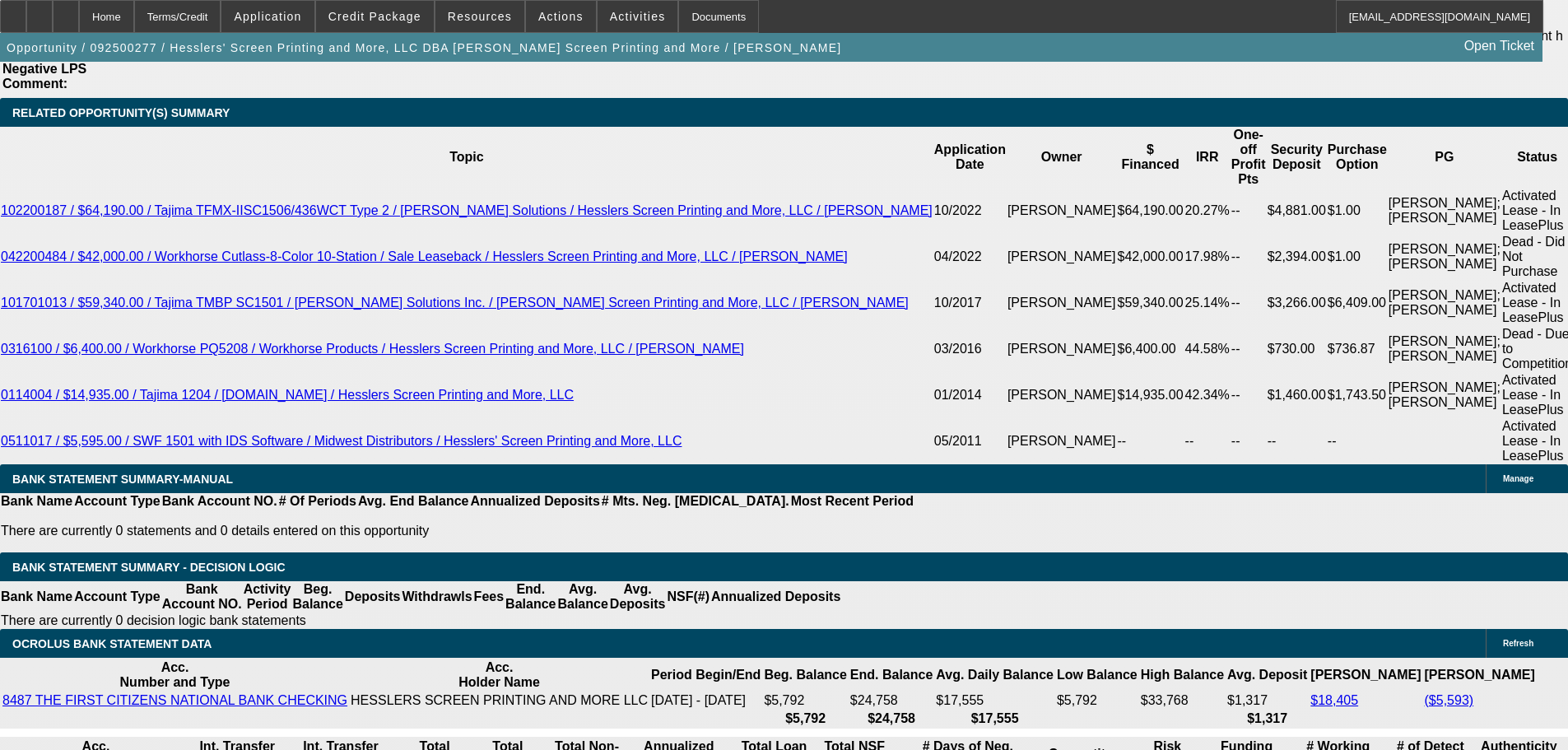
drag, startPoint x: 362, startPoint y: 466, endPoint x: 401, endPoint y: 472, distance: 39.5
type input "UNKNOWN"
type input "11"
type input "$1,350.62"
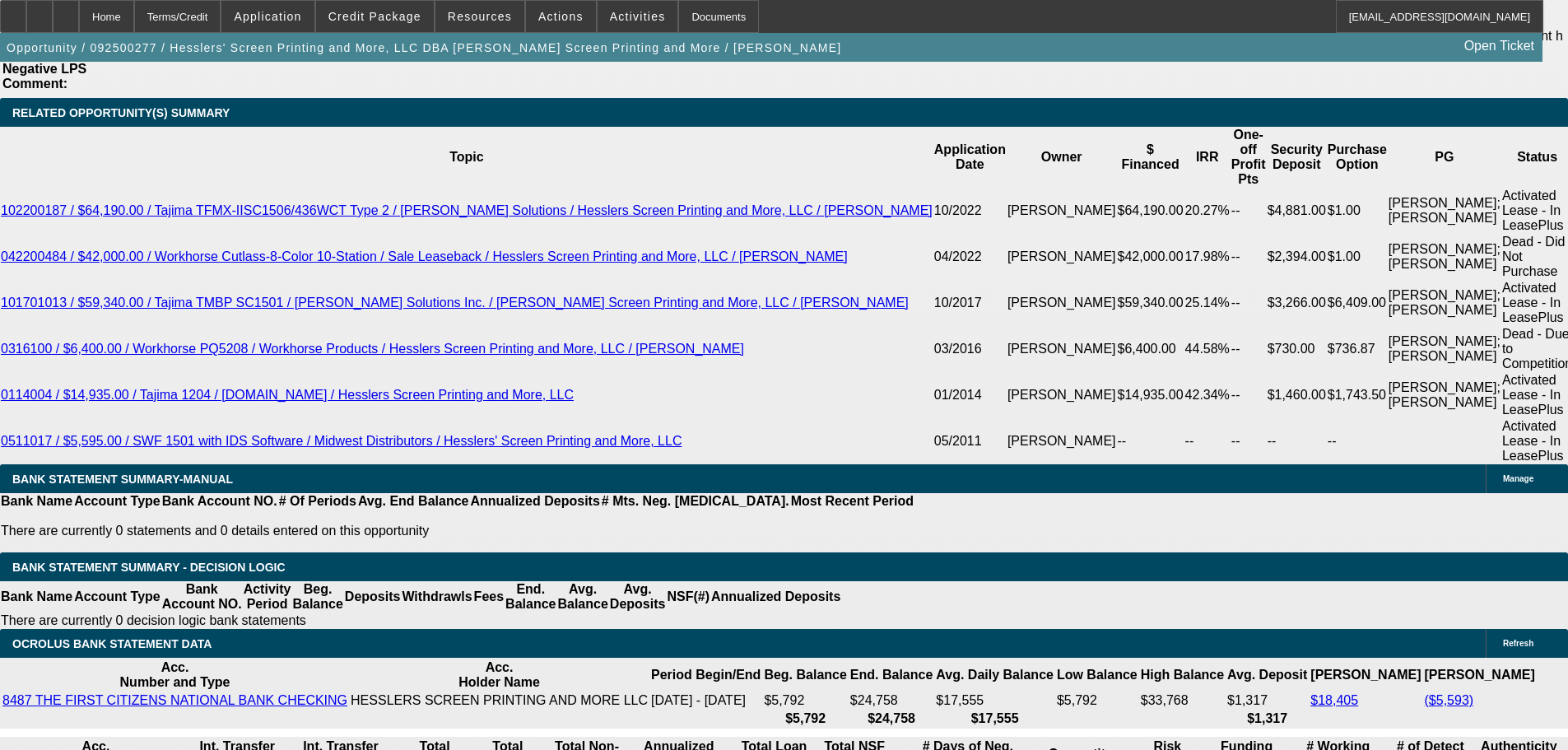
type input "$675.31"
type input "$1,531.12"
type input "$765.56"
type input "11.7"
type input "$1,544.26"
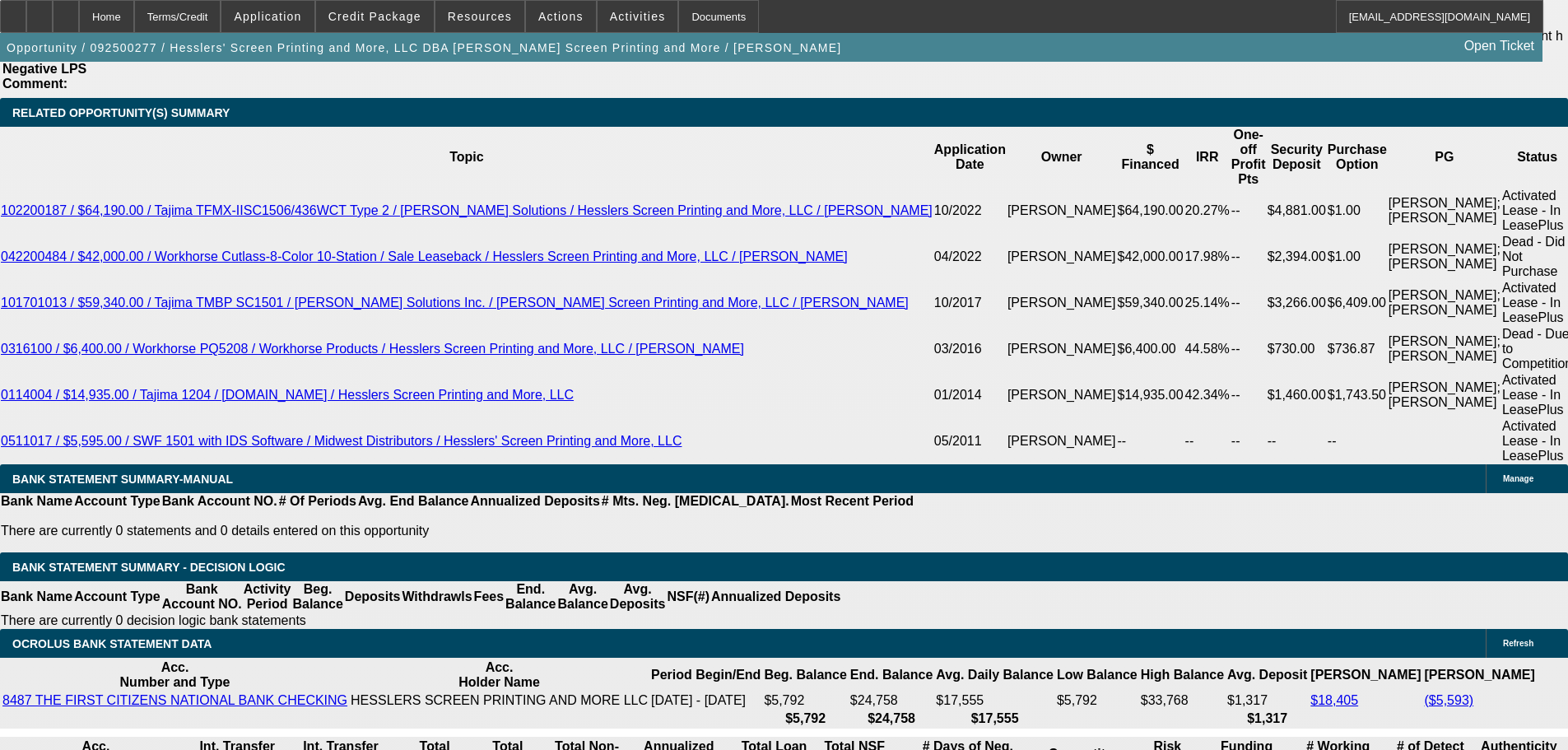
type input "$772.13"
type input "11.7"
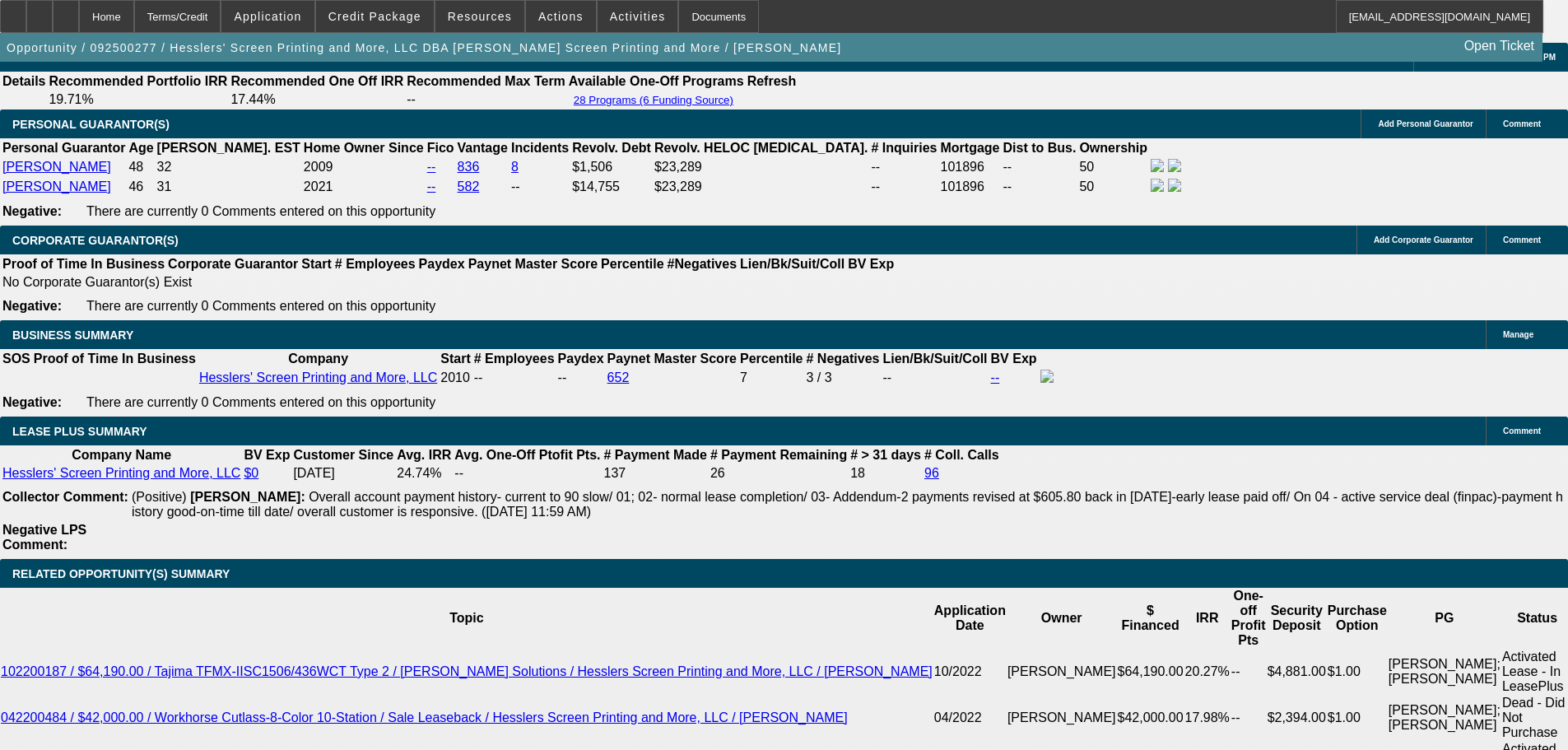
scroll to position [2752, 0]
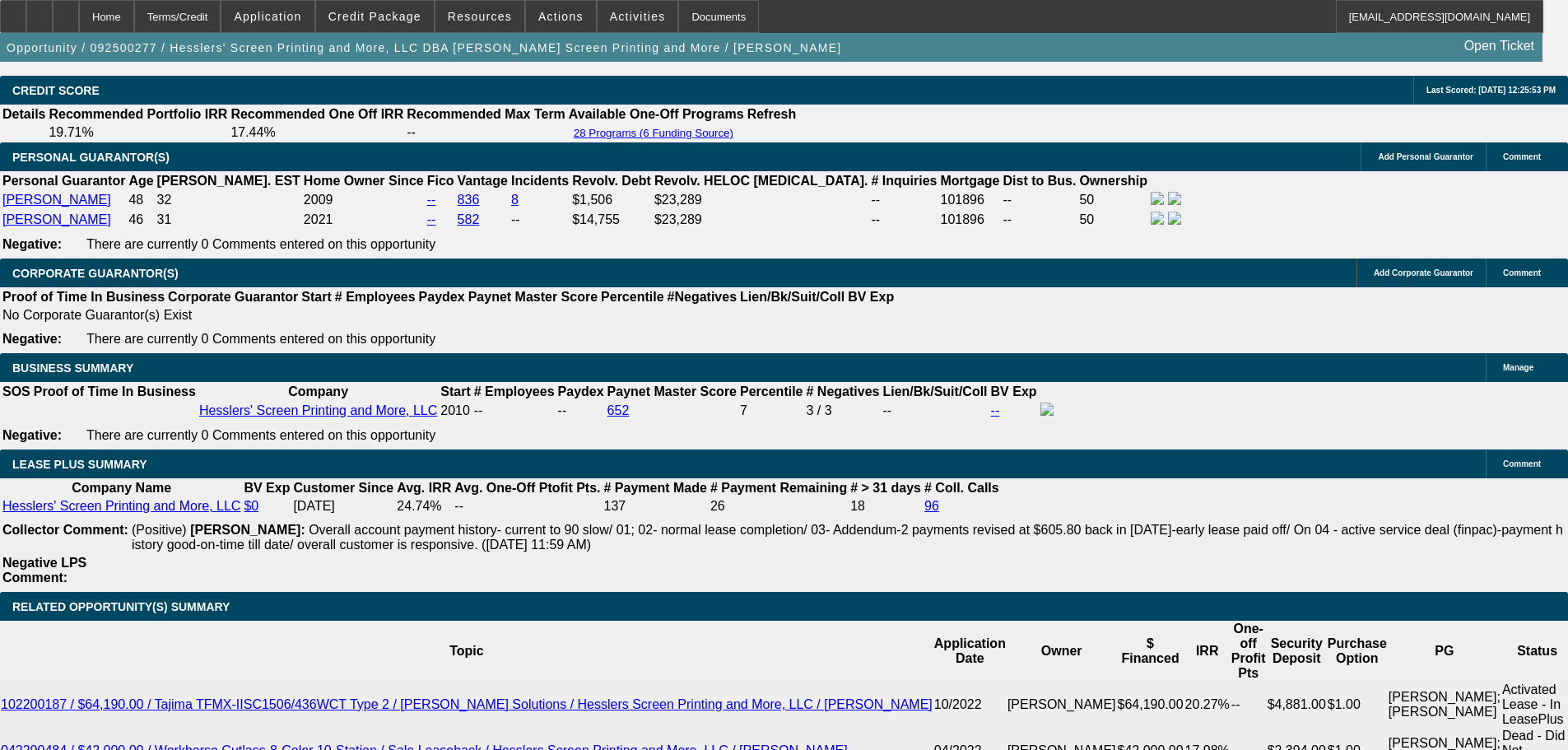
type input "$1,544.26"
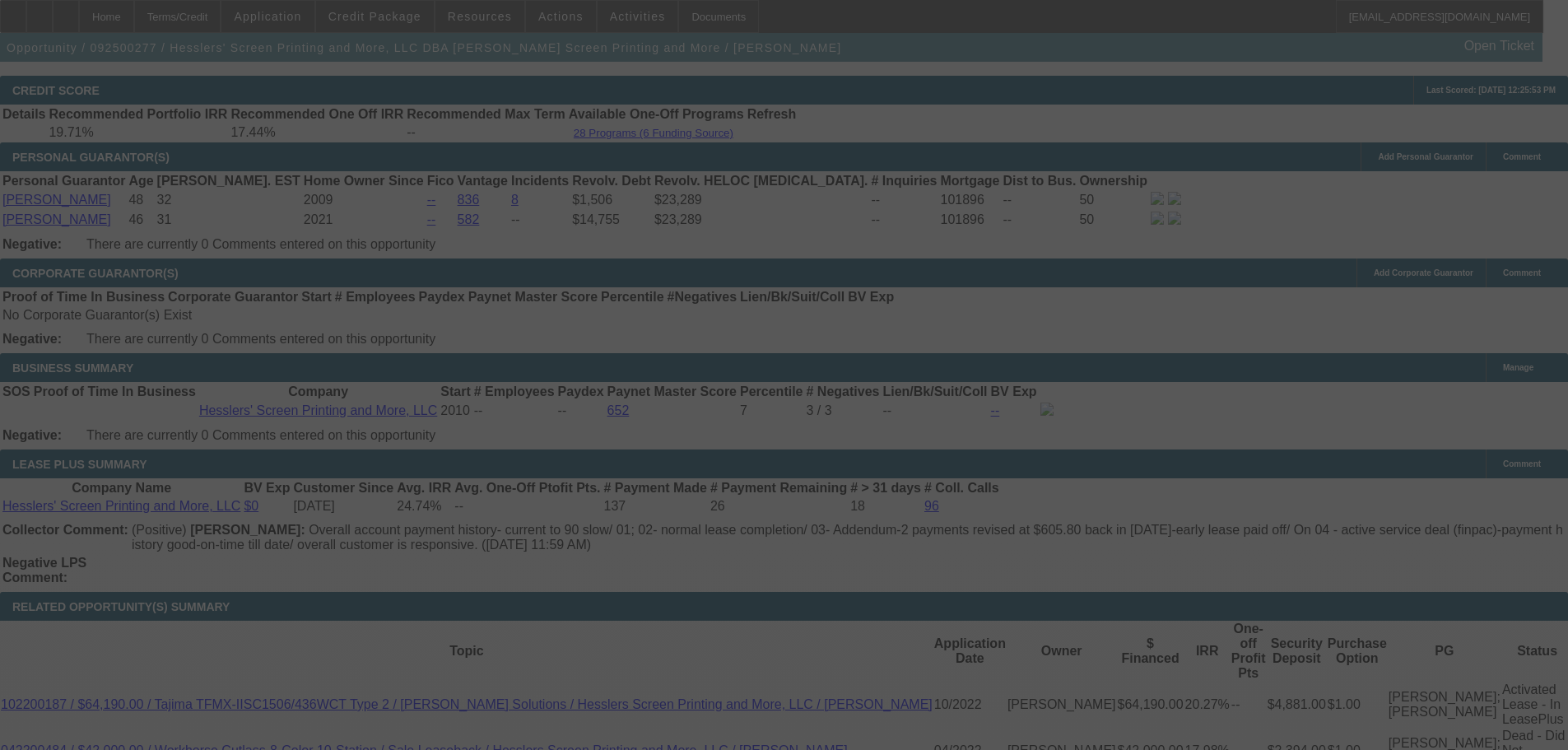
select select "0"
select select "2"
select select "0.1"
select select "4"
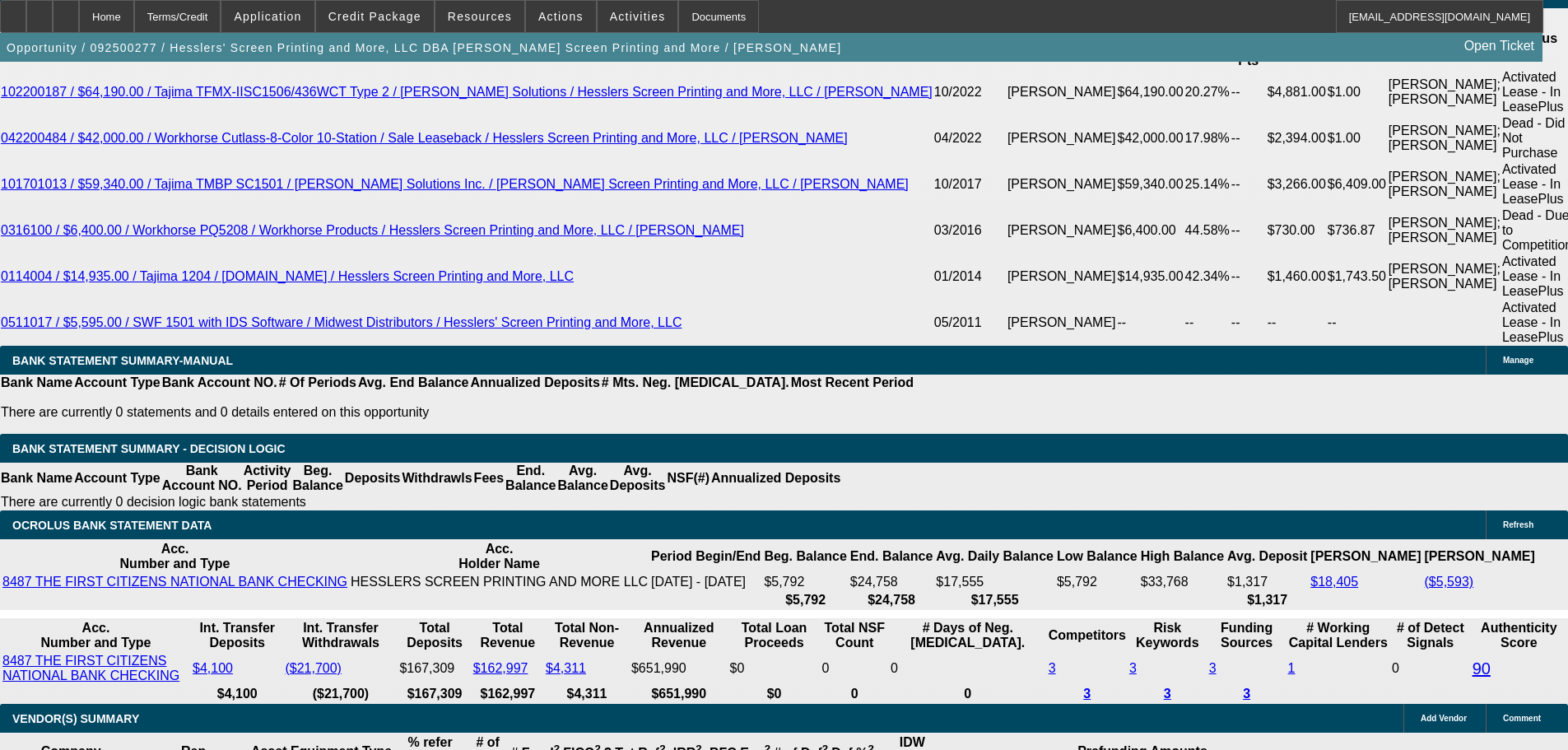
scroll to position [3410, 0]
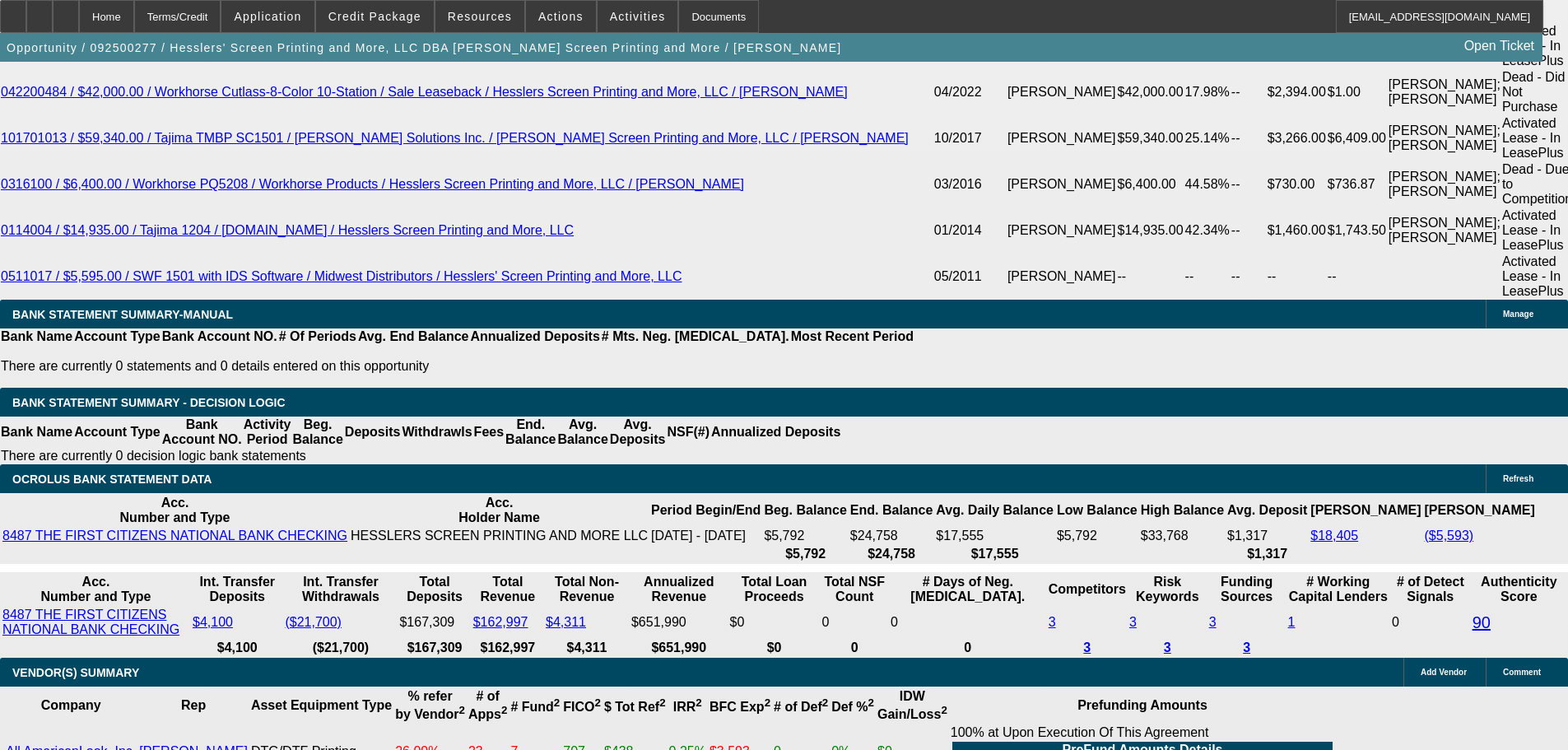
type input "UNKNOWN"
type input "11."
type input "$1,531.12"
type input "$765.56"
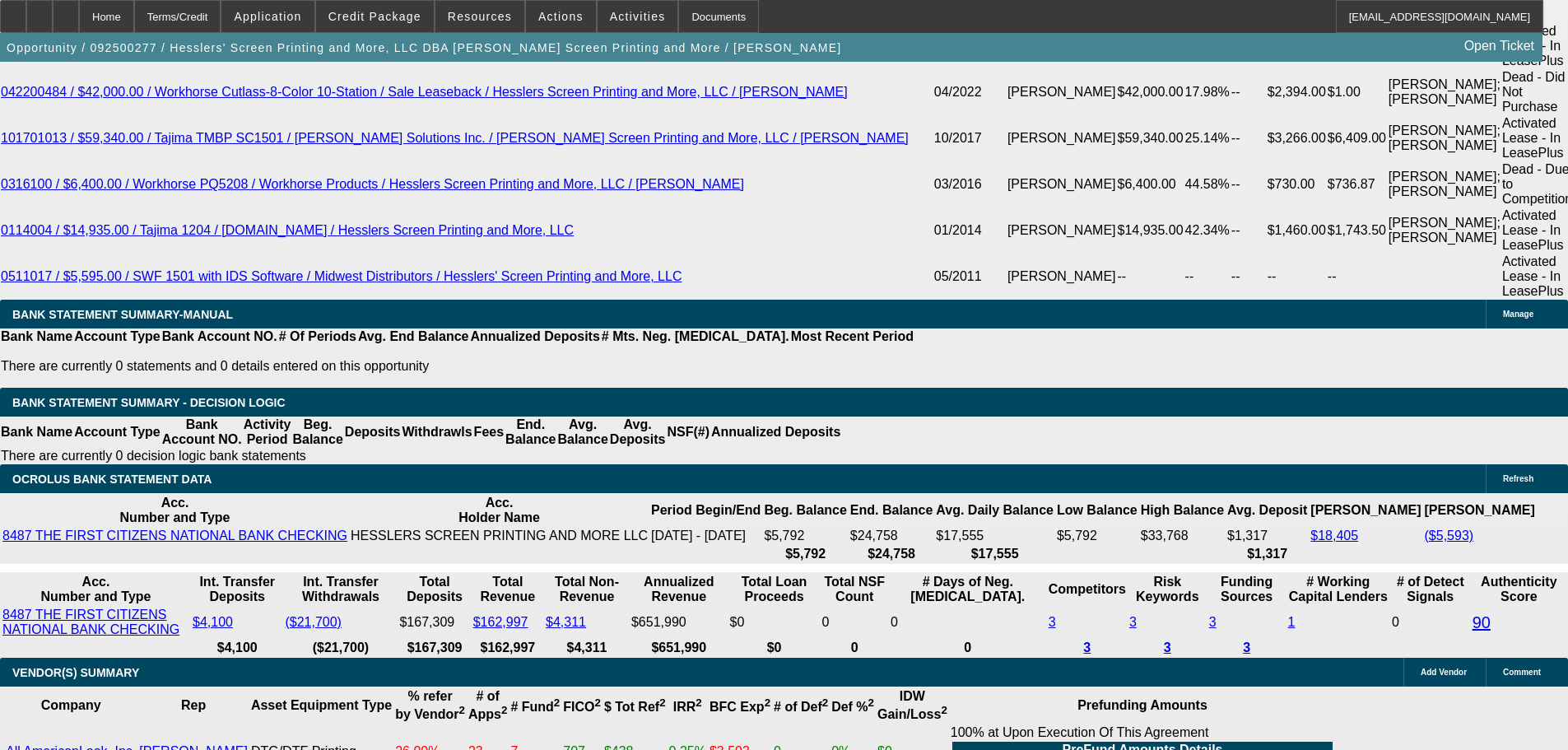
type input "11.5"
type input "$1,540.50"
type input "$770.25"
type input "11.5"
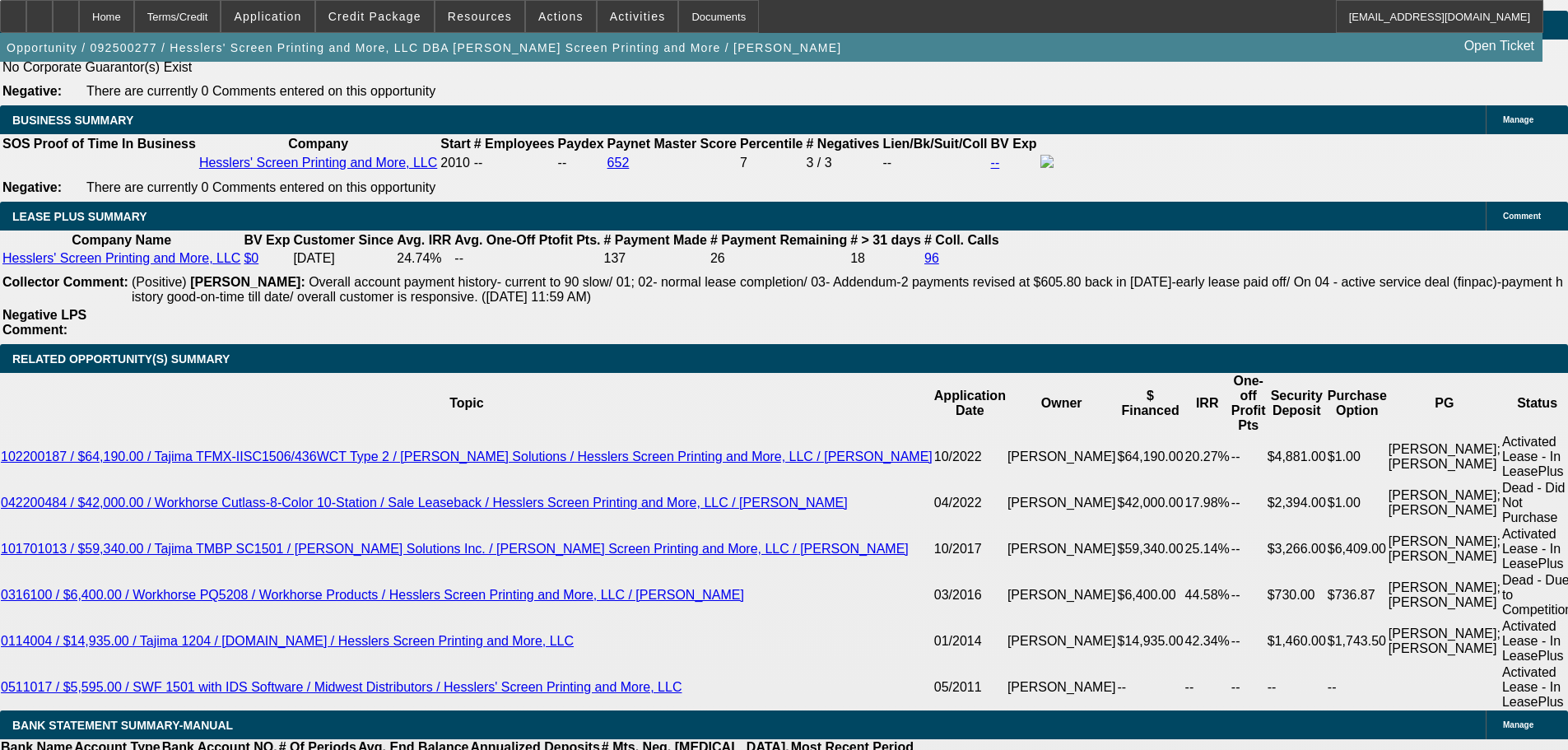
scroll to position [2998, 0]
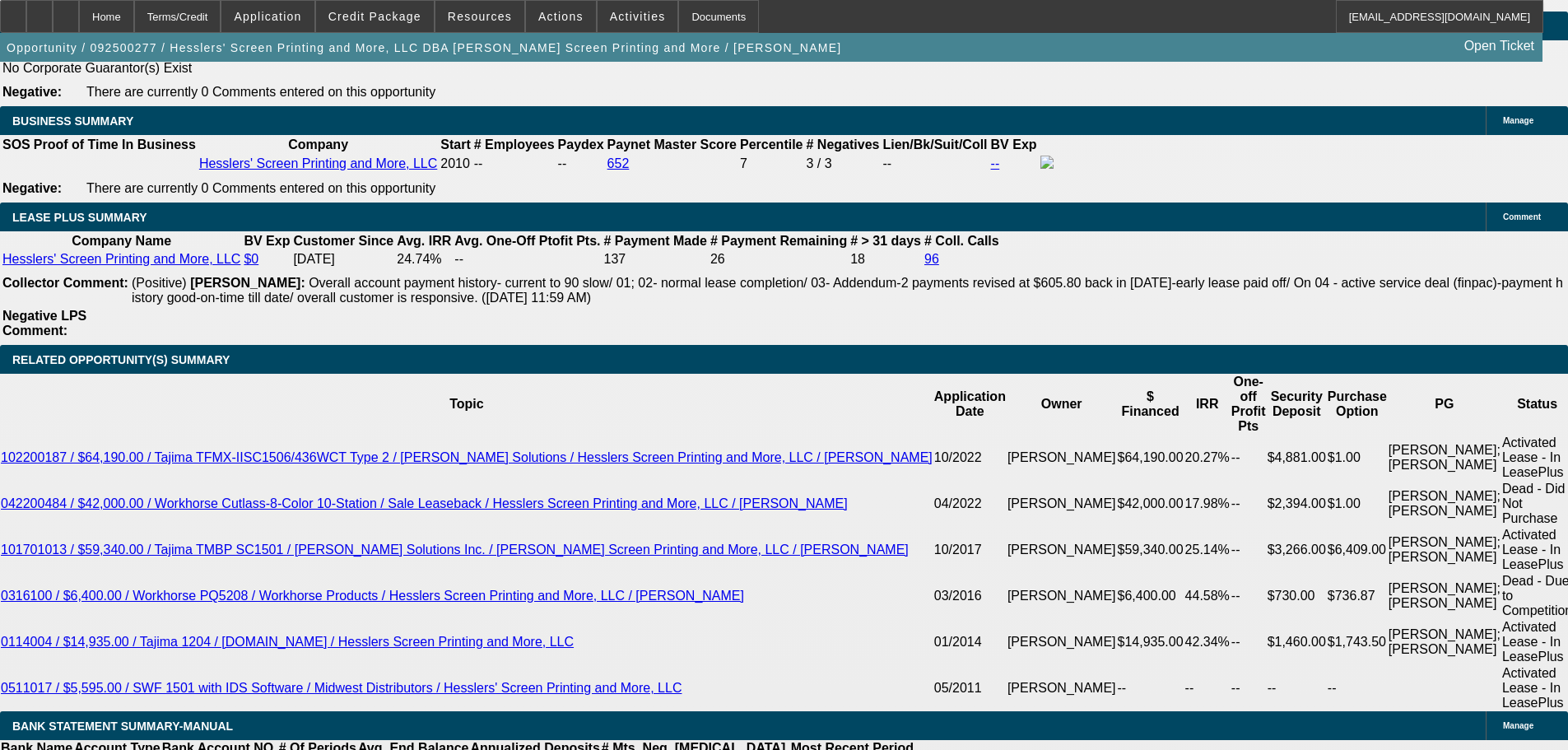
type input "$1,540.50"
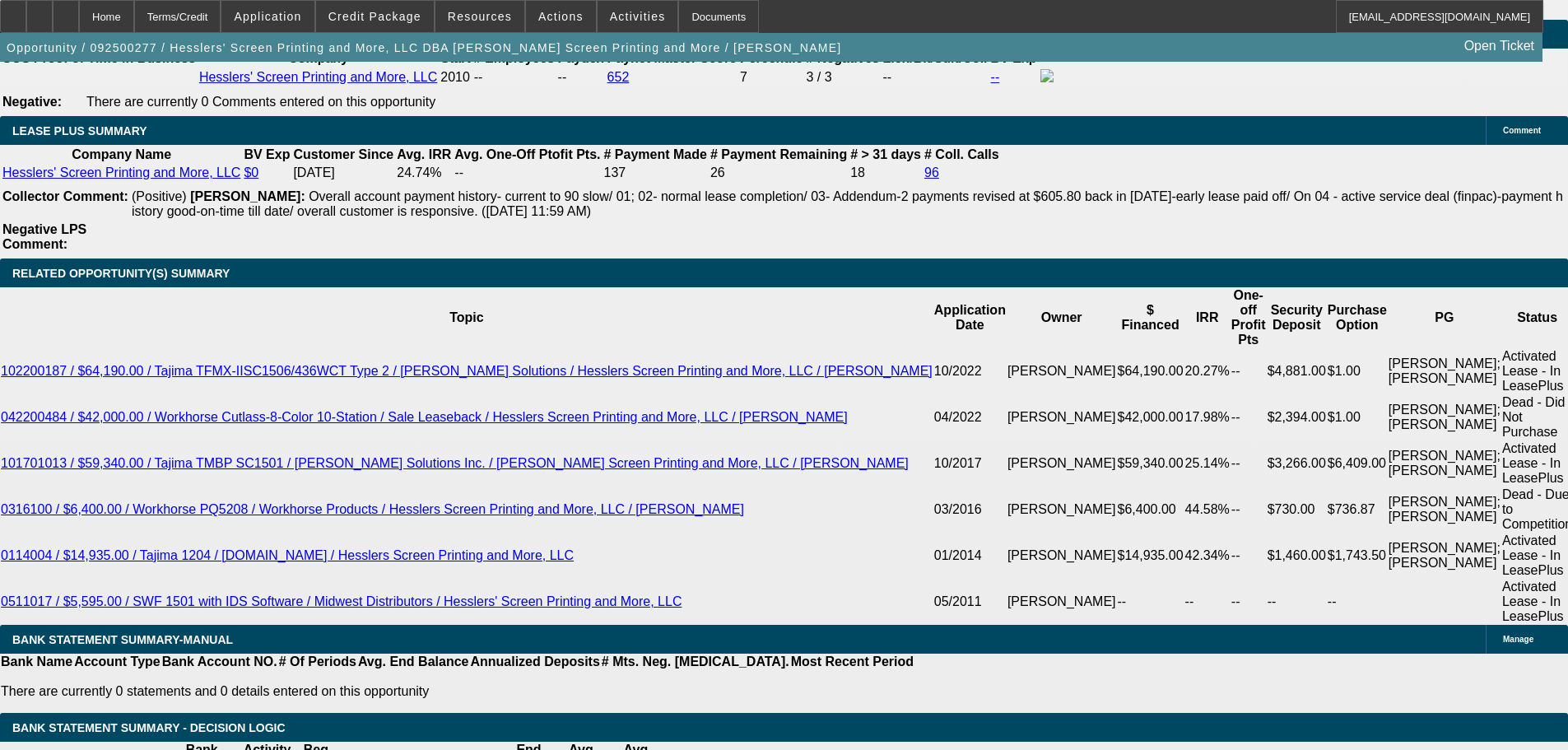
scroll to position [3084, 0]
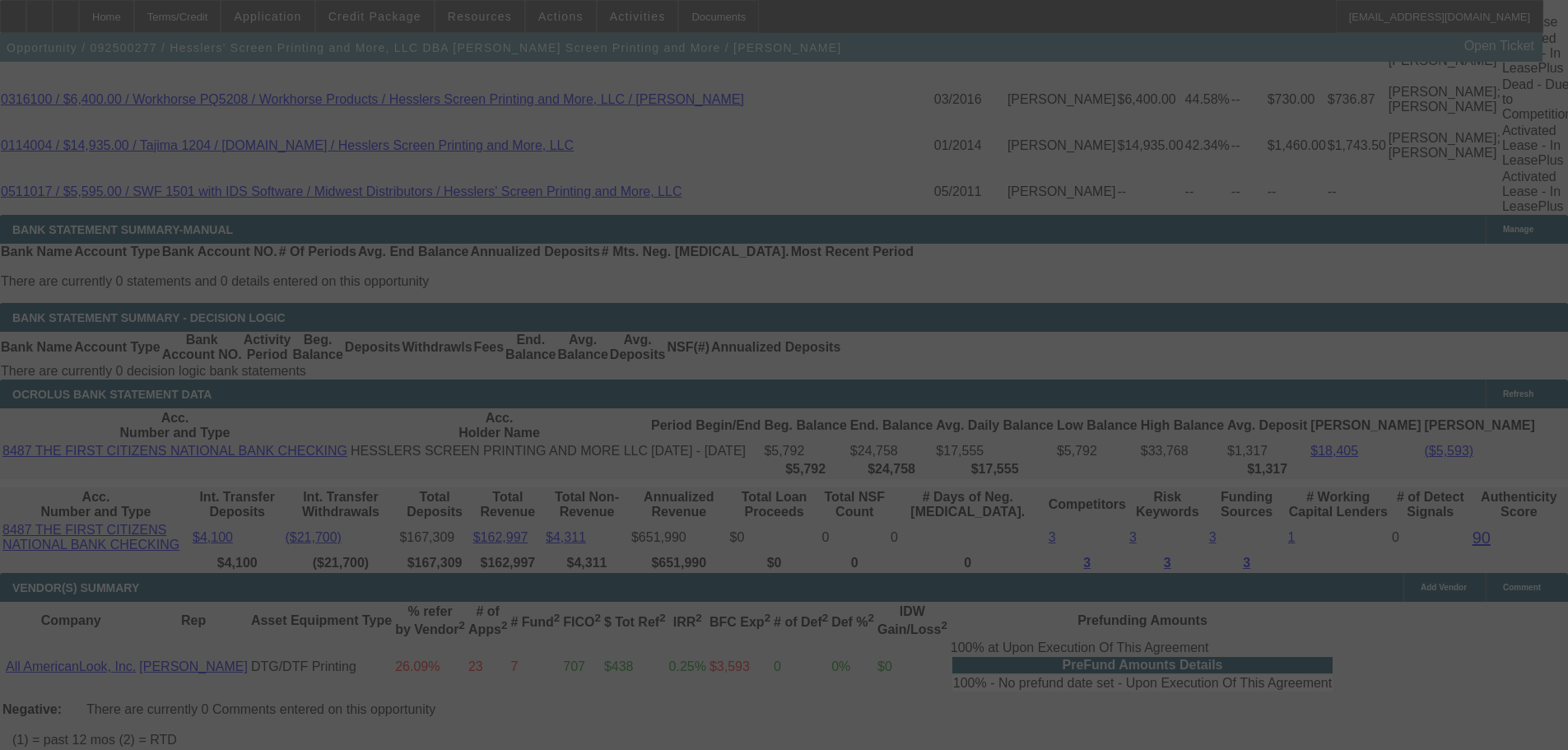
scroll to position [3495, 0]
select select "0"
select select "2"
select select "0.1"
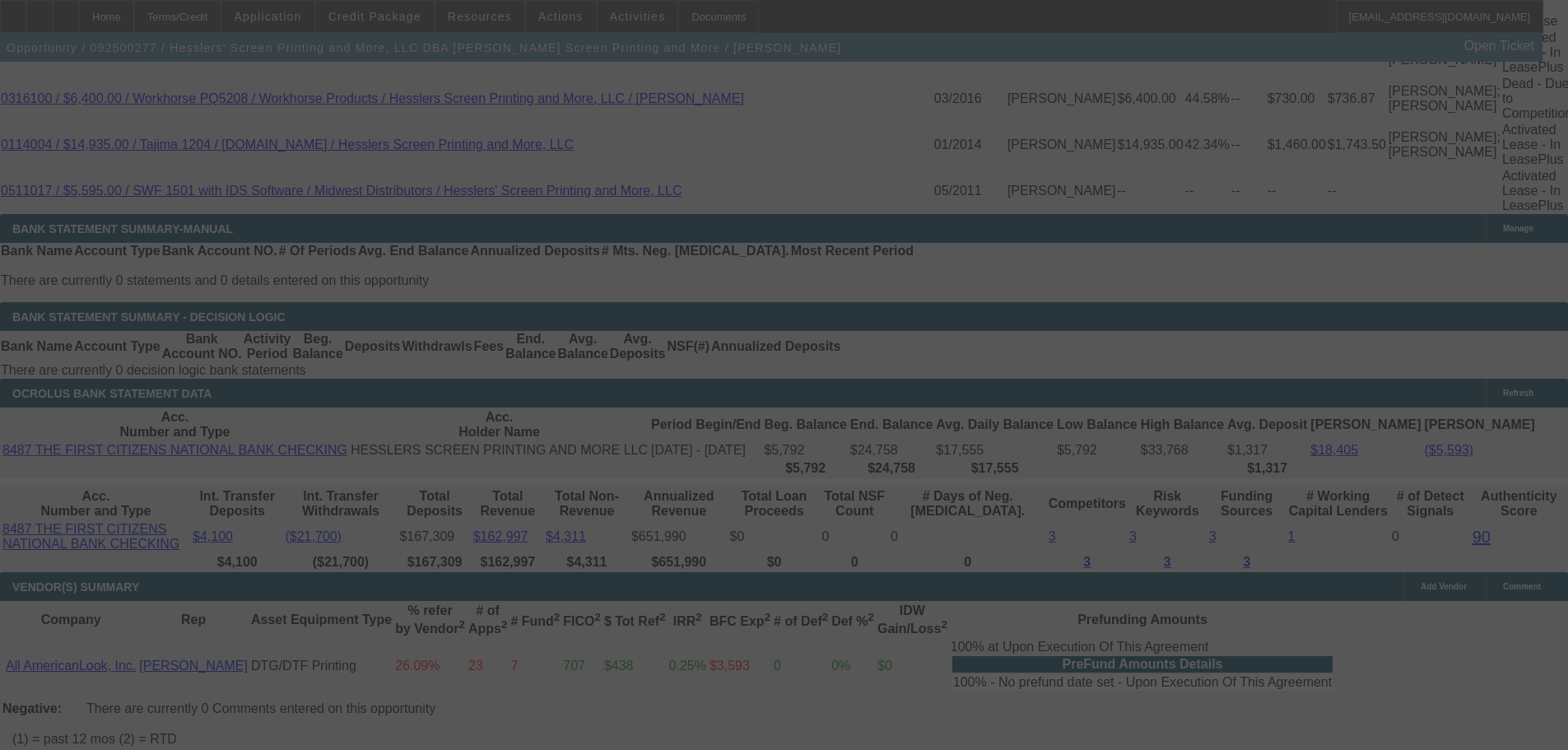
select select "4"
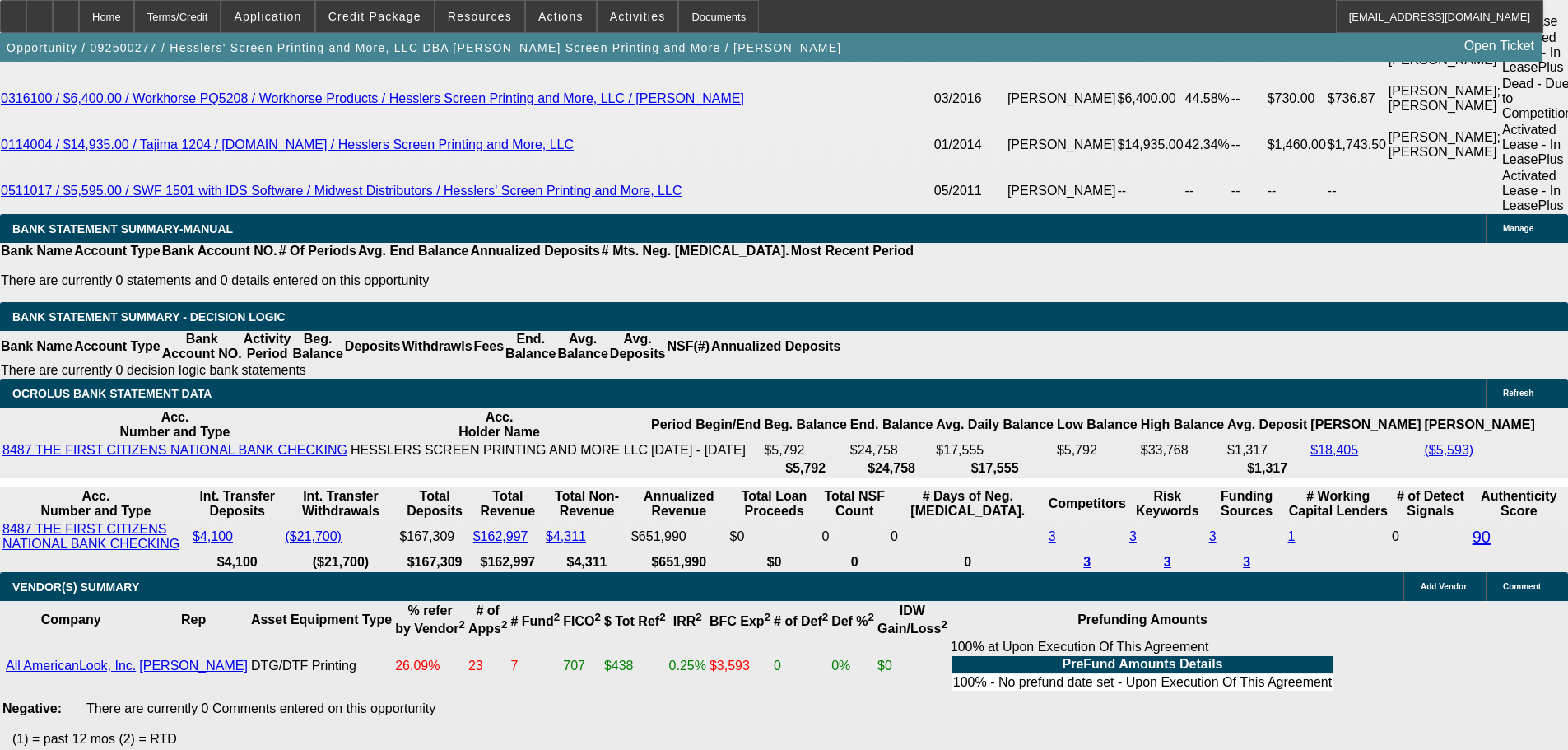
type input "76870.25"
type input "460.2"
type input "$153,740.50"
type input "UNKNOWN"
type input "768.25"
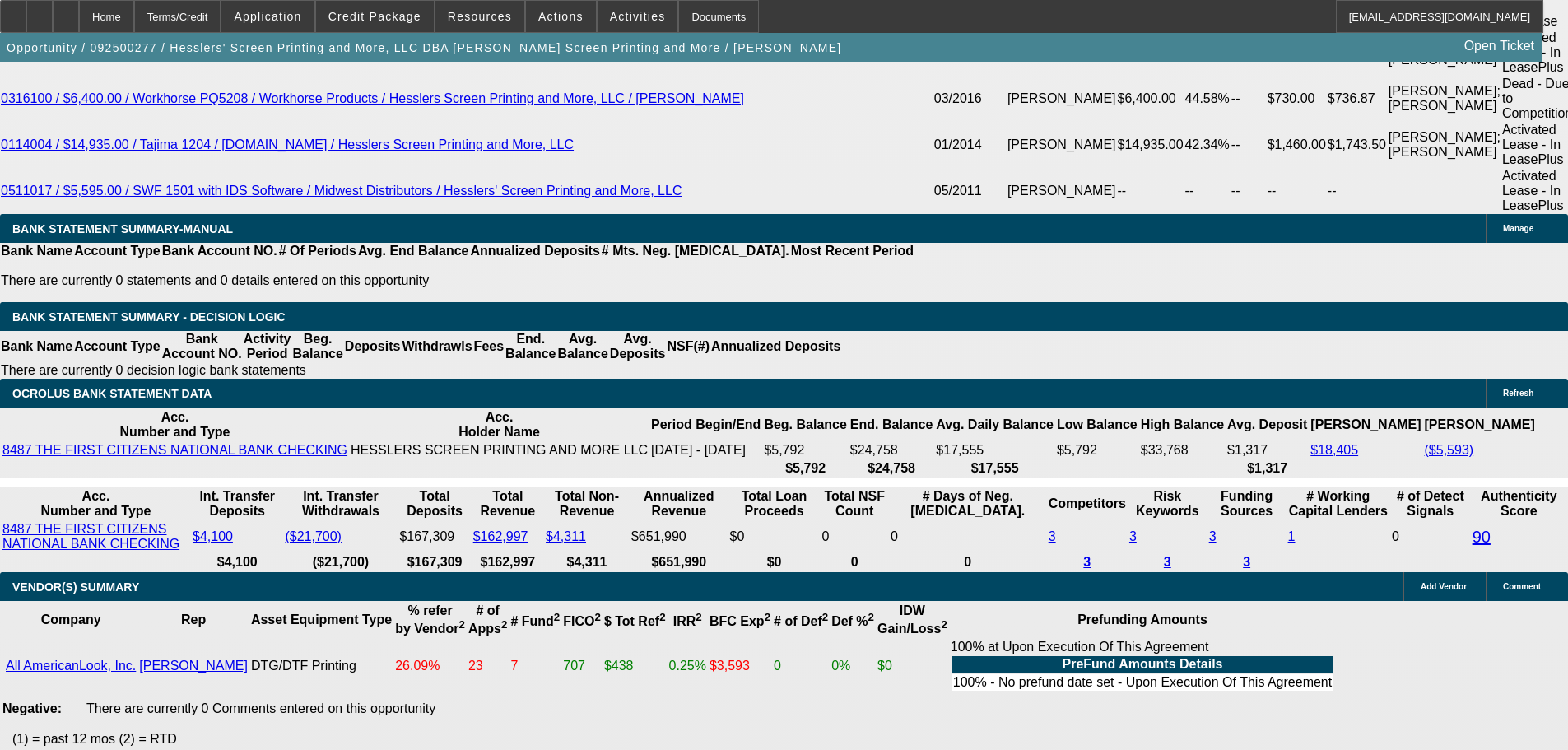
type input "460.8"
type input "$1,536.50"
type input "11.3"
type input "$768.25"
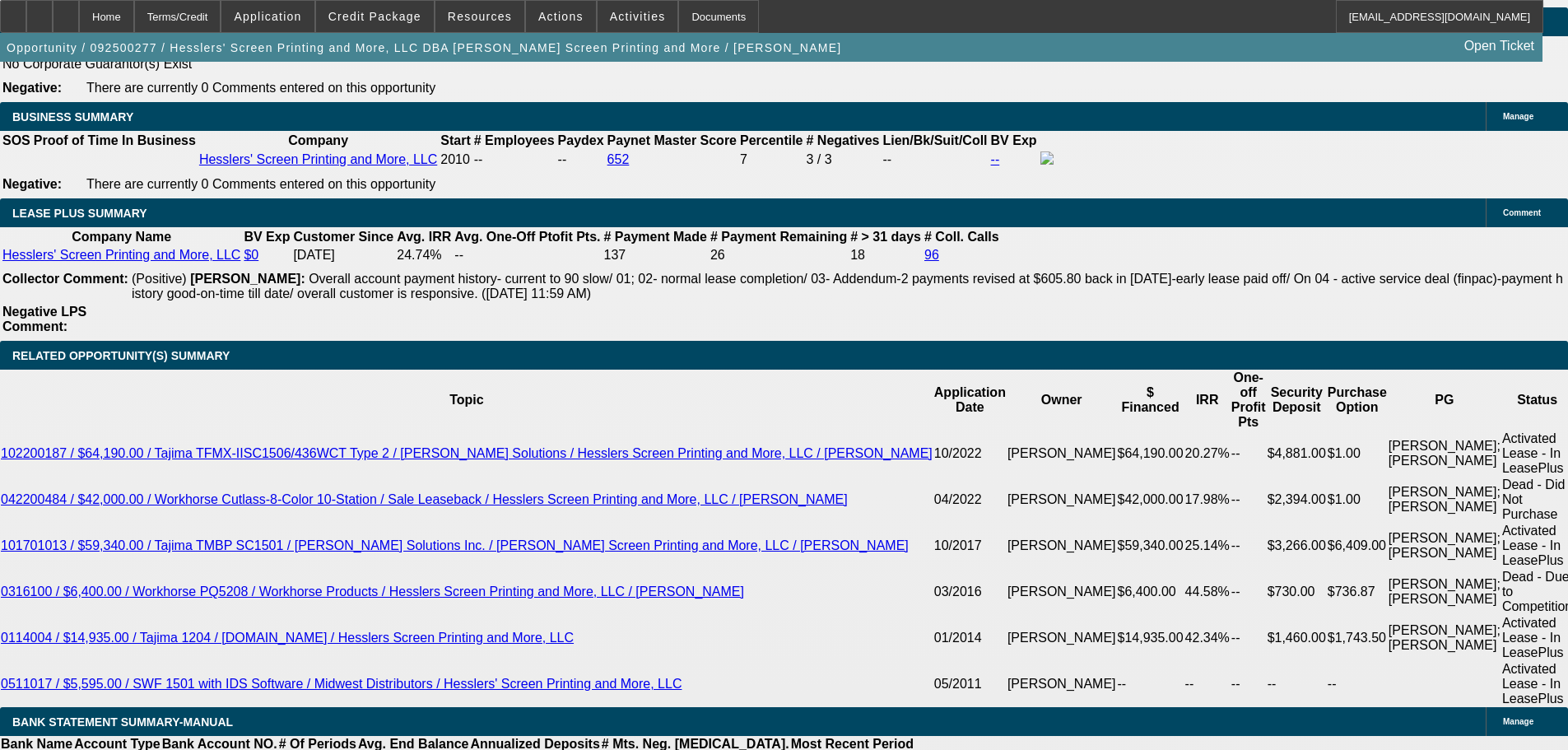
scroll to position [3002, 0]
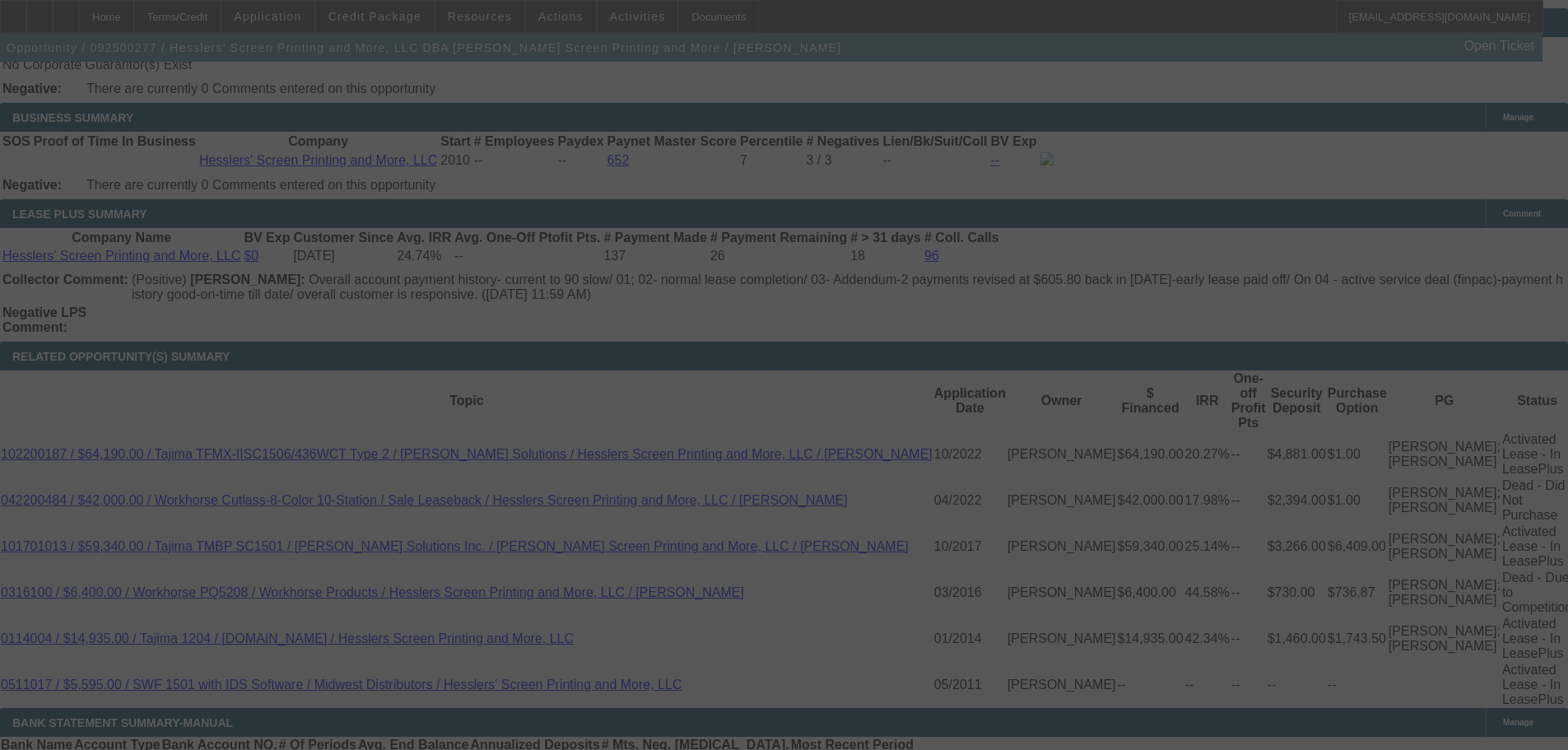
select select "0"
select select "2"
select select "0.1"
select select "4"
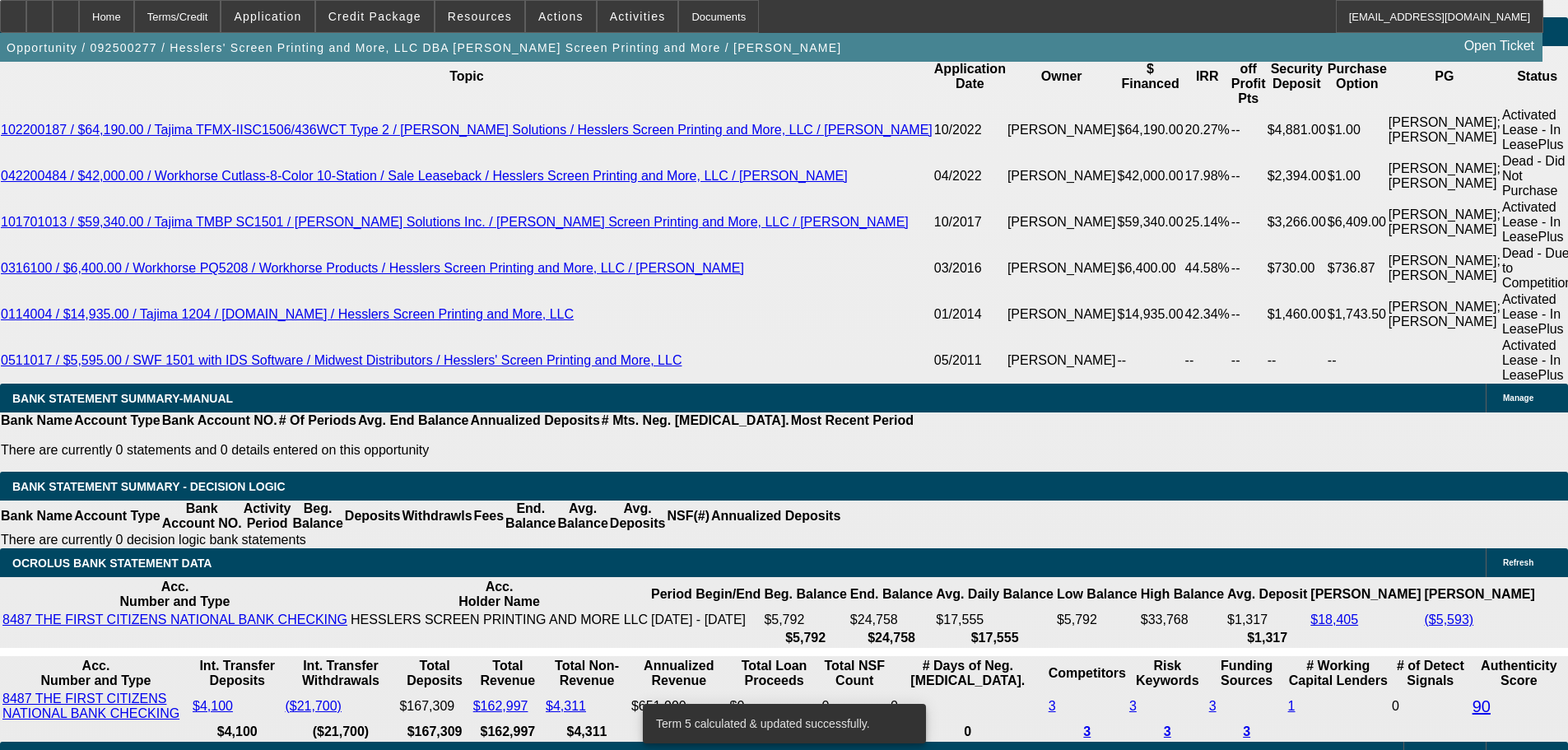
scroll to position [3331, 0]
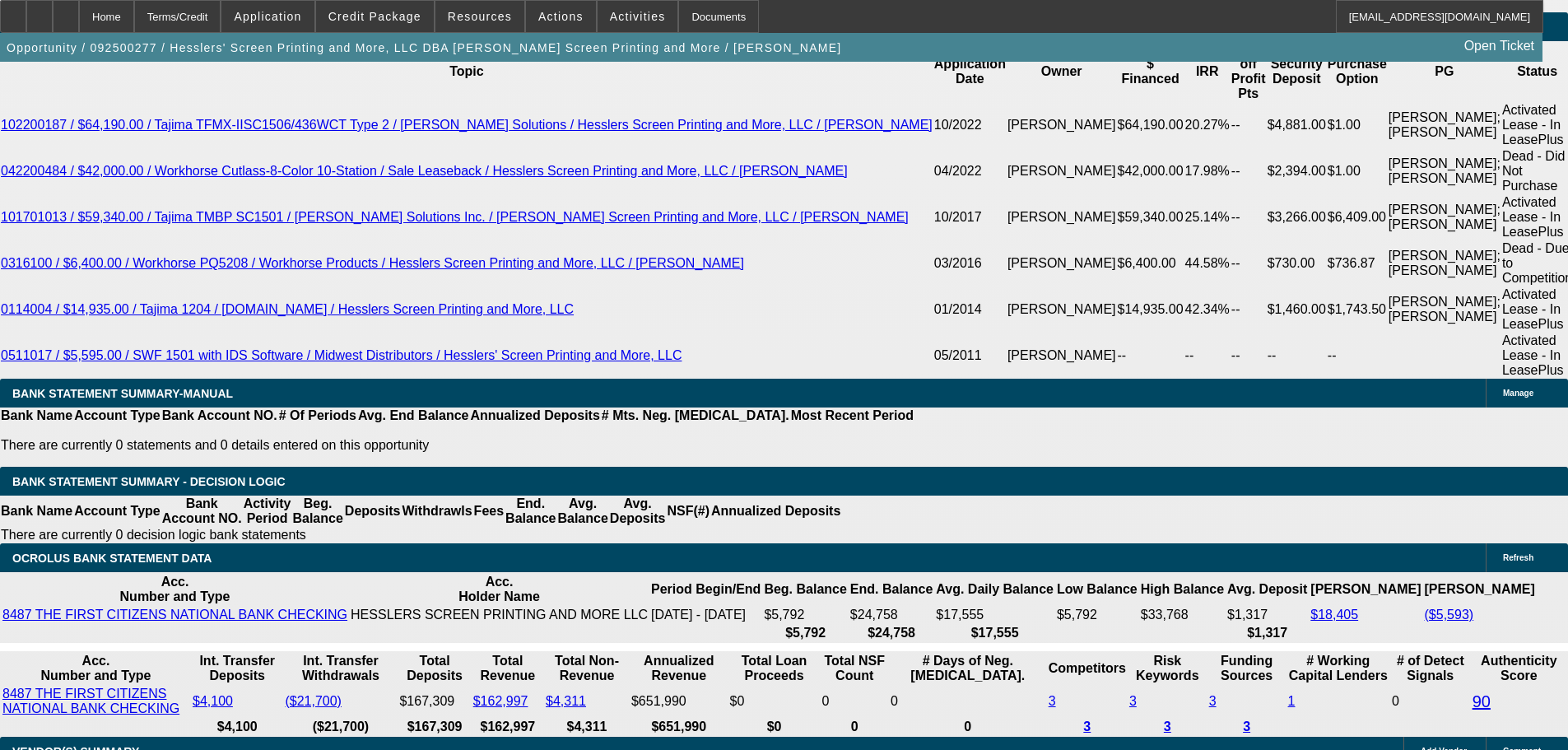
type input "11."
type input "UNKNOWN"
type input "$765.56"
type input "$1,531.12"
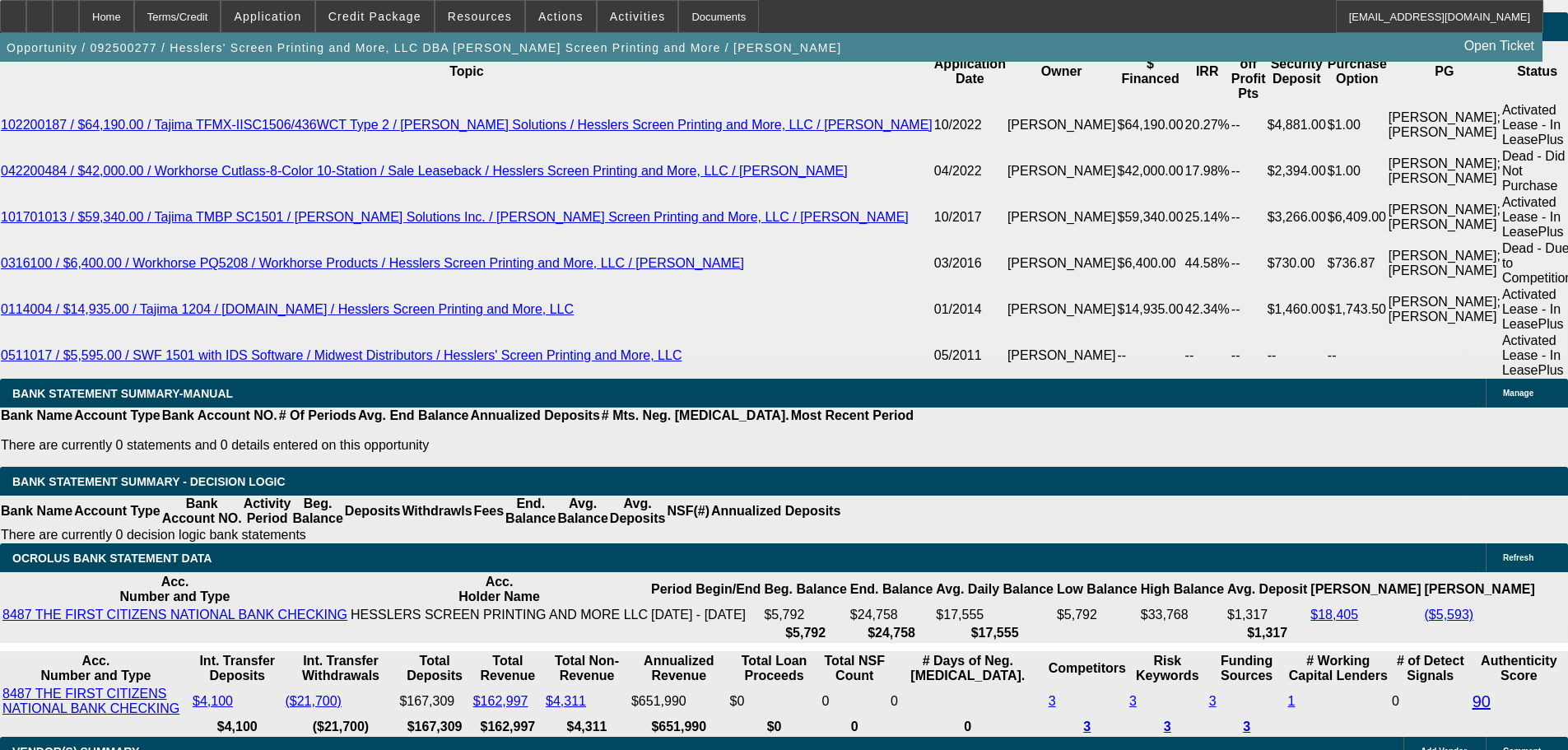
type input "11.1"
type input "1531.12"
type input "$766.50"
type input "$1,533.00"
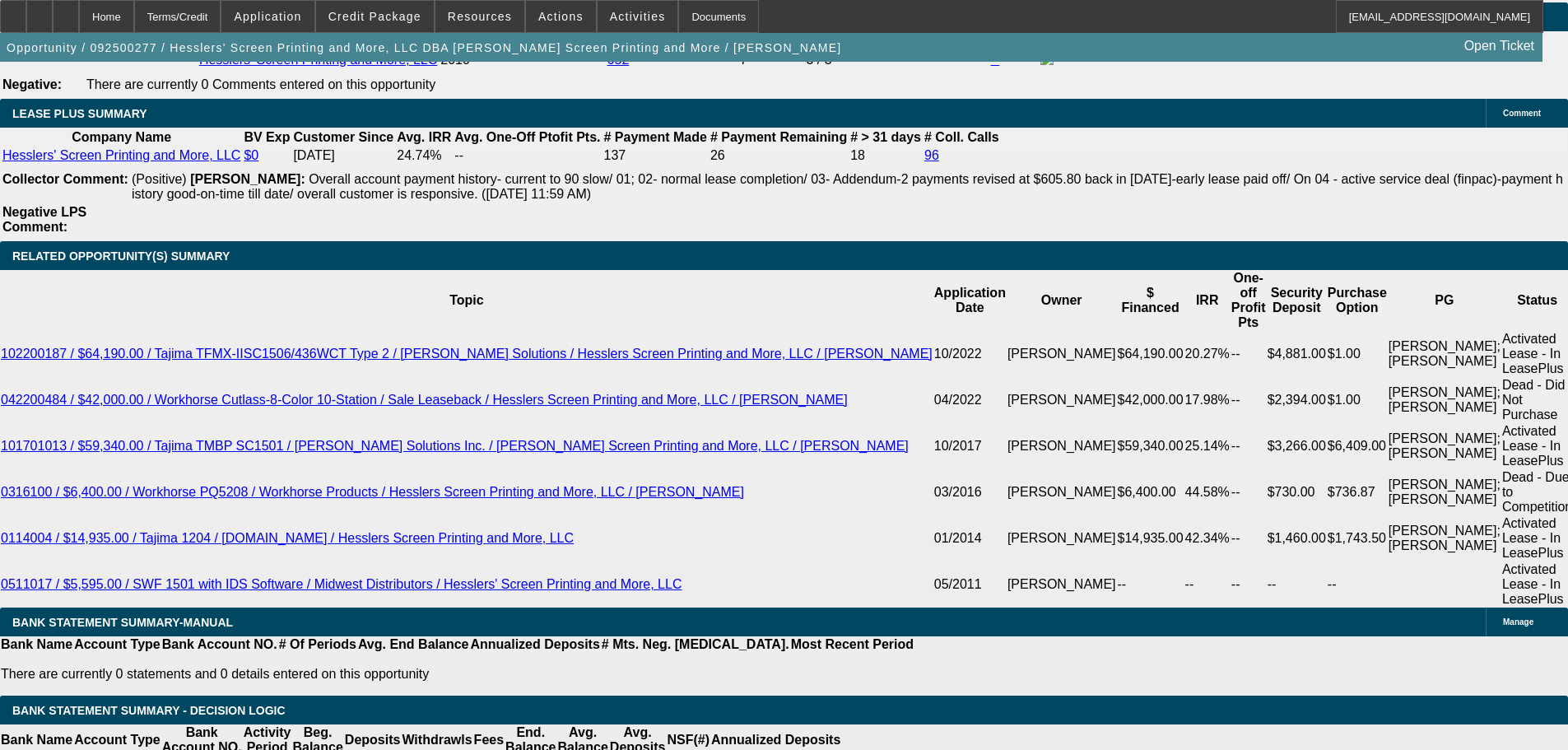
scroll to position [3084, 0]
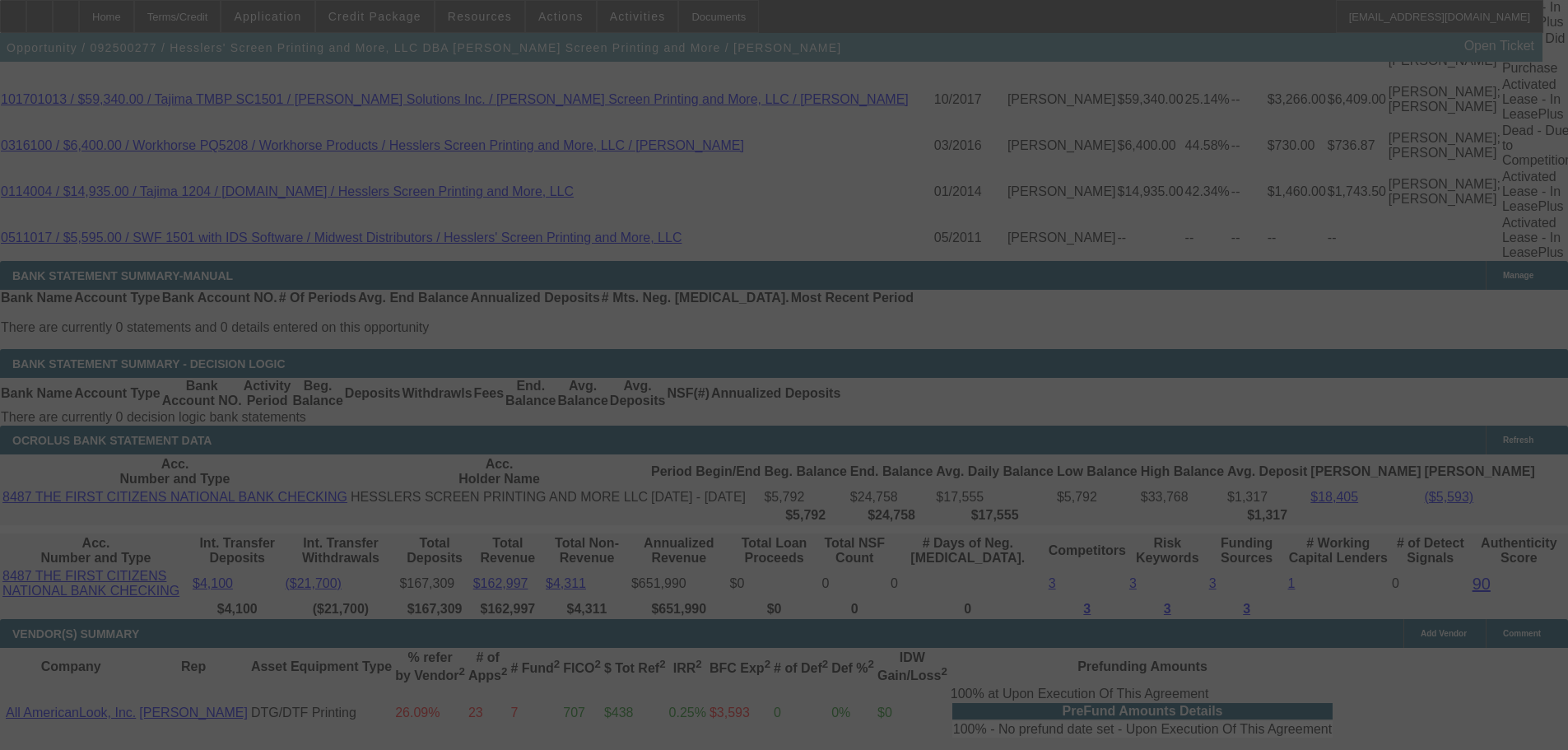
scroll to position [3495, 0]
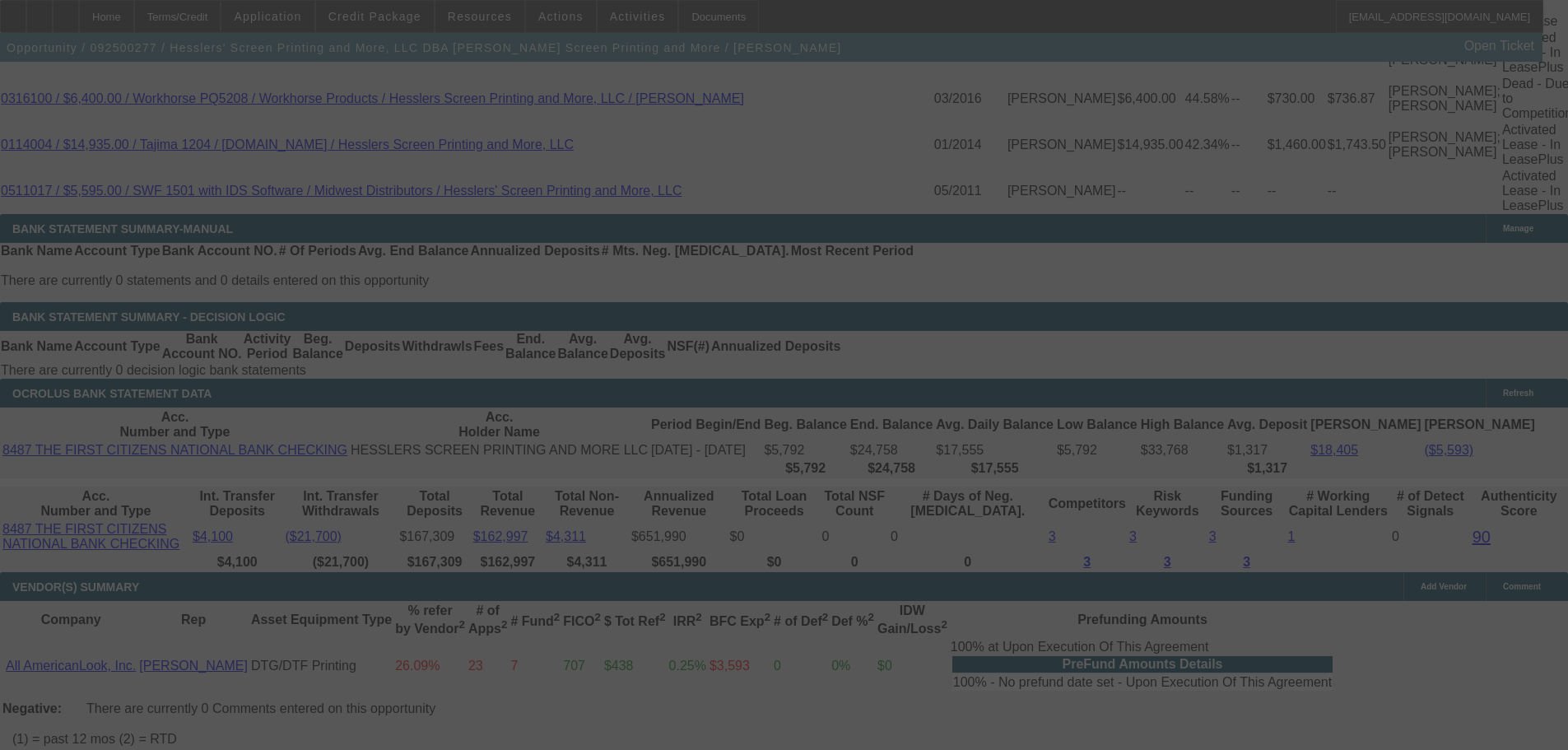
select select "0"
select select "2"
select select "0.1"
select select "4"
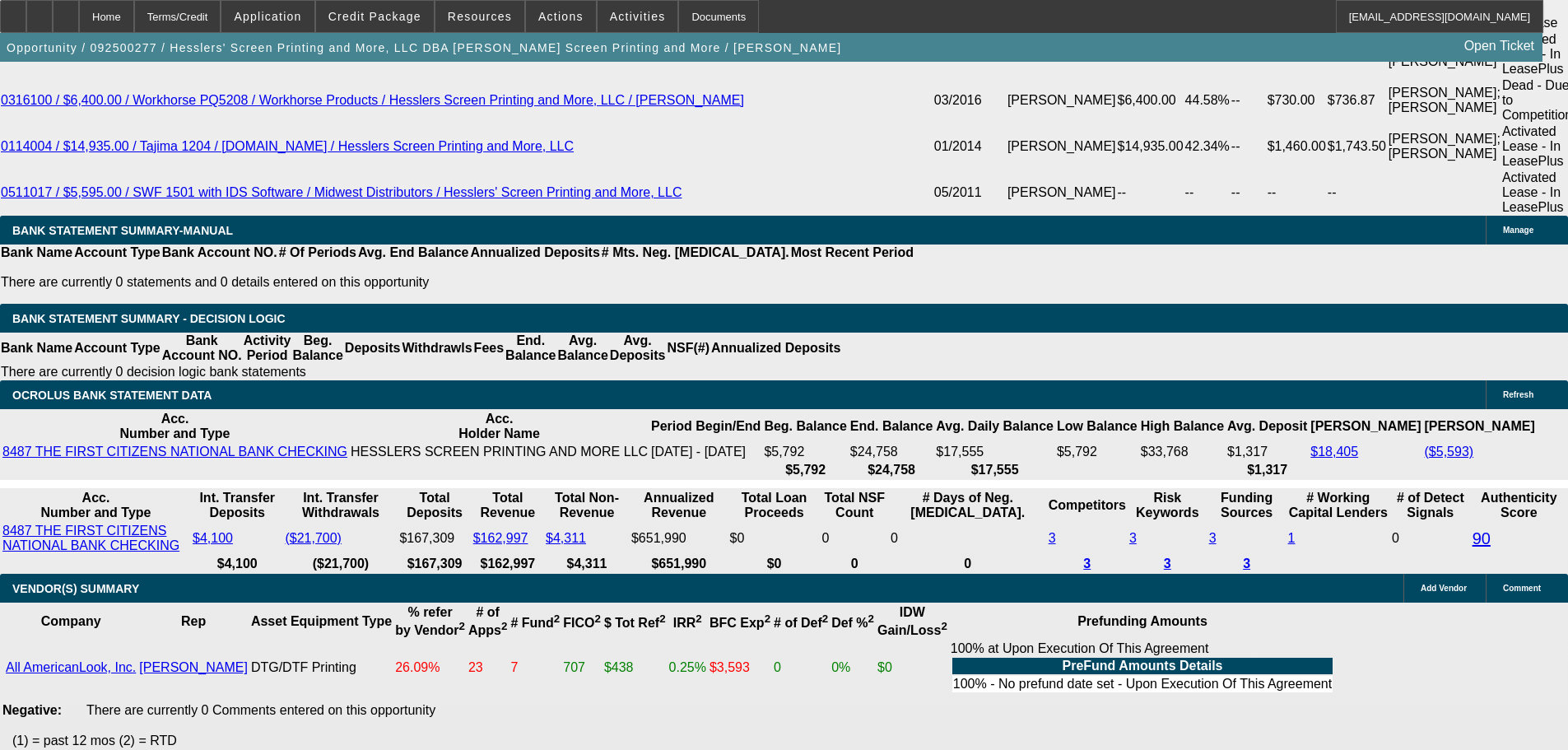
scroll to position [3821, 0]
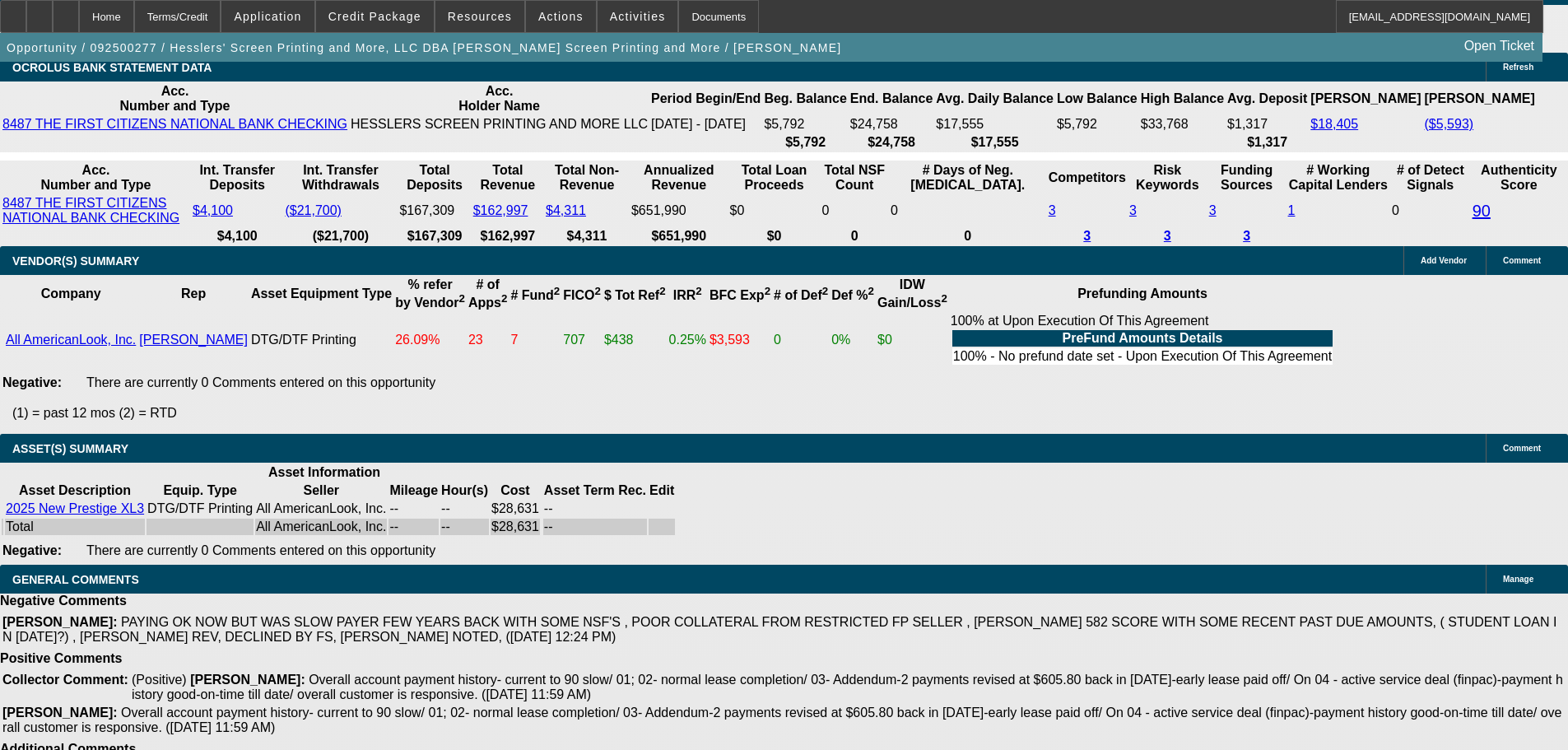
select select "3"
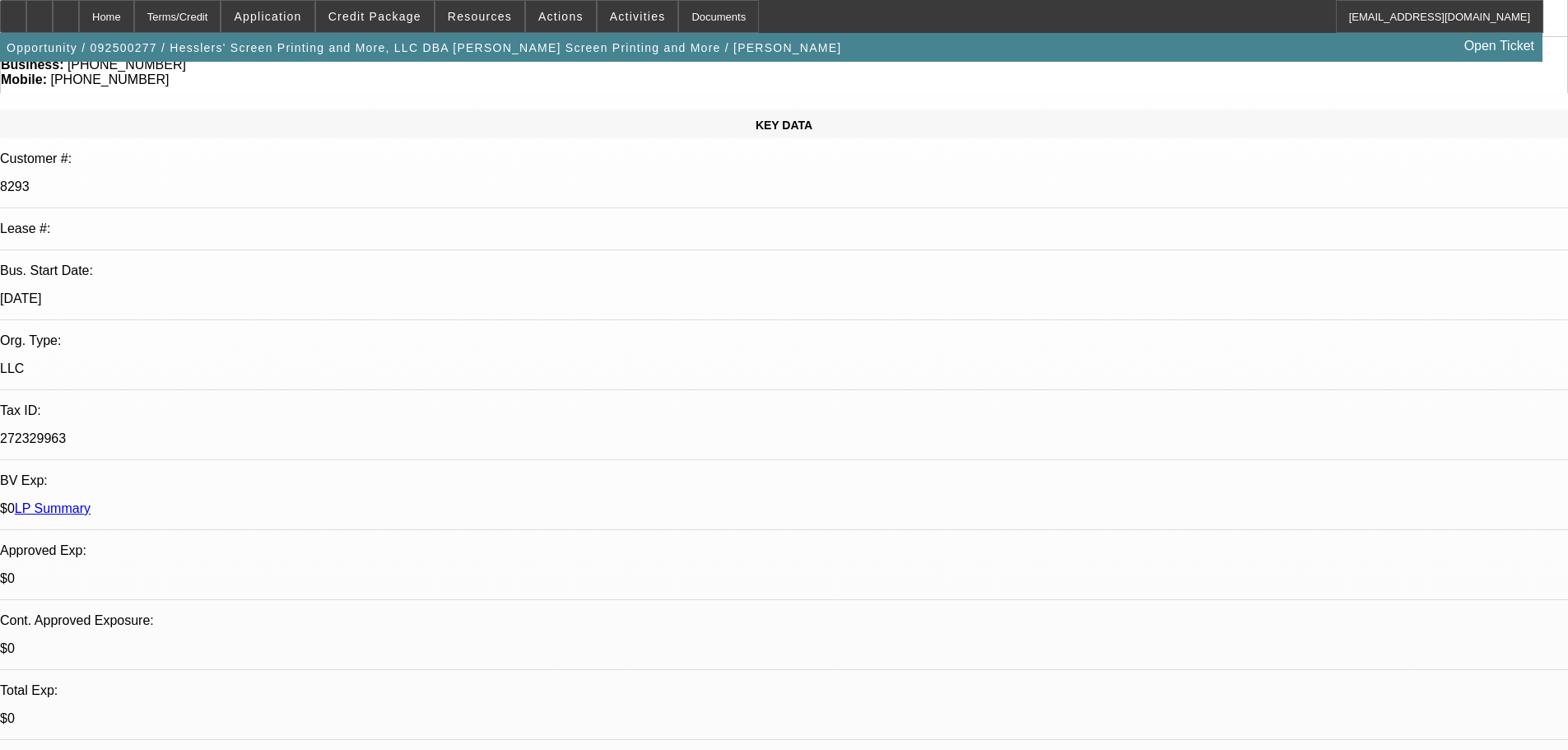
scroll to position [164, 0]
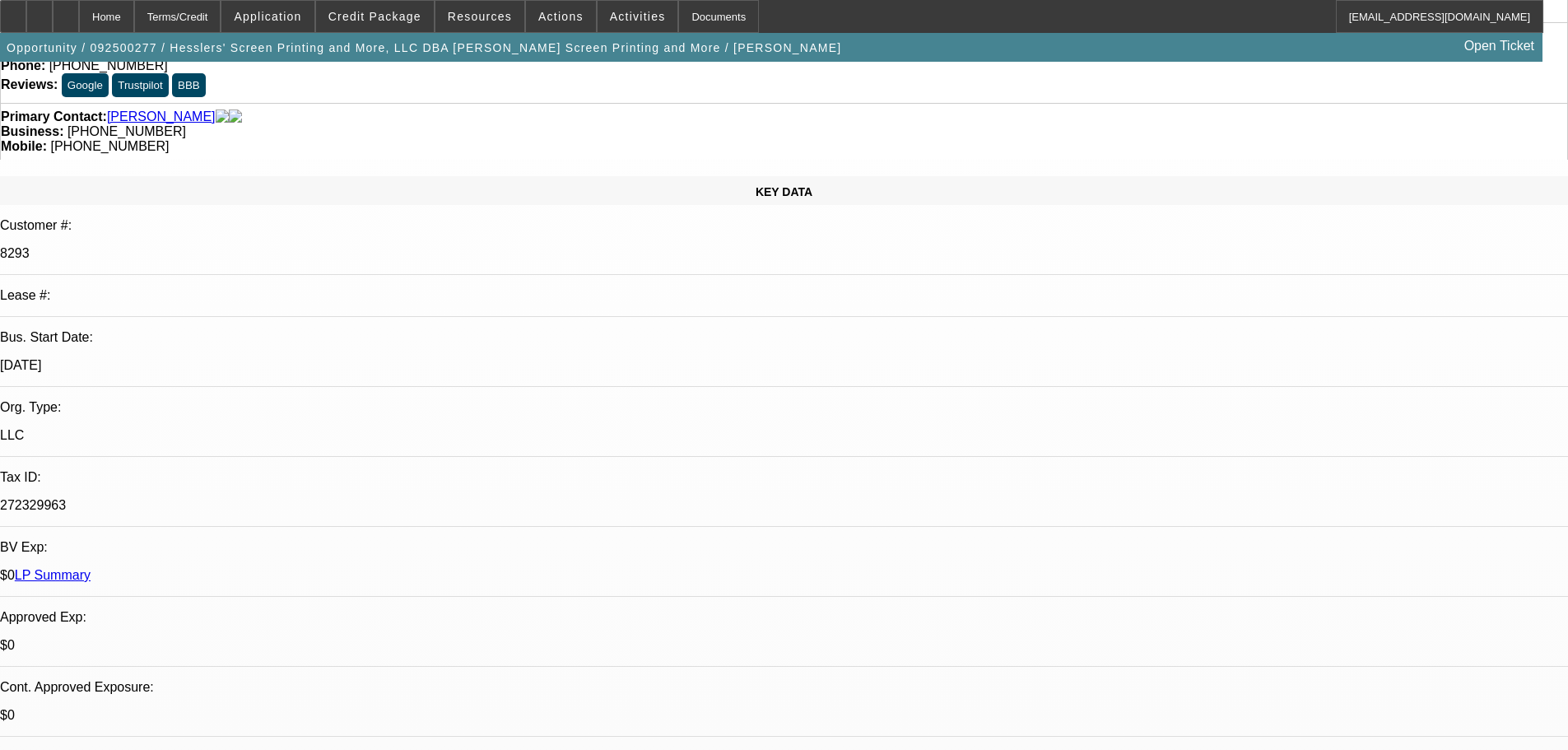
scroll to position [247, 0]
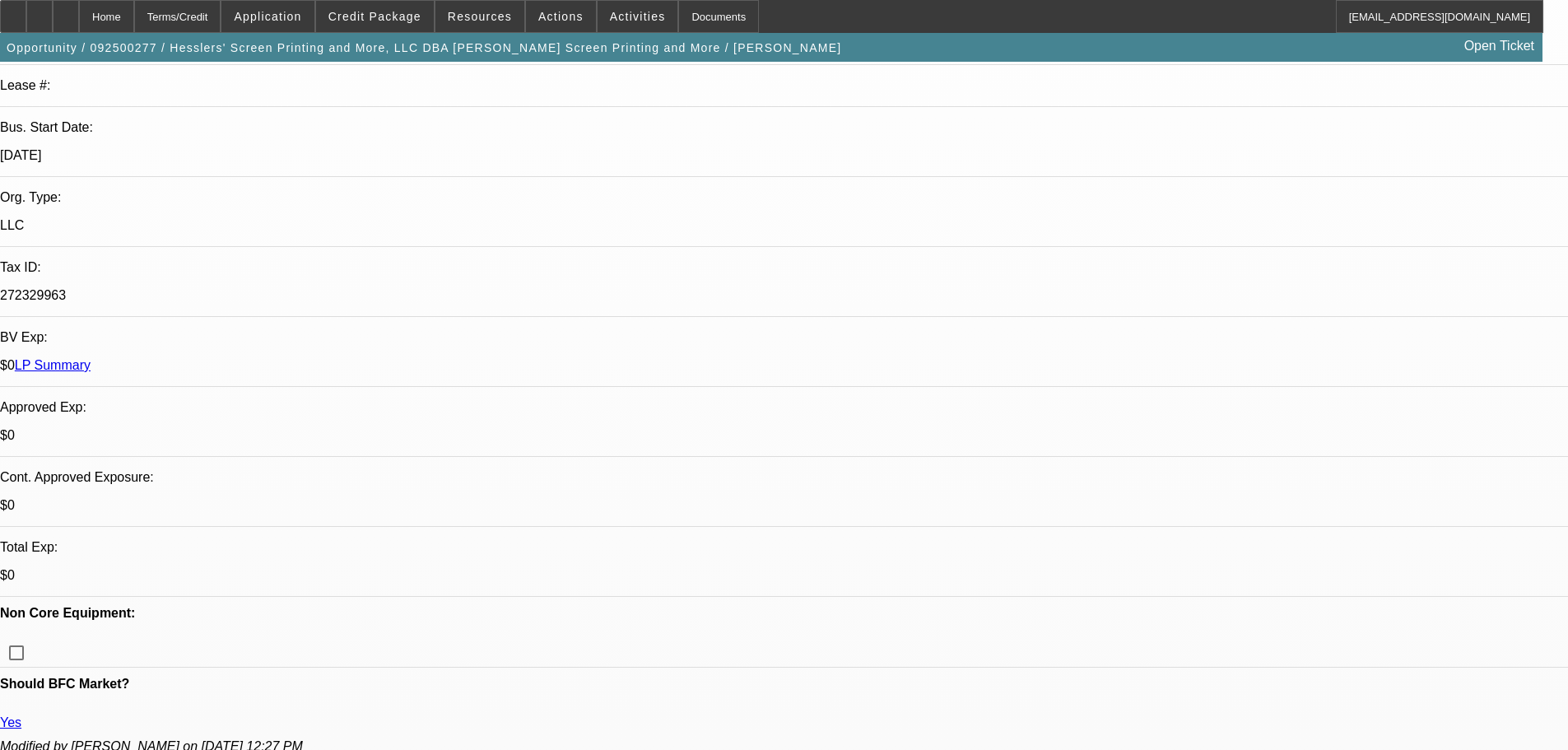
scroll to position [576, 0]
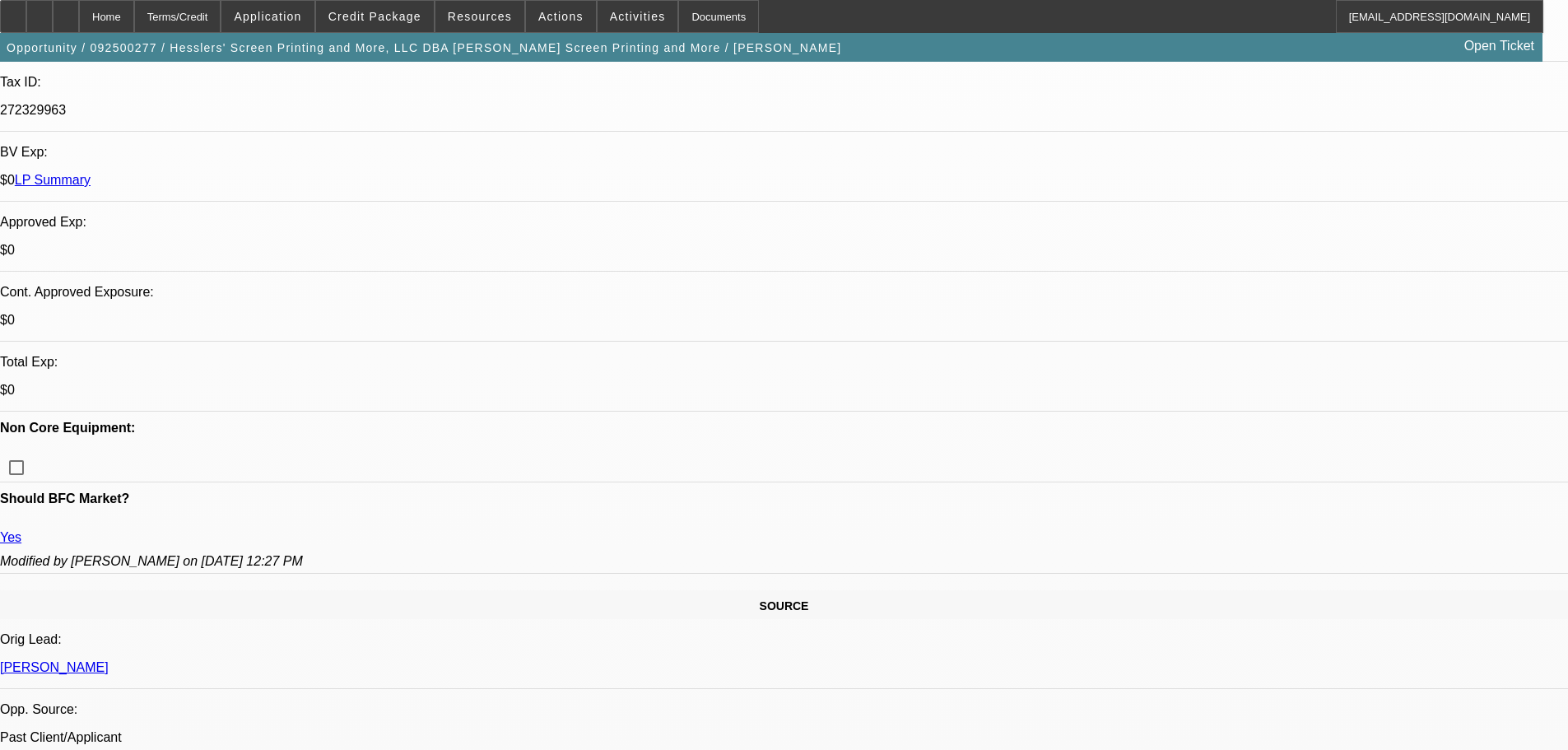
scroll to position [494, 0]
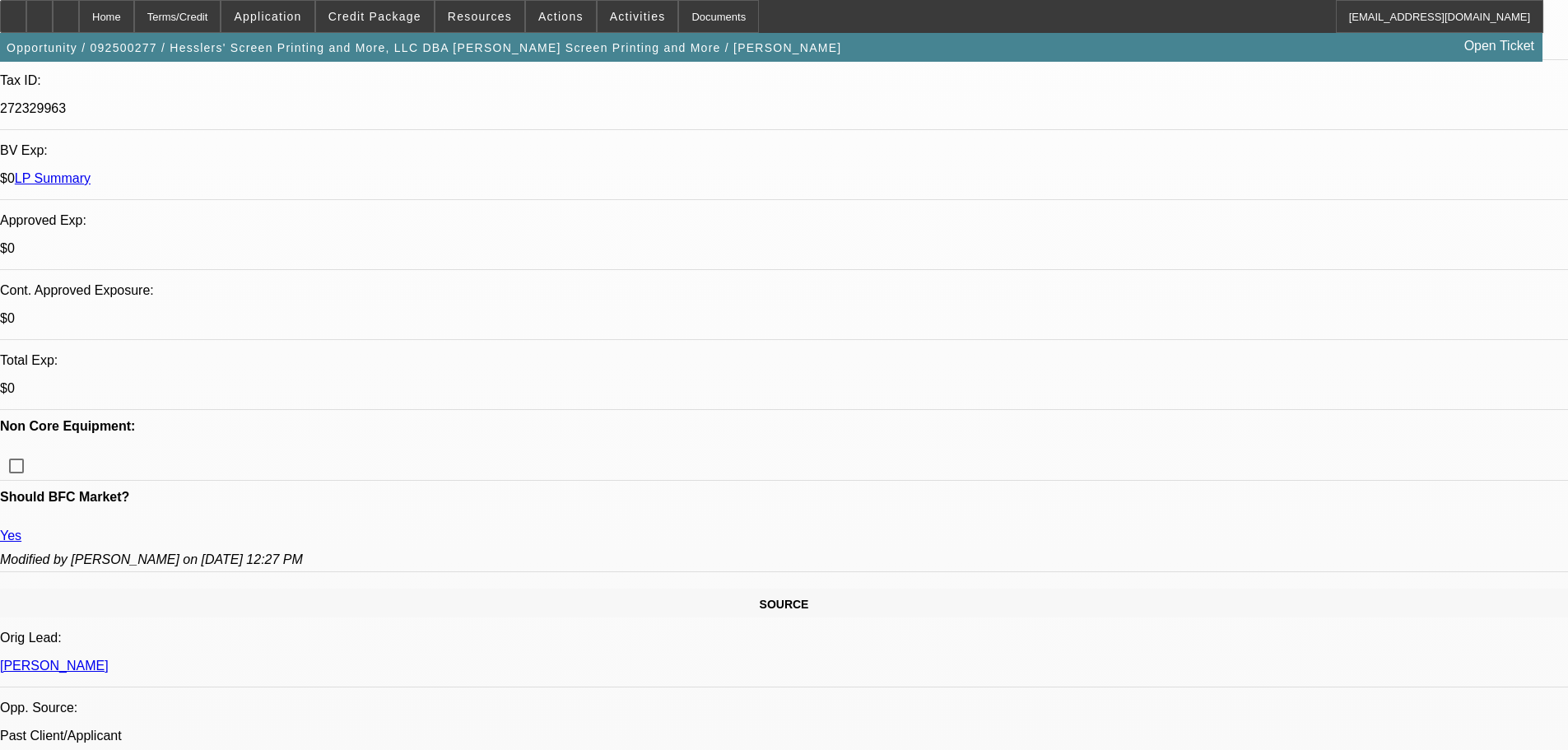
type textarea "ONLY REACON ID TAKE A CHANCE ON THIS DEAL WITH CRAP COLLATERAL IS THEY SEEMED T…"
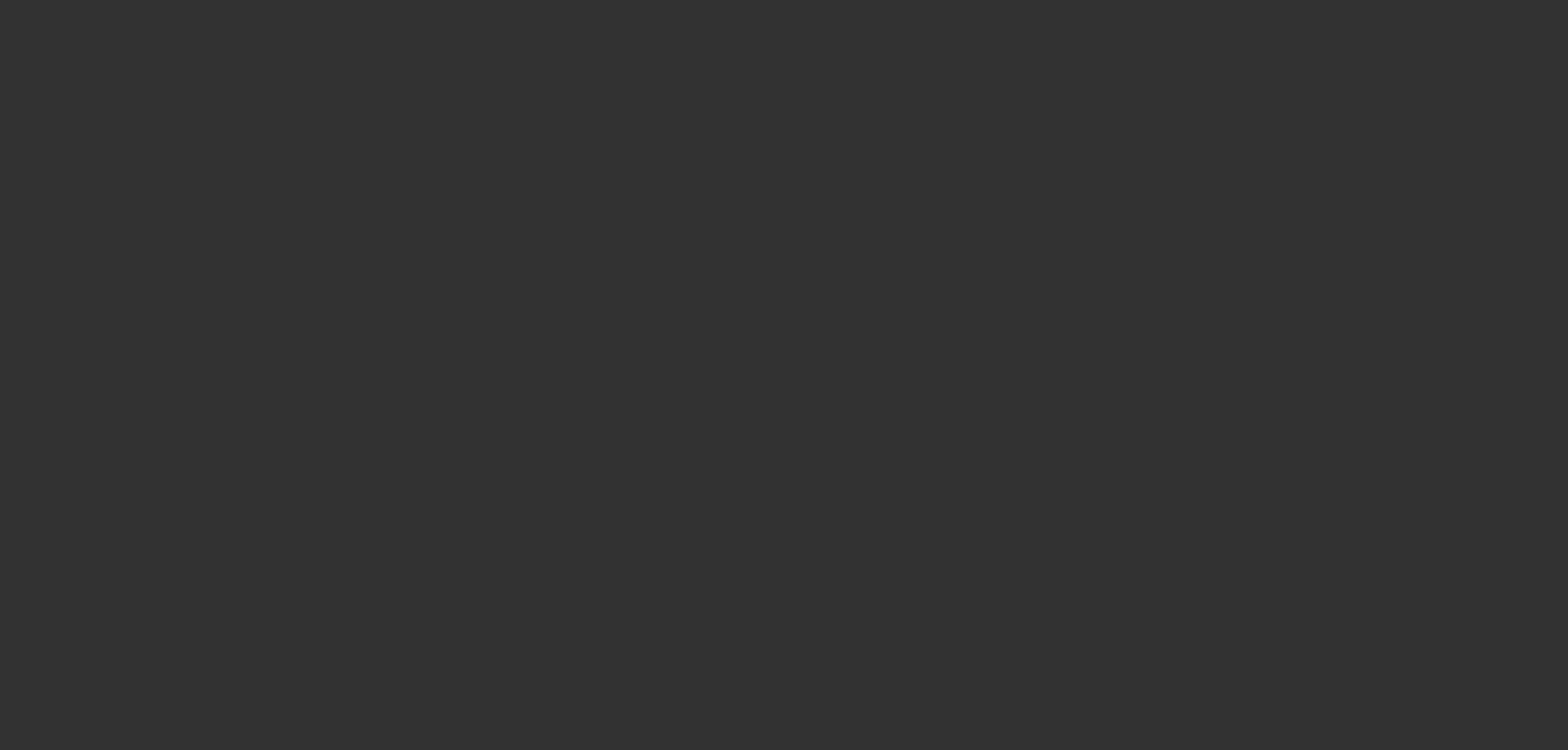
scroll to position [0, 0]
select select "0"
select select "2"
select select "0.1"
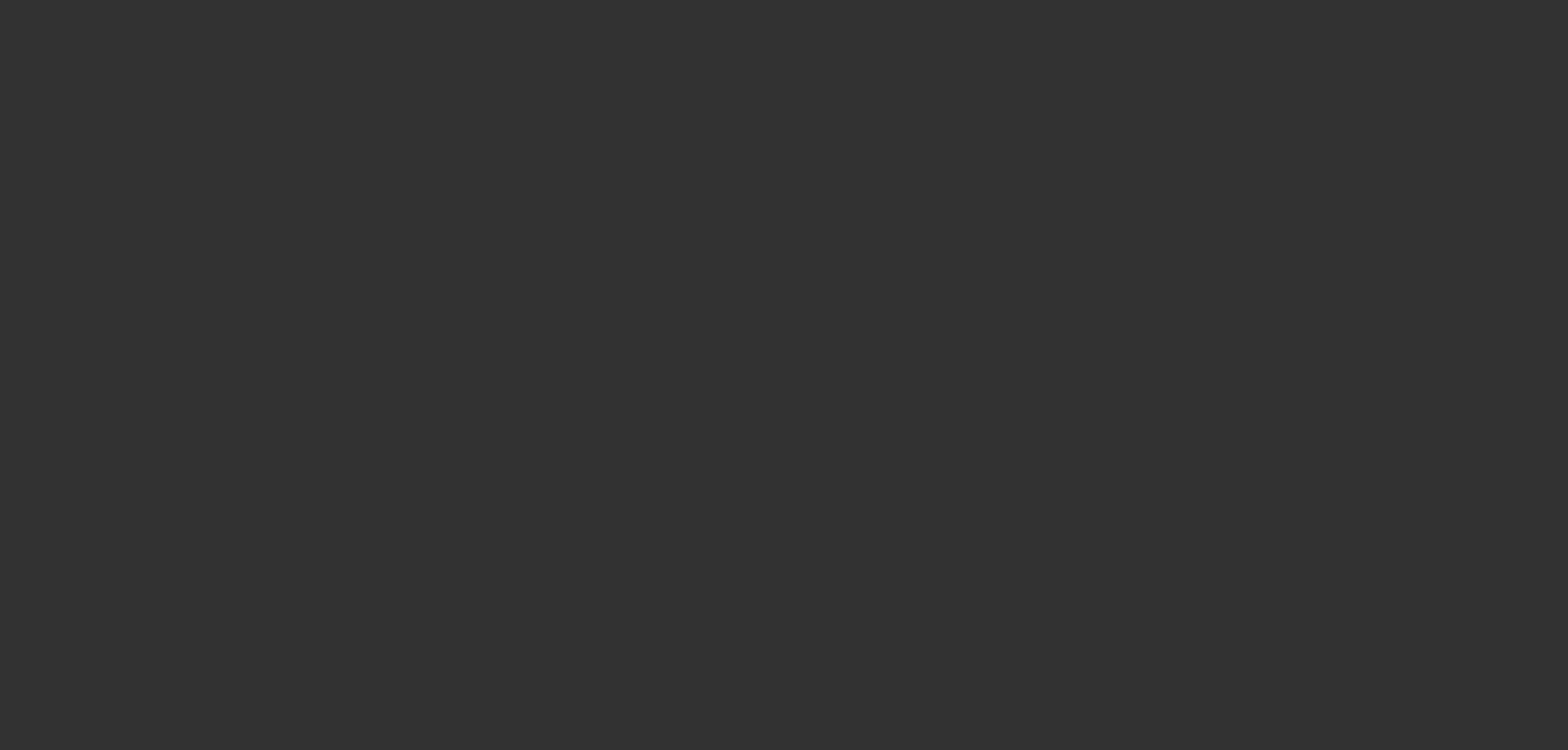
select select "4"
select select "0"
select select "2"
select select "0.1"
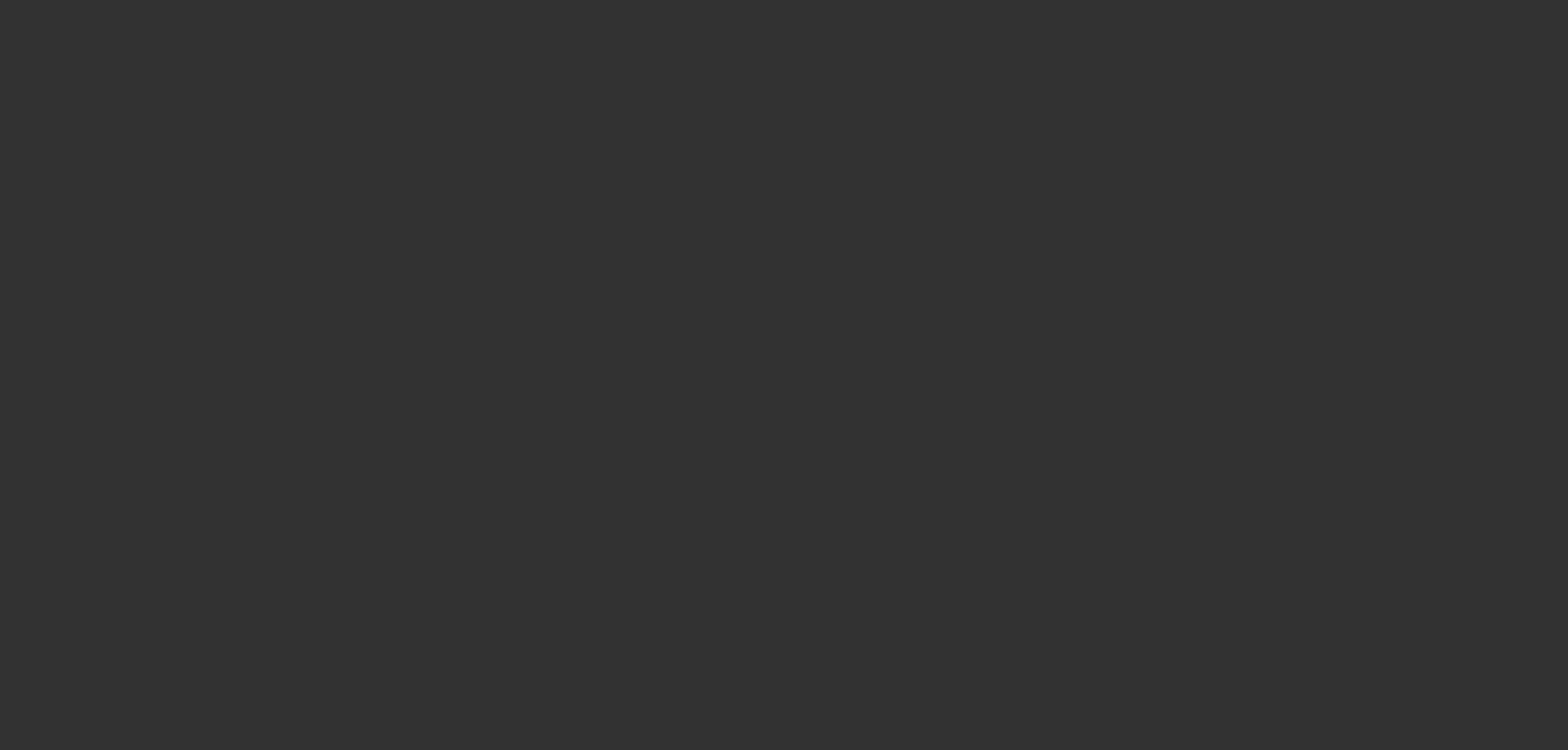
select select "4"
select select "0"
select select "2"
select select "0"
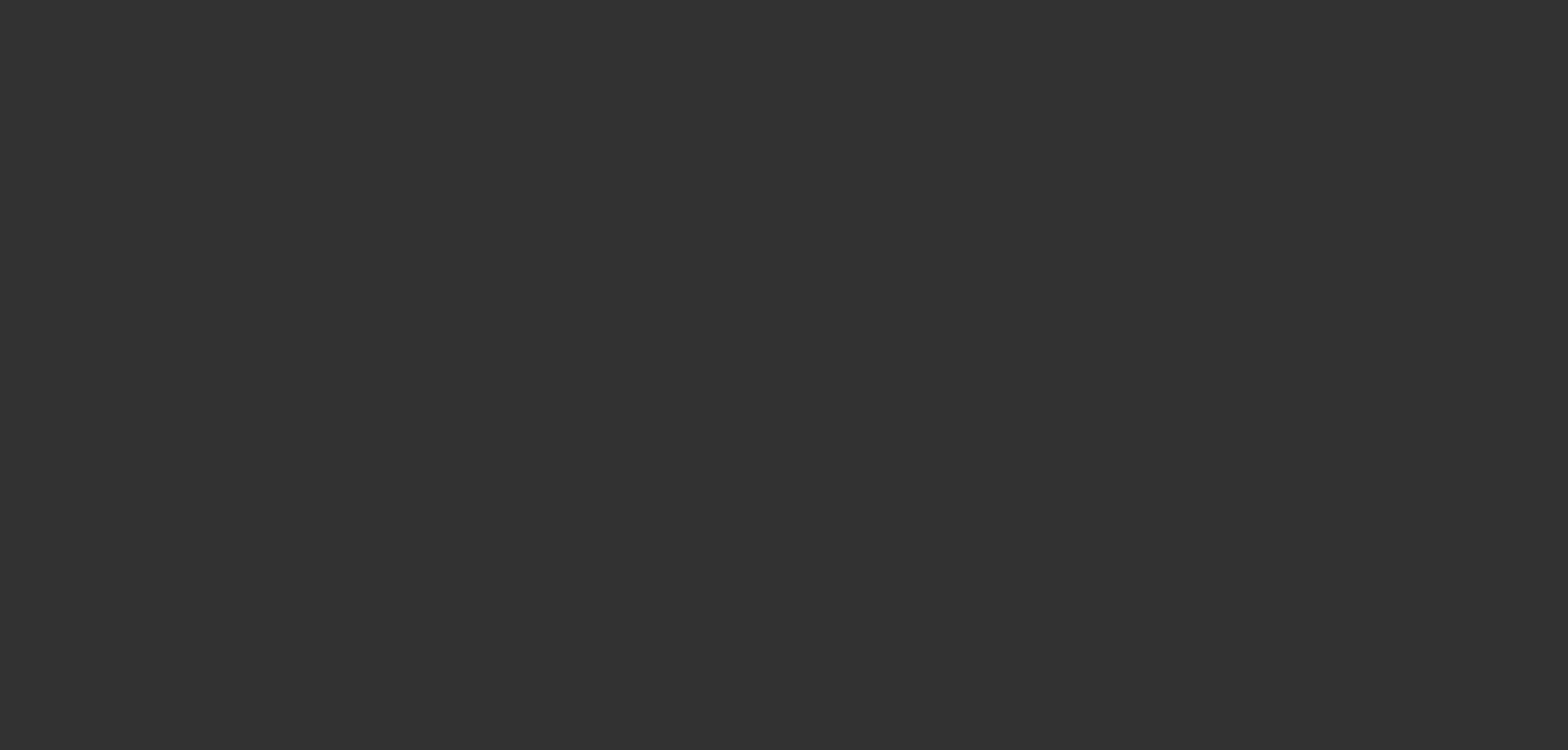
select select "6"
select select "0"
select select "2"
select select "0.1"
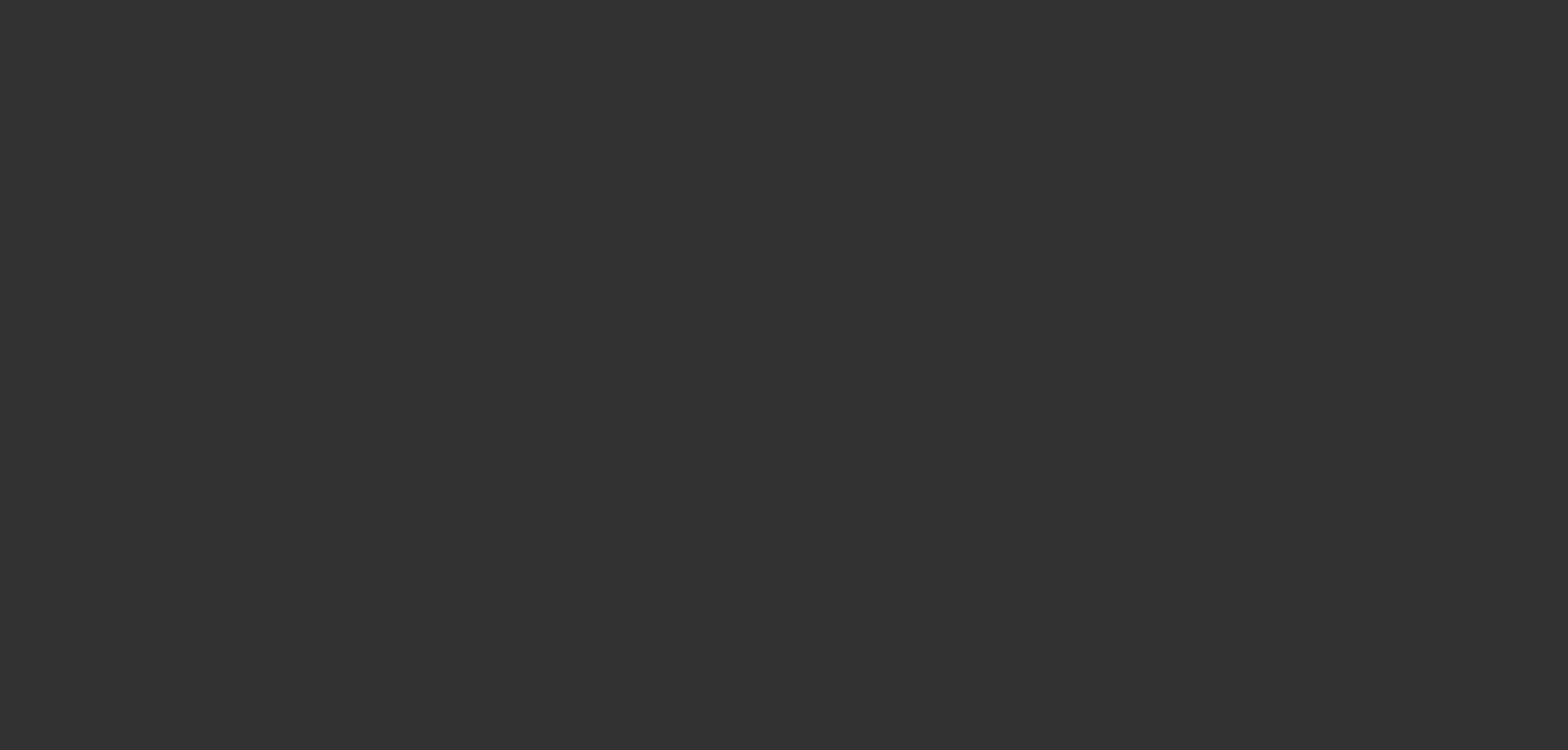
select select "4"
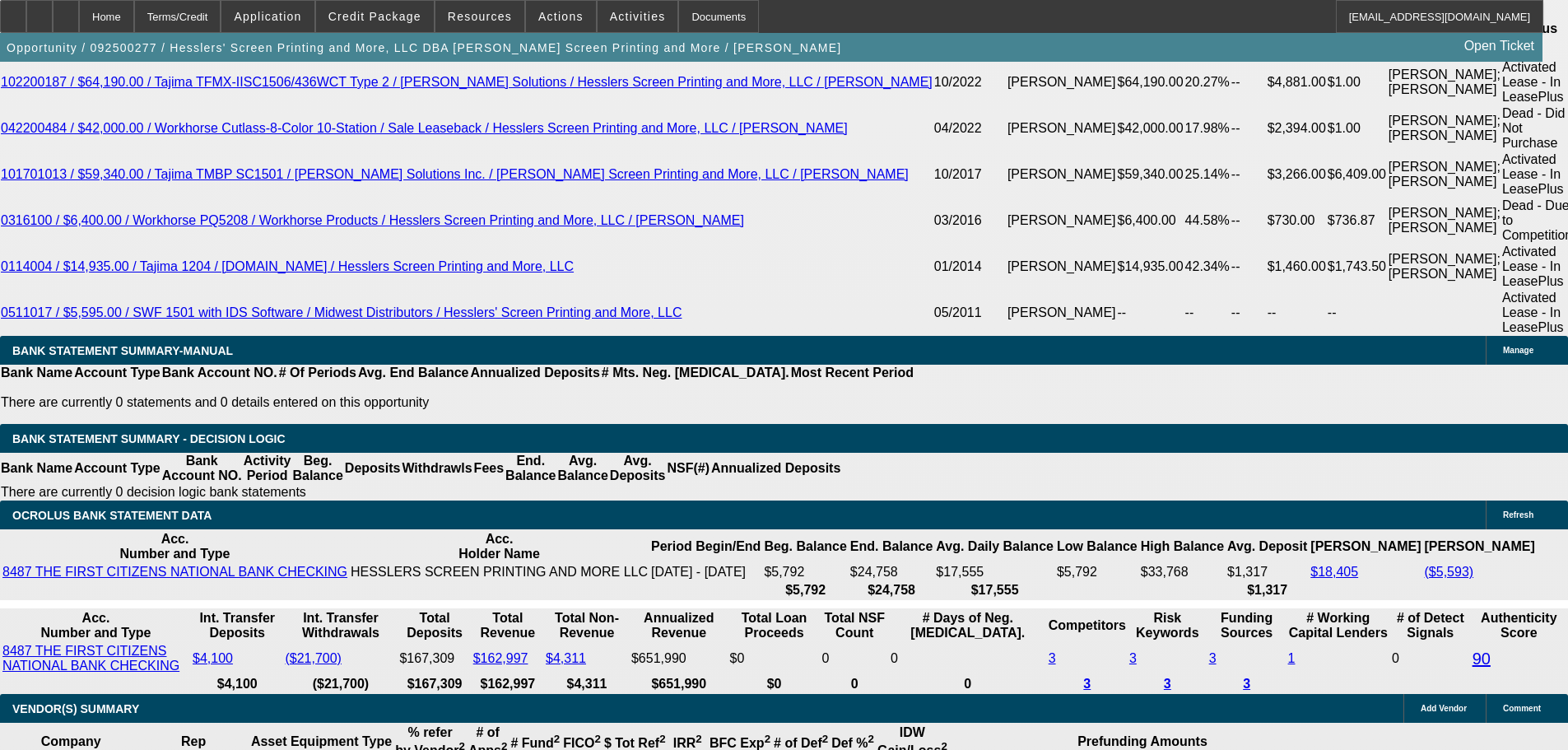
scroll to position [3785, 0]
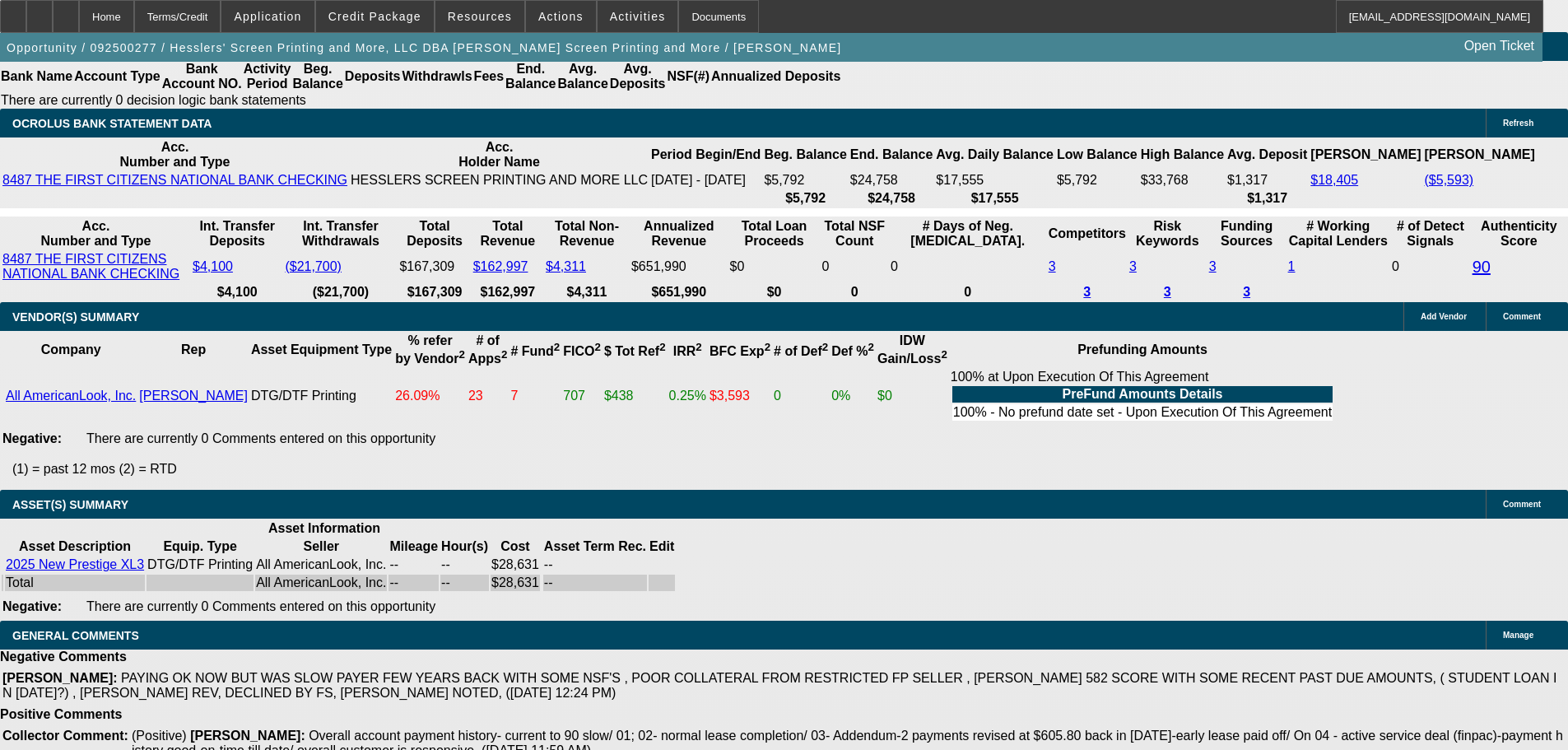
scroll to position [3821, 0]
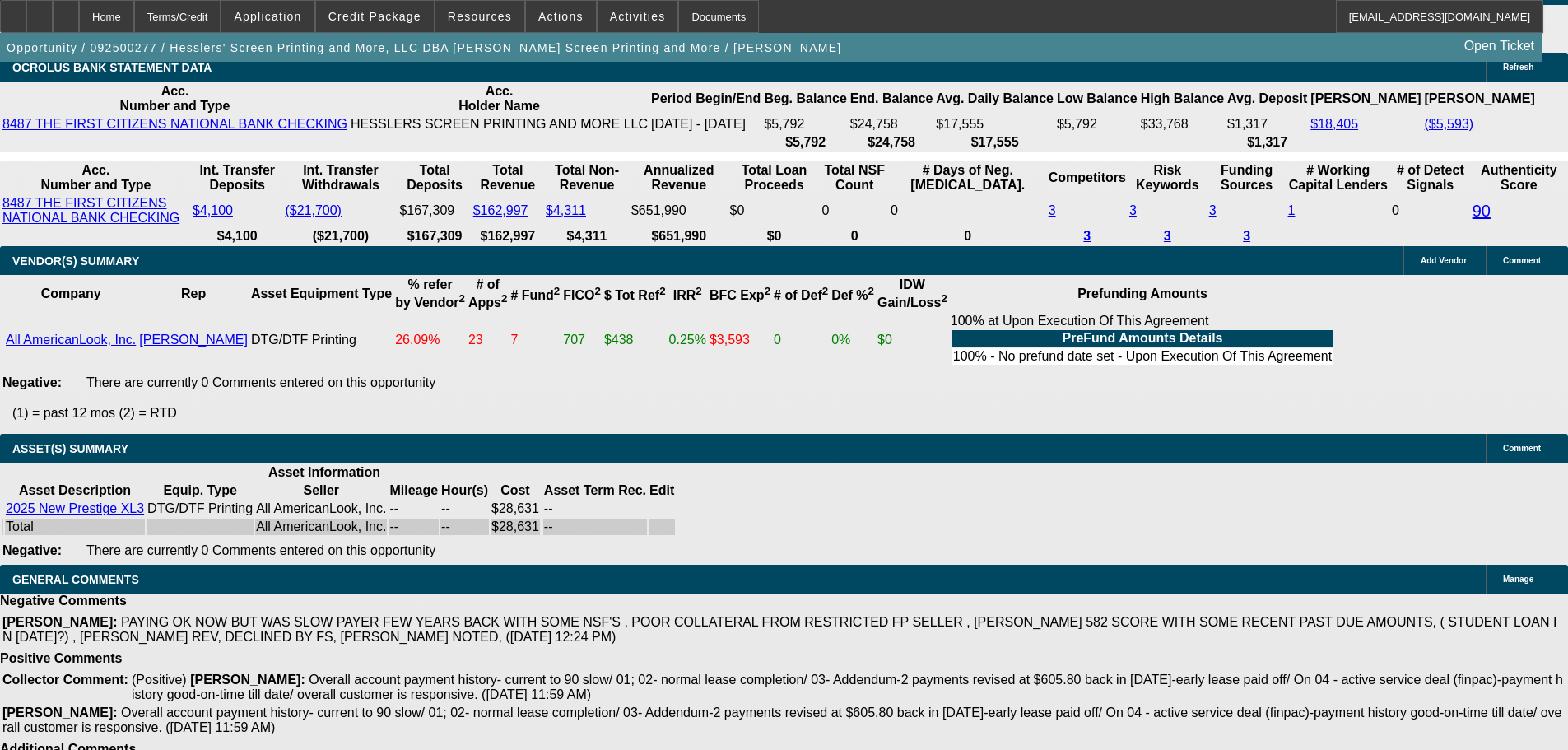
select select "4"
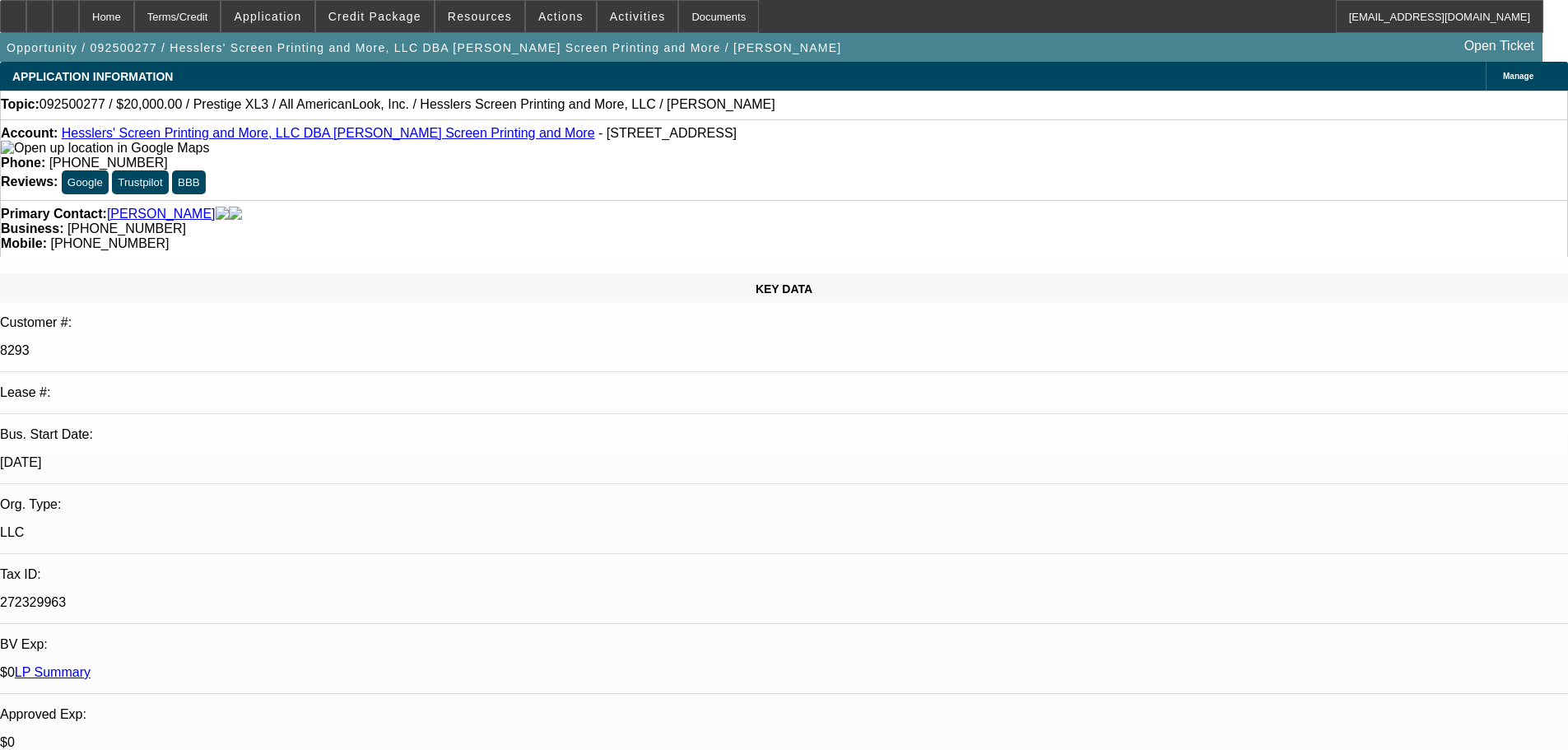
type textarea "SEE OTHER APPROVAL"
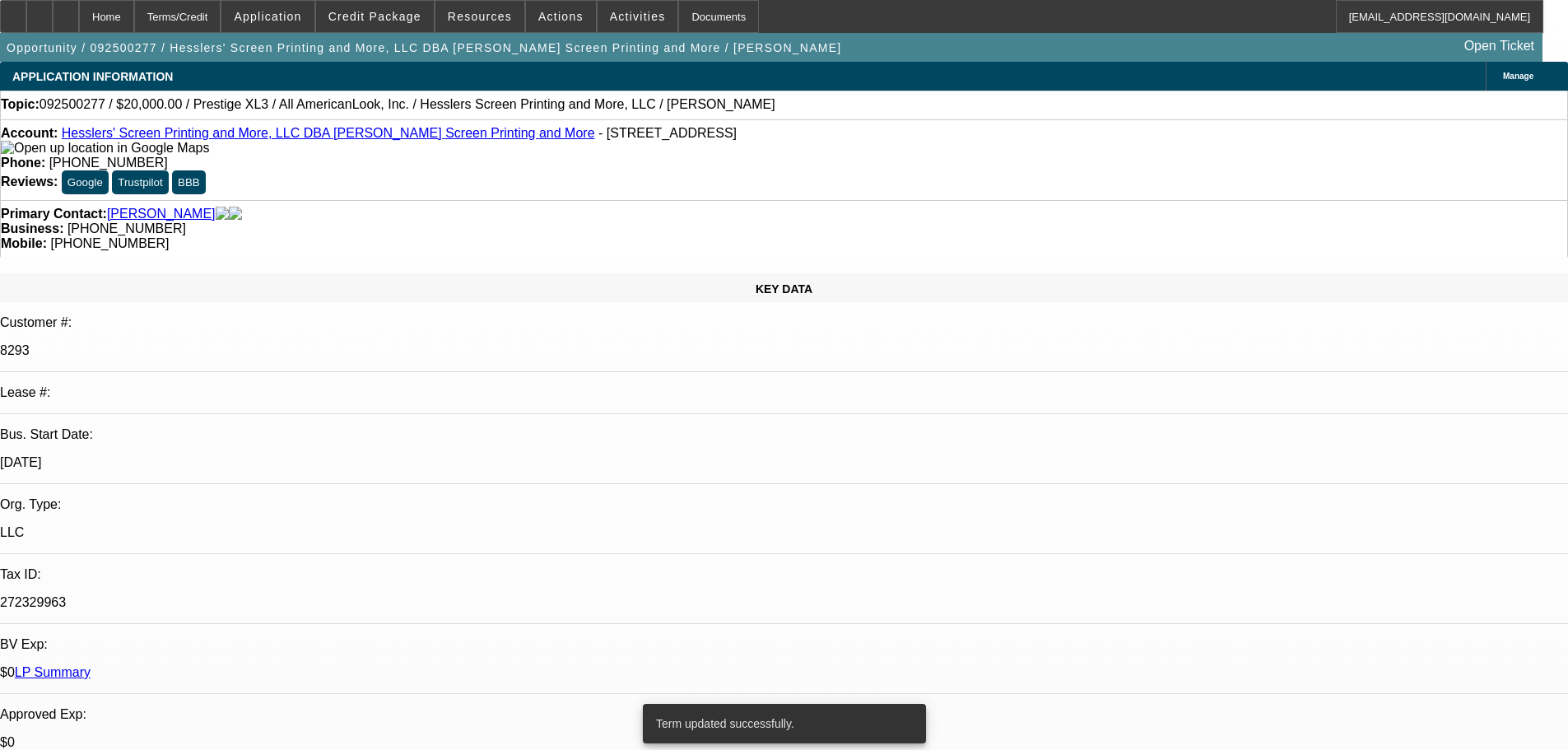
select select "0"
select select "2"
select select "0.1"
select select "4"
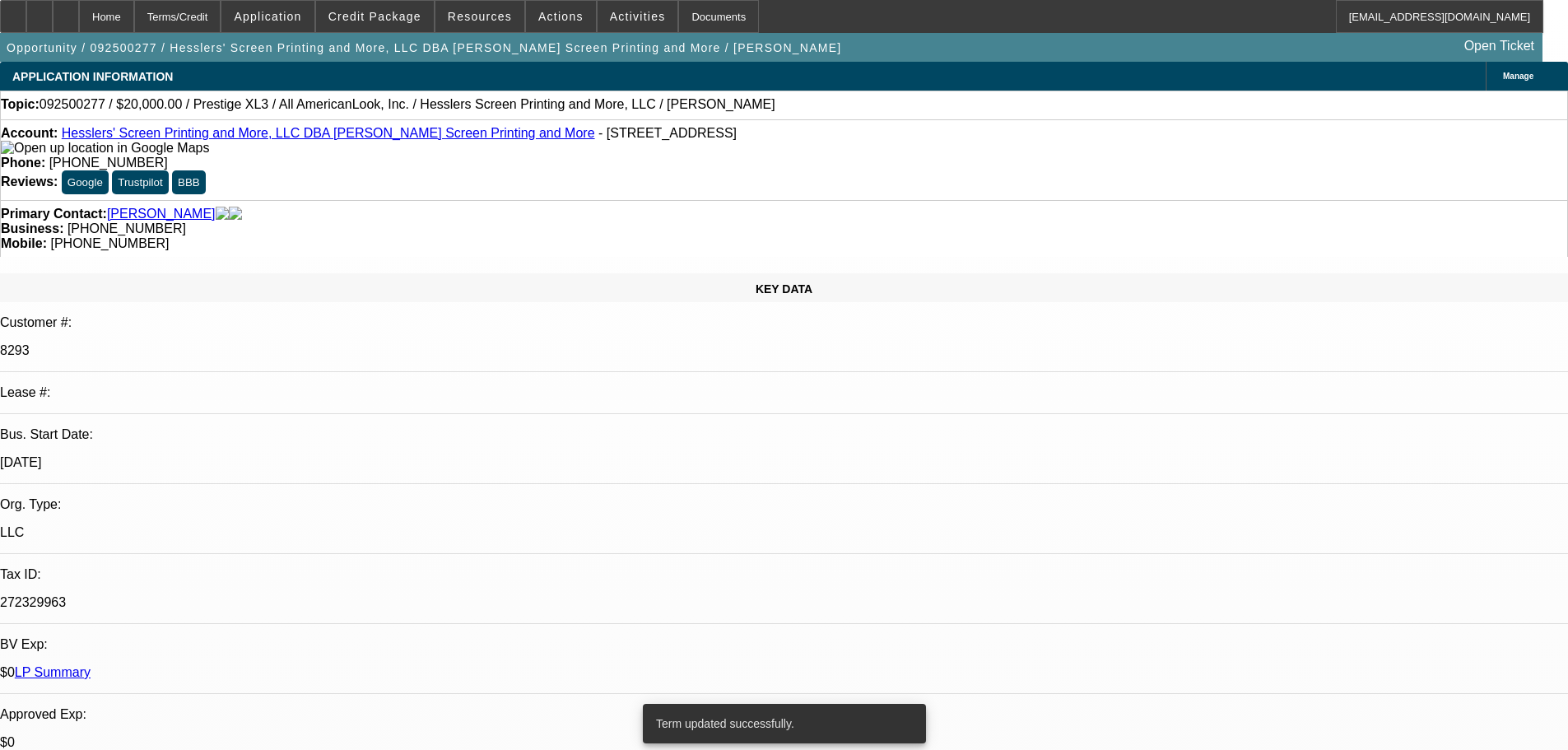
select select "0"
select select "2"
select select "0.1"
select select "4"
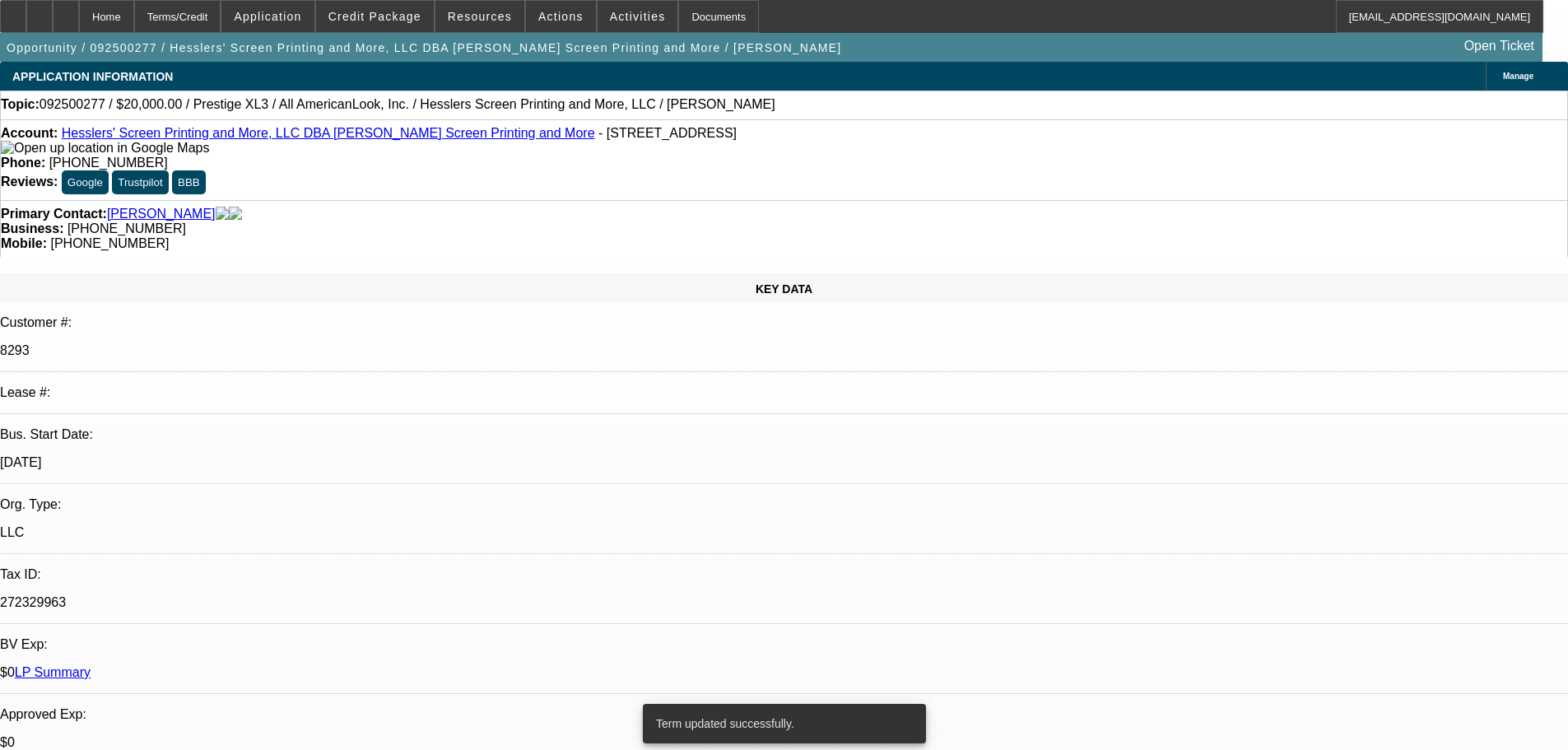
select select "0"
select select "2"
select select "0"
select select "6"
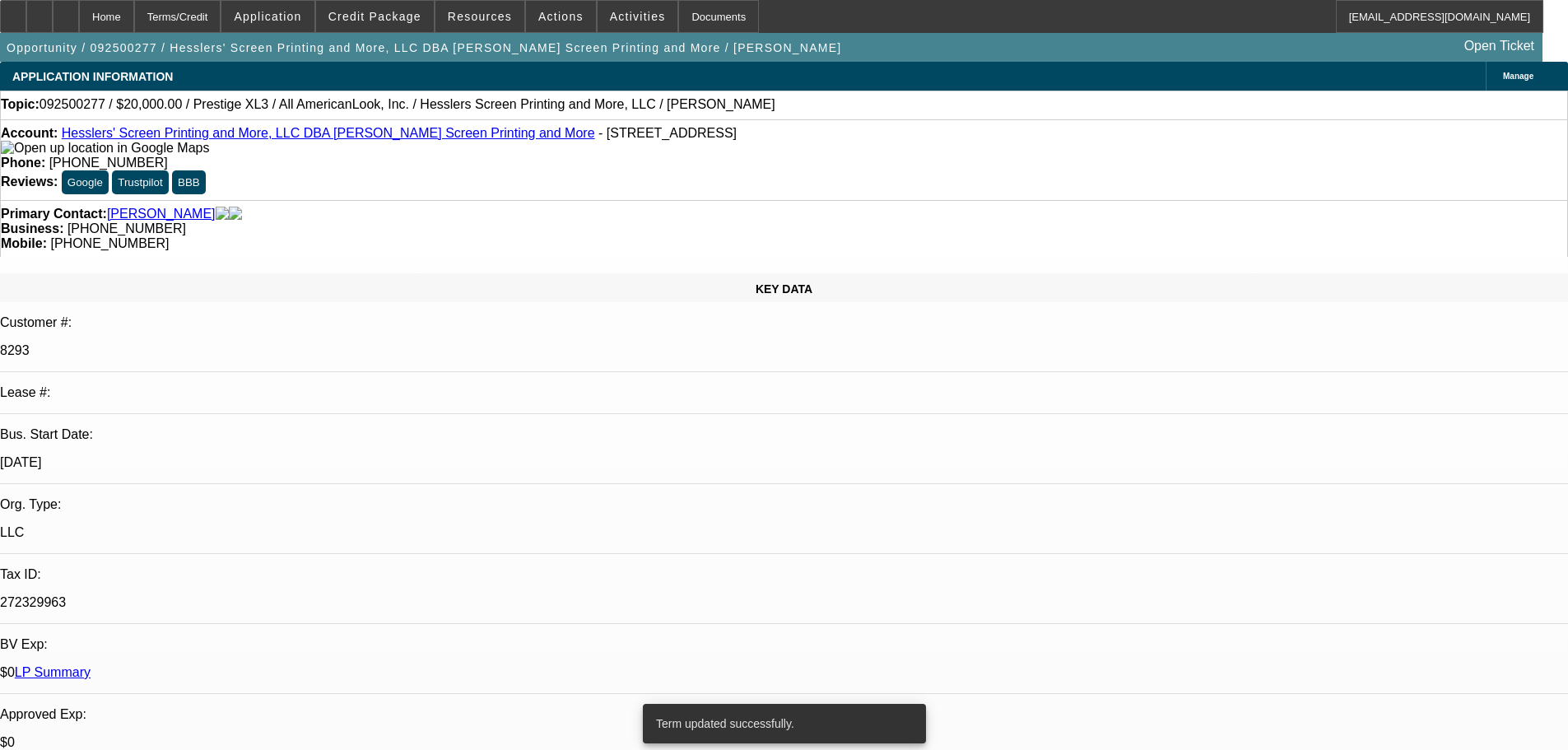
select select "0"
select select "2"
select select "0.1"
select select "4"
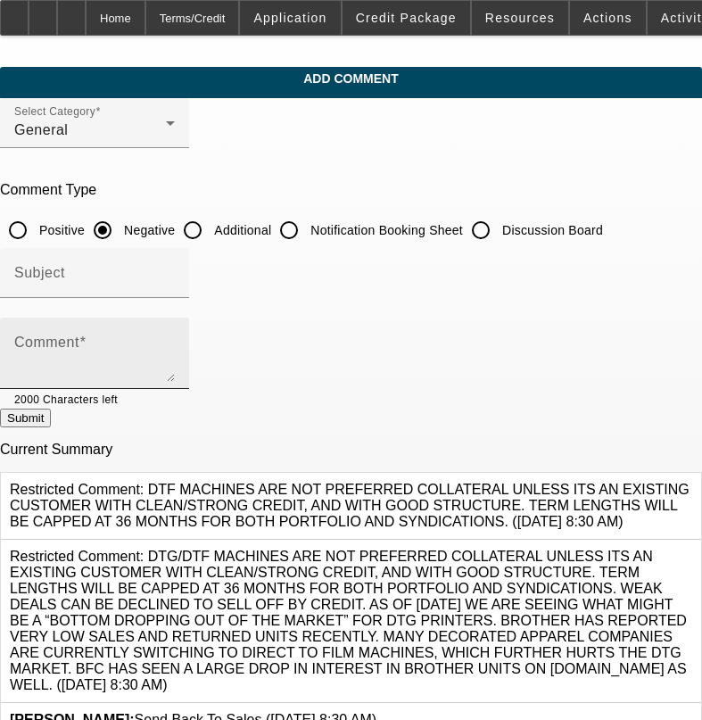
click at [173, 331] on div "Comment" at bounding box center [94, 353] width 161 height 71
click at [175, 356] on textarea "PAYING OK NOW BUT WAS SLOW PAYER FEW YEARS BACK WITH SOME NSF'S" at bounding box center [94, 360] width 161 height 43
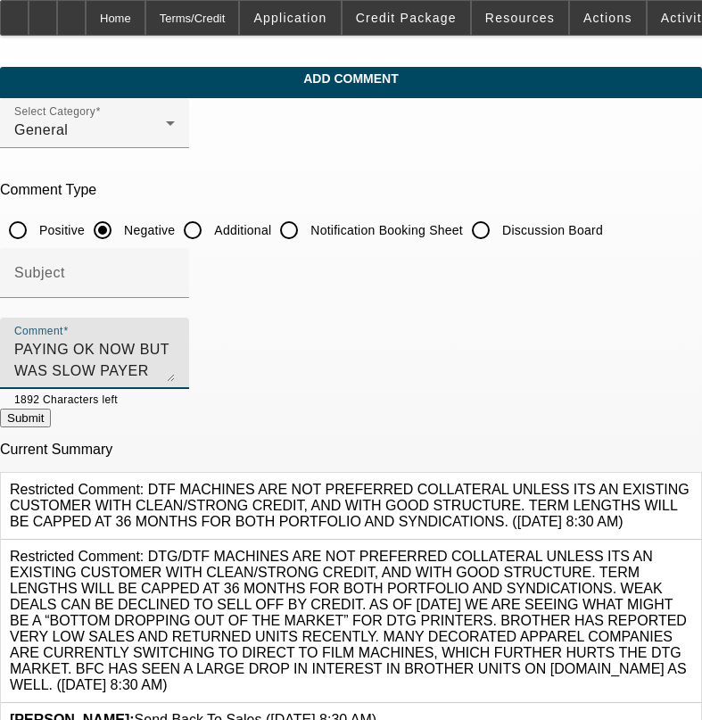
click at [175, 373] on textarea "PAYING OK NOW BUT WAS SLOW PAYER FEW YEARS BACK WITH SOME NSF'S , POOR COLLATER…" at bounding box center [94, 360] width 161 height 43
click at [175, 367] on textarea "PAYING OK NOW BUT WAS SLOW PAYER FEW YEARS BACK WITH SOME NSF'S , POOR COLLATER…" at bounding box center [94, 360] width 161 height 43
click at [175, 369] on textarea "PAYING OK NOW BUT WAS SLOW PAYER FEW YEARS BACK WITH SOME NSF'S , POOR COLLATER…" at bounding box center [94, 360] width 161 height 43
click at [175, 371] on textarea "PAYING OK NOW BUT WAS SLOW PAYER FEW YEARS BACK WITH SOME NSF'S , POOR COLLATER…" at bounding box center [94, 360] width 161 height 43
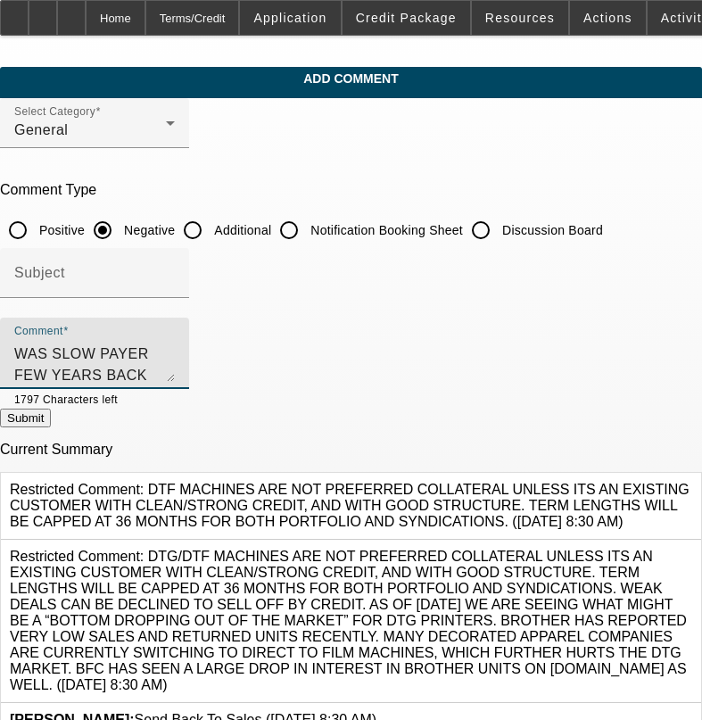
click at [175, 369] on textarea "PAYING OK NOW BUT WAS SLOW PAYER FEW YEARS BACK WITH SOME NSF'S , POOR COLLATER…" at bounding box center [94, 360] width 161 height 43
click at [175, 370] on textarea "PAYING OK NOW BUT WAS SLOW PAYER FEW YEARS BACK WITH SOME NSF'S , POOR COLLATER…" at bounding box center [94, 360] width 161 height 43
click at [175, 368] on textarea "PAYING OK NOW BUT WAS SLOW PAYER FEW YEARS BACK WITH SOME NSF'S , POOR COLLATER…" at bounding box center [94, 360] width 161 height 43
type textarea "PAYING OK NOW BUT WAS SLOW PAYER FEW YEARS BACK WITH SOME NSF'S , POOR COLLATER…"
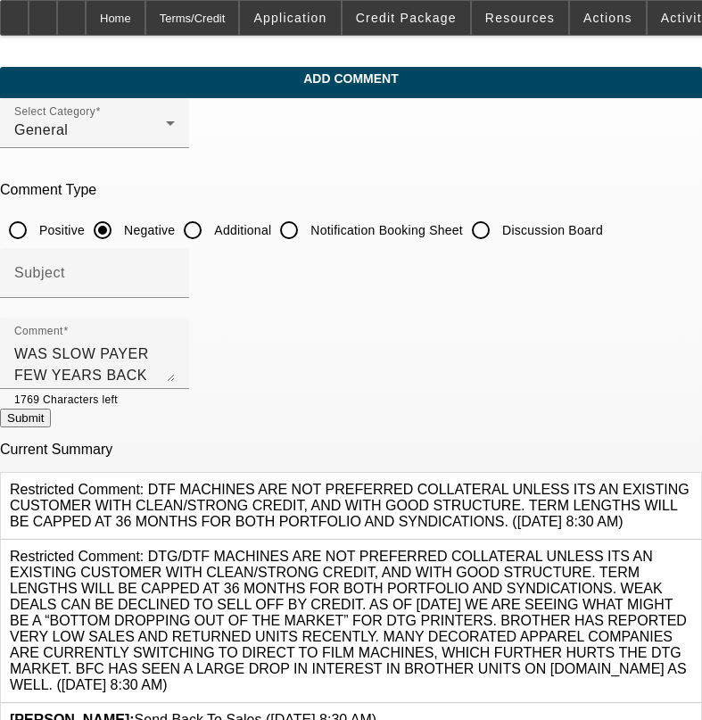
click at [51, 421] on button "Submit" at bounding box center [25, 418] width 51 height 19
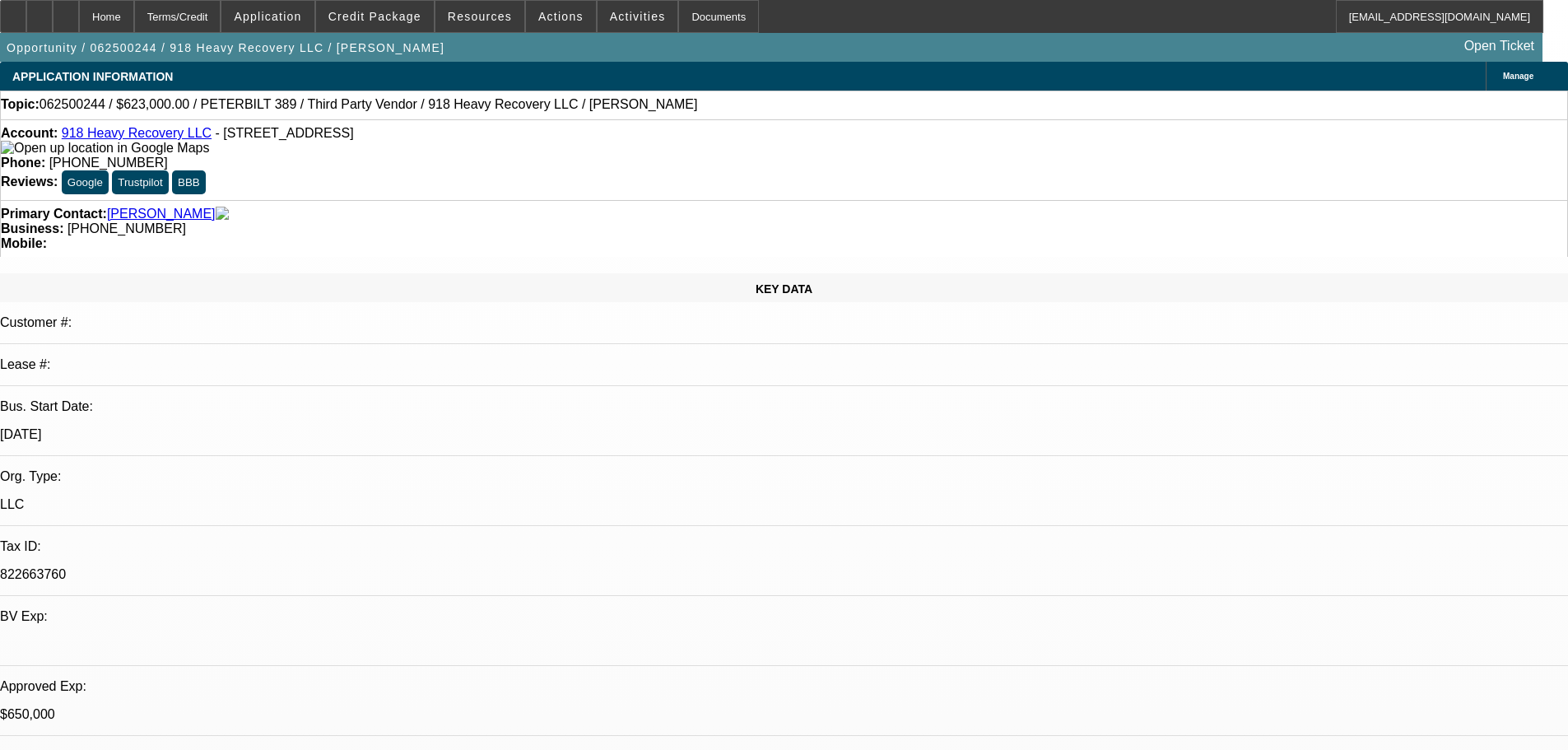
select select "0"
select select "2"
select select "0"
select select "6"
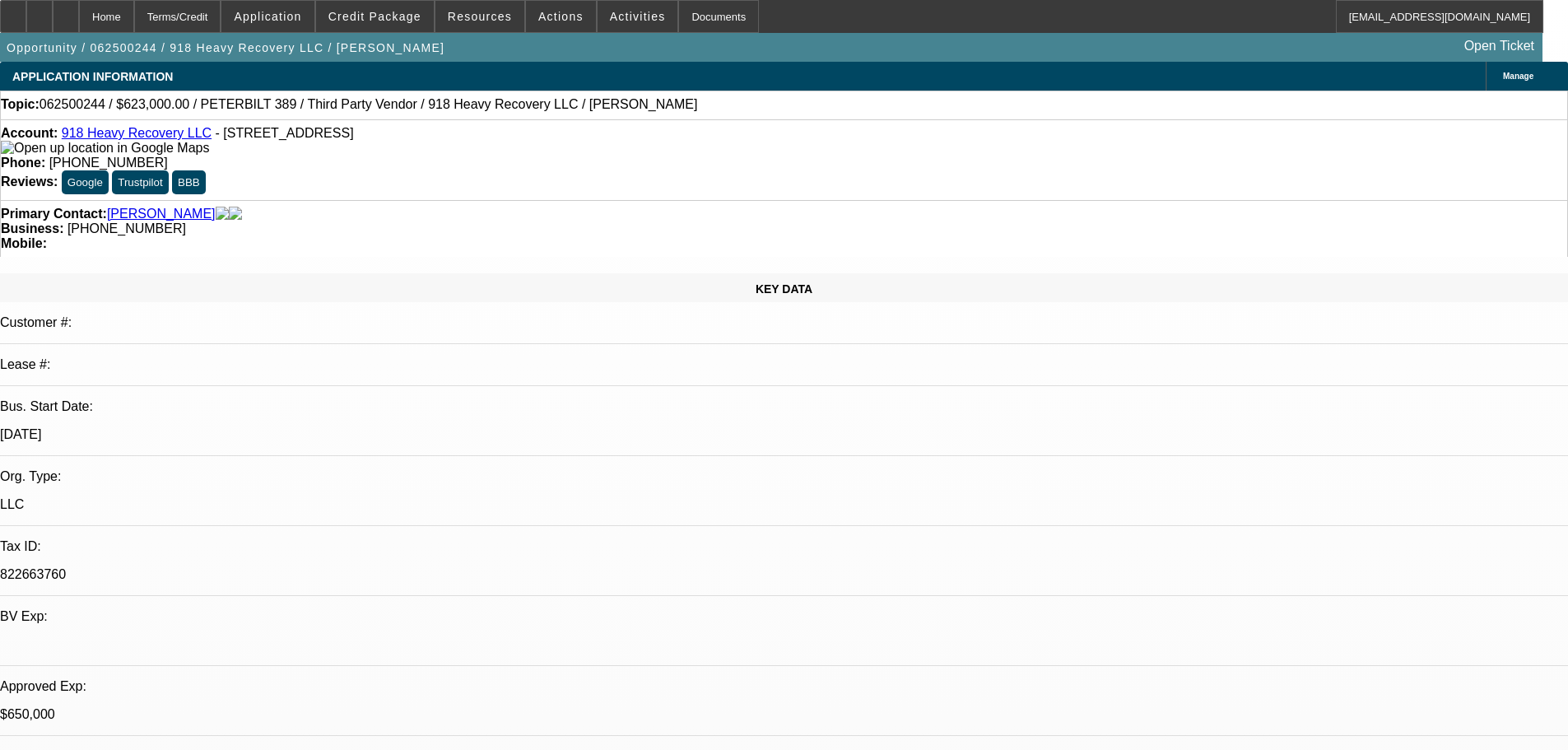
select select "0"
select select "2"
select select "0"
select select "6"
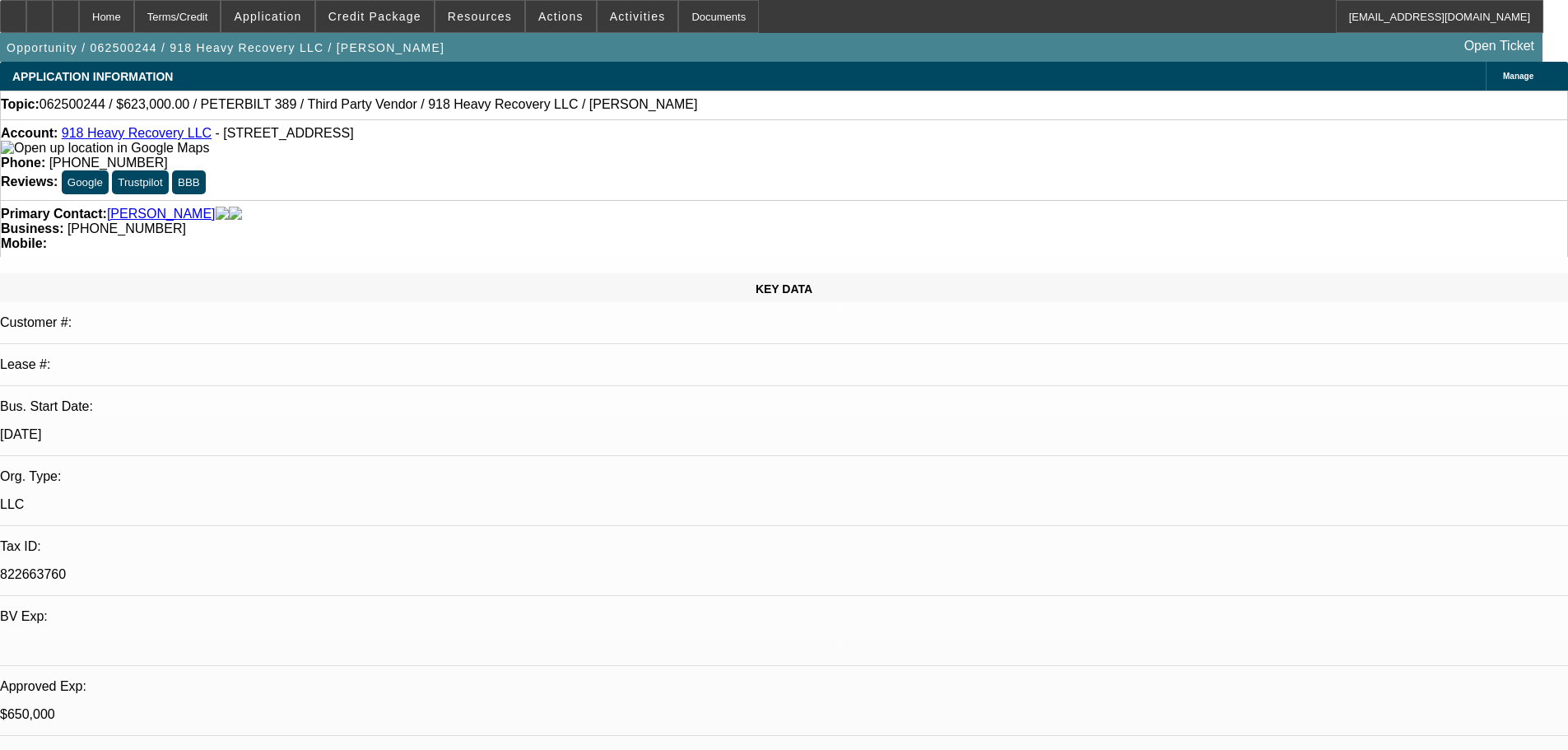
select select "0"
select select "2"
select select "0"
select select "6"
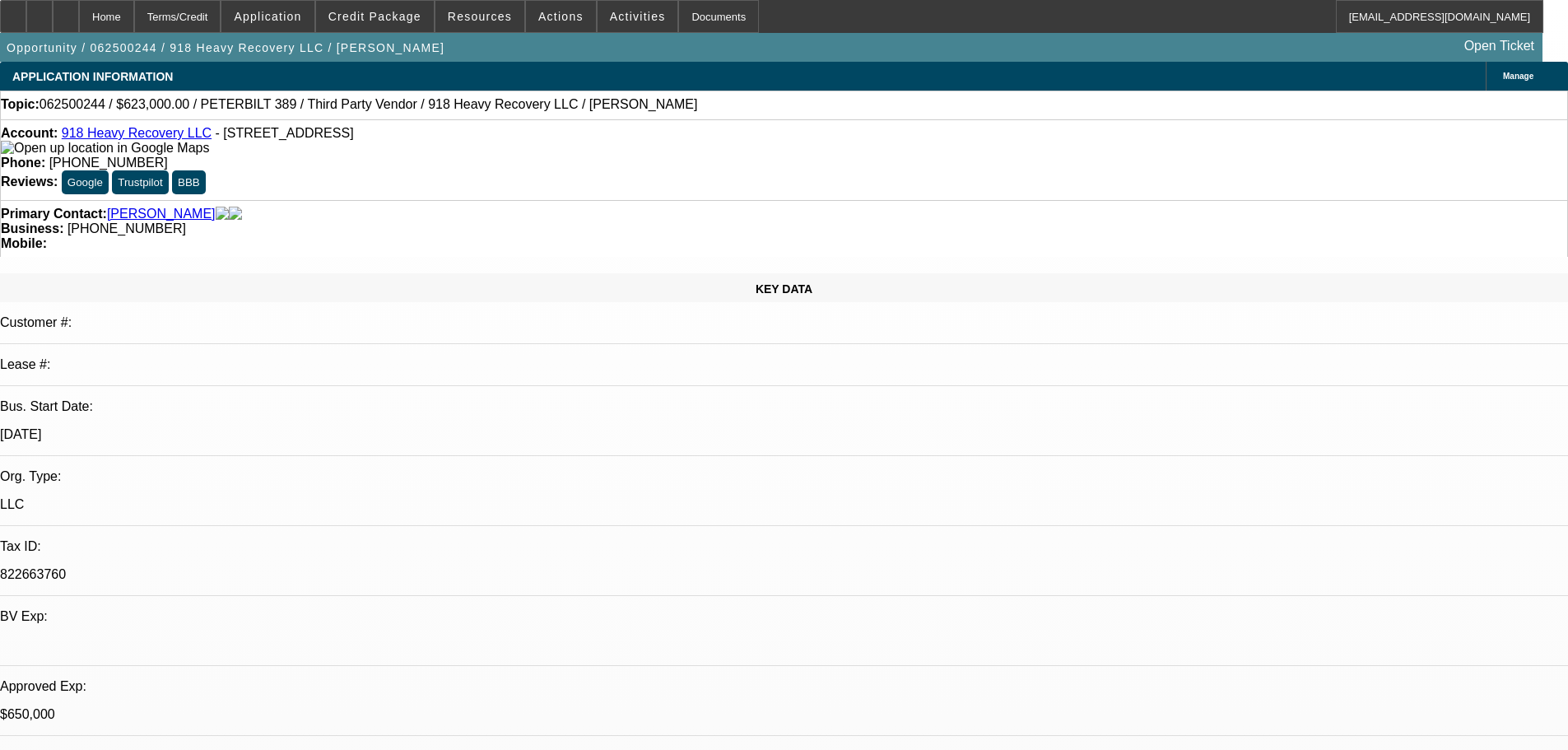
select select "0"
select select "2"
select select "0"
select select "6"
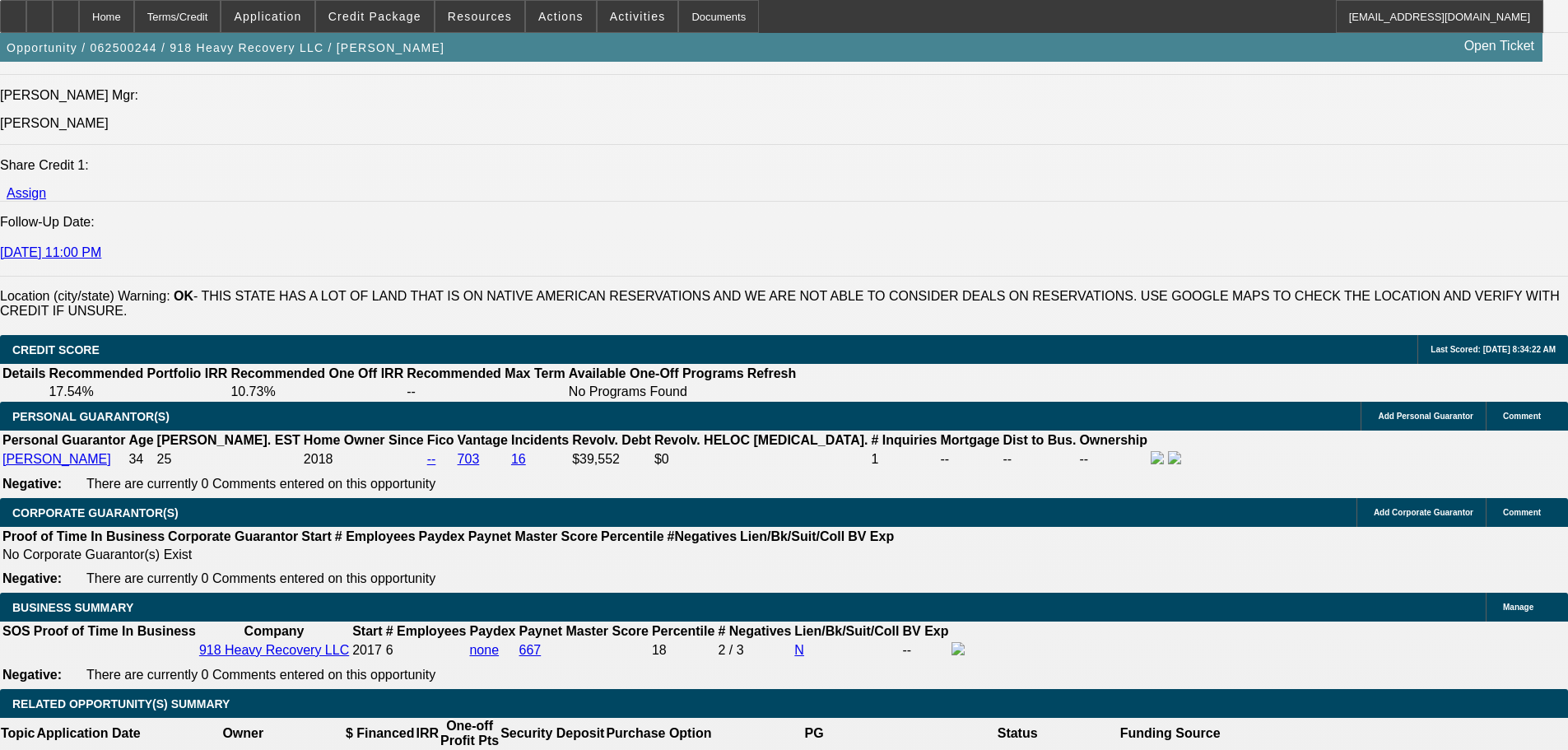
scroll to position [2057, 0]
